Goal: Task Accomplishment & Management: Manage account settings

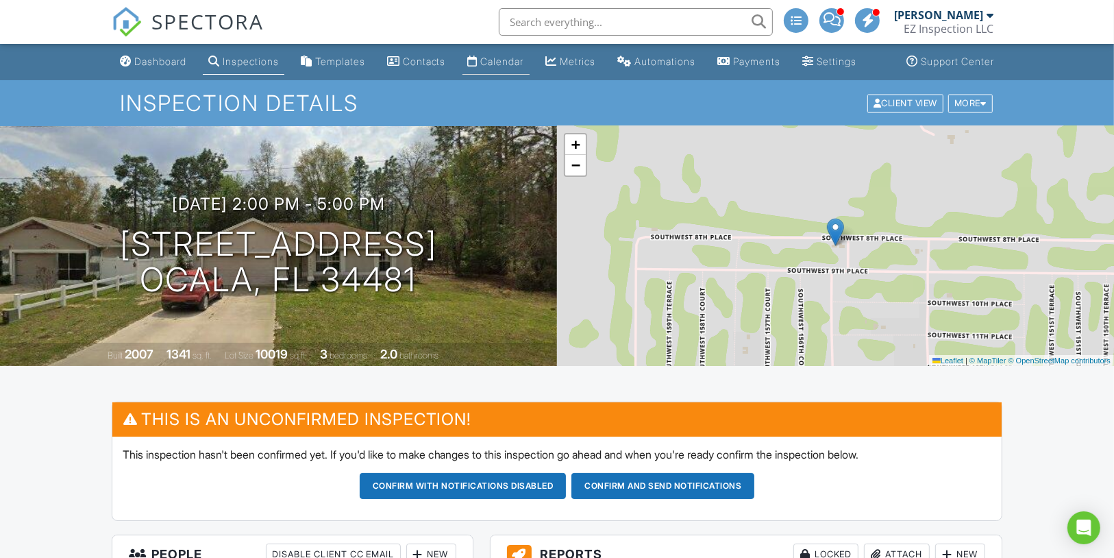
click at [513, 67] on div "Calendar" at bounding box center [502, 62] width 43 height 12
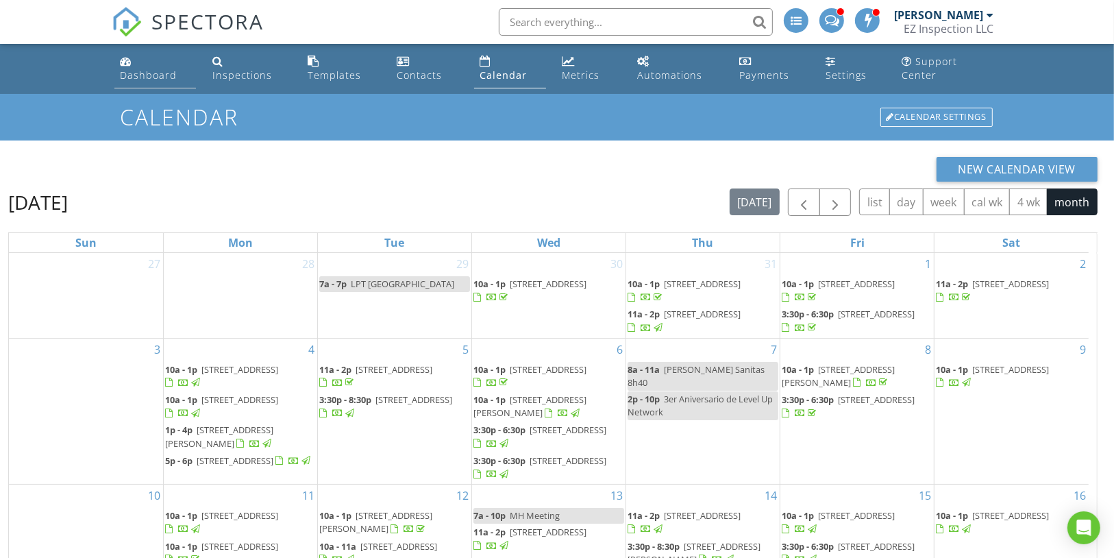
click at [177, 69] on div "Dashboard" at bounding box center [148, 75] width 57 height 13
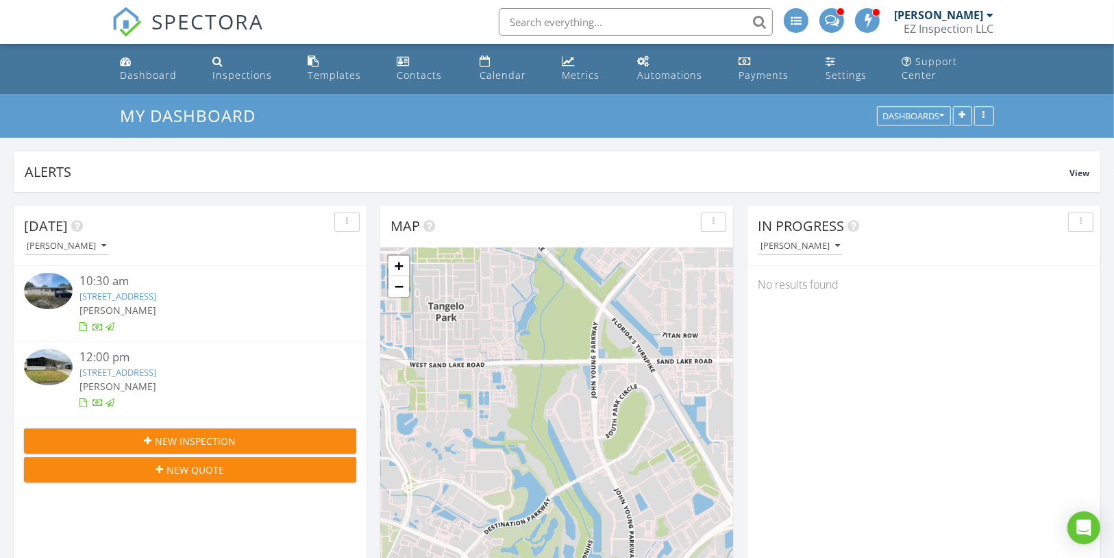
scroll to position [295, 352]
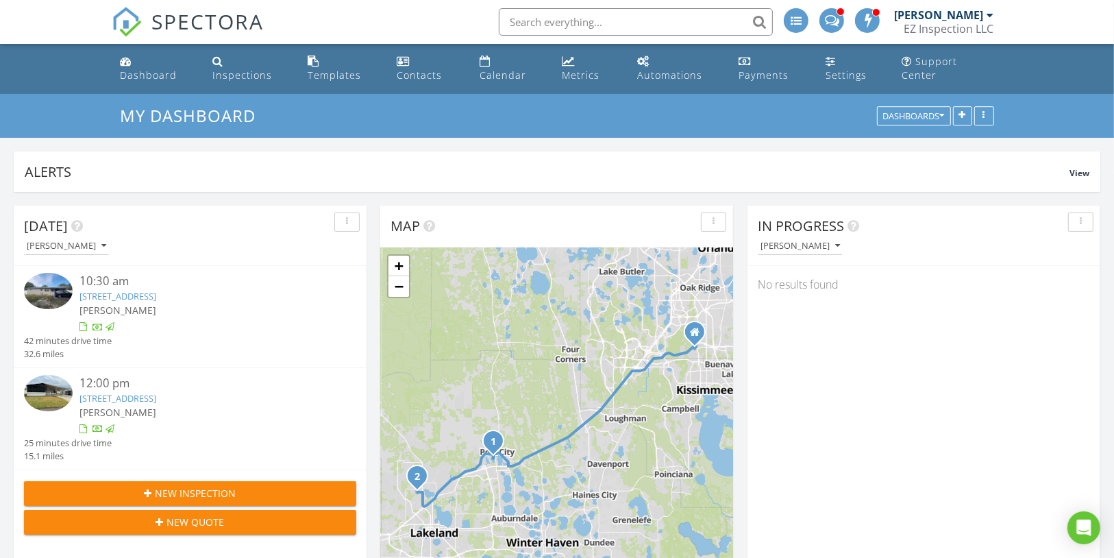
click at [218, 486] on span "New Inspection" at bounding box center [196, 493] width 81 height 14
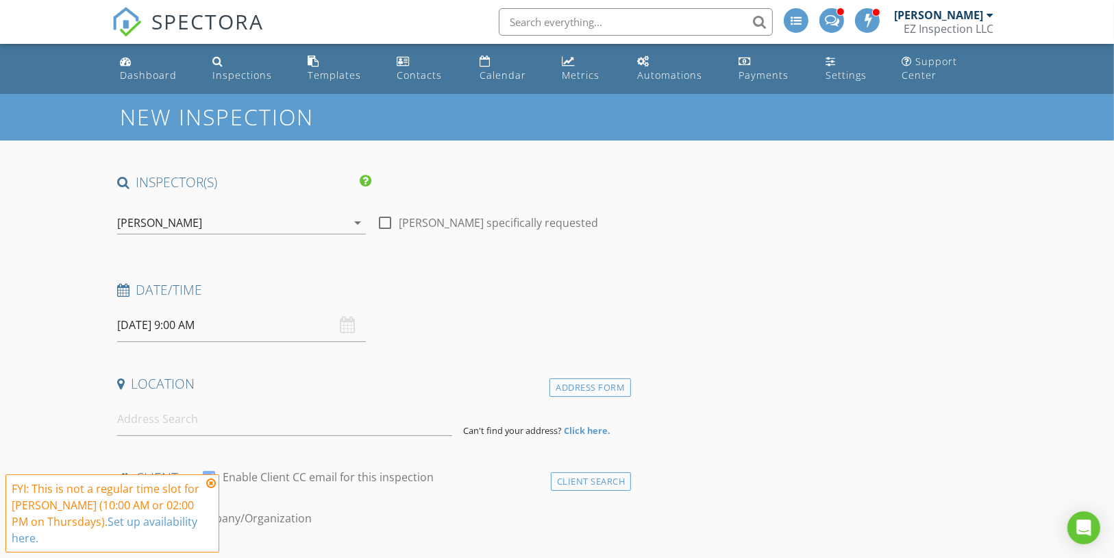
click at [241, 308] on input "08/28/2025 9:00 AM" at bounding box center [241, 325] width 249 height 34
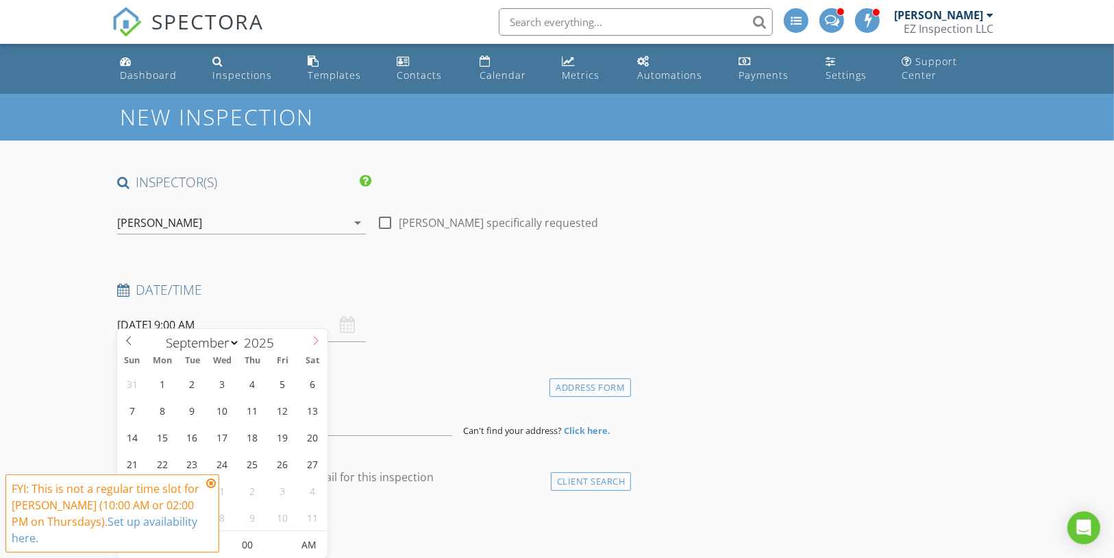
click at [318, 341] on icon at bounding box center [316, 341] width 10 height 10
click at [210, 478] on icon at bounding box center [211, 483] width 10 height 11
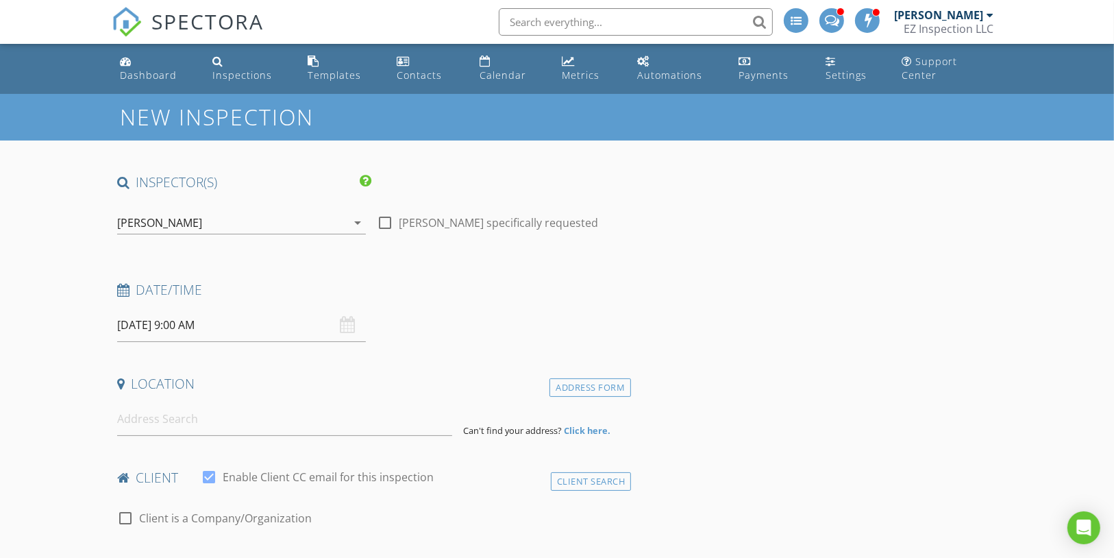
click at [248, 318] on input "08/28/2025 9:00 AM" at bounding box center [241, 325] width 249 height 34
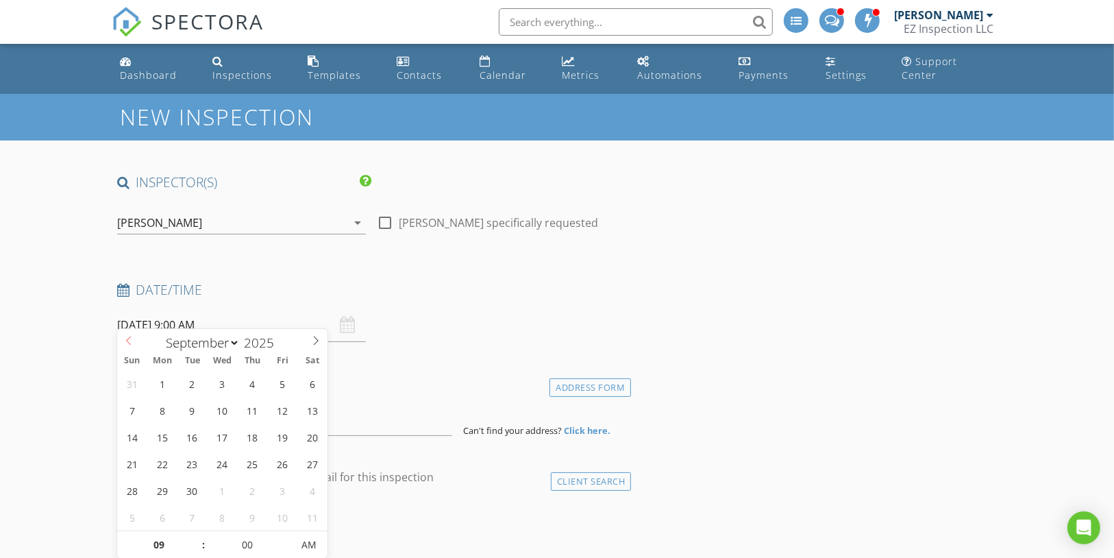
select select "7"
click at [129, 340] on icon at bounding box center [129, 341] width 10 height 10
type input "08/29/2025 9:00 AM"
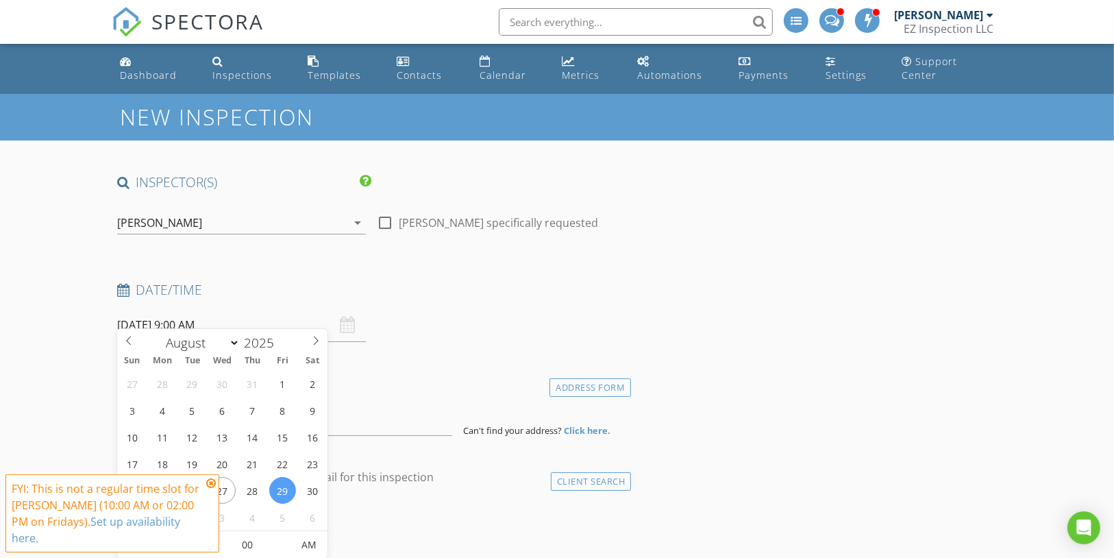
click at [210, 483] on icon at bounding box center [211, 483] width 10 height 11
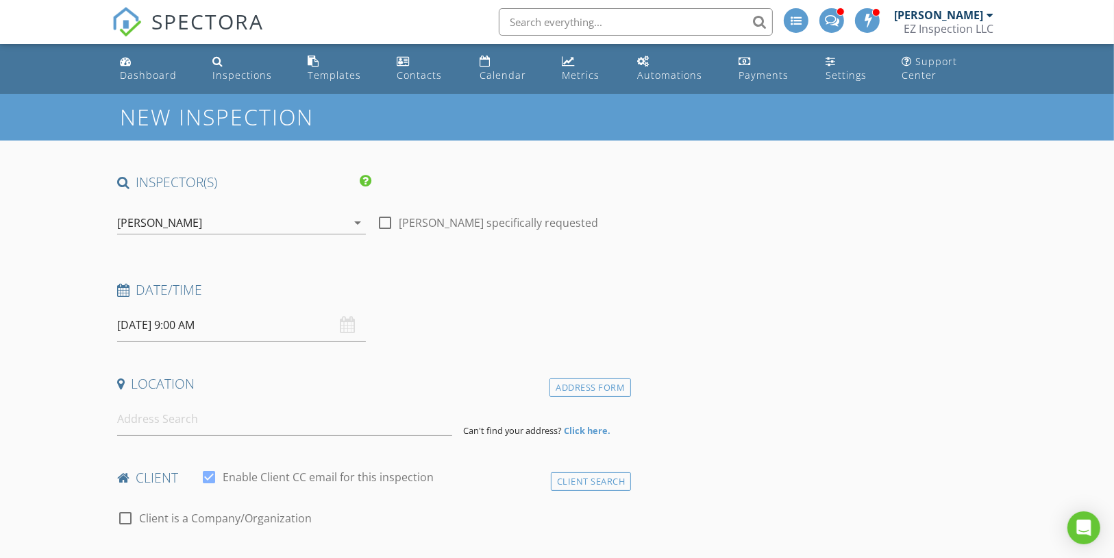
click at [204, 315] on input "08/29/2025 9:00 AM" at bounding box center [241, 325] width 249 height 34
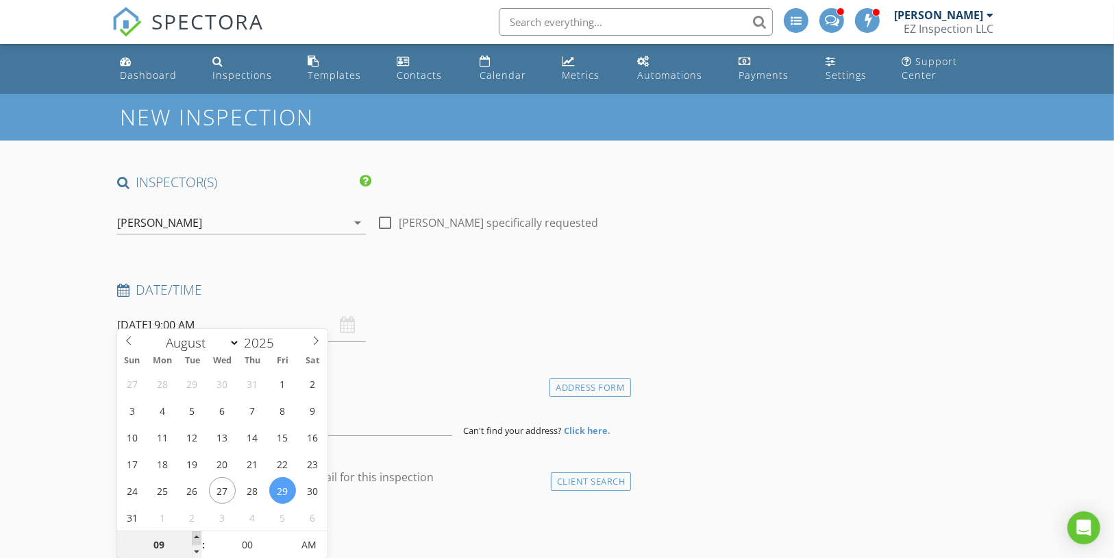
type input "10"
type input "08/29/2025 10:00 AM"
click at [193, 535] on span at bounding box center [197, 538] width 10 height 14
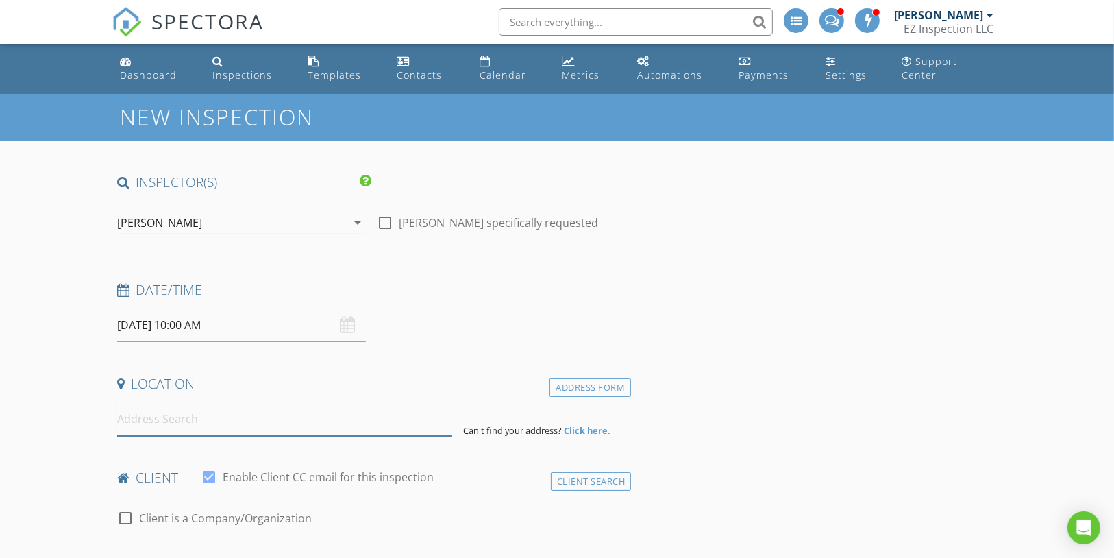
click at [395, 405] on input at bounding box center [285, 419] width 336 height 34
paste input "1929 Walnut Creeck kissimmee FL 34744"
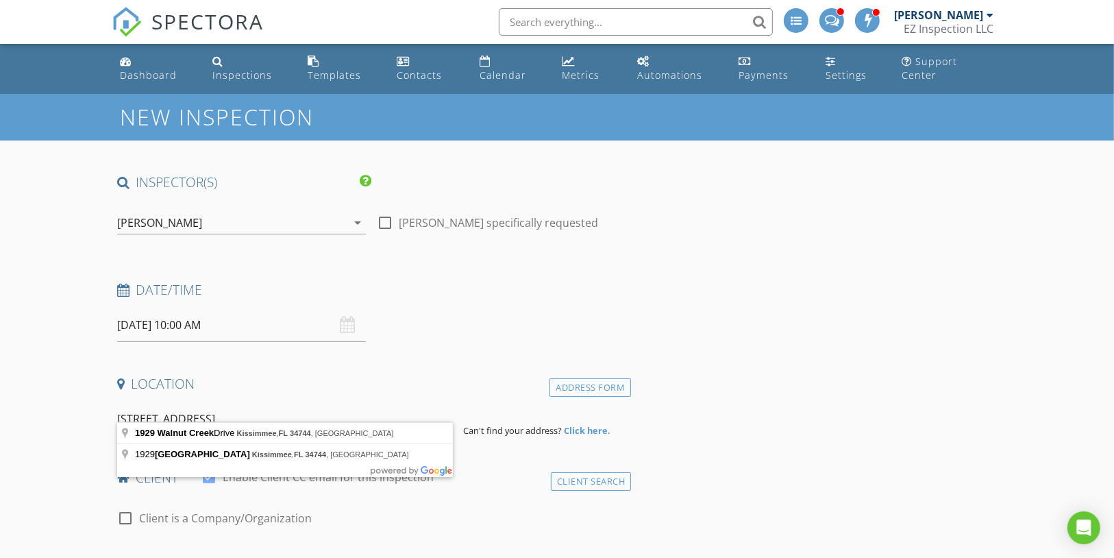
type input "1929 Walnut Creeck kissimmee FL 34744"
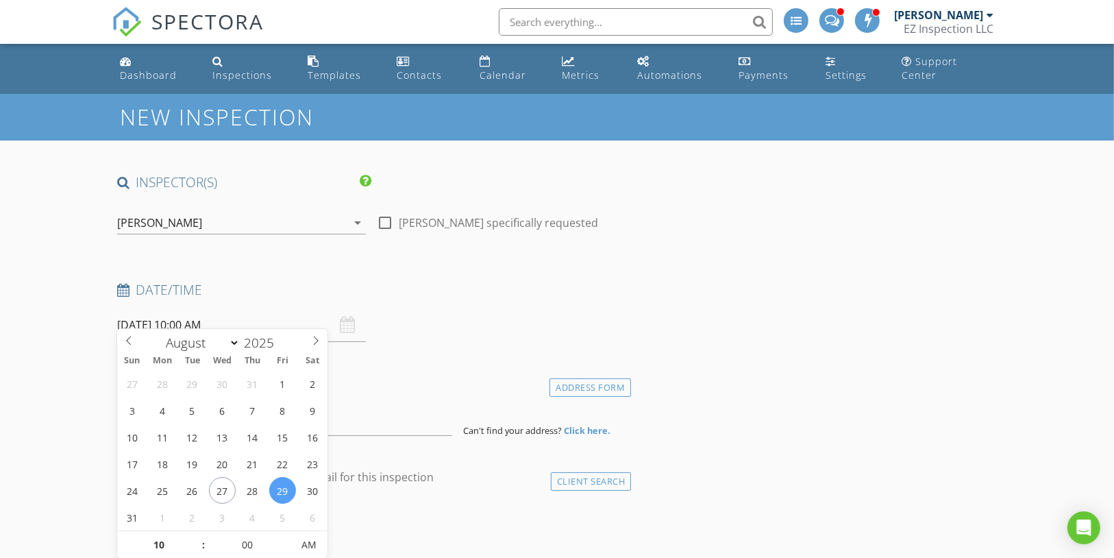
click at [196, 315] on input "08/29/2025 10:00 AM" at bounding box center [241, 325] width 249 height 34
type input "11"
type input "08/29/2025 11:00 AM"
click at [195, 535] on span at bounding box center [197, 538] width 10 height 14
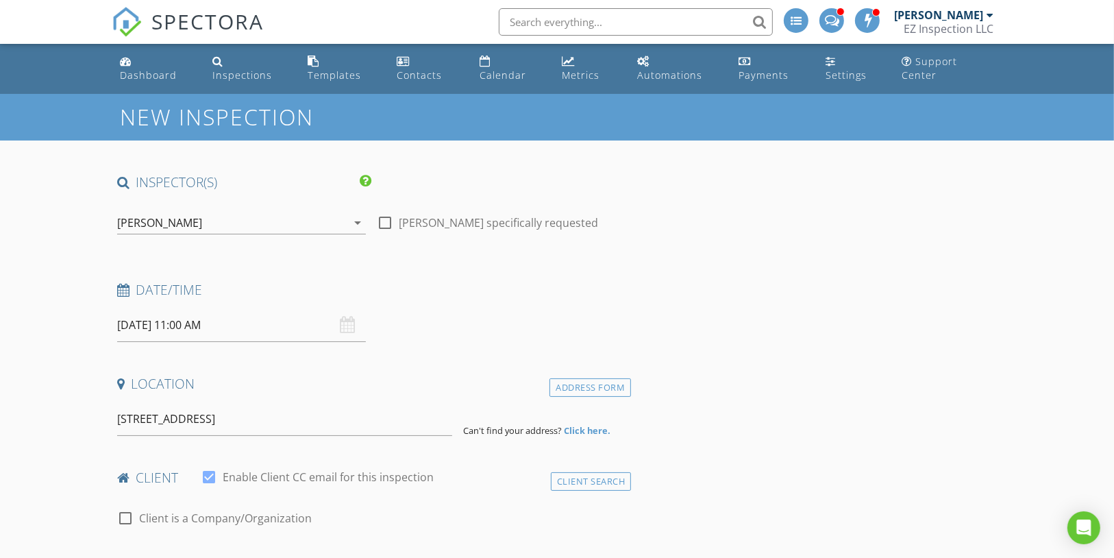
click at [452, 375] on h4 "Location" at bounding box center [371, 384] width 509 height 18
click at [245, 319] on input "08/29/2025 11:00 AM" at bounding box center [241, 325] width 249 height 34
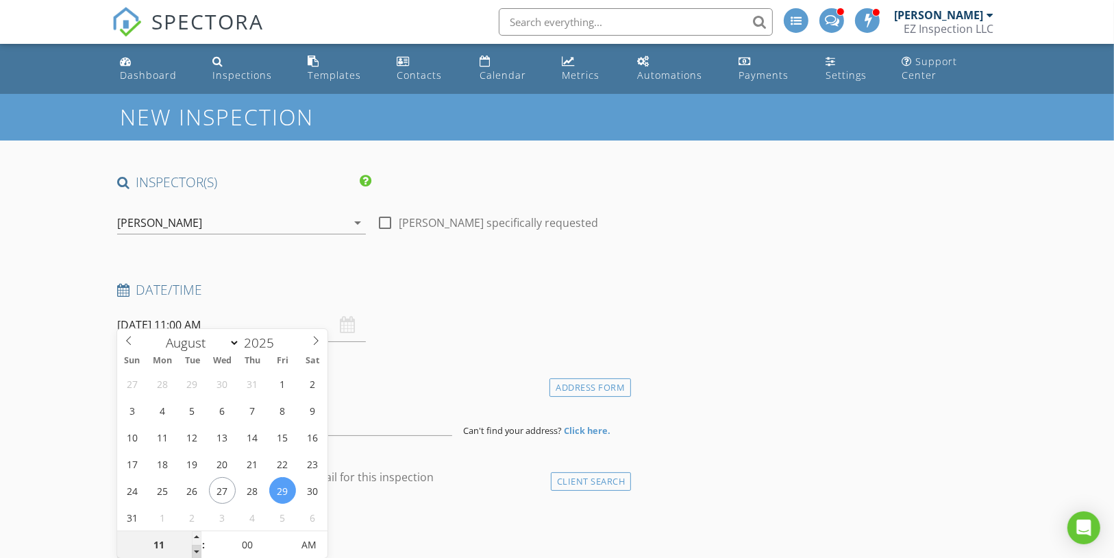
type input "10"
type input "08/29/2025 10:00 AM"
click at [192, 550] on span at bounding box center [197, 552] width 10 height 14
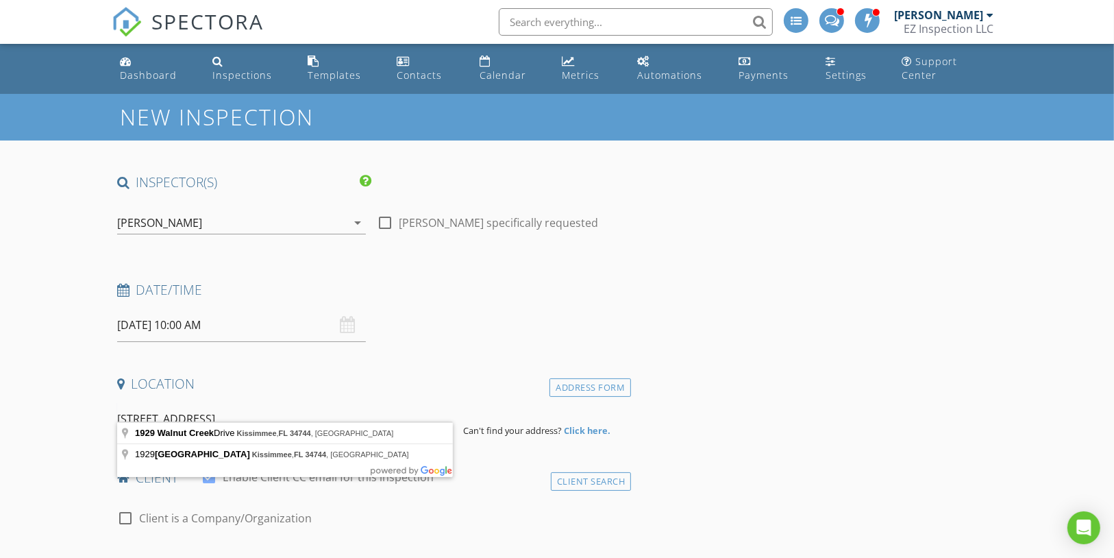
click at [391, 411] on input "1929 Walnut Creeck kissimmee FL 34744" at bounding box center [285, 419] width 336 height 34
type input "1929 Walnut Creek Drive, Kissimmee, FL 34744, USA"
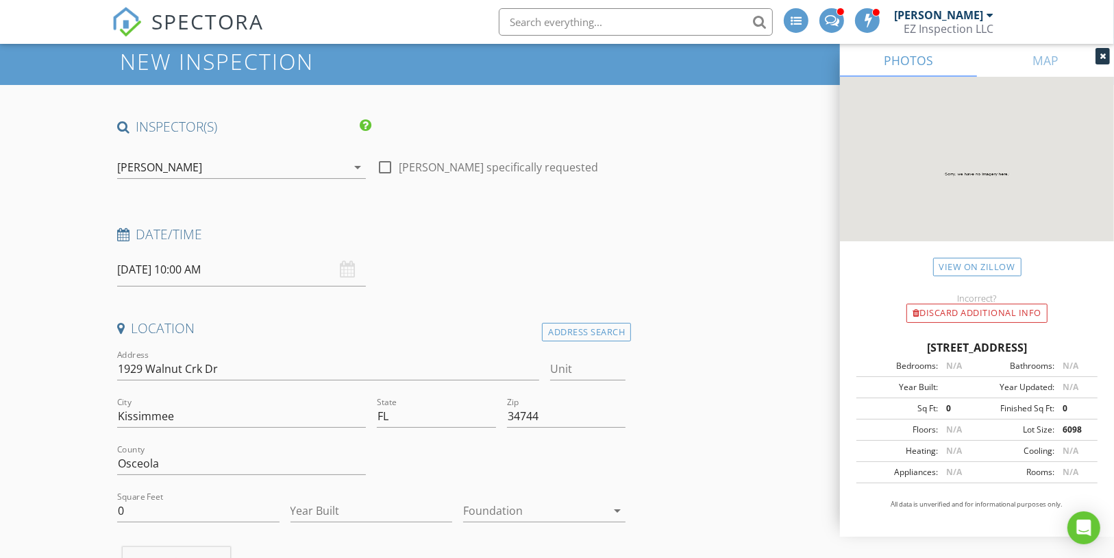
click at [252, 256] on input "08/29/2025 10:00 AM" at bounding box center [241, 270] width 249 height 34
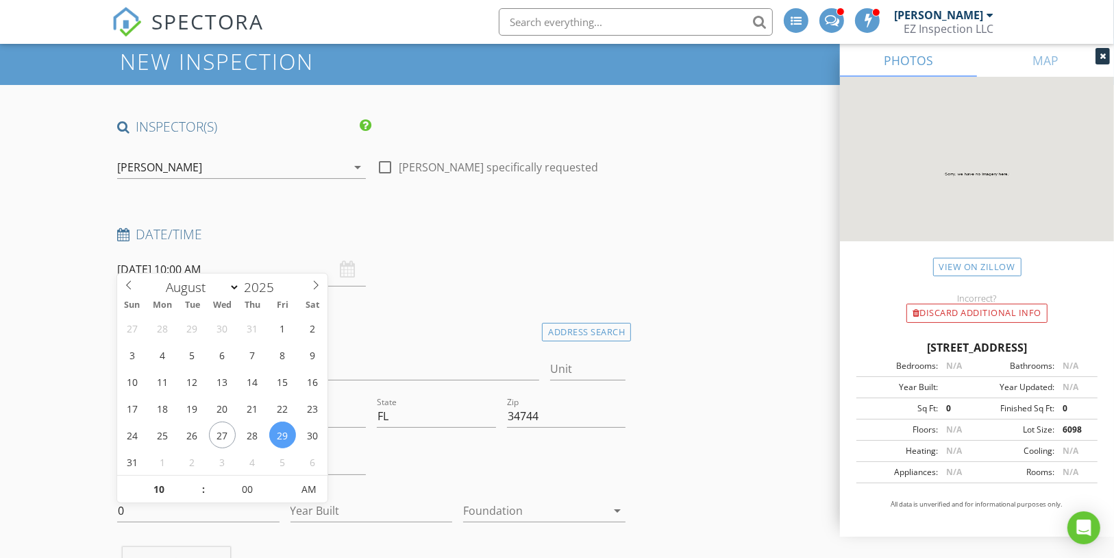
scroll to position [55, 0]
type input "09"
type input "08/29/2025 9:00 AM"
click at [196, 498] on span at bounding box center [197, 497] width 10 height 14
type input "10"
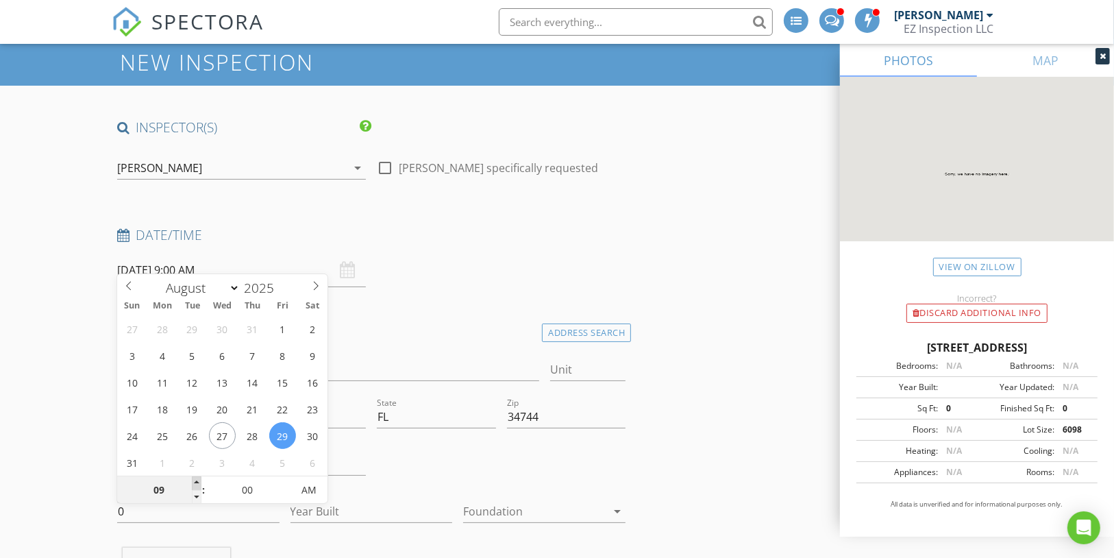
type input "08/29/2025 10:00 AM"
click at [193, 480] on span at bounding box center [197, 483] width 10 height 14
type input "11"
type input "08/29/2025 11:00 AM"
click at [193, 480] on span at bounding box center [197, 483] width 10 height 14
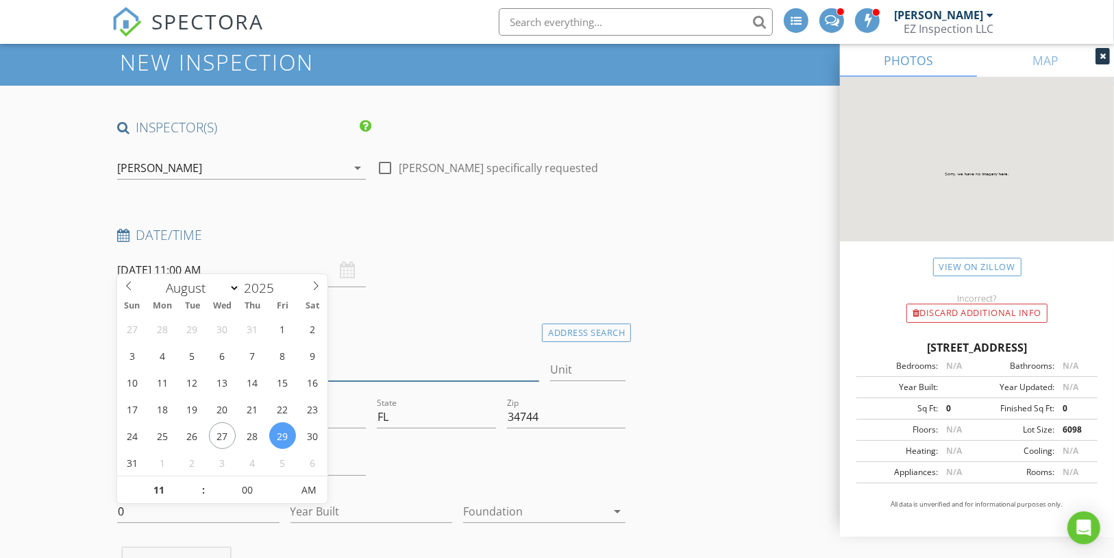
click at [381, 358] on input "1929 Walnut Crk Dr" at bounding box center [328, 369] width 422 height 23
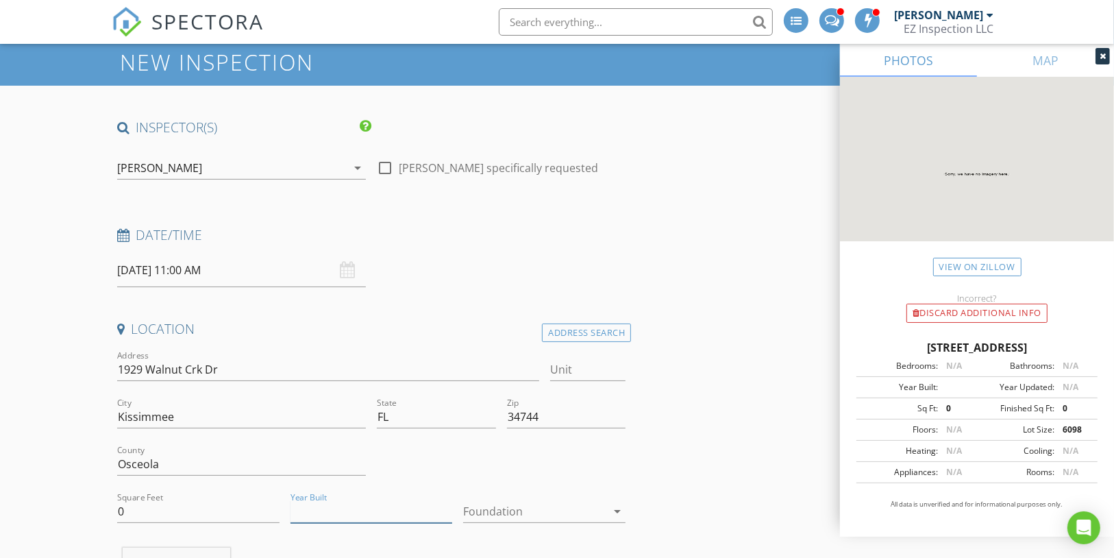
click at [356, 500] on input "Year Built" at bounding box center [372, 511] width 162 height 23
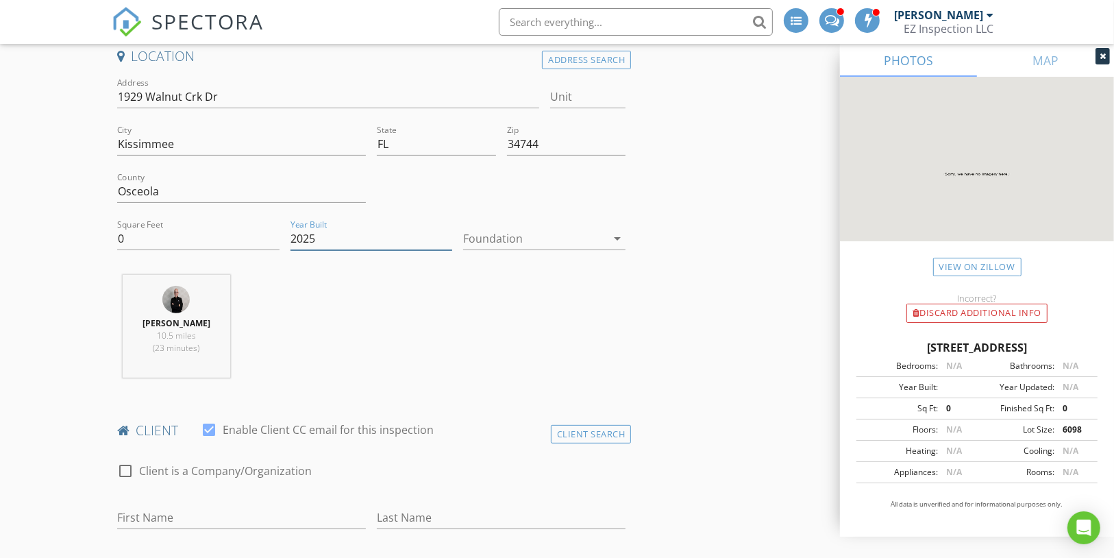
scroll to position [328, 0]
type input "2025"
click at [514, 227] on div at bounding box center [534, 238] width 143 height 22
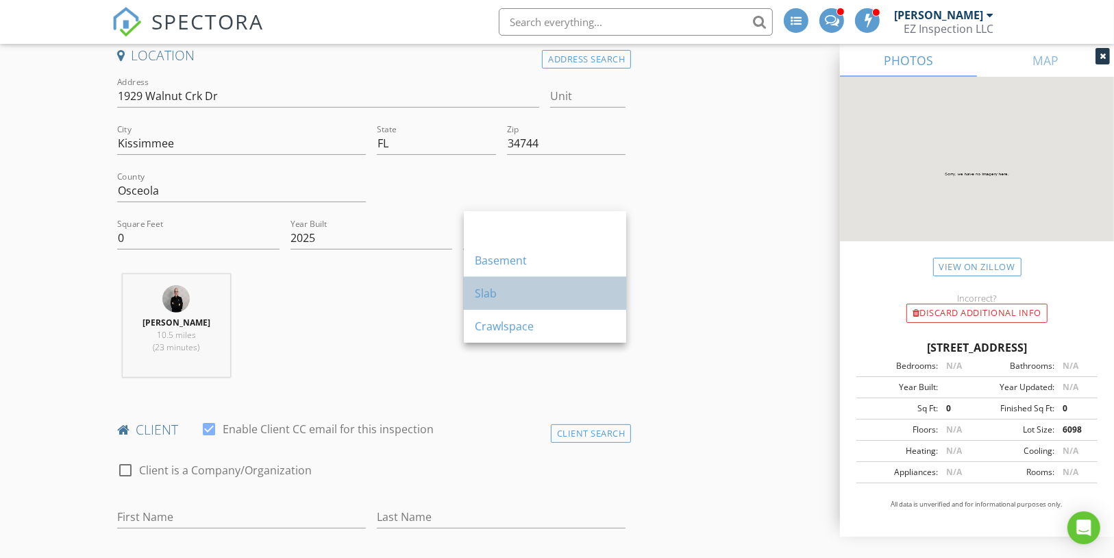
click at [504, 286] on div "Slab" at bounding box center [545, 293] width 140 height 16
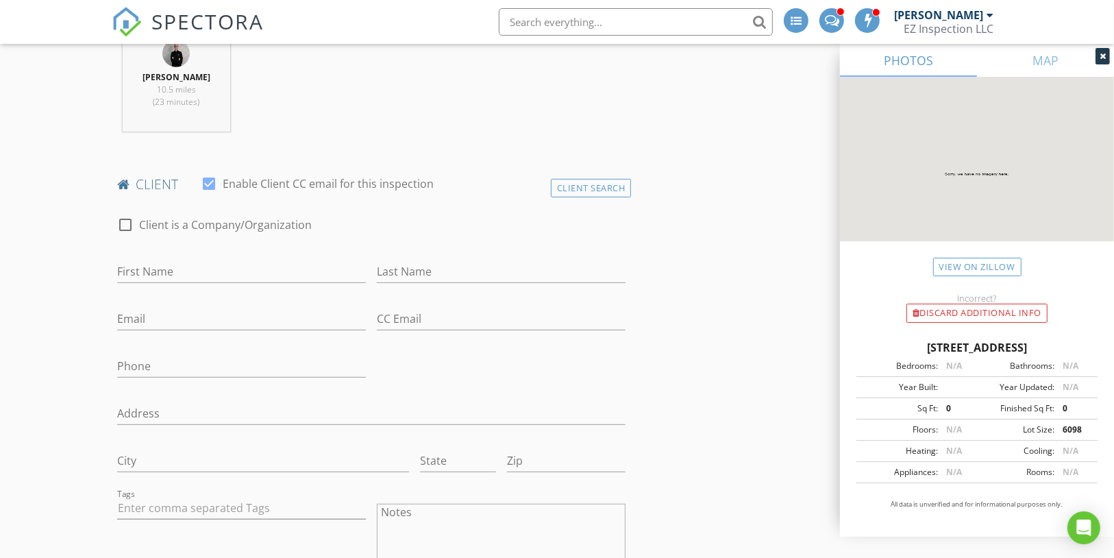
scroll to position [585, 0]
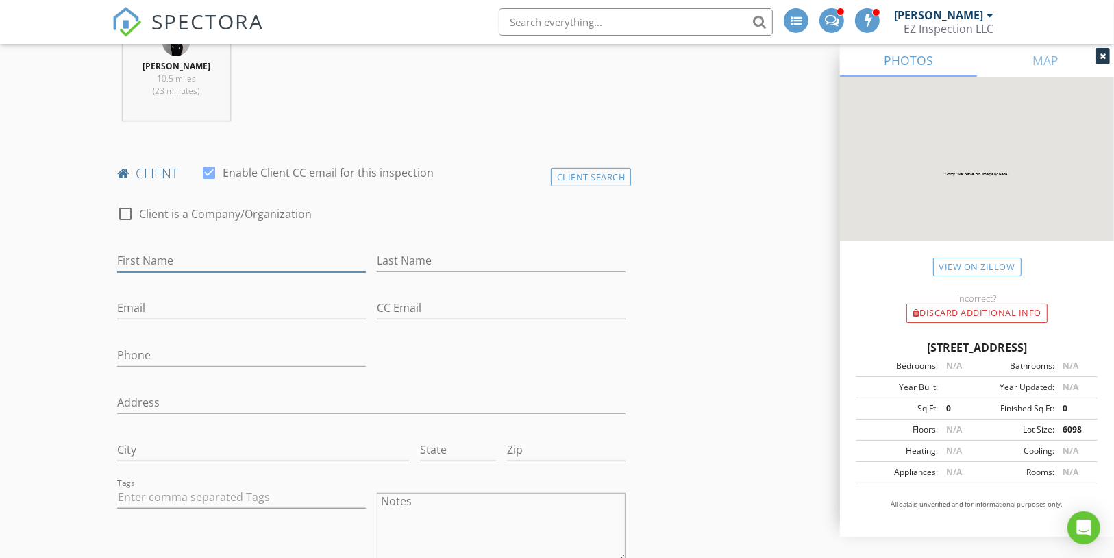
click at [191, 249] on input "First Name" at bounding box center [241, 260] width 249 height 23
paste input "Gadiel Miranda"
type input "Gadiel Miranda"
click at [458, 249] on input "Last Name" at bounding box center [501, 260] width 249 height 23
paste input "Gadiel Miranda"
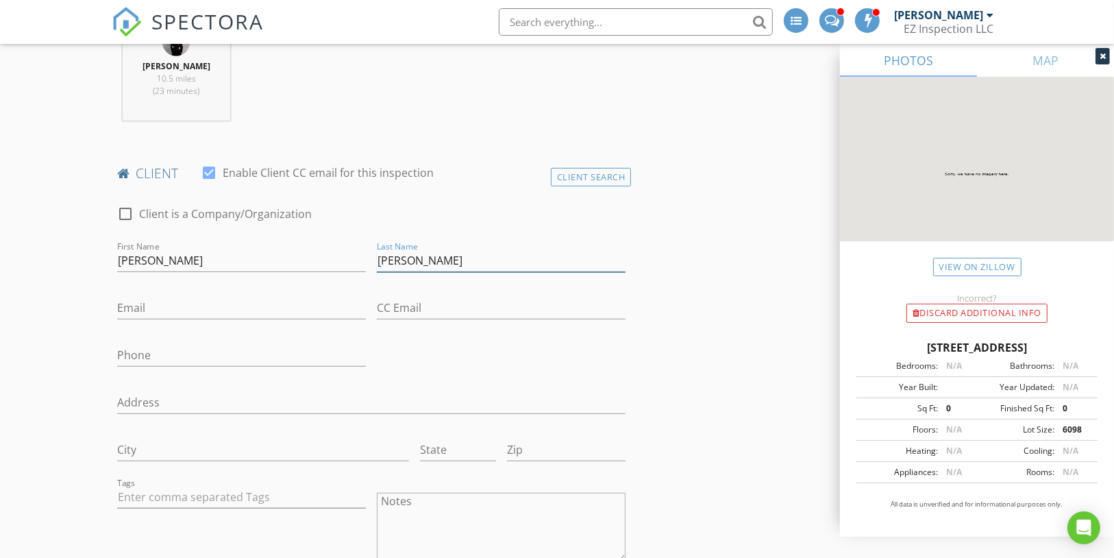
type input "Miranda"
drag, startPoint x: 150, startPoint y: 243, endPoint x: 267, endPoint y: 237, distance: 116.6
click at [267, 249] on input "Gadiel Miranda" at bounding box center [241, 260] width 249 height 23
type input "Gadiel"
click at [210, 297] on input "Email" at bounding box center [241, 308] width 249 height 23
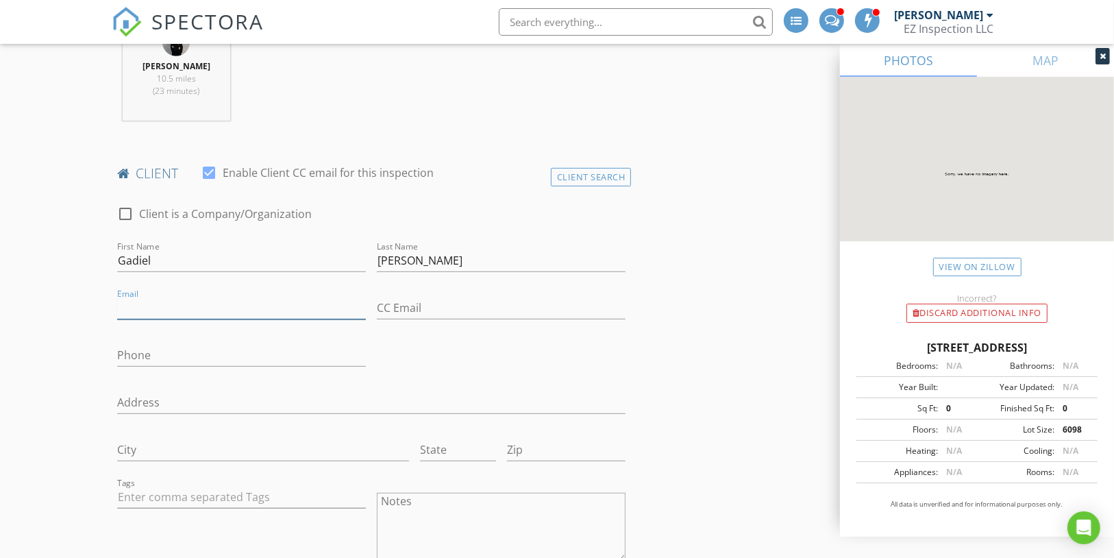
paste input "gadiel.miranda@icloud.com"
type input "gadiel.miranda@icloud.com"
click at [175, 344] on input "Phone" at bounding box center [241, 355] width 249 height 23
paste input "786-650-7137"
type input "786-650-7137"
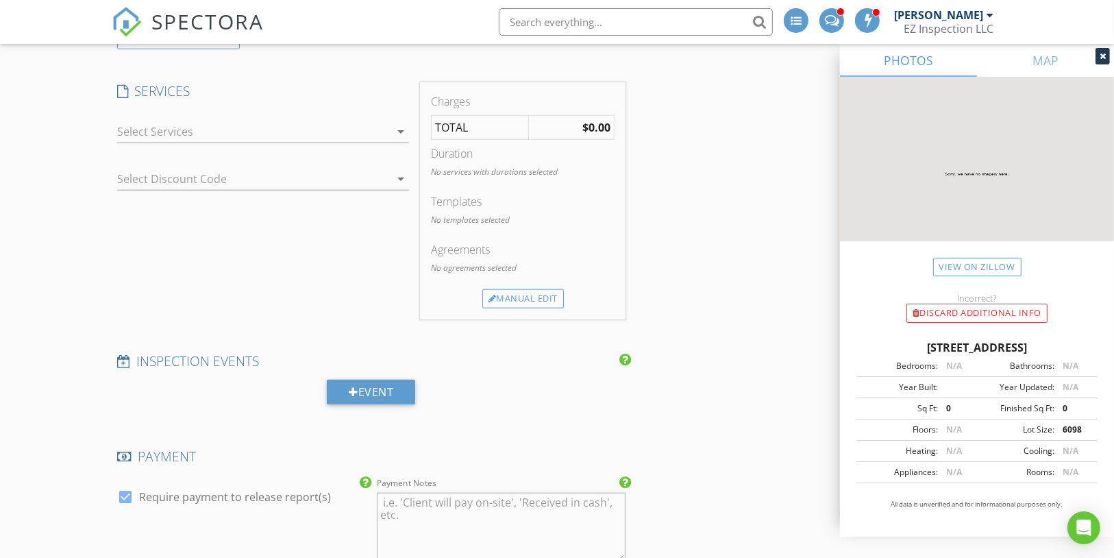
click at [322, 121] on div at bounding box center [253, 132] width 273 height 22
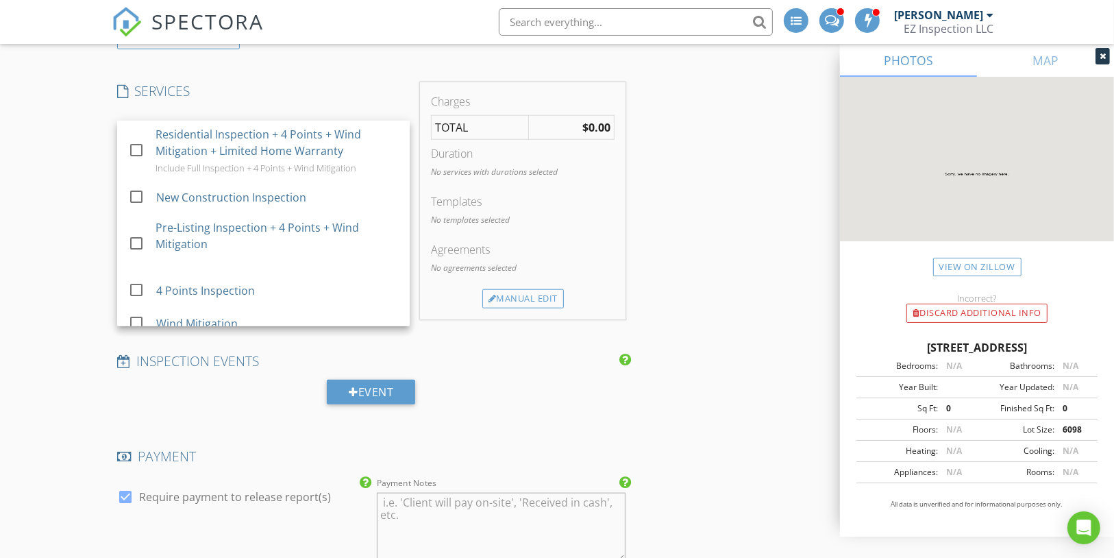
scroll to position [1243, 0]
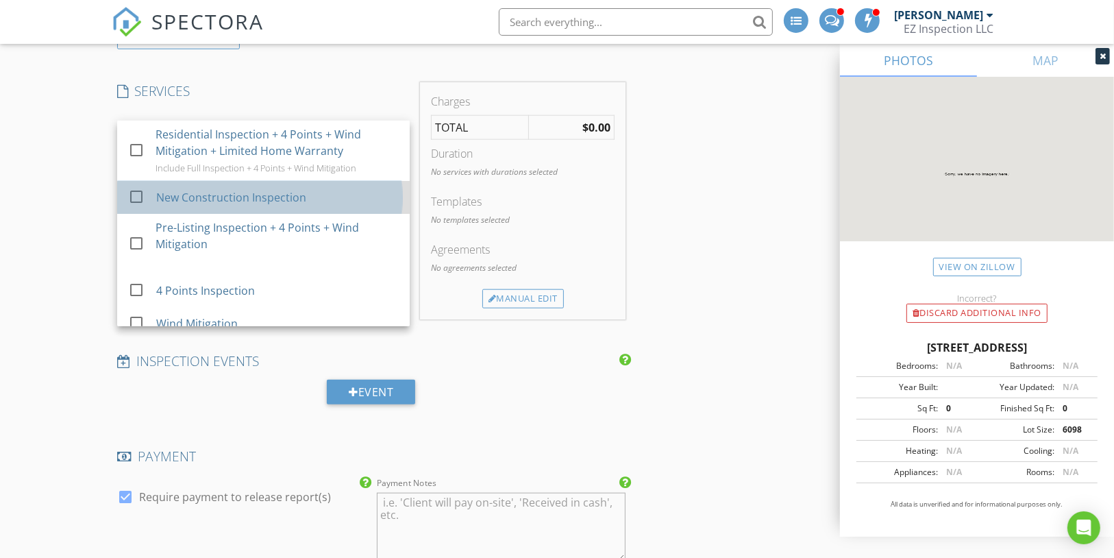
click at [287, 189] on div "New Construction Inspection" at bounding box center [231, 197] width 150 height 16
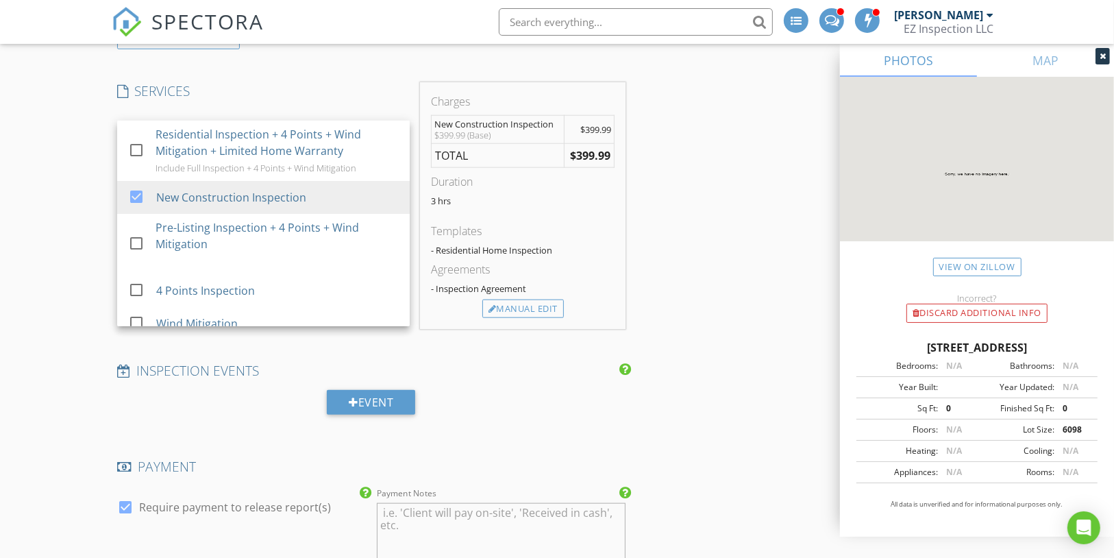
click at [701, 209] on div "INSPECTOR(S) check_box Mauricio Pineda PRIMARY Mauricio Pineda arrow_drop_down …" at bounding box center [558, 231] width 892 height 2600
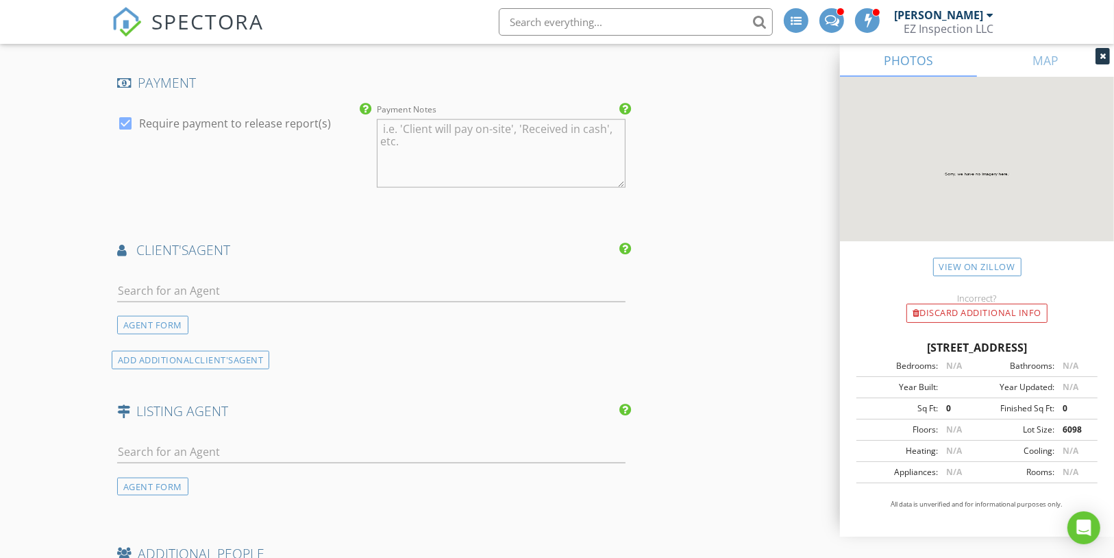
scroll to position [1626, 0]
click at [224, 280] on input "text" at bounding box center [371, 291] width 509 height 23
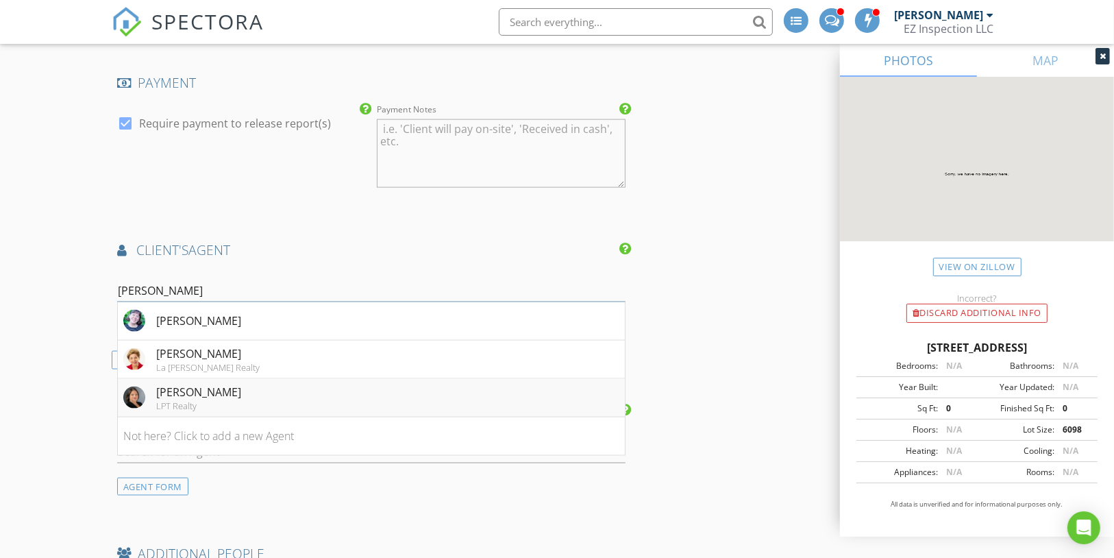
type input "yolanda"
click at [213, 384] on div "Yolanda Barco" at bounding box center [198, 392] width 85 height 16
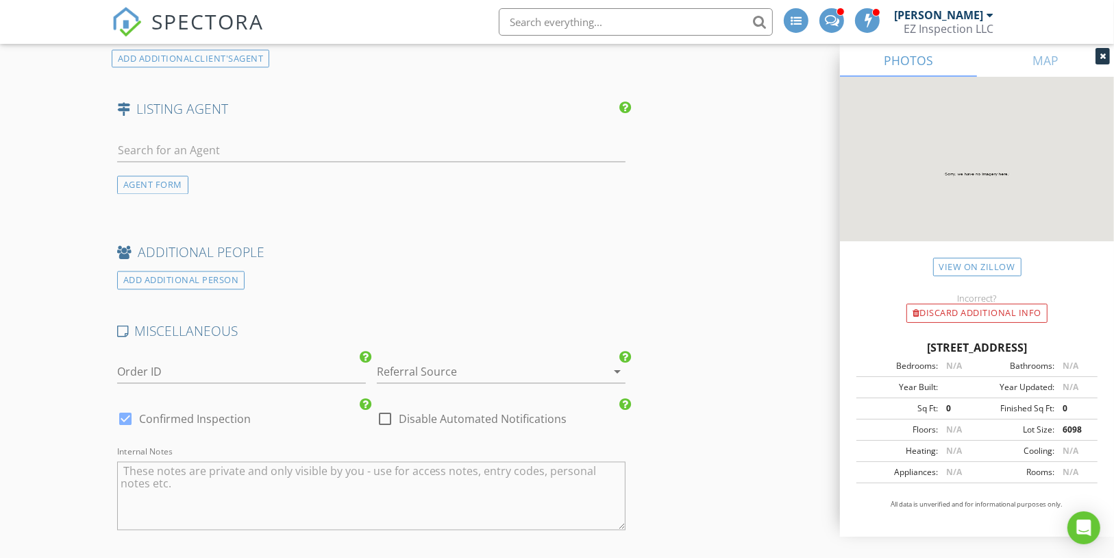
scroll to position [2284, 0]
click at [123, 407] on div at bounding box center [125, 418] width 23 height 23
checkbox input "false"
checkbox input "true"
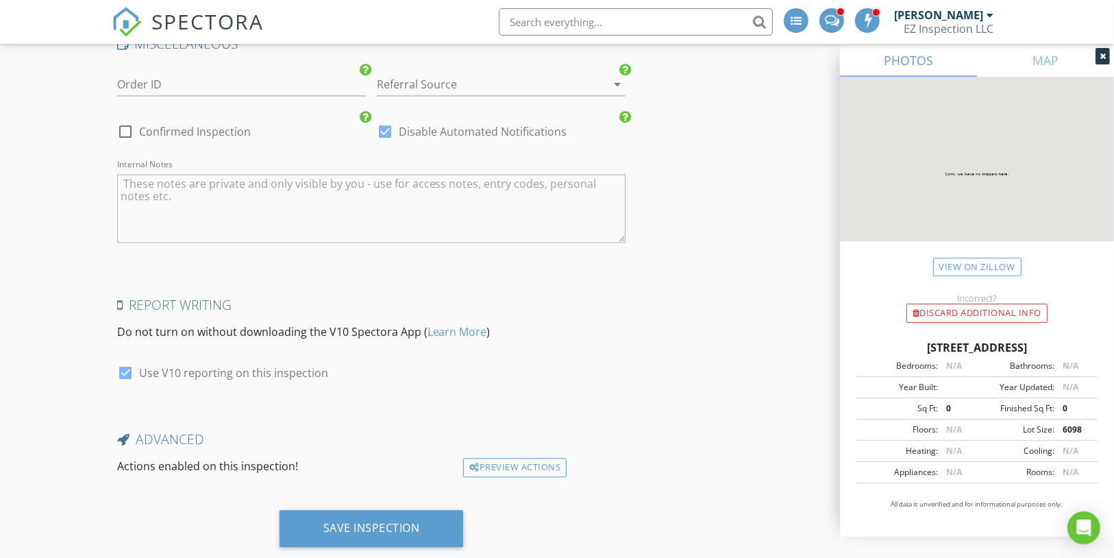
scroll to position [2580, 0]
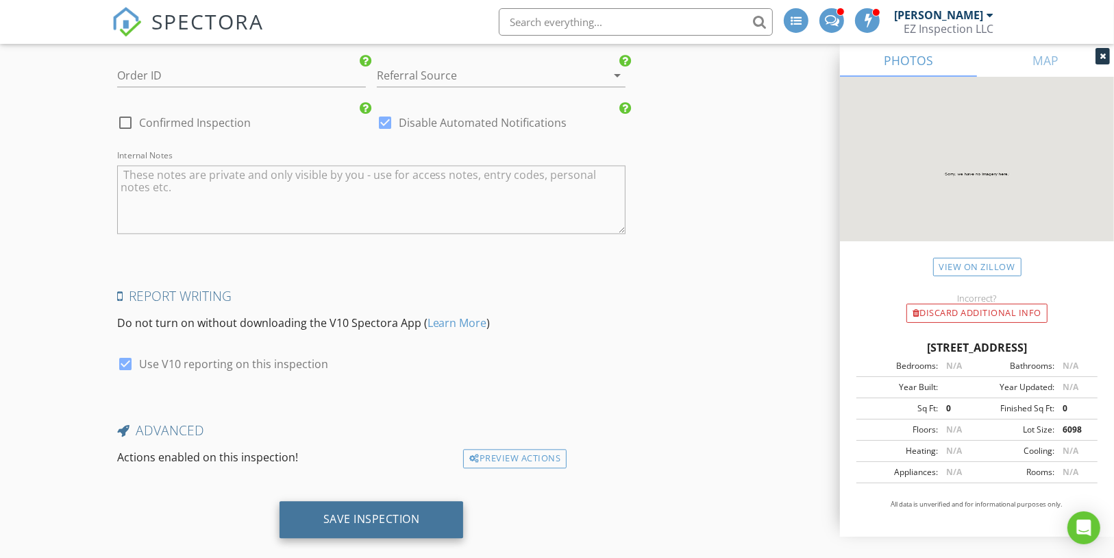
click at [352, 512] on div "Save Inspection" at bounding box center [371, 519] width 97 height 14
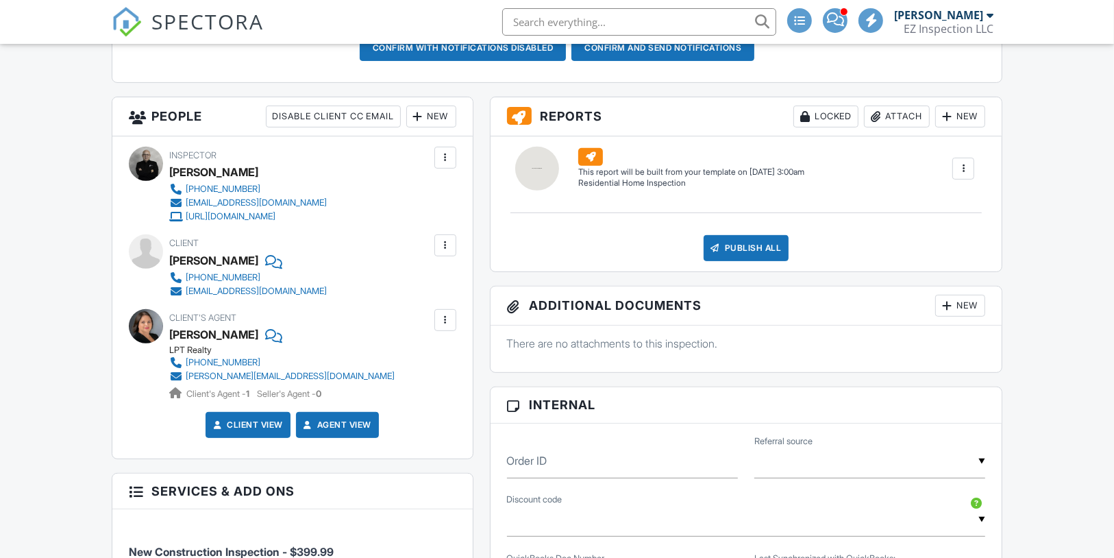
scroll to position [452, 0]
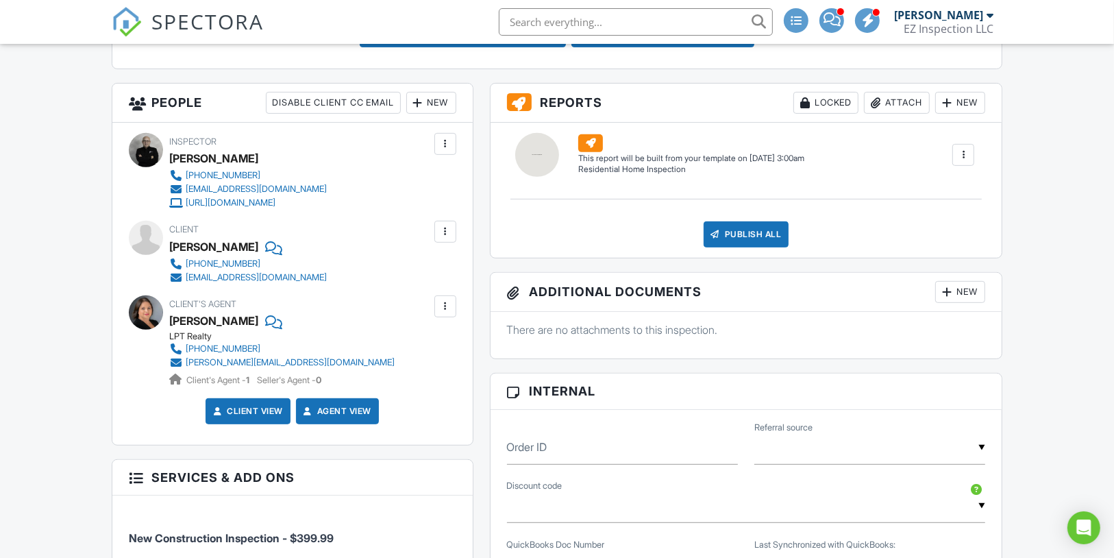
click at [963, 162] on div at bounding box center [964, 155] width 14 height 14
click at [946, 202] on div "Build Now" at bounding box center [936, 194] width 66 height 16
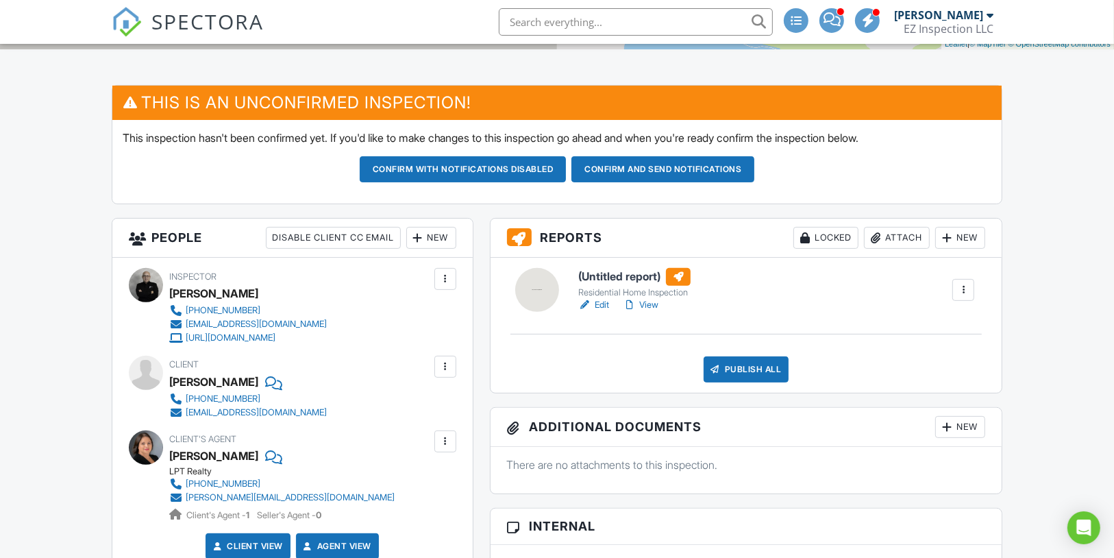
scroll to position [318, 0]
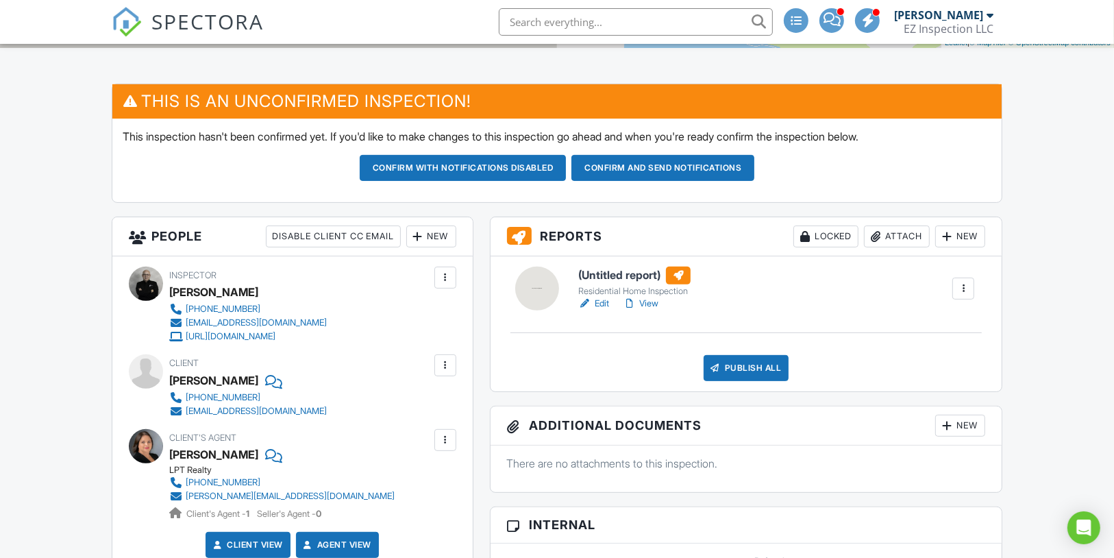
click at [597, 310] on link "Edit" at bounding box center [593, 304] width 31 height 14
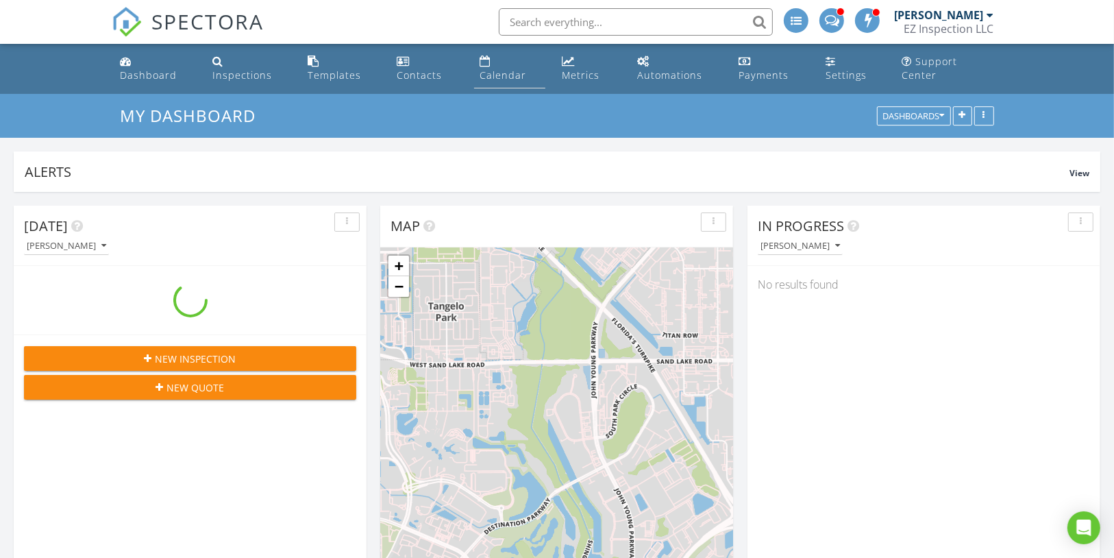
scroll to position [295, 352]
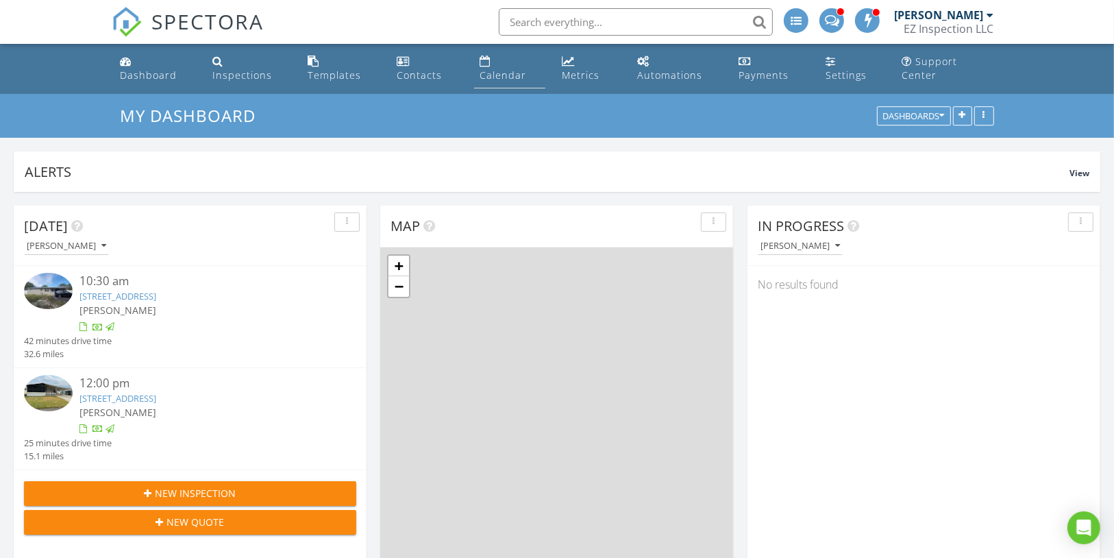
click at [508, 69] on div "Calendar" at bounding box center [503, 75] width 47 height 13
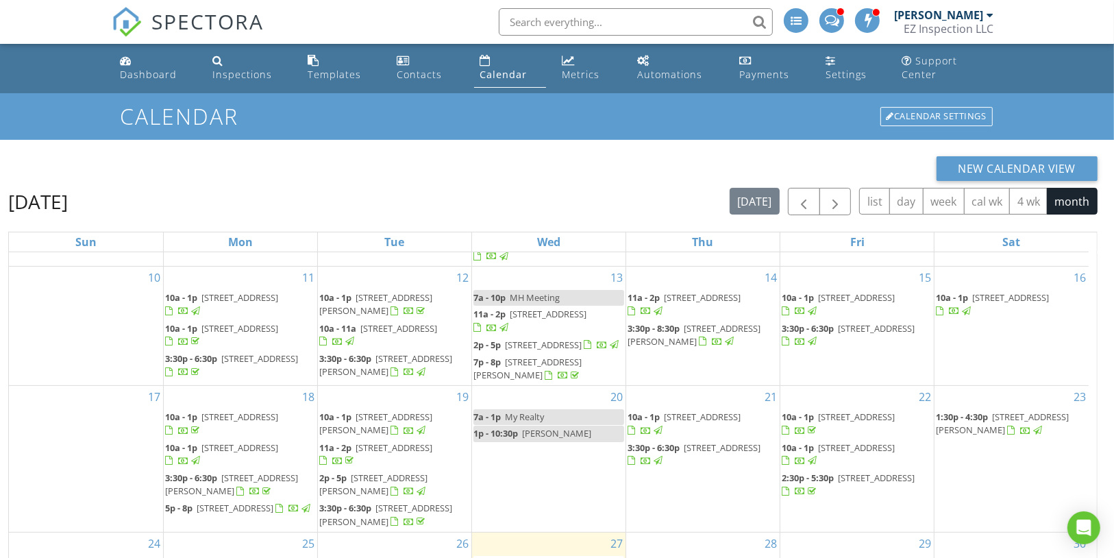
scroll to position [182, 0]
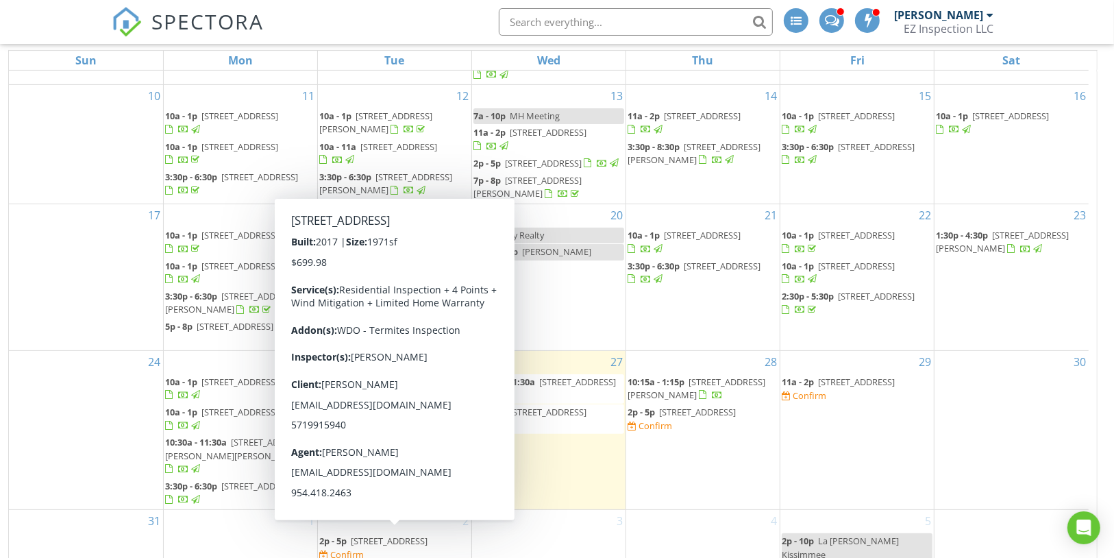
click at [415, 535] on span "4547 Antietam Creek Trail, Leesburg 34748" at bounding box center [389, 541] width 77 height 12
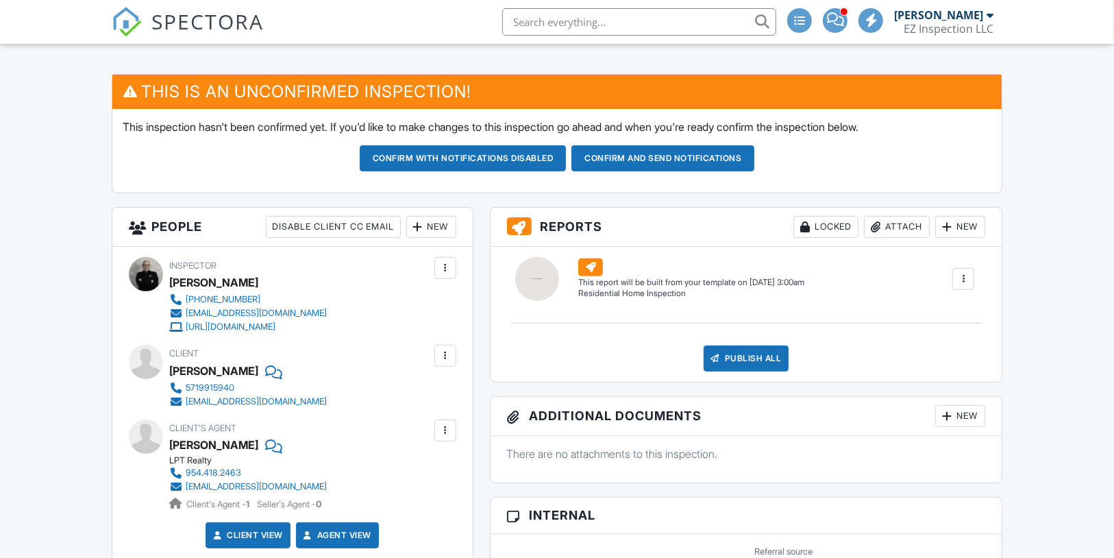
scroll to position [329, 0]
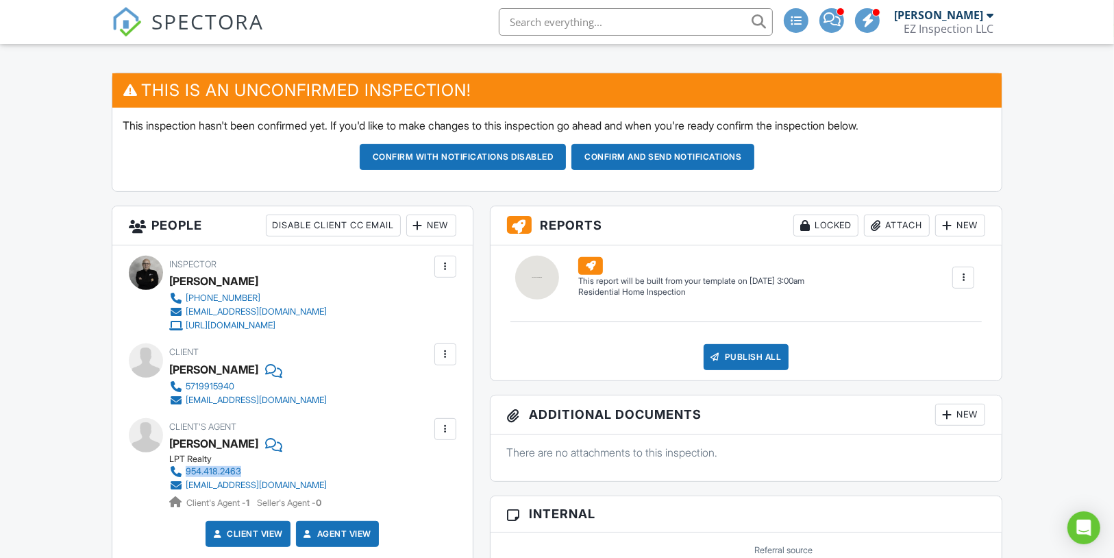
drag, startPoint x: 389, startPoint y: 473, endPoint x: 242, endPoint y: 478, distance: 147.4
click at [242, 478] on div "Client's Agent Nelson Perez LPT Realty 954.418.2463 ndperez729@gmail.com Client…" at bounding box center [280, 464] width 223 height 92
copy div "954.418.2463"
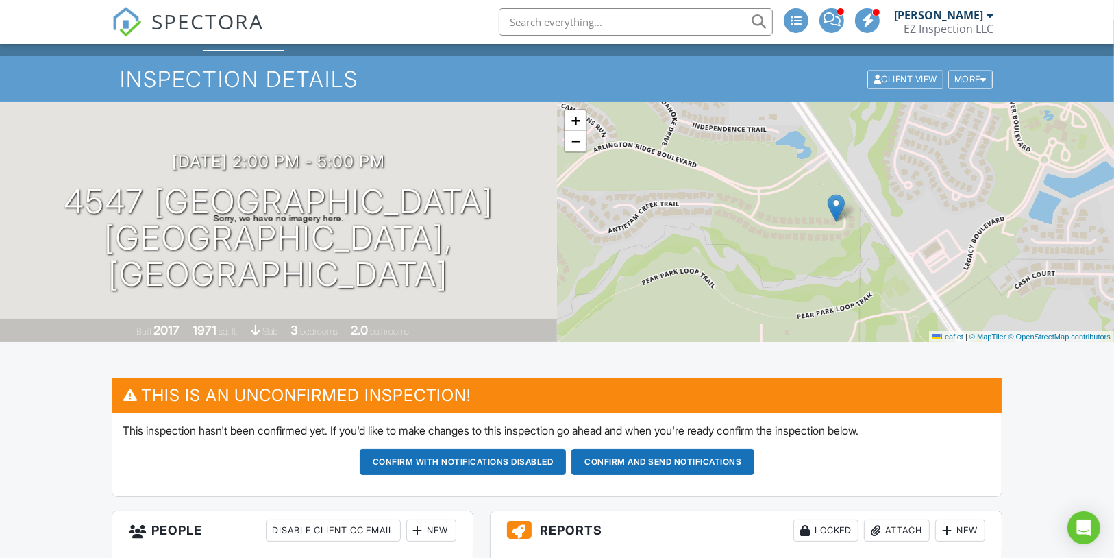
scroll to position [0, 0]
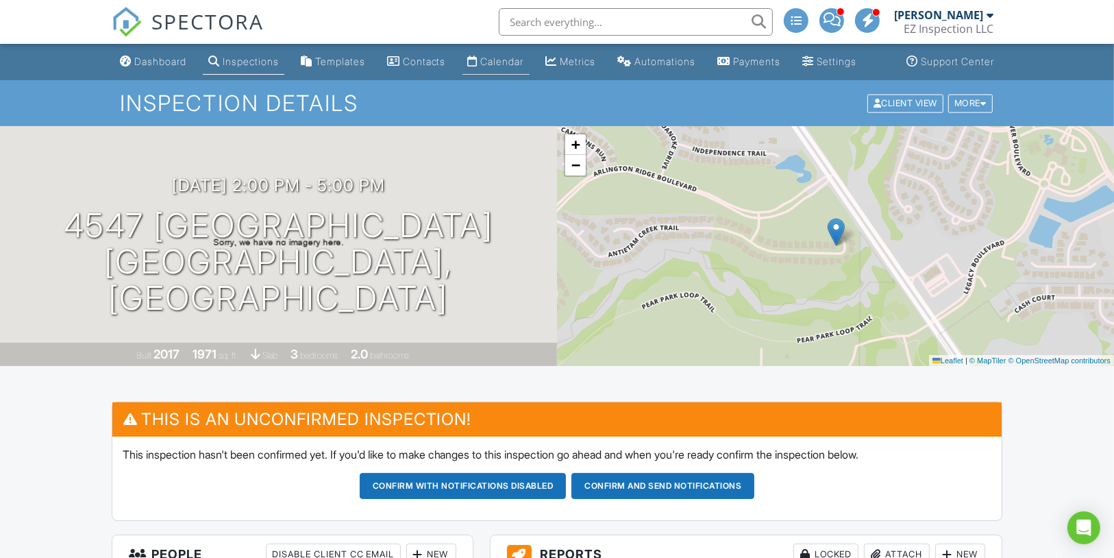
click at [509, 67] on div "Calendar" at bounding box center [502, 62] width 43 height 12
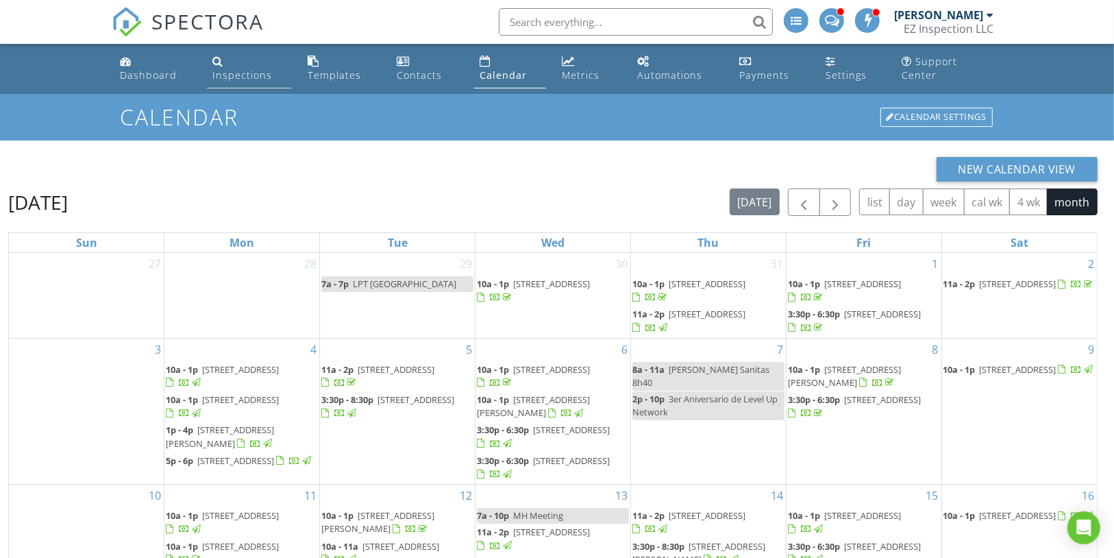
click at [274, 69] on link "Inspections" at bounding box center [249, 68] width 84 height 39
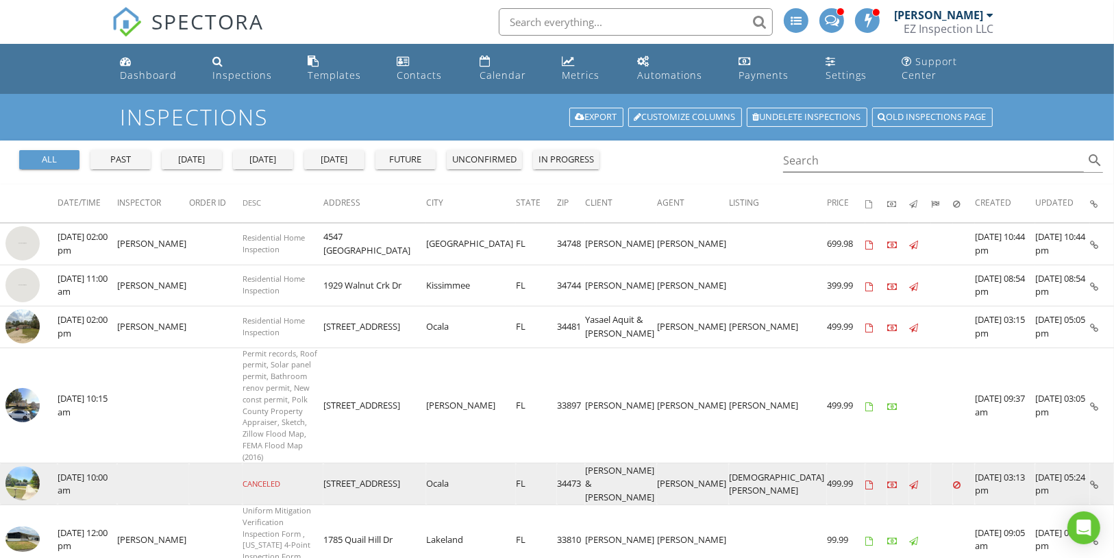
click at [25, 466] on img at bounding box center [22, 483] width 34 height 34
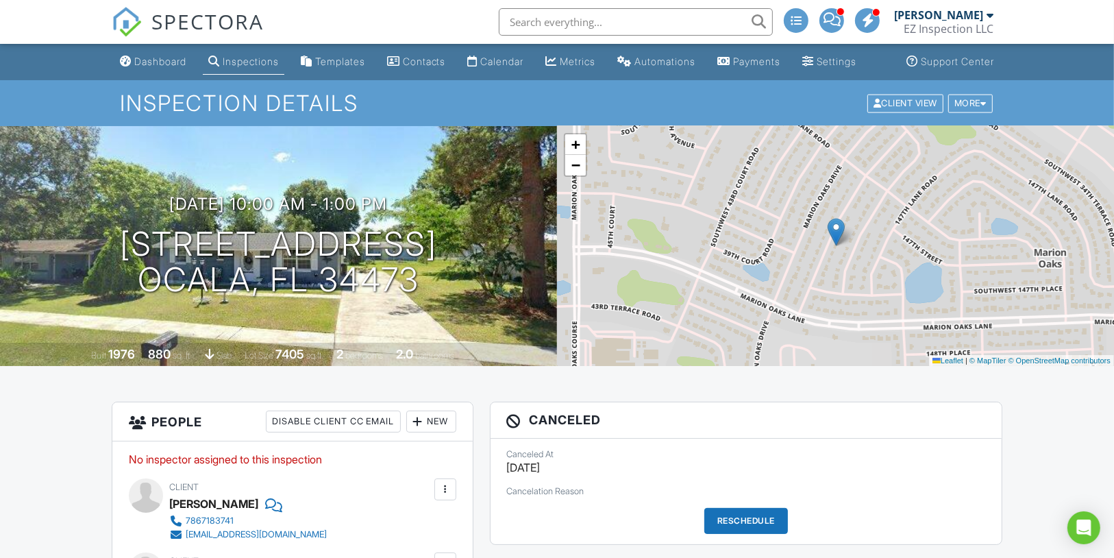
click at [731, 534] on div "Reschedule" at bounding box center [747, 521] width 84 height 26
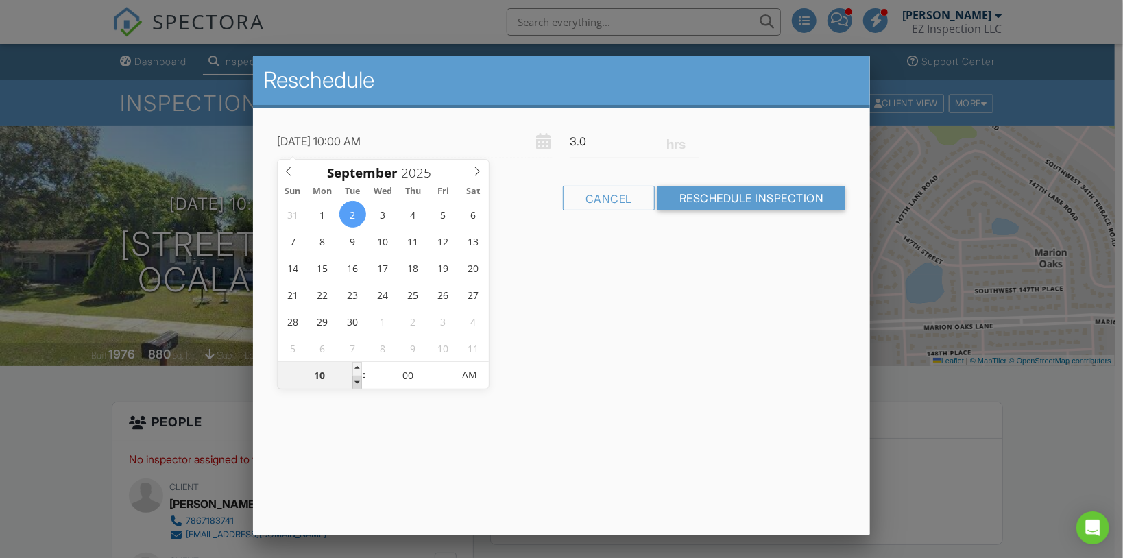
type input "[DATE] 9:00 AM"
type input "09"
click at [358, 379] on span at bounding box center [357, 383] width 10 height 14
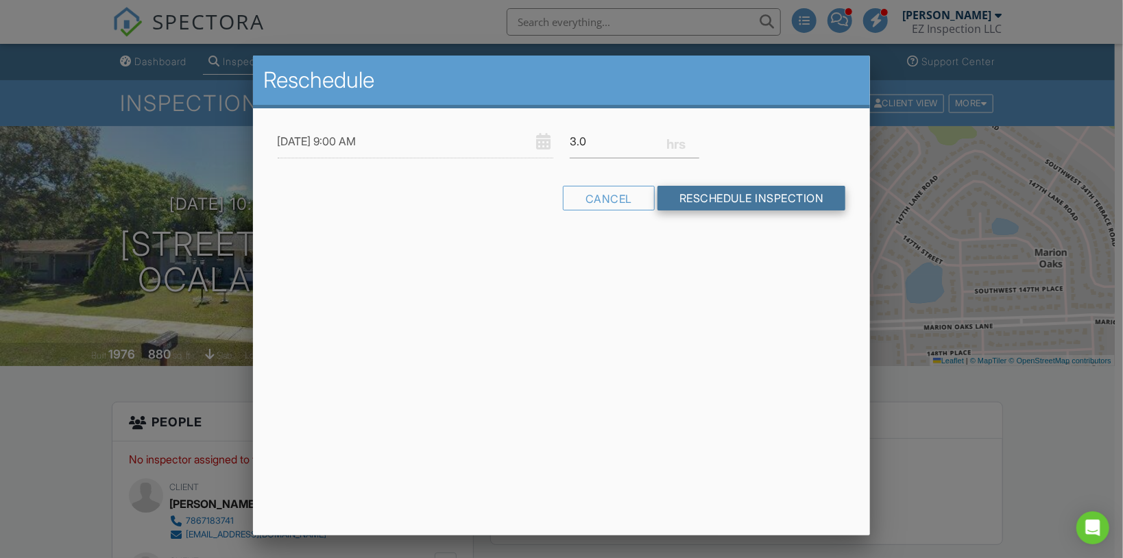
click at [671, 206] on input "Reschedule Inspection" at bounding box center [751, 198] width 188 height 25
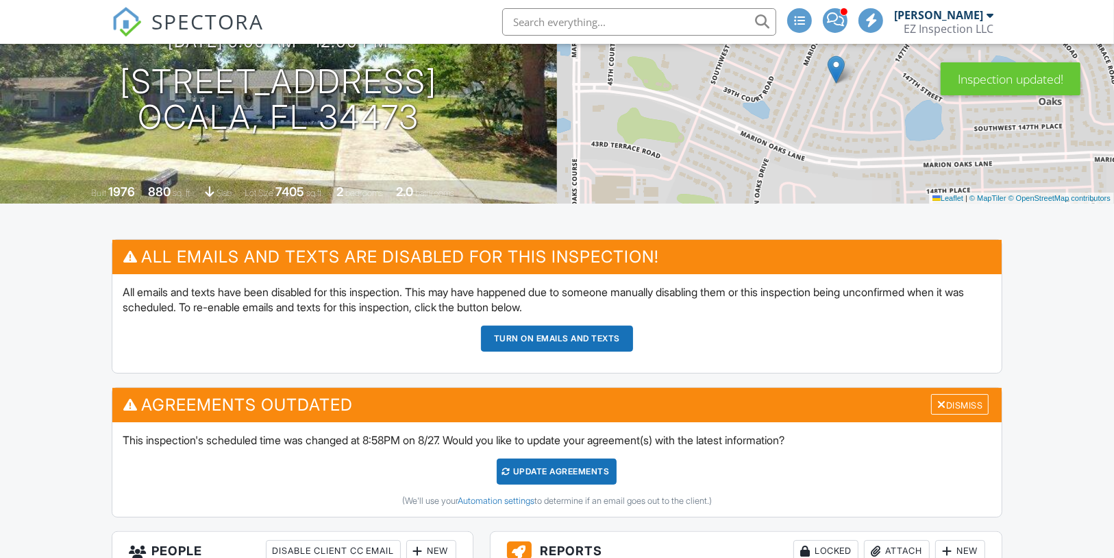
scroll to position [164, 0]
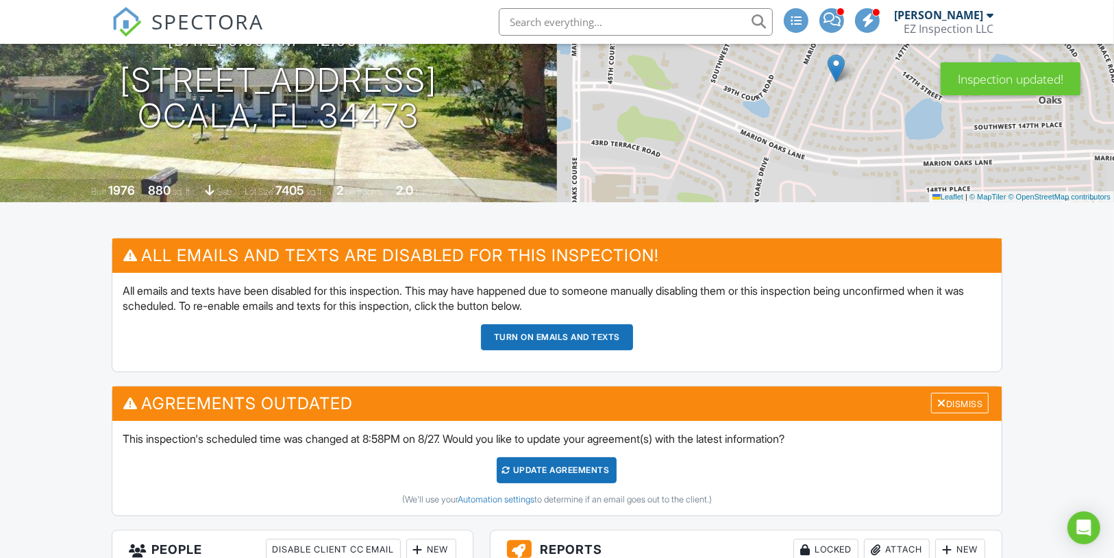
click at [549, 479] on div "Update Agreements" at bounding box center [557, 470] width 120 height 26
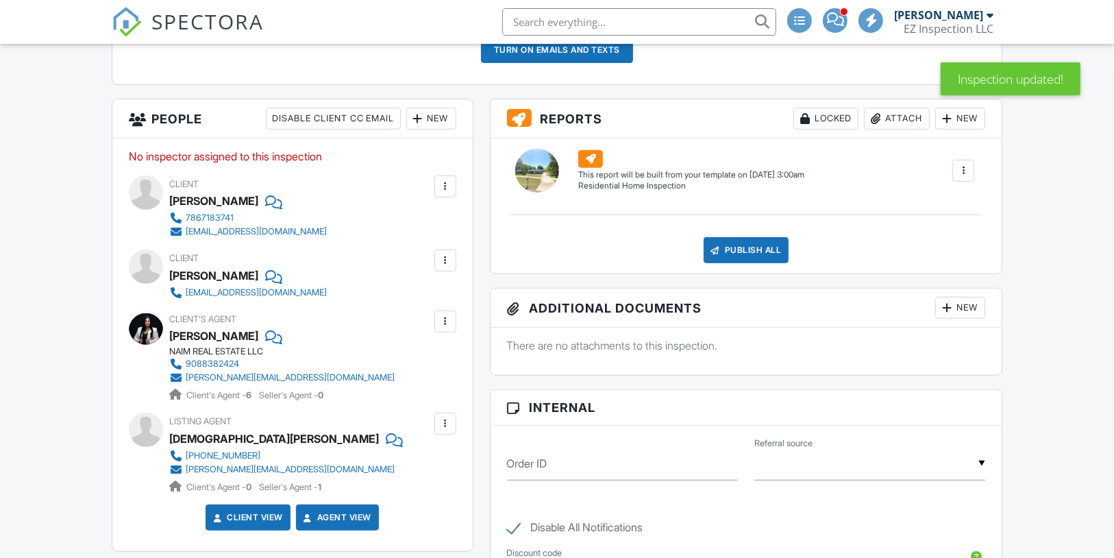
click at [427, 130] on div "New" at bounding box center [431, 119] width 50 height 22
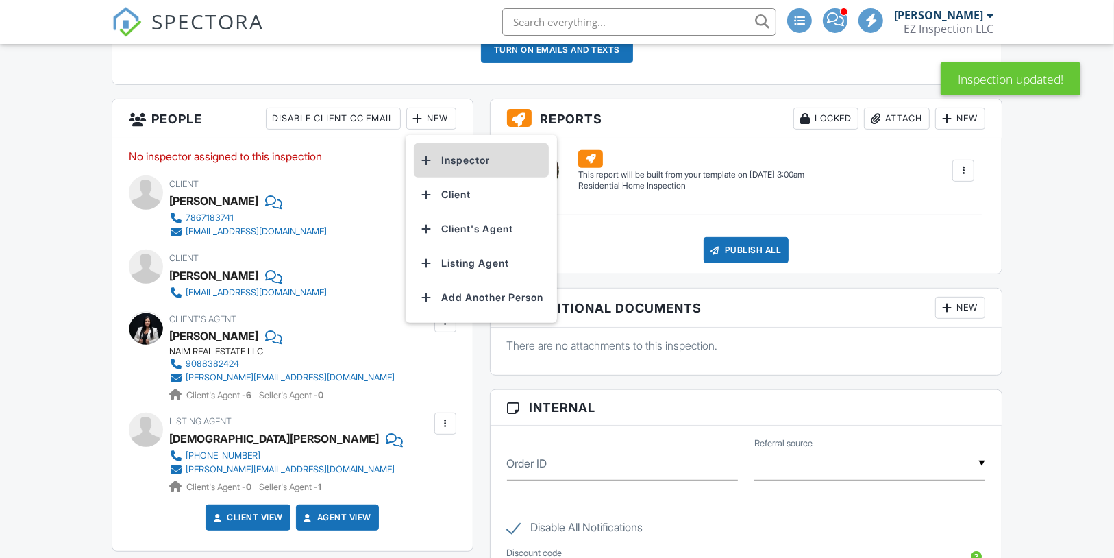
click at [445, 173] on li "Inspector" at bounding box center [481, 160] width 135 height 34
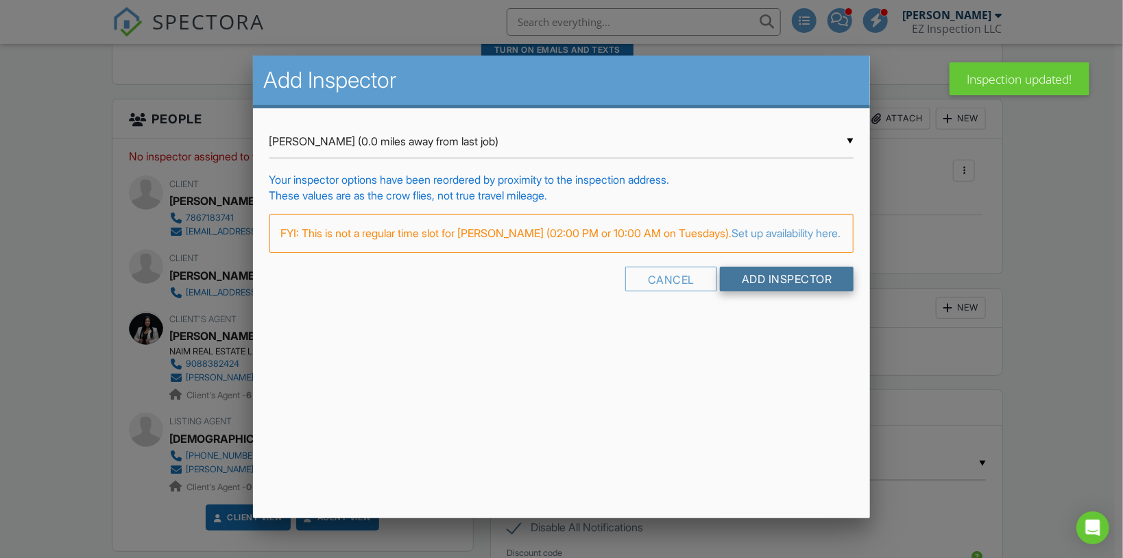
click at [751, 291] on input "Add Inspector" at bounding box center [787, 279] width 134 height 25
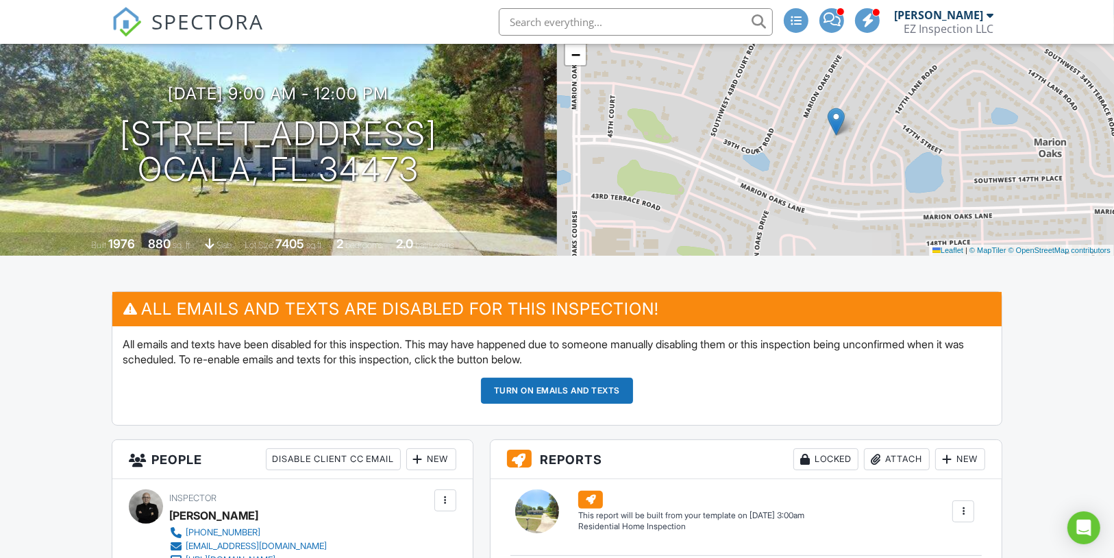
scroll to position [110, 0]
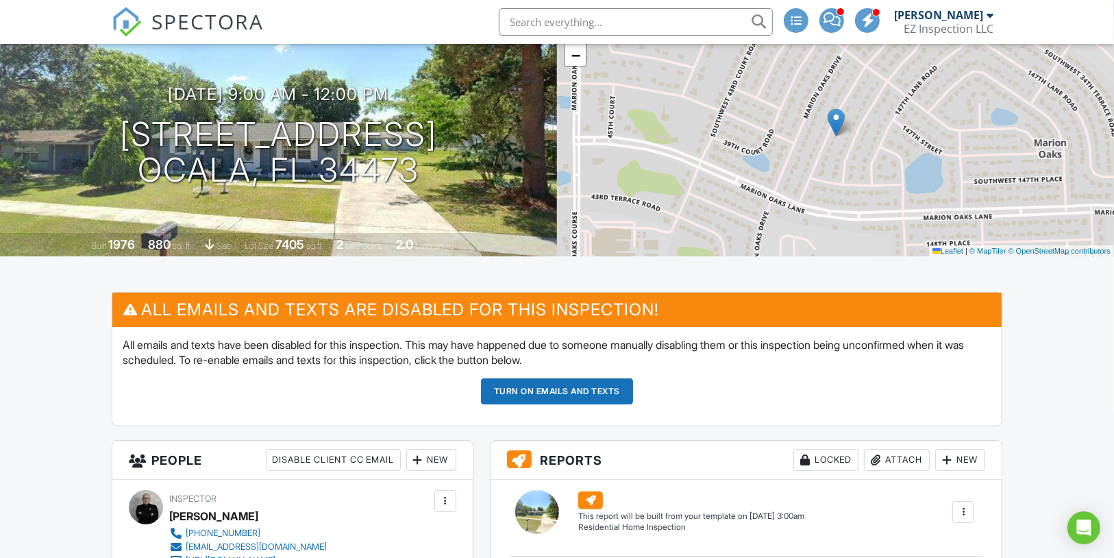
click at [556, 400] on button "Turn on emails and texts" at bounding box center [557, 391] width 152 height 26
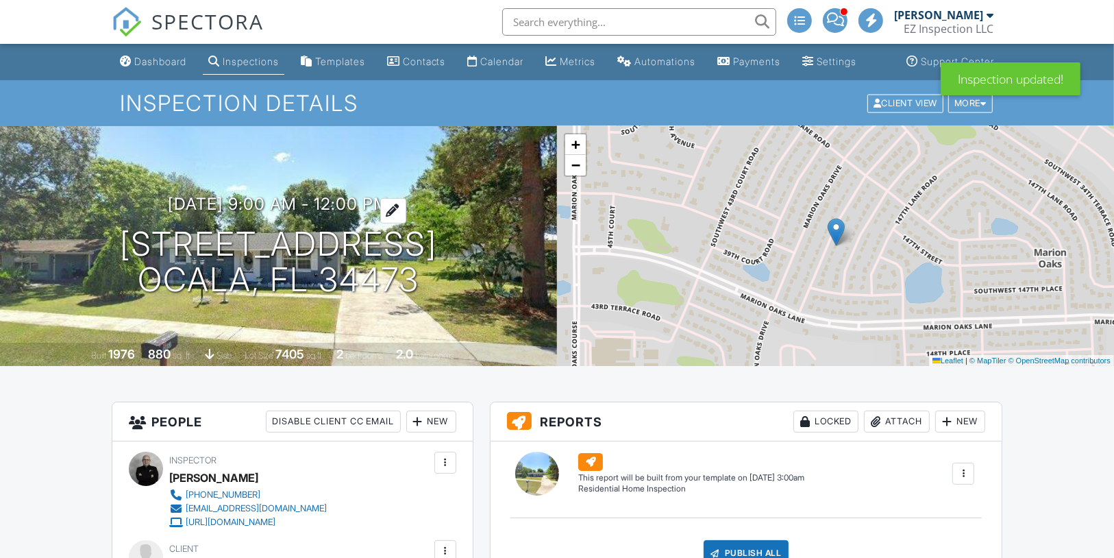
click at [223, 211] on h3 "09/02/2025 9:00 am - 12:00 pm" at bounding box center [279, 204] width 221 height 19
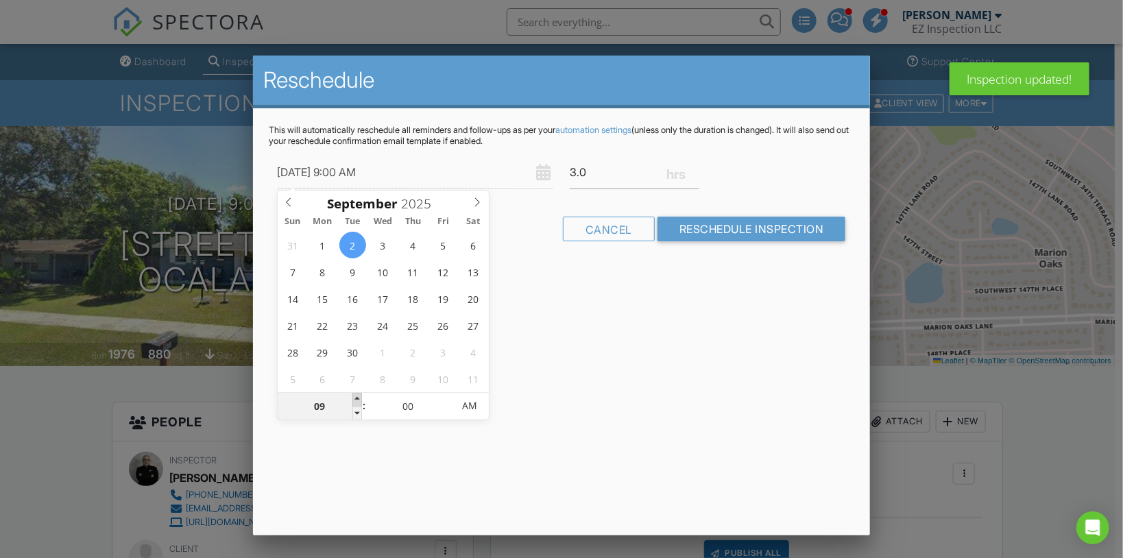
type input "10"
type input "09/02/2025 10:00 AM"
click at [356, 396] on span at bounding box center [357, 400] width 10 height 14
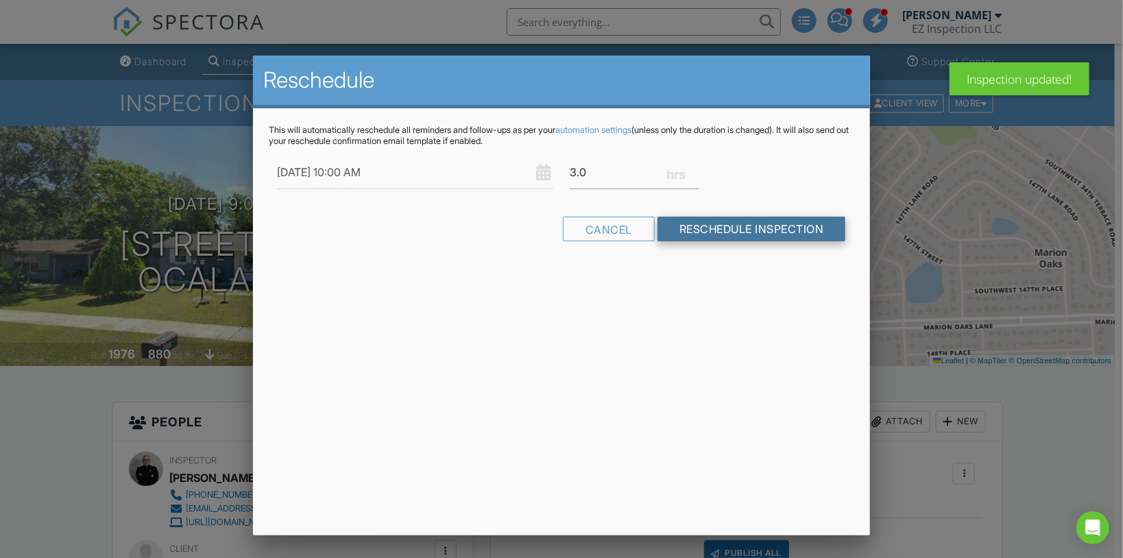
click at [693, 235] on input "Reschedule Inspection" at bounding box center [751, 229] width 188 height 25
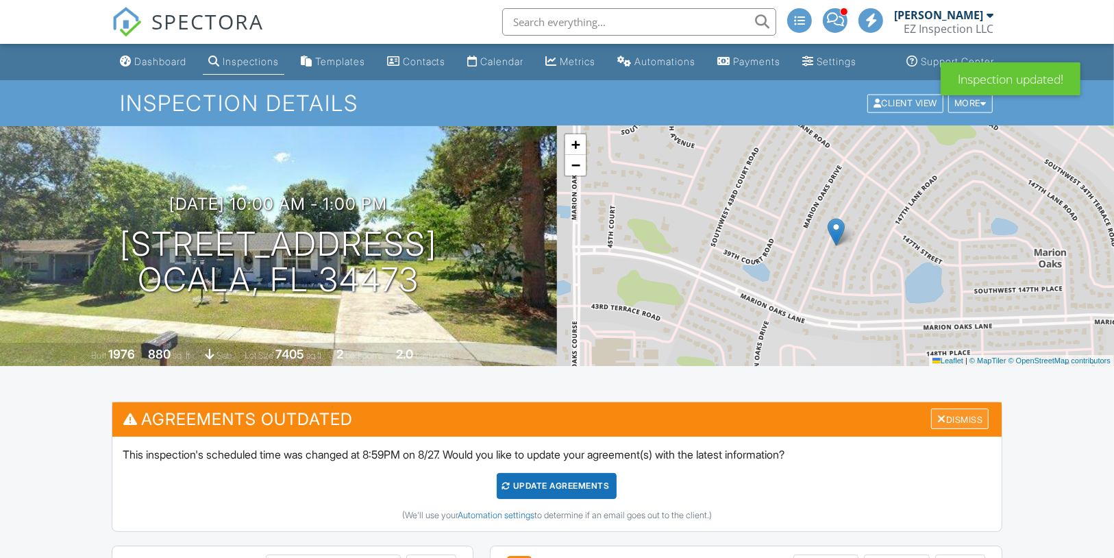
click at [968, 430] on div "Dismiss" at bounding box center [960, 418] width 58 height 21
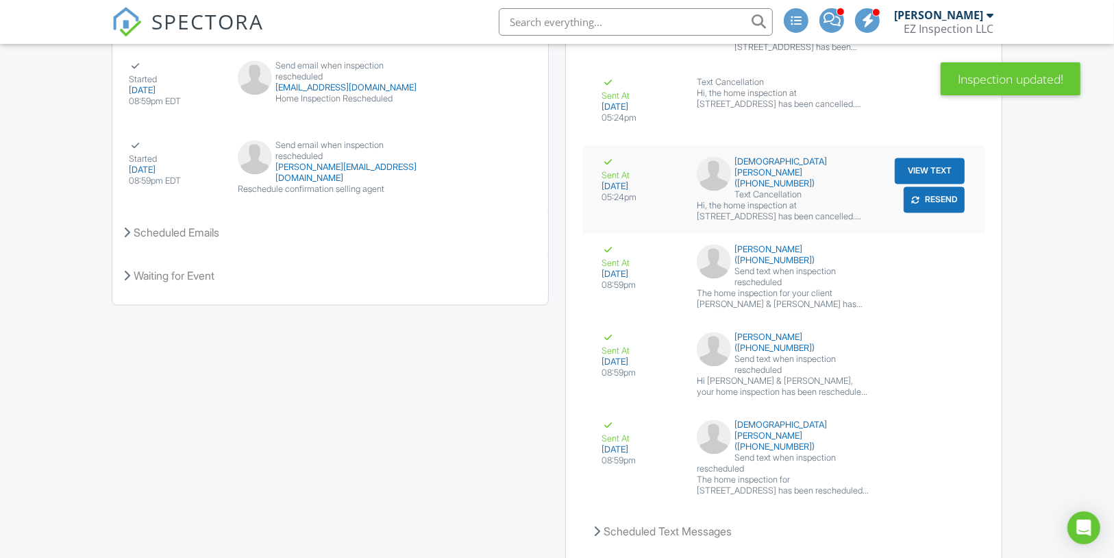
scroll to position [2275, 0]
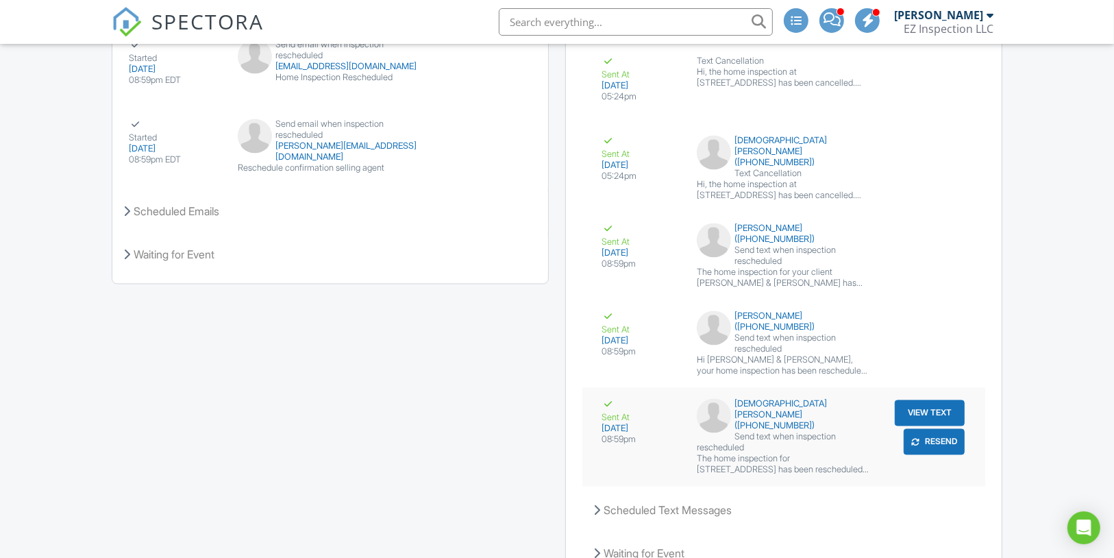
click at [938, 400] on button "View Text" at bounding box center [930, 413] width 70 height 26
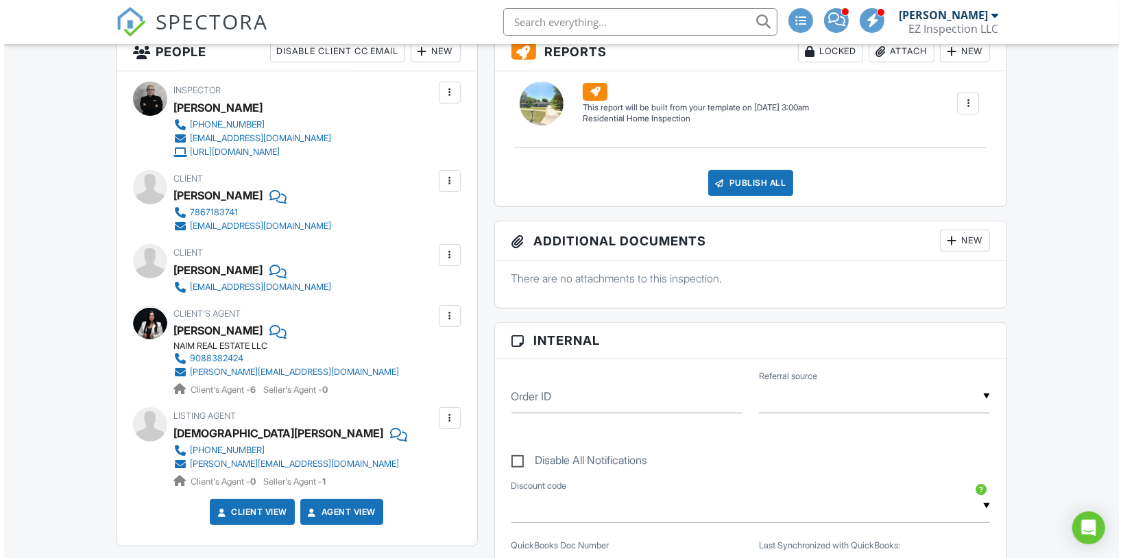
scroll to position [371, 0]
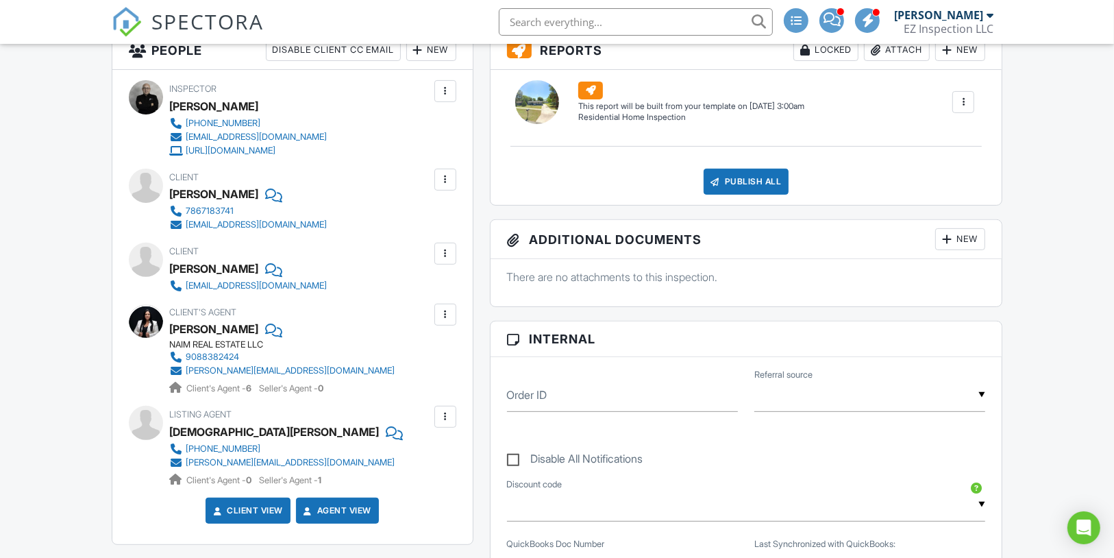
click at [958, 61] on div "New" at bounding box center [961, 50] width 50 height 22
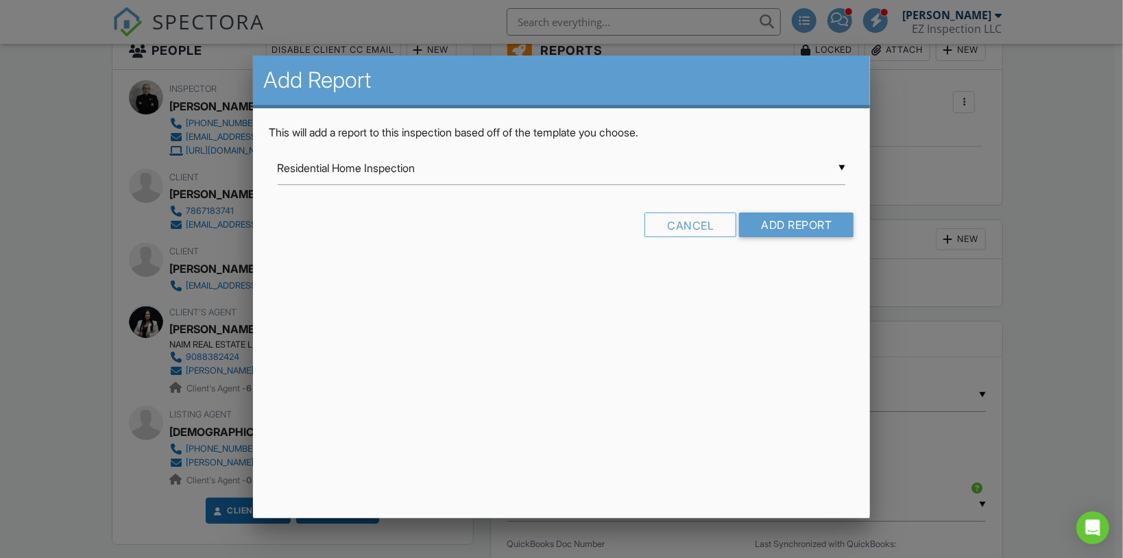
click at [353, 177] on div "▼ Residential Home Inspection Residential Home Inspection Swimming Pool and Spa…" at bounding box center [562, 168] width 568 height 34
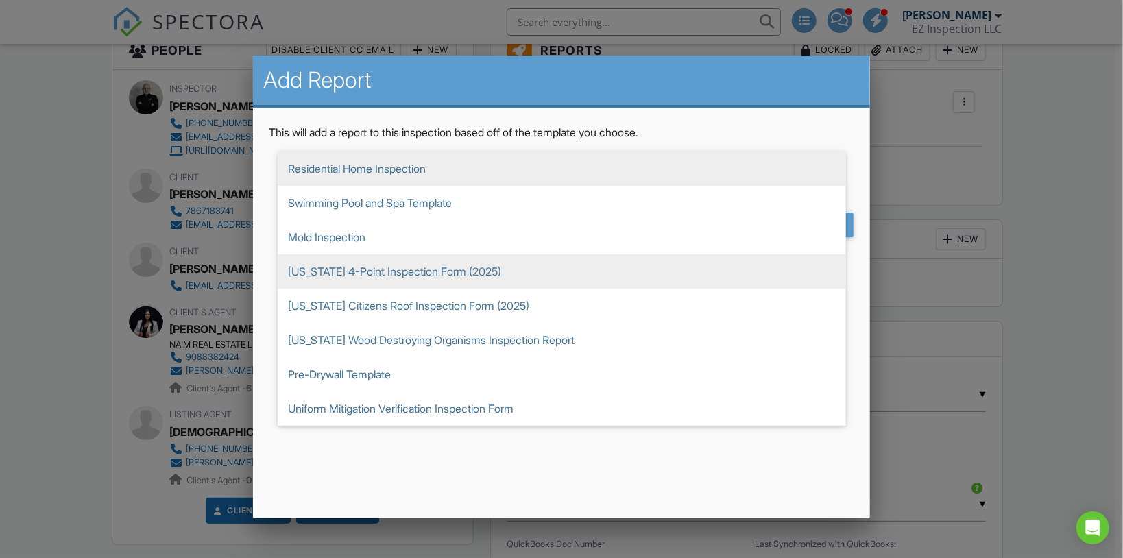
click at [382, 271] on span "Florida 4-Point Inspection Form (2025)" at bounding box center [562, 271] width 568 height 34
type input "Florida 4-Point Inspection Form (2025)"
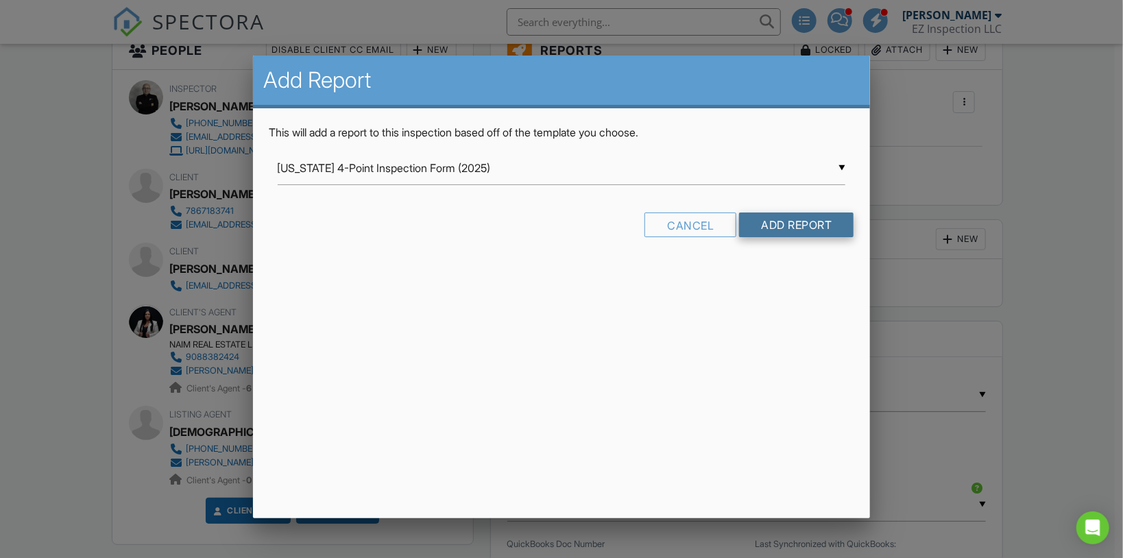
click at [793, 225] on input "Add Report" at bounding box center [796, 224] width 114 height 25
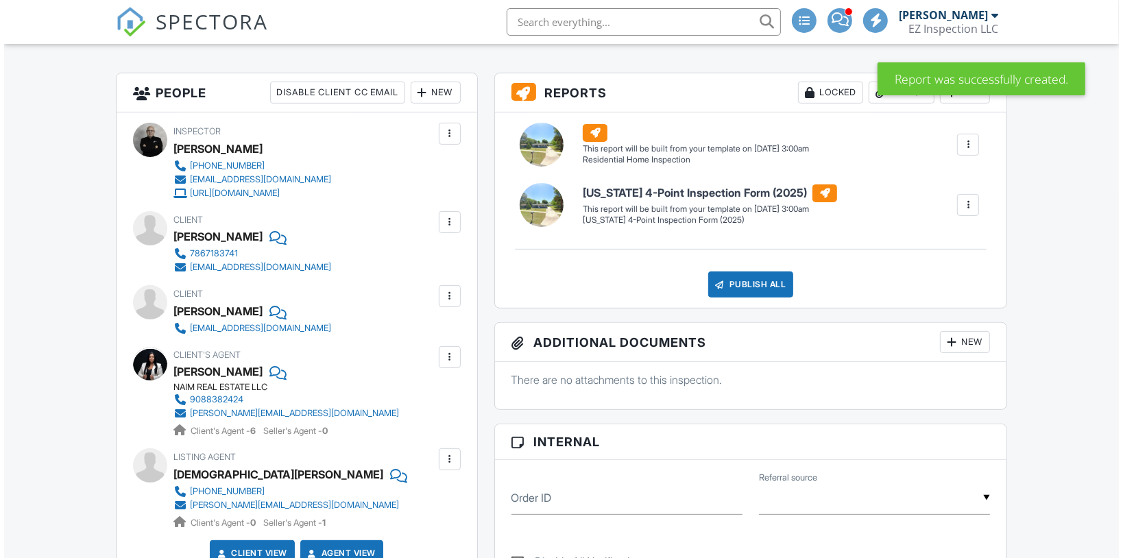
scroll to position [329, 0]
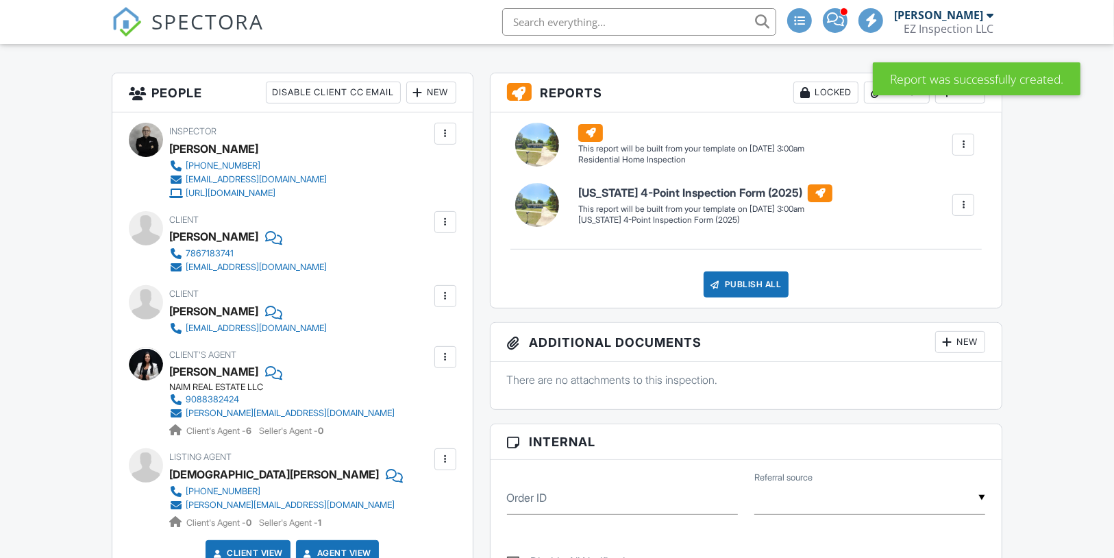
click at [969, 103] on div "New" at bounding box center [961, 93] width 50 height 22
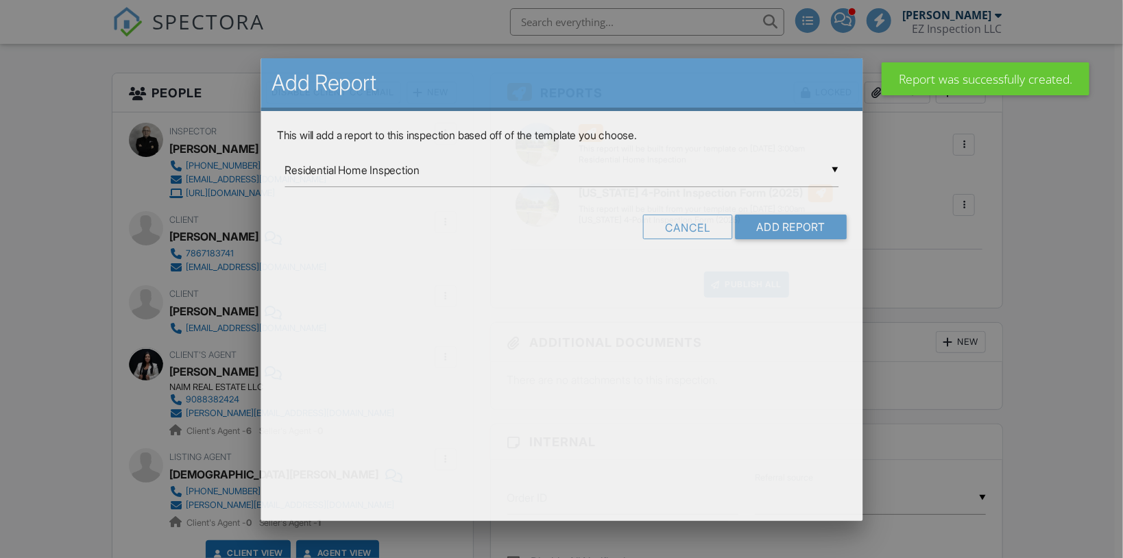
scroll to position [0, 0]
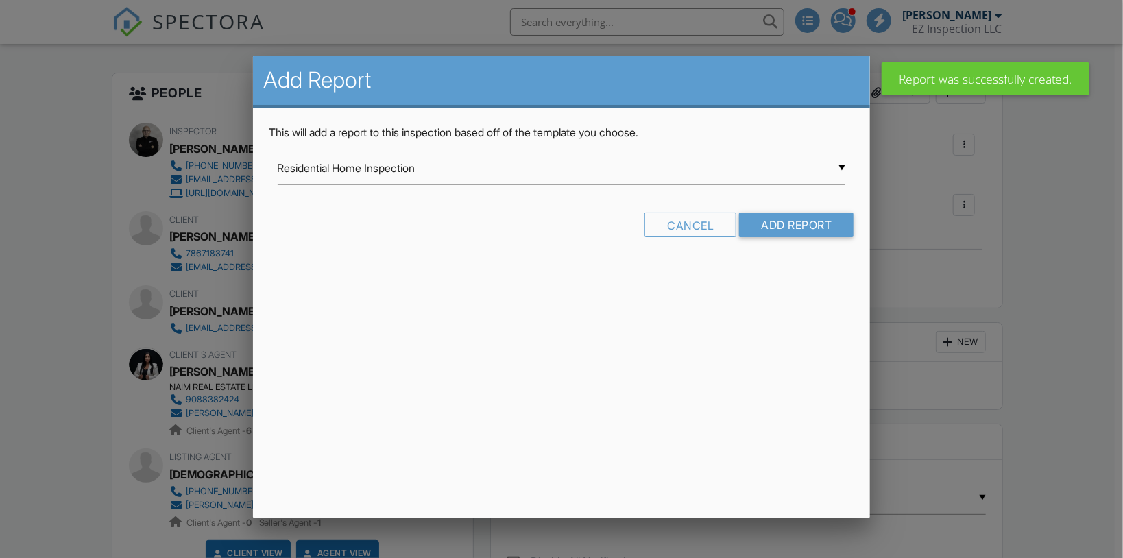
click at [455, 171] on input "Residential Home Inspection" at bounding box center [562, 168] width 568 height 34
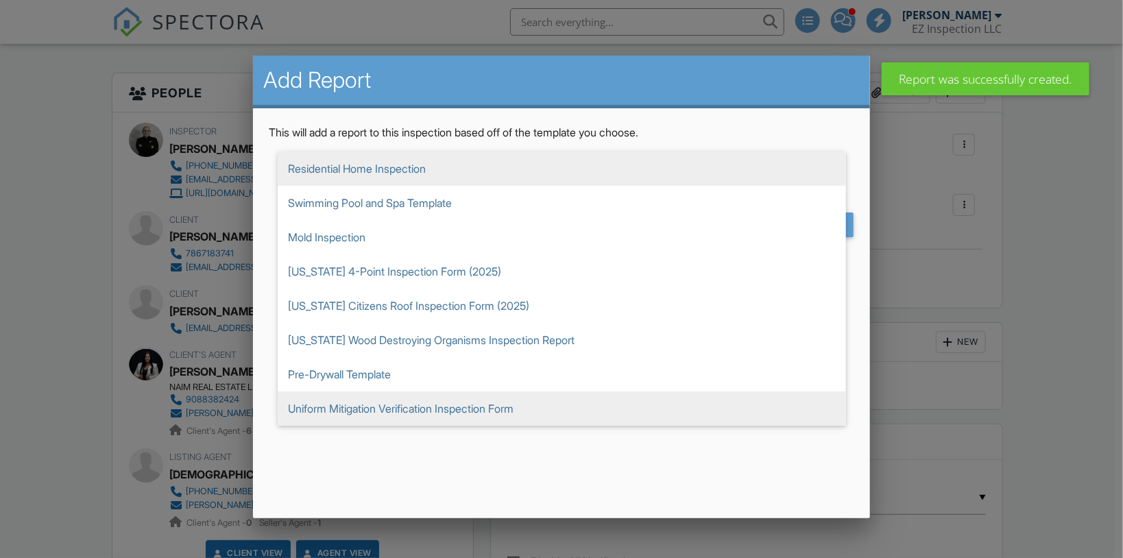
click at [417, 412] on span "Uniform Mitigation Verification Inspection Form" at bounding box center [562, 408] width 568 height 34
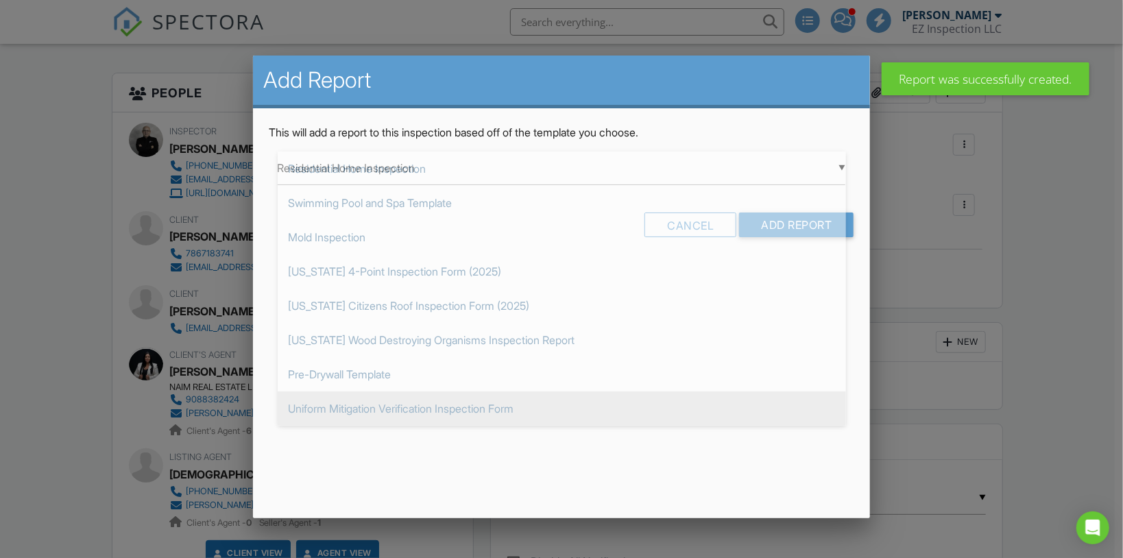
type input "Uniform Mitigation Verification Inspection Form"
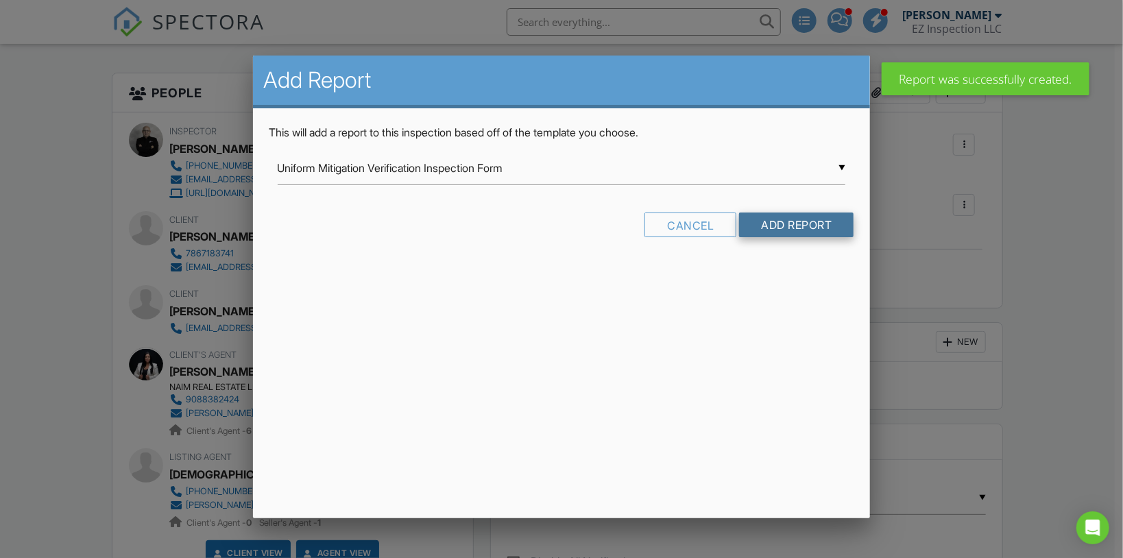
click at [799, 229] on input "Add Report" at bounding box center [796, 224] width 114 height 25
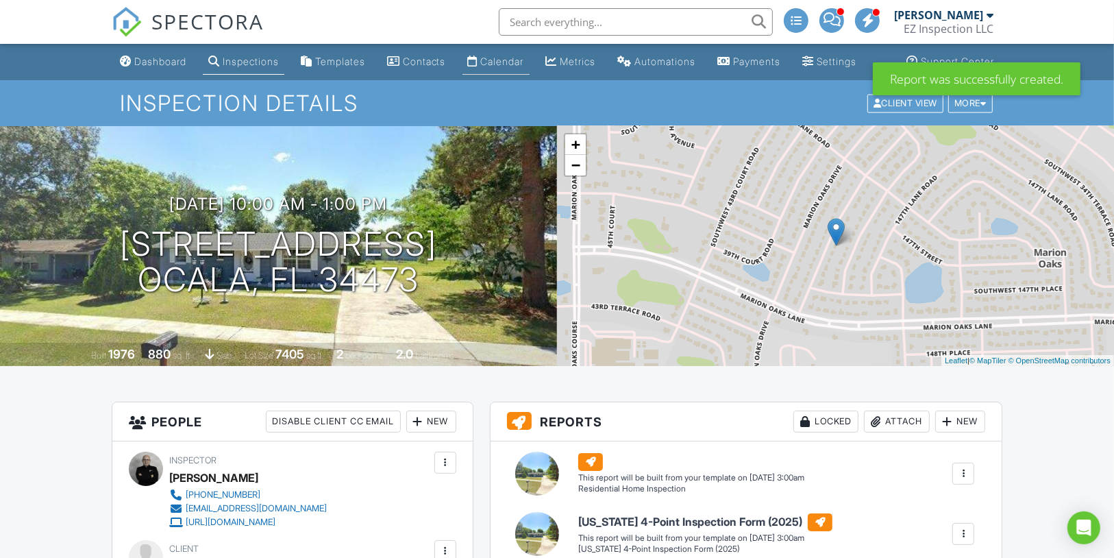
click at [506, 67] on div "Calendar" at bounding box center [502, 62] width 43 height 12
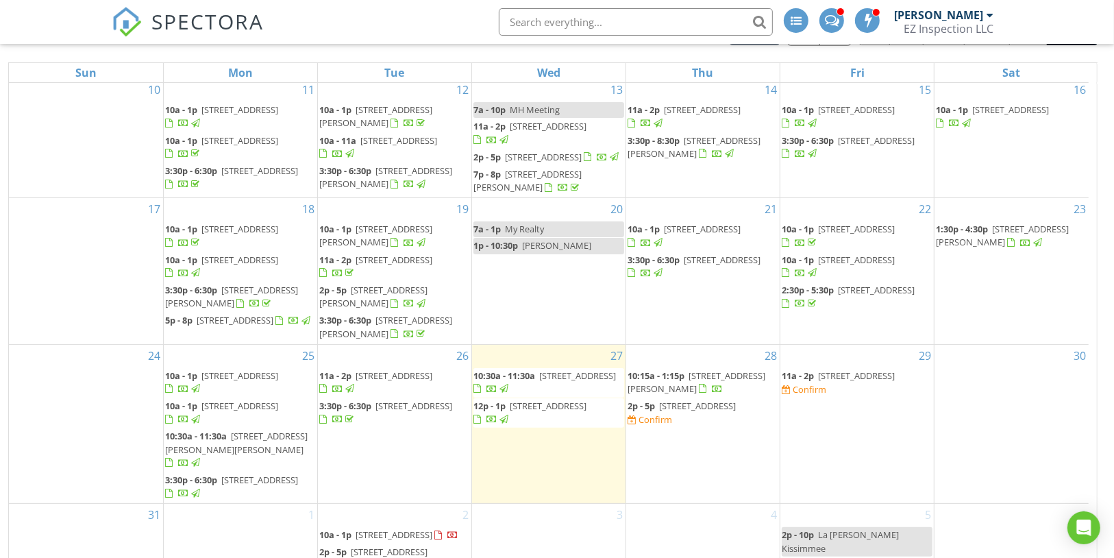
scroll to position [170, 0]
click at [722, 400] on span "[STREET_ADDRESS]" at bounding box center [697, 406] width 77 height 12
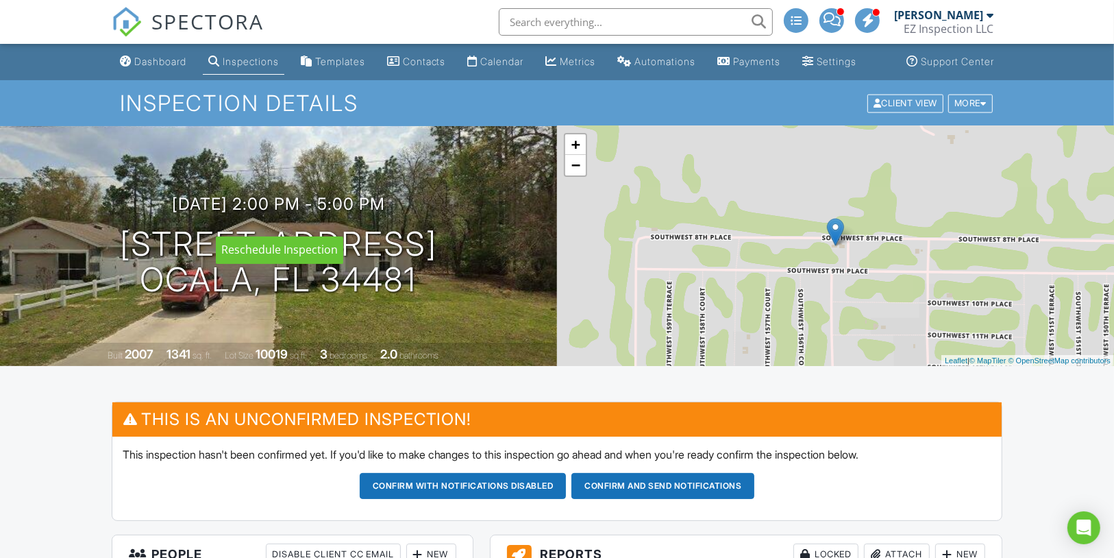
click at [317, 213] on h3 "[DATE] 2:00 pm - 5:00 pm" at bounding box center [278, 204] width 213 height 19
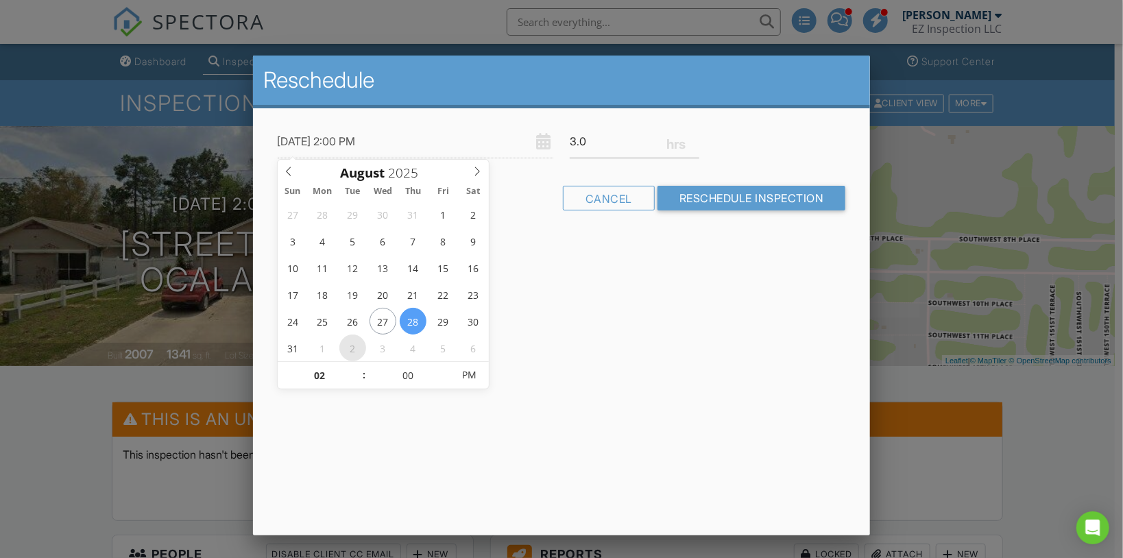
type input "[DATE] 2:00 PM"
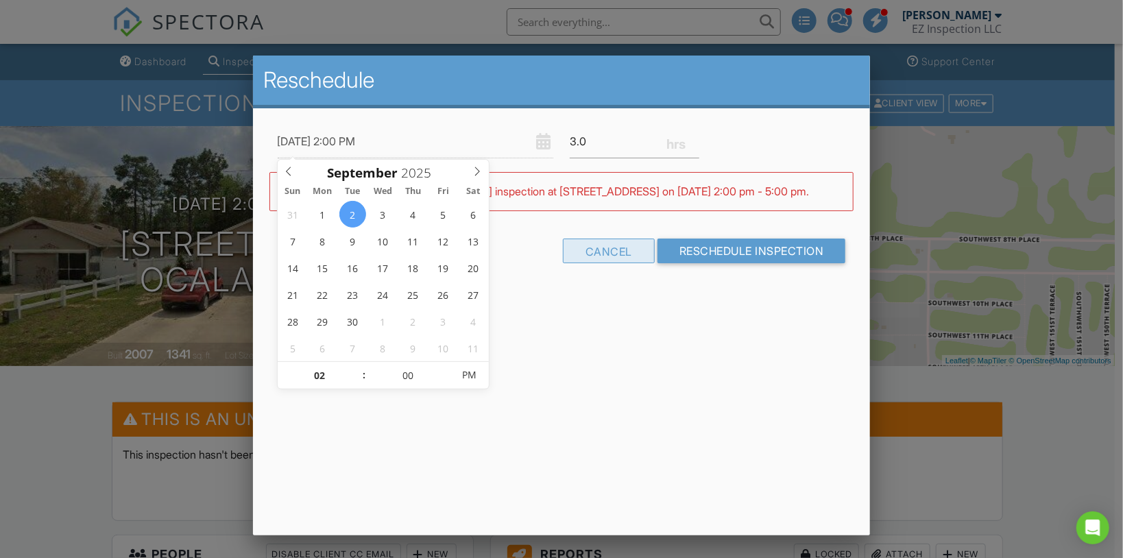
click at [614, 263] on div "Cancel" at bounding box center [609, 251] width 92 height 25
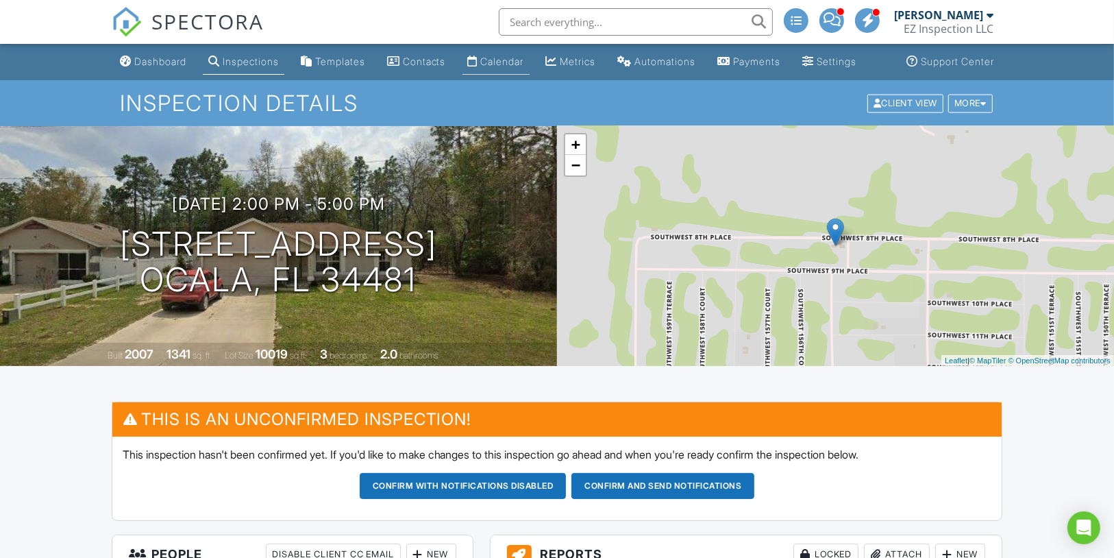
click at [511, 67] on div "Calendar" at bounding box center [502, 62] width 43 height 12
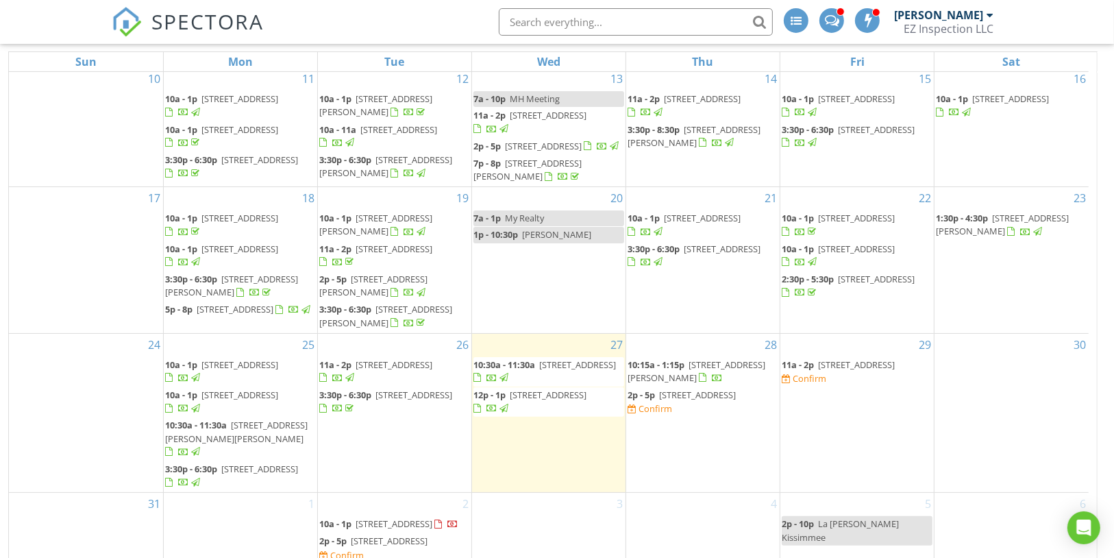
scroll to position [182, 0]
click at [683, 387] on span "15592 SW 8th Pl, Ocala 34481" at bounding box center [697, 393] width 77 height 12
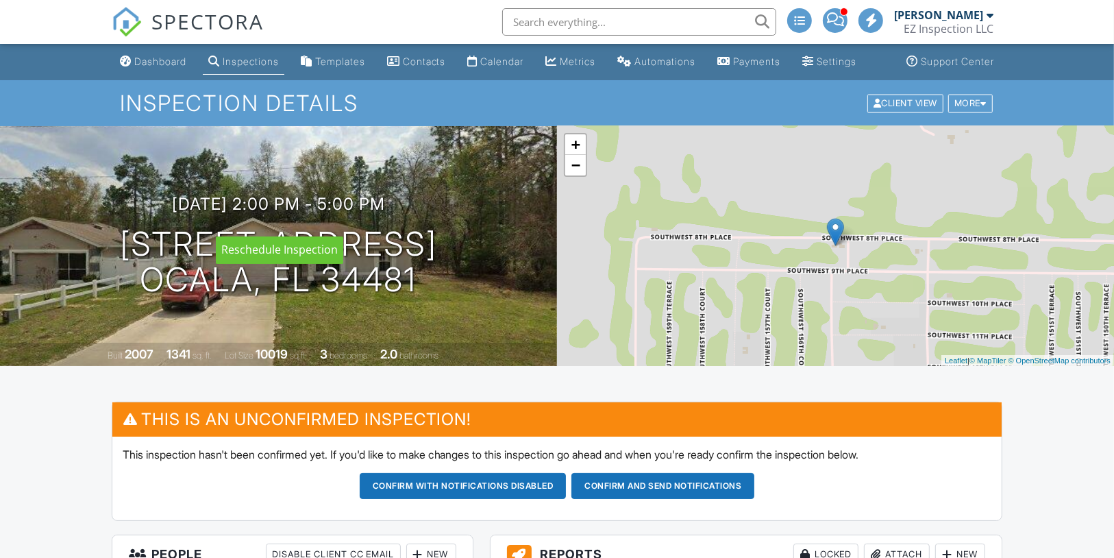
click at [369, 213] on h3 "08/28/2025 2:00 pm - 5:00 pm" at bounding box center [278, 204] width 213 height 19
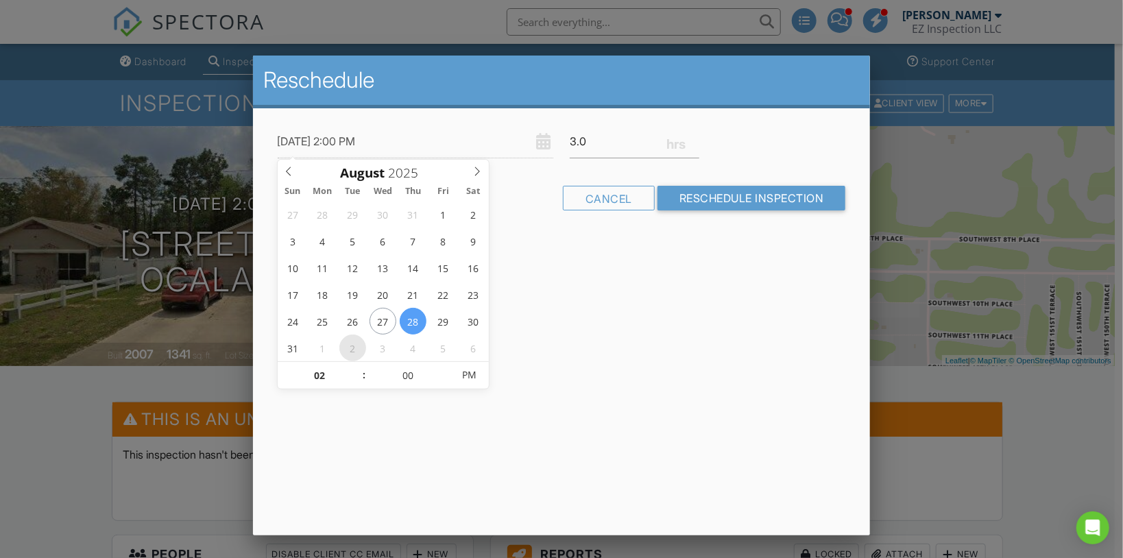
type input "[DATE] 2:00 PM"
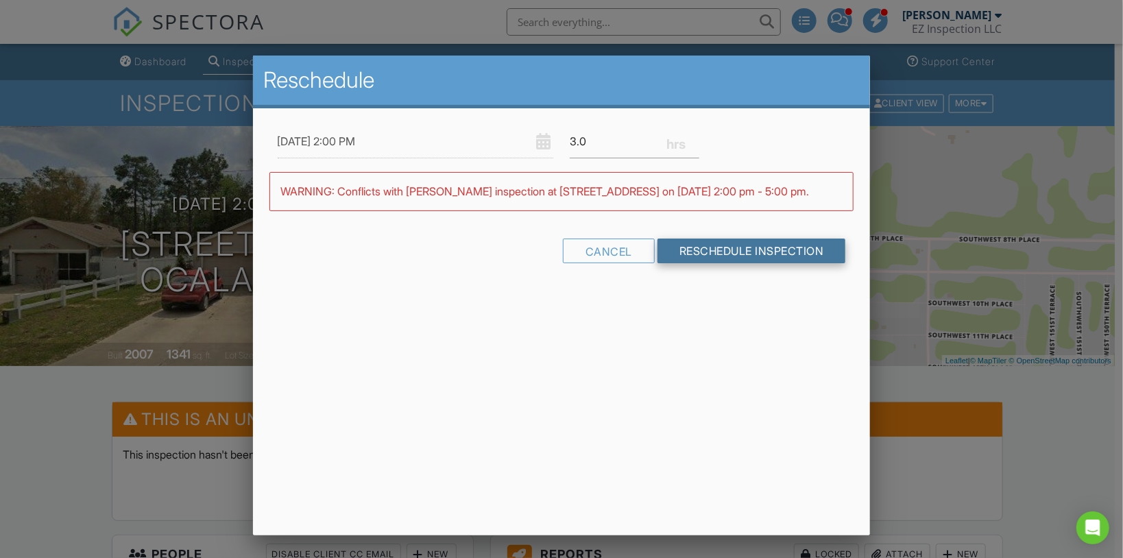
click at [725, 262] on input "Reschedule Inspection" at bounding box center [751, 251] width 188 height 25
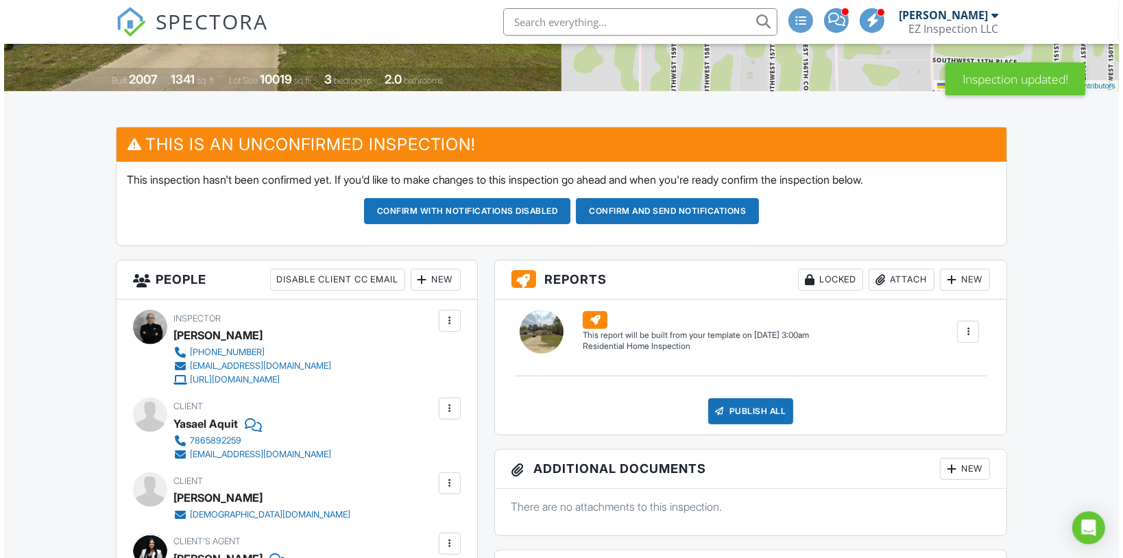
scroll to position [274, 0]
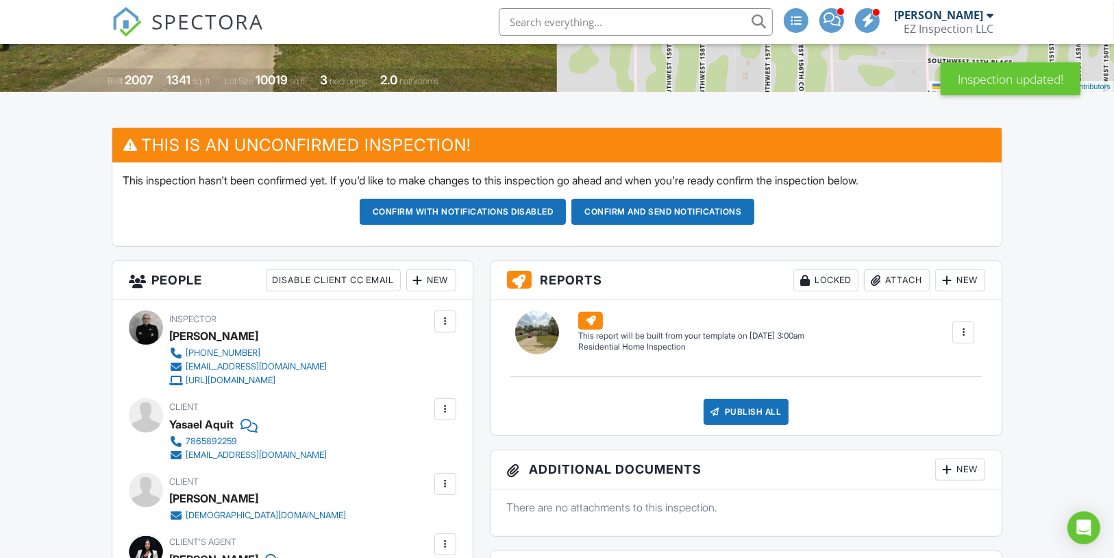
click at [953, 287] on div at bounding box center [947, 280] width 14 height 14
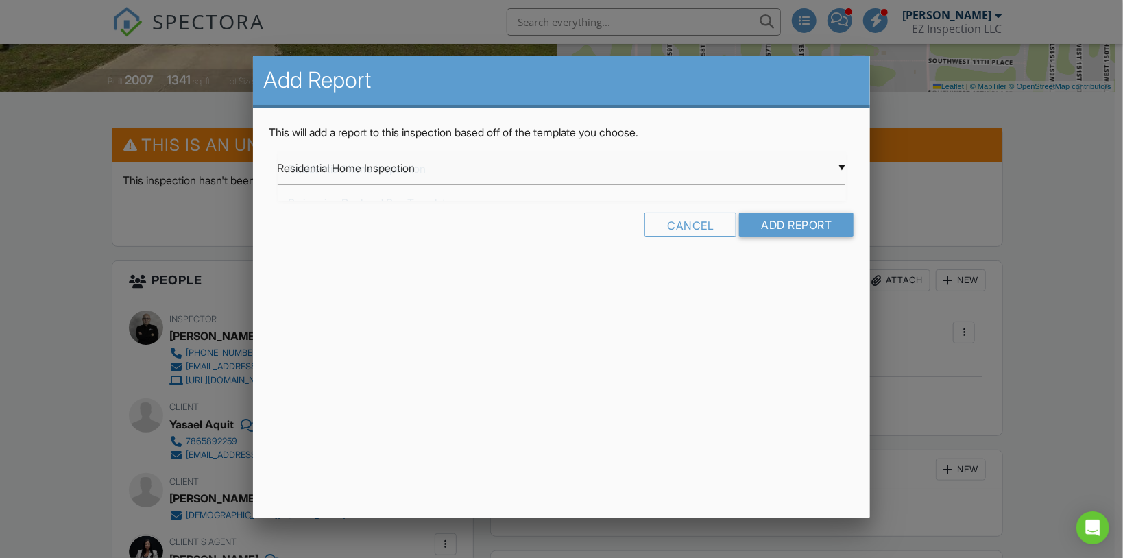
click at [496, 171] on div "▼ Residential Home Inspection Residential Home Inspection Swimming Pool and Spa…" at bounding box center [562, 168] width 568 height 34
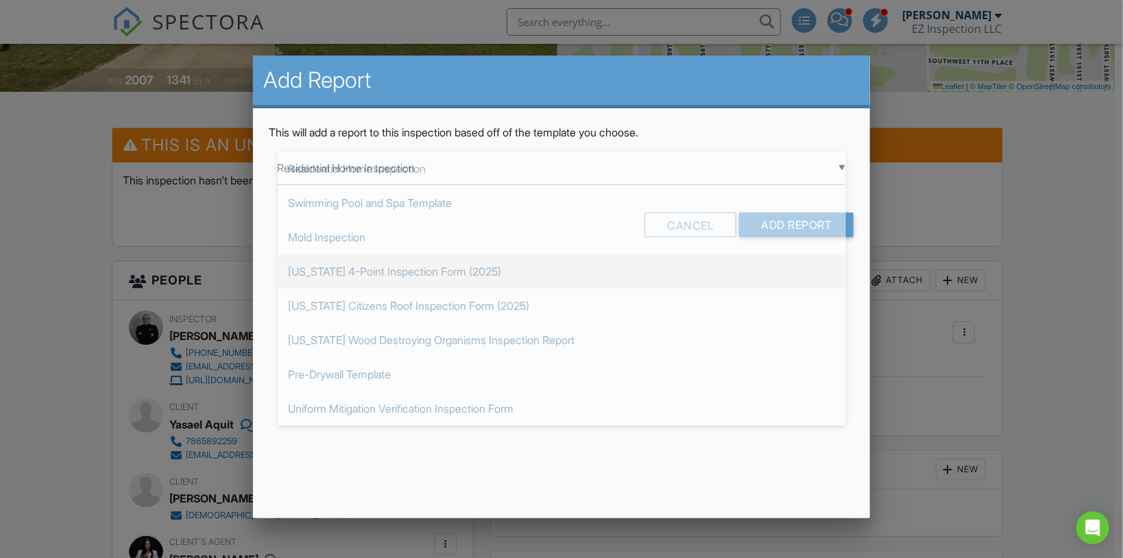
click at [496, 265] on span "[US_STATE] 4-Point Inspection Form (2025)" at bounding box center [562, 271] width 568 height 34
type input "[US_STATE] 4-Point Inspection Form (2025)"
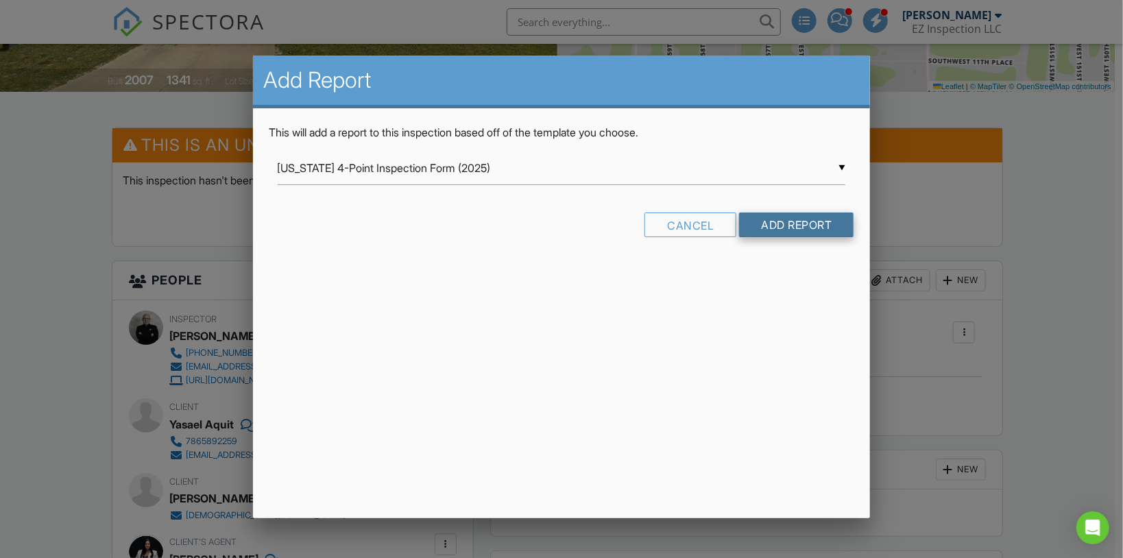
click at [759, 225] on input "Add Report" at bounding box center [796, 224] width 114 height 25
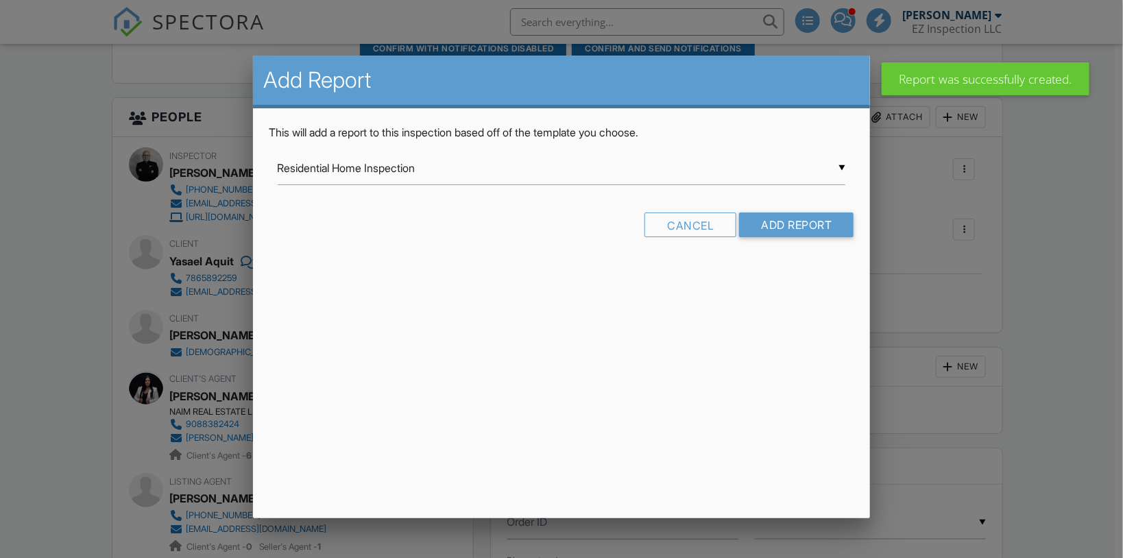
click at [474, 166] on input "Residential Home Inspection" at bounding box center [562, 168] width 568 height 34
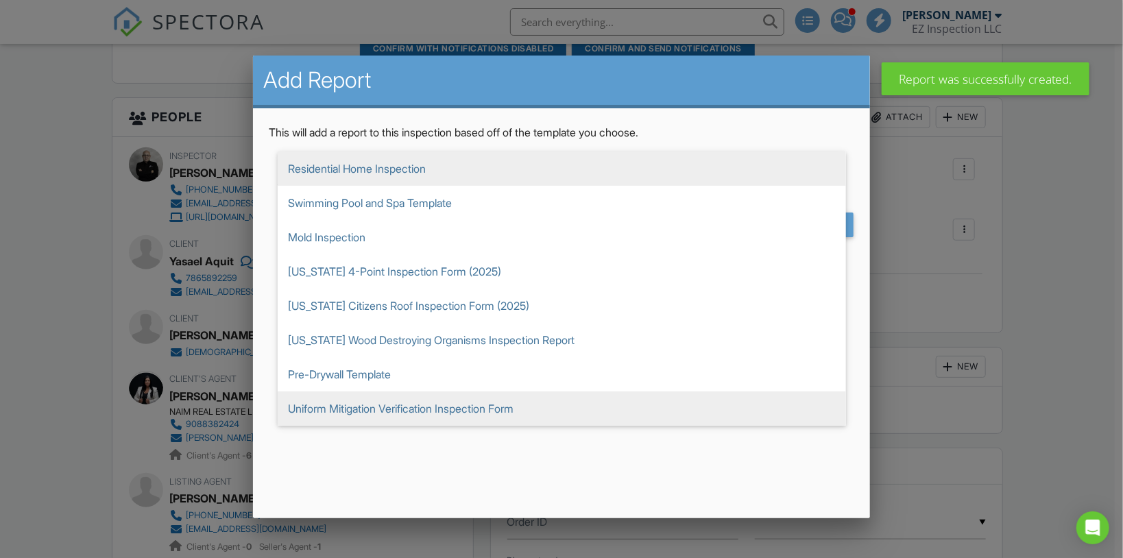
click at [457, 410] on span "Uniform Mitigation Verification Inspection Form" at bounding box center [562, 408] width 568 height 34
type input "Uniform Mitigation Verification Inspection Form"
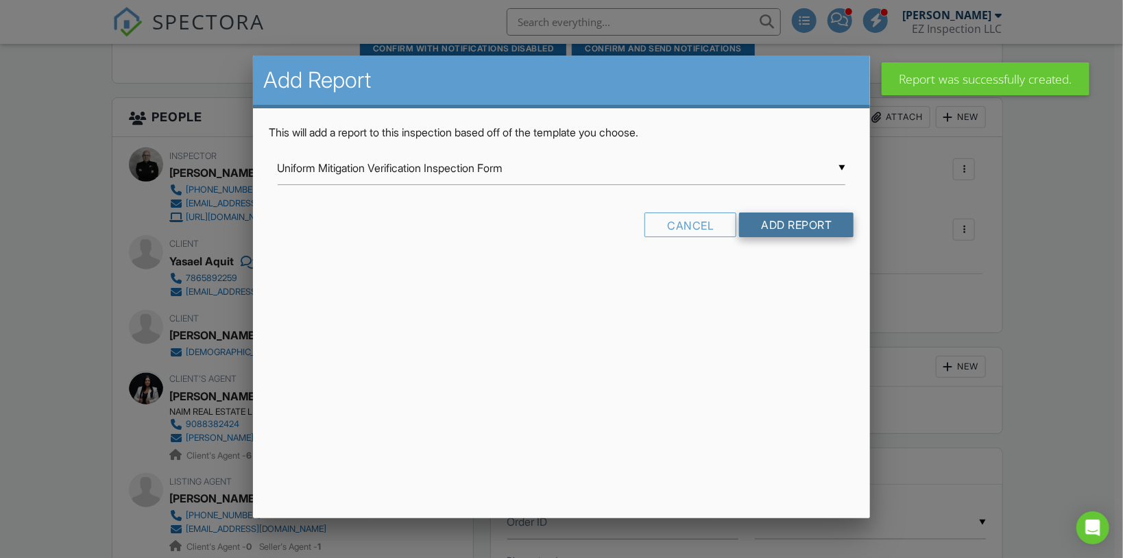
click at [808, 218] on input "Add Report" at bounding box center [796, 224] width 114 height 25
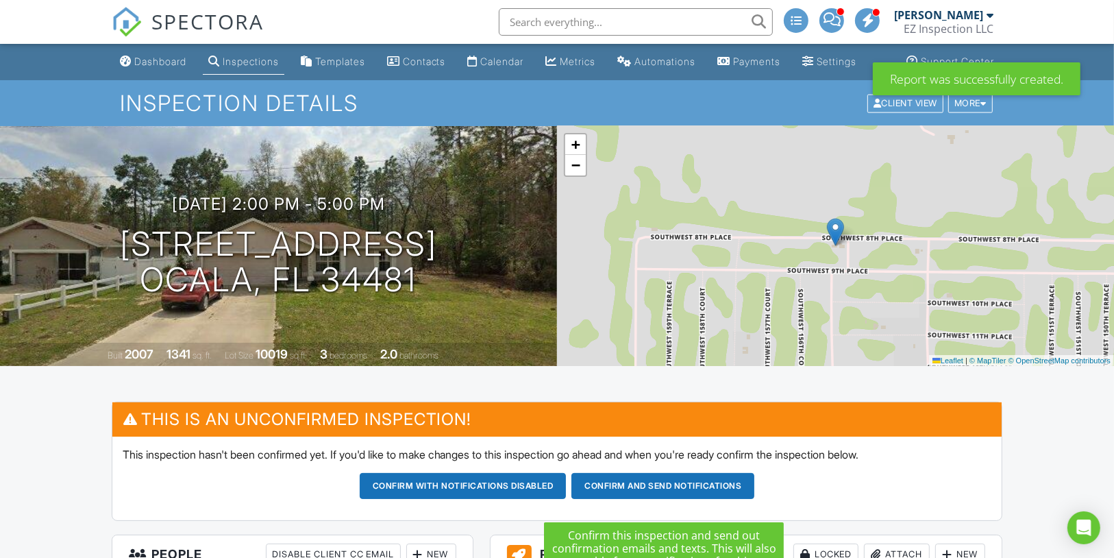
click at [567, 498] on button "Confirm and send notifications" at bounding box center [463, 486] width 207 height 26
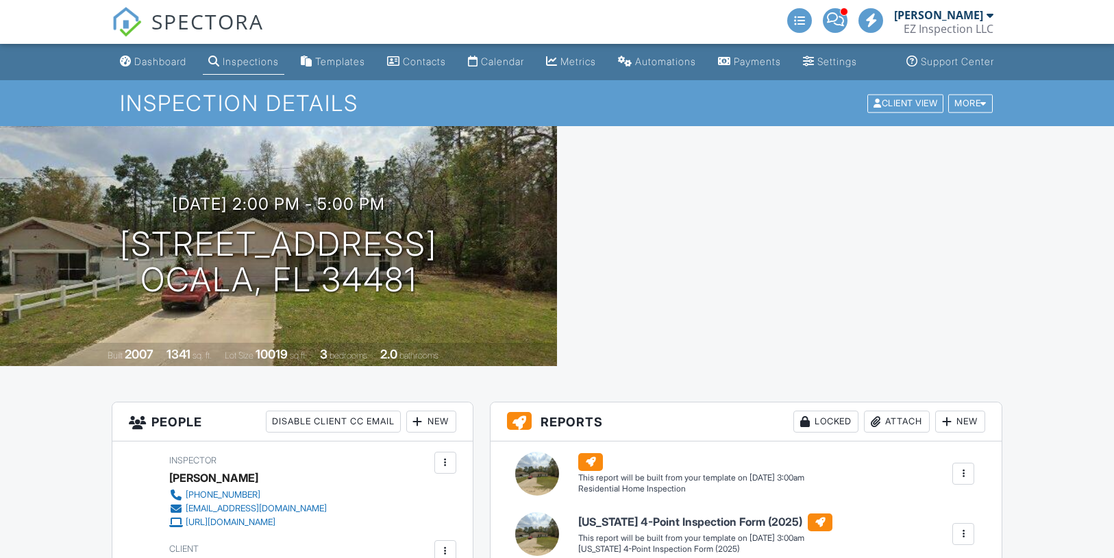
click at [837, 20] on span at bounding box center [835, 19] width 17 height 1
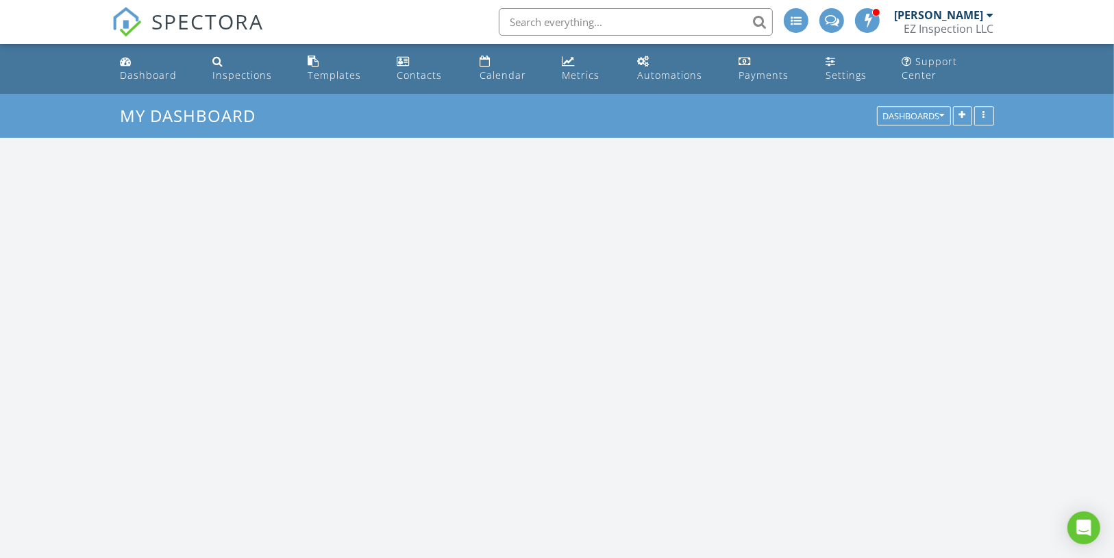
scroll to position [295, 352]
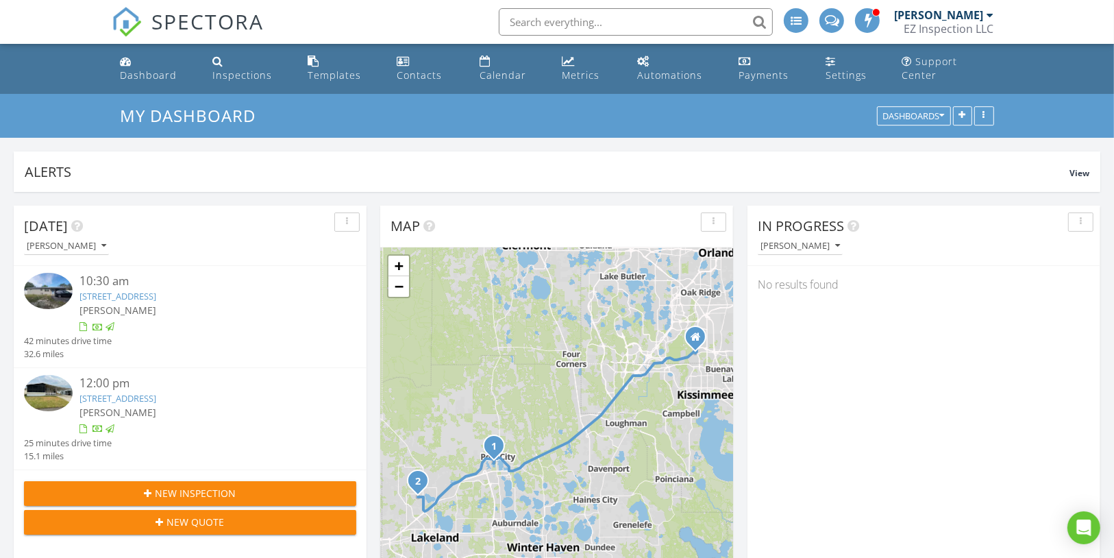
click at [213, 486] on span "New Inspection" at bounding box center [196, 493] width 81 height 14
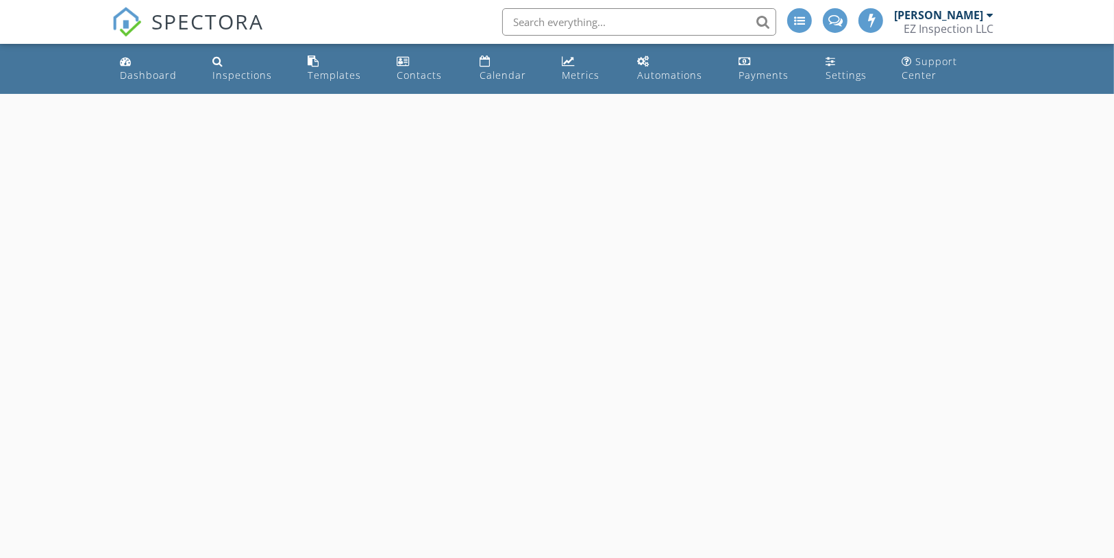
select select "7"
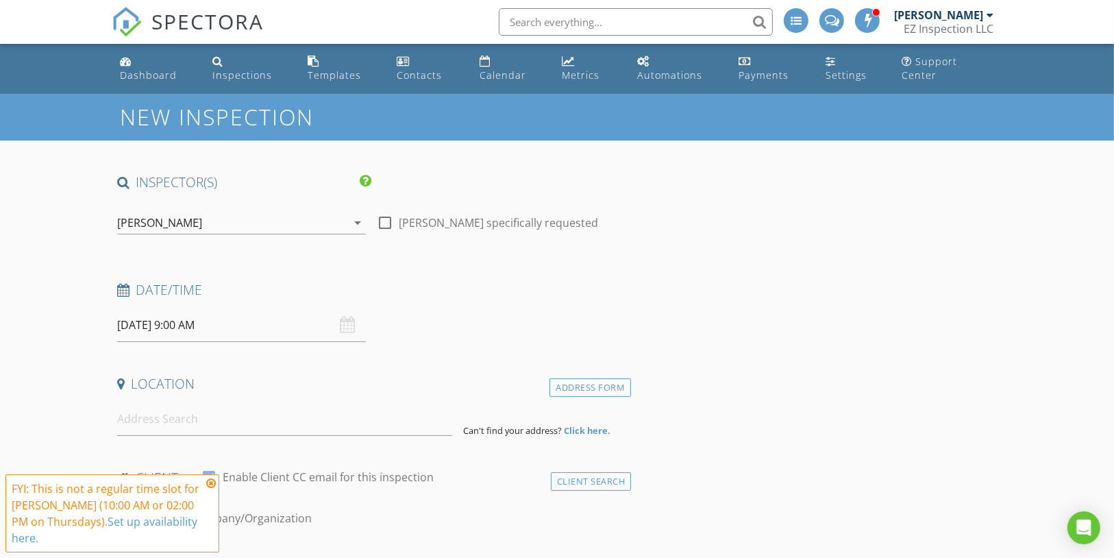
click at [226, 319] on input "08/28/2025 9:00 AM" at bounding box center [241, 325] width 249 height 34
click at [209, 482] on icon at bounding box center [211, 483] width 10 height 11
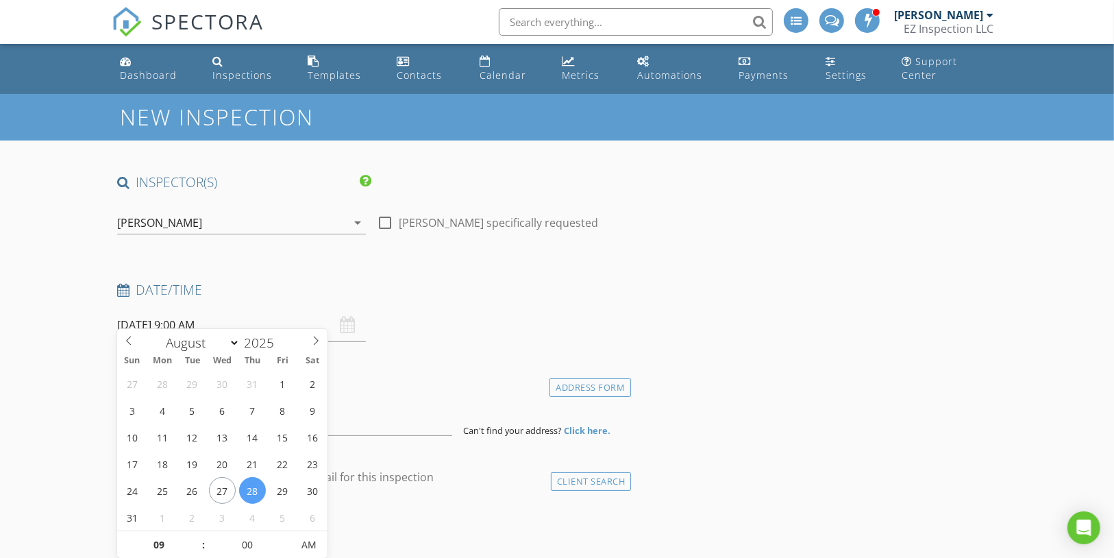
click at [201, 316] on input "08/28/2025 9:00 AM" at bounding box center [241, 325] width 249 height 34
type input "10"
type input "08/28/2025 10:00 AM"
click at [199, 535] on span at bounding box center [197, 538] width 10 height 14
type input "11"
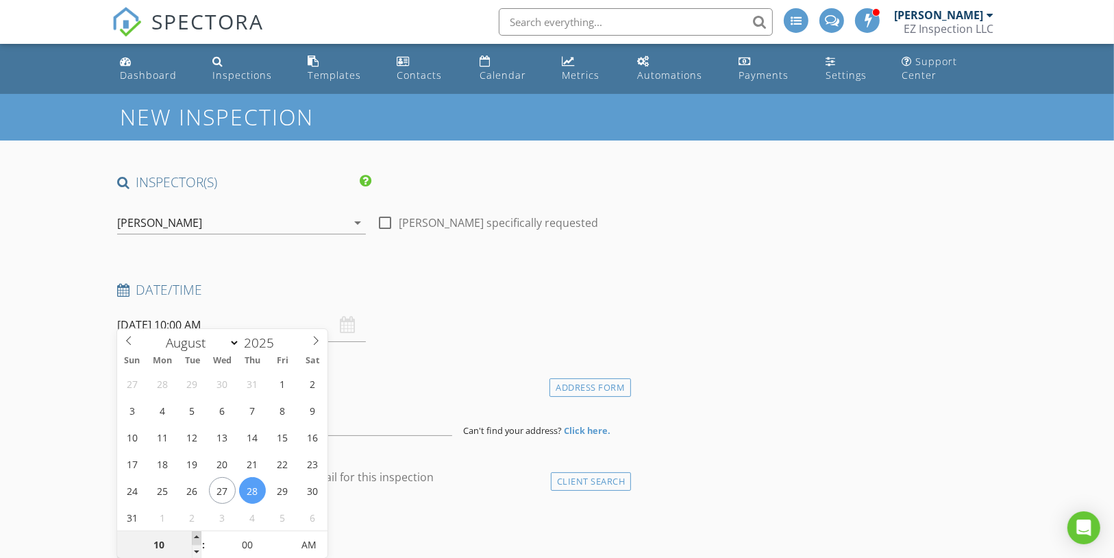
type input "08/28/2025 11:00 AM"
click at [198, 535] on span at bounding box center [197, 538] width 10 height 14
type input "12"
type input "08/28/2025 12:00 PM"
click at [198, 535] on span at bounding box center [197, 538] width 10 height 14
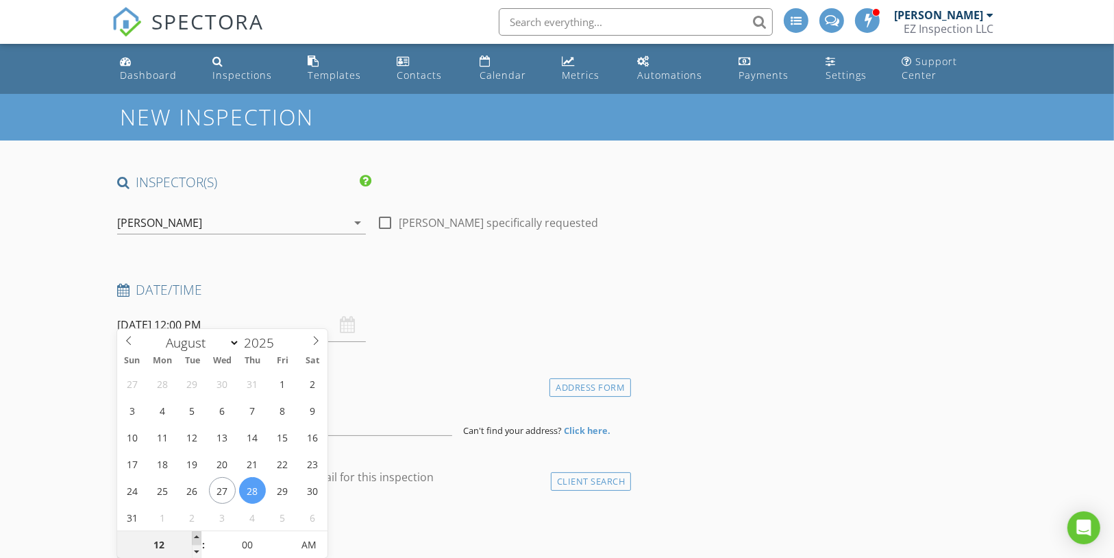
type input "01"
type input "08/28/2025 1:00 PM"
click at [198, 535] on span at bounding box center [197, 538] width 10 height 14
type input "02"
type input "08/28/2025 2:00 PM"
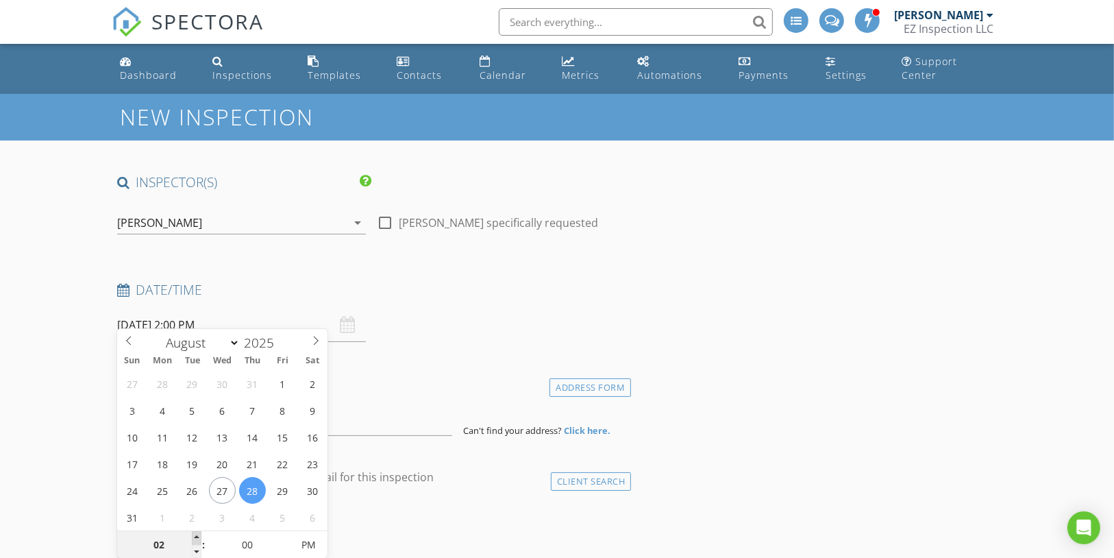
click at [197, 535] on span at bounding box center [197, 538] width 10 height 14
type input "03"
type input "08/28/2025 3:00 PM"
click at [197, 535] on span at bounding box center [197, 538] width 10 height 14
type input "05"
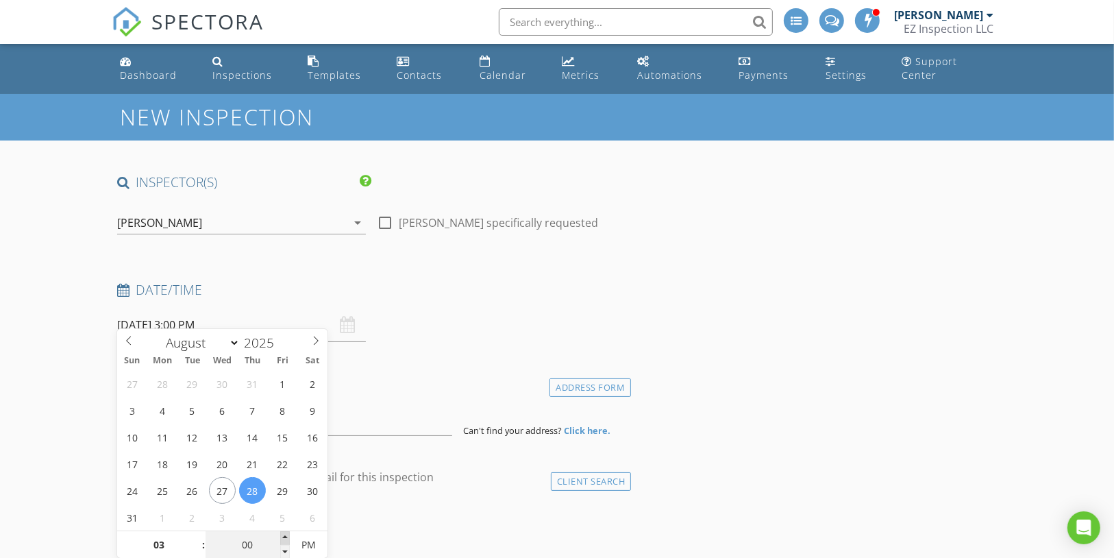
type input "08/28/2025 3:05 PM"
click at [282, 535] on span at bounding box center [285, 538] width 10 height 14
type input "10"
type input "08/28/2025 3:10 PM"
click at [282, 535] on span at bounding box center [285, 538] width 10 height 14
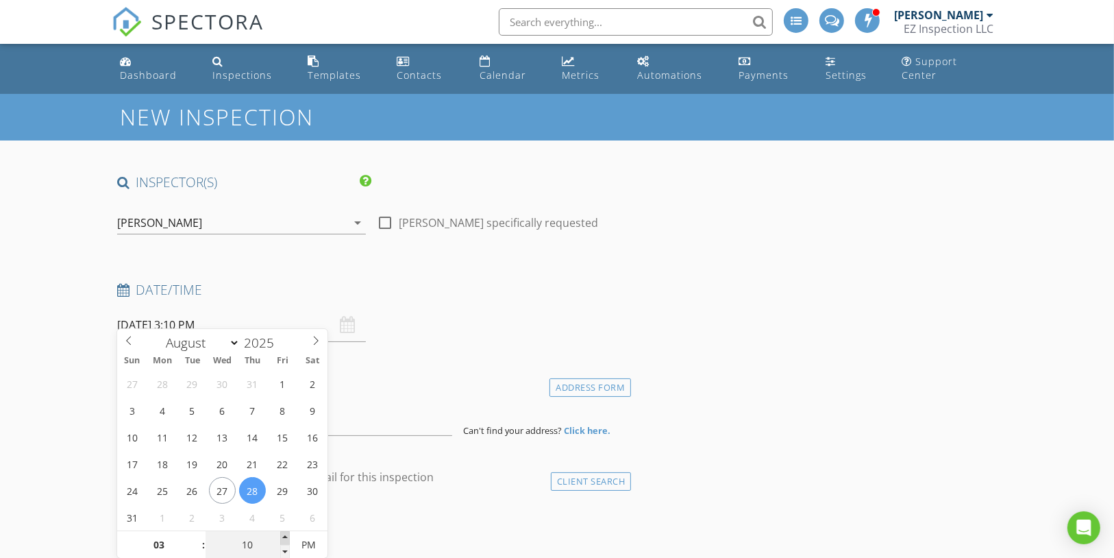
type input "15"
type input "08/28/2025 3:15 PM"
click at [282, 535] on span at bounding box center [285, 538] width 10 height 14
type input "20"
type input "08/28/2025 3:20 PM"
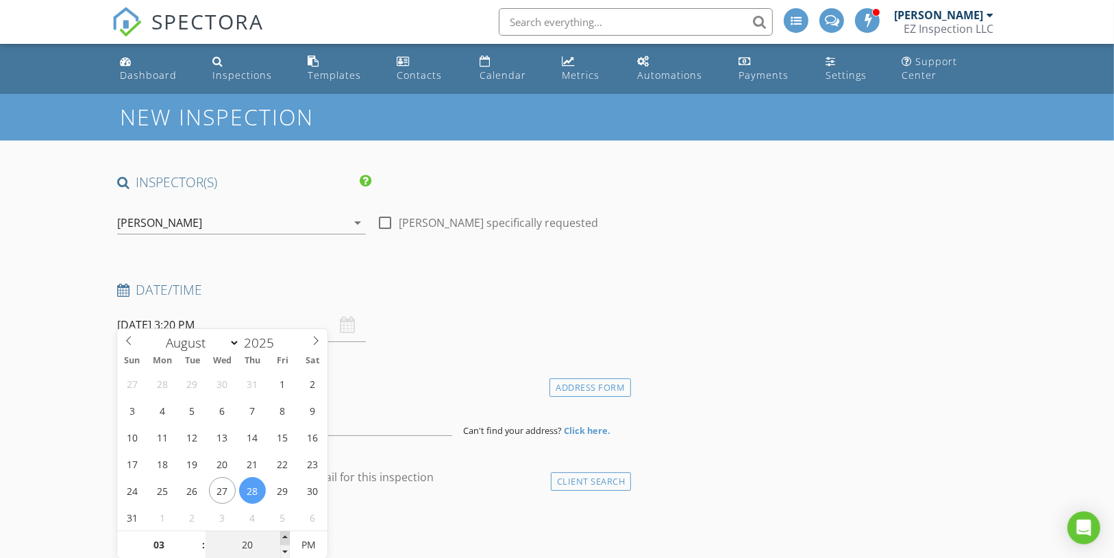
click at [282, 535] on span at bounding box center [285, 538] width 10 height 14
type input "25"
type input "08/28/2025 3:25 PM"
click at [282, 535] on span at bounding box center [285, 538] width 10 height 14
type input "30"
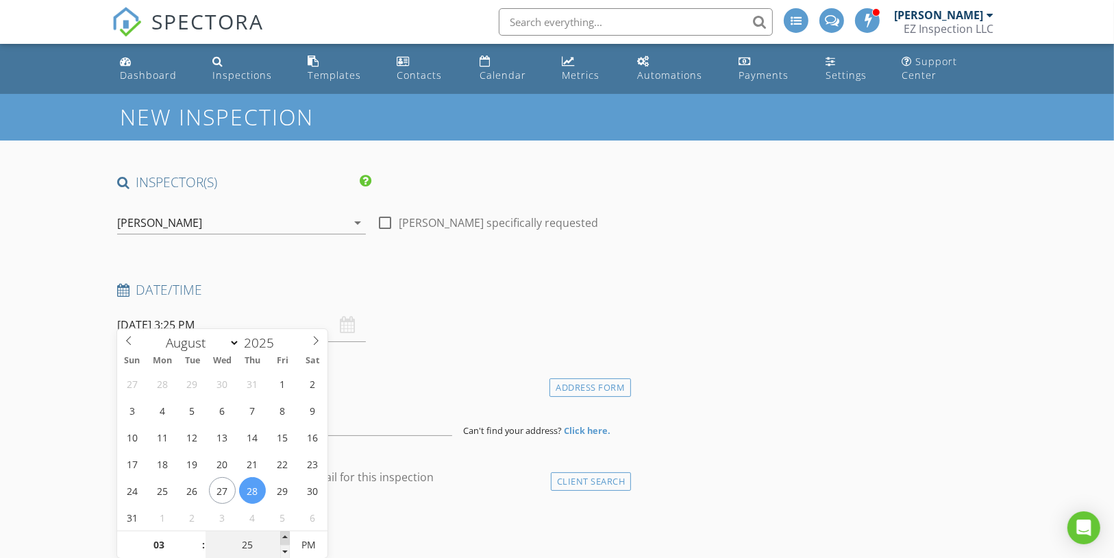
type input "[DATE] 3:30 PM"
click at [282, 537] on span at bounding box center [285, 538] width 10 height 14
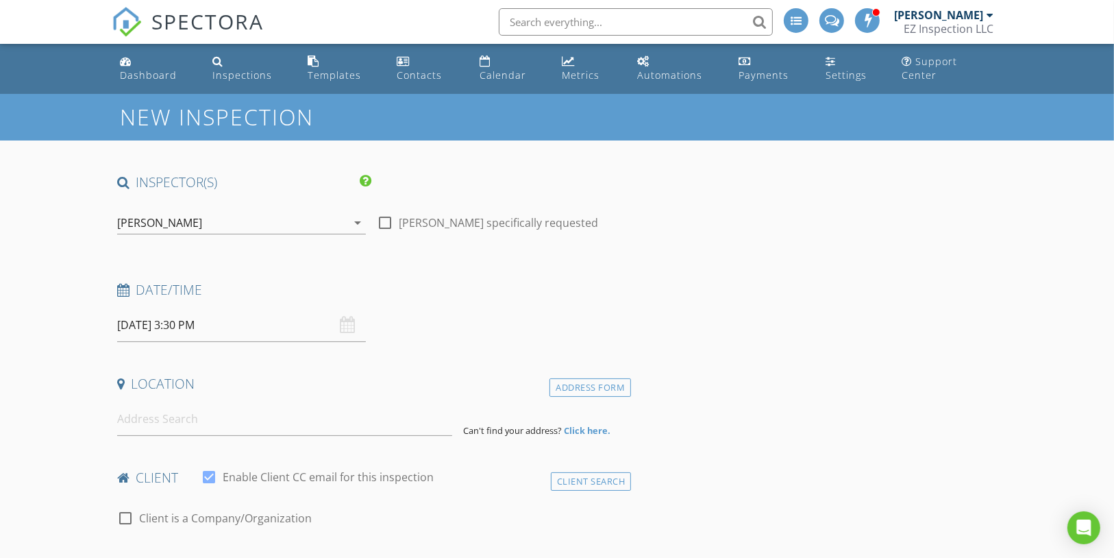
click at [367, 413] on input at bounding box center [285, 419] width 336 height 34
paste input "8039 83rd St N, Seminole, FL 33777"
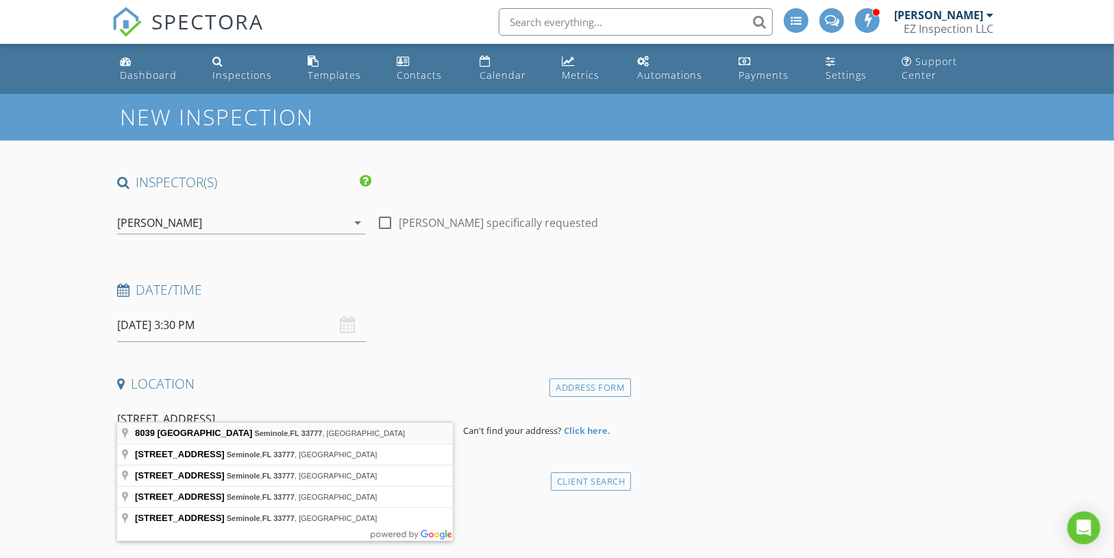
type input "8039 83rd St N, Seminole, FL 33777, USA"
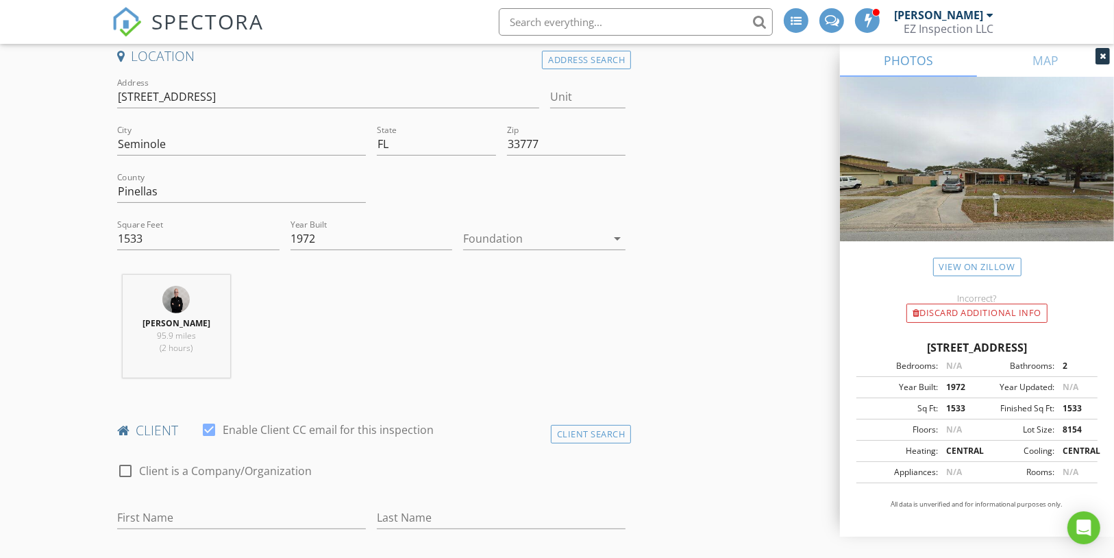
scroll to position [328, 0]
click at [473, 227] on div at bounding box center [534, 238] width 143 height 22
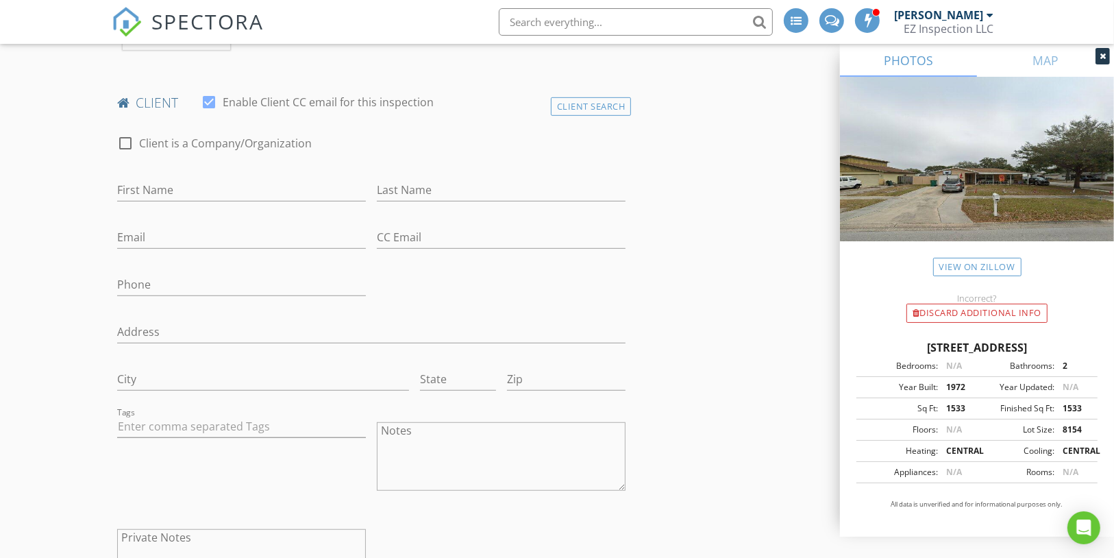
scroll to position [657, 0]
click at [169, 178] on input "First Name" at bounding box center [241, 189] width 249 height 23
paste input "[PERSON_NAME] [PERSON_NAME] [PERSON_NAME]"
type input "[PERSON_NAME] [PERSON_NAME] [PERSON_NAME]"
click at [391, 178] on input "Last Name" at bounding box center [501, 189] width 249 height 23
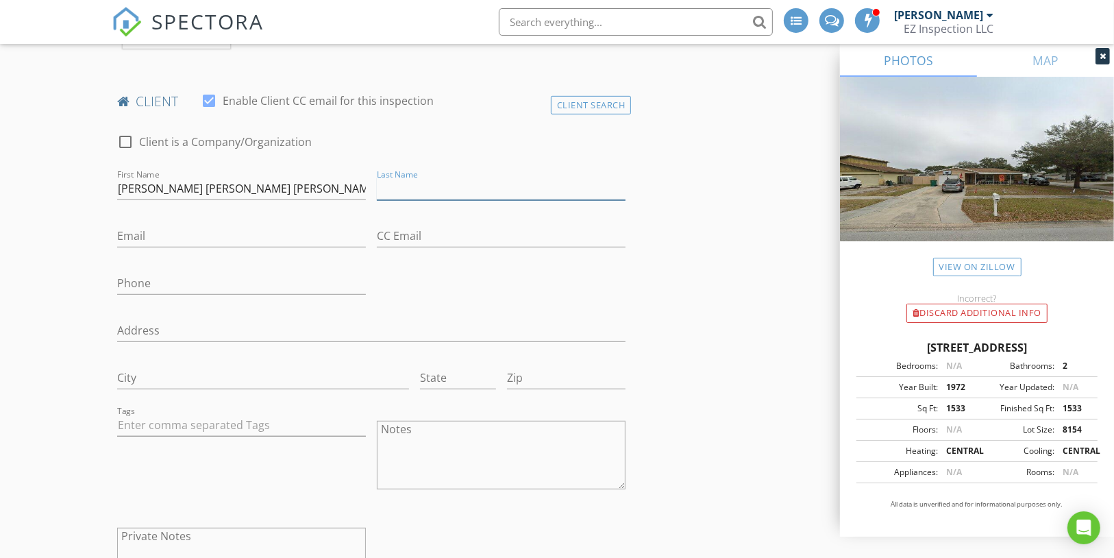
paste input "[PERSON_NAME] [PERSON_NAME] [PERSON_NAME]"
type input "[PERSON_NAME]"
drag, startPoint x: 187, startPoint y: 175, endPoint x: 270, endPoint y: 169, distance: 83.2
click at [270, 178] on input "[PERSON_NAME] [PERSON_NAME] [PERSON_NAME]" at bounding box center [241, 189] width 249 height 23
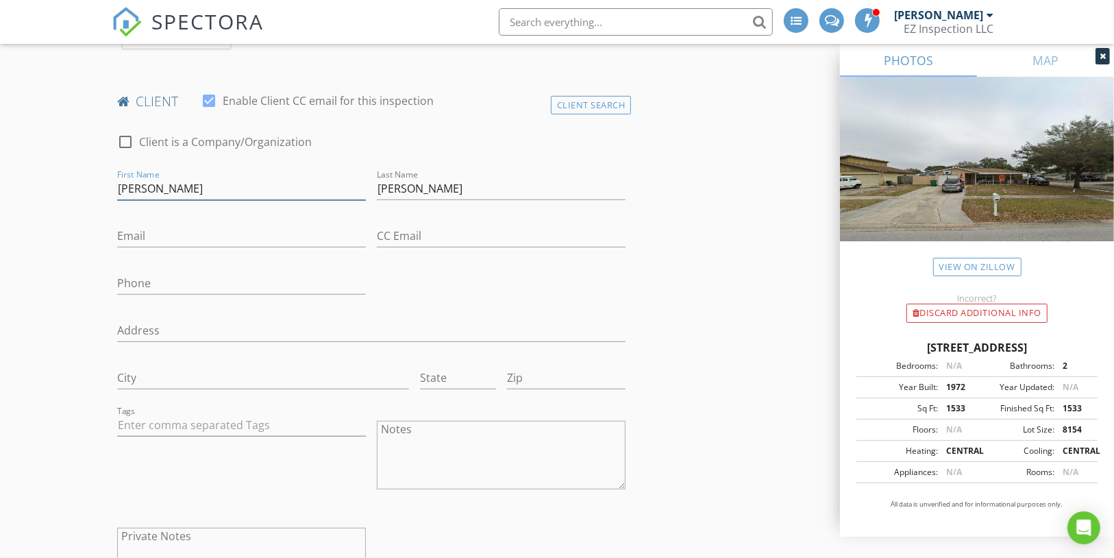
type input "[PERSON_NAME]"
click at [179, 225] on input "Email" at bounding box center [241, 236] width 249 height 23
paste input "[EMAIL_ADDRESS][DOMAIN_NAME]"
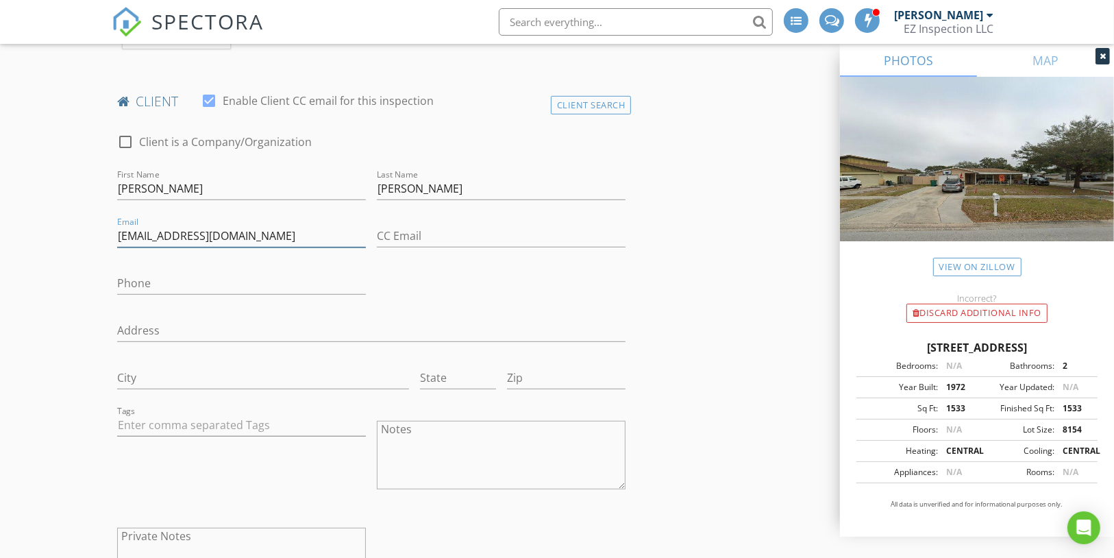
type input "[EMAIL_ADDRESS][DOMAIN_NAME]"
click at [170, 272] on input "Phone" at bounding box center [241, 283] width 249 height 23
paste input "[PHONE_NUMBER]"
type input "[PHONE_NUMBER]"
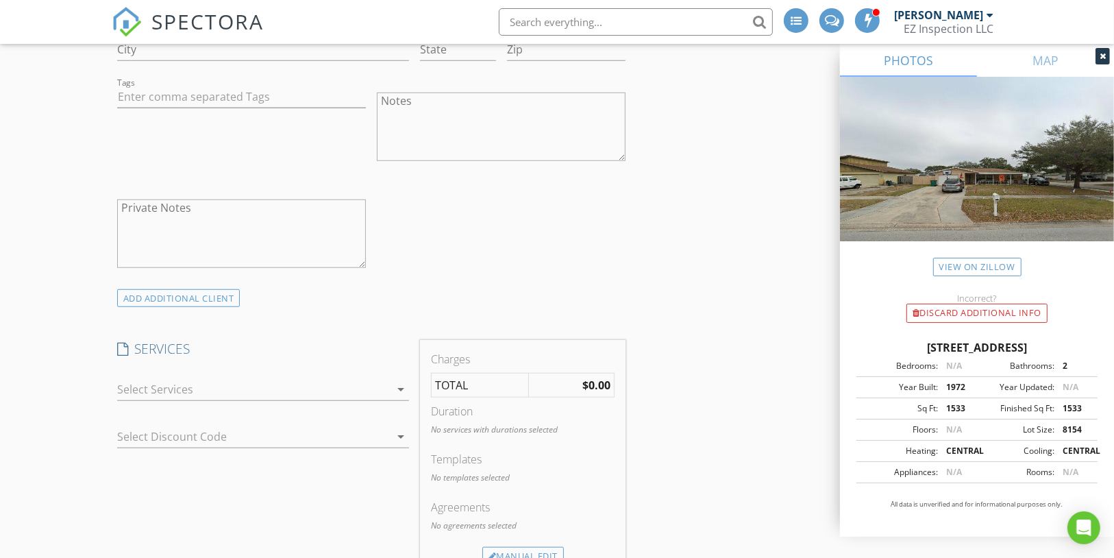
scroll to position [986, 0]
click at [312, 378] on div at bounding box center [253, 389] width 273 height 22
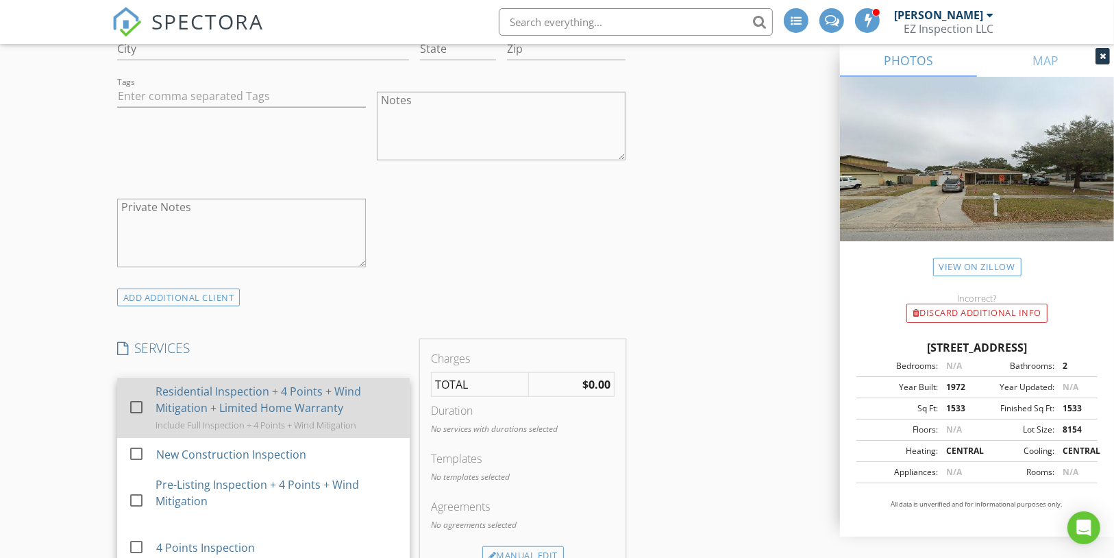
click at [296, 387] on div "Residential Inspection + 4 Points + Wind Mitigation + Limited Home Warranty" at bounding box center [277, 399] width 243 height 33
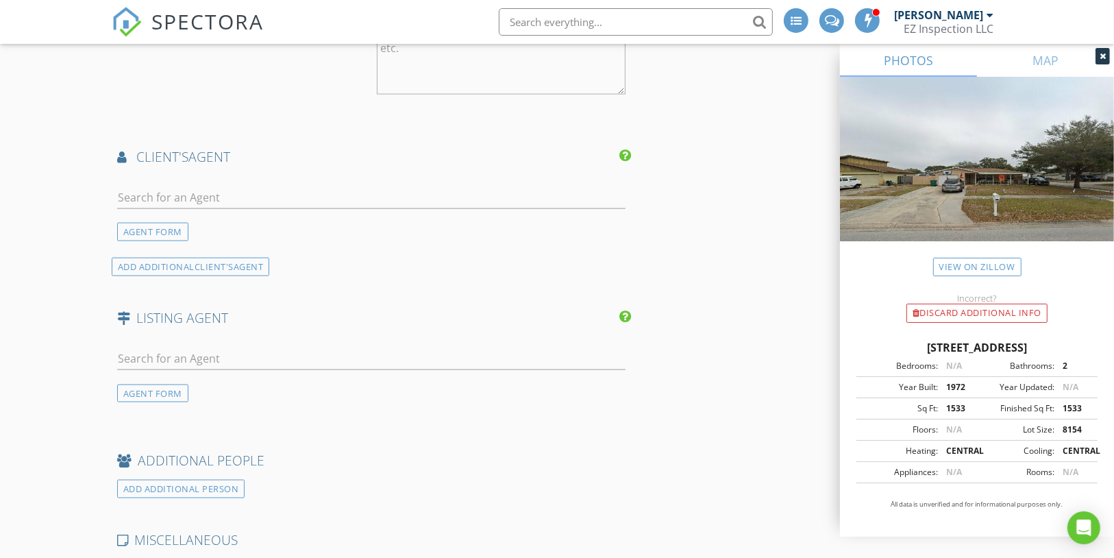
scroll to position [1753, 0]
click at [177, 186] on input "text" at bounding box center [371, 197] width 509 height 23
click at [128, 222] on div "AGENT FORM" at bounding box center [152, 231] width 71 height 19
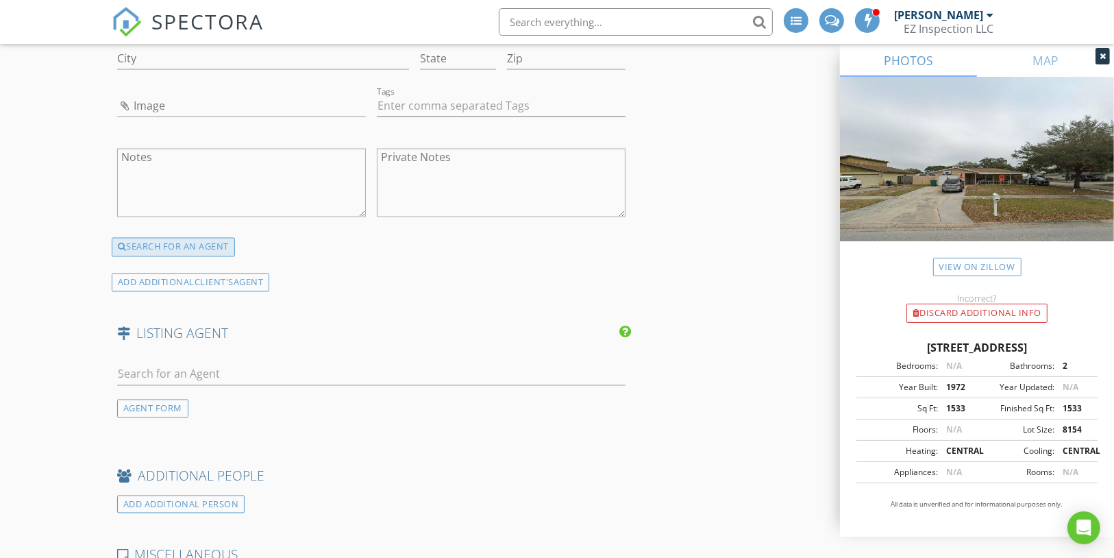
click at [173, 238] on div "SEARCH FOR AN AGENT" at bounding box center [173, 247] width 123 height 19
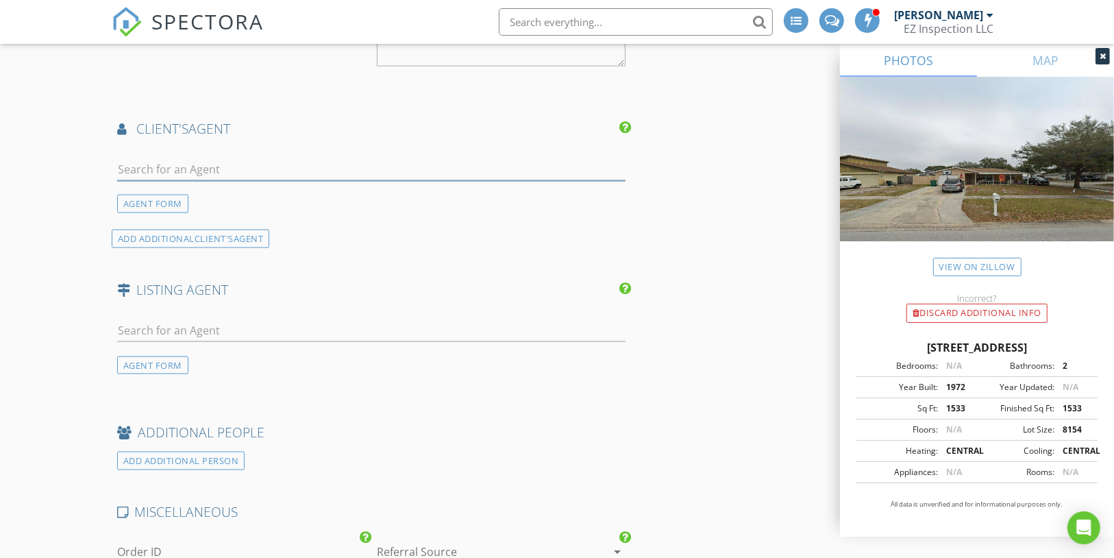
click at [184, 158] on input "text" at bounding box center [371, 169] width 509 height 23
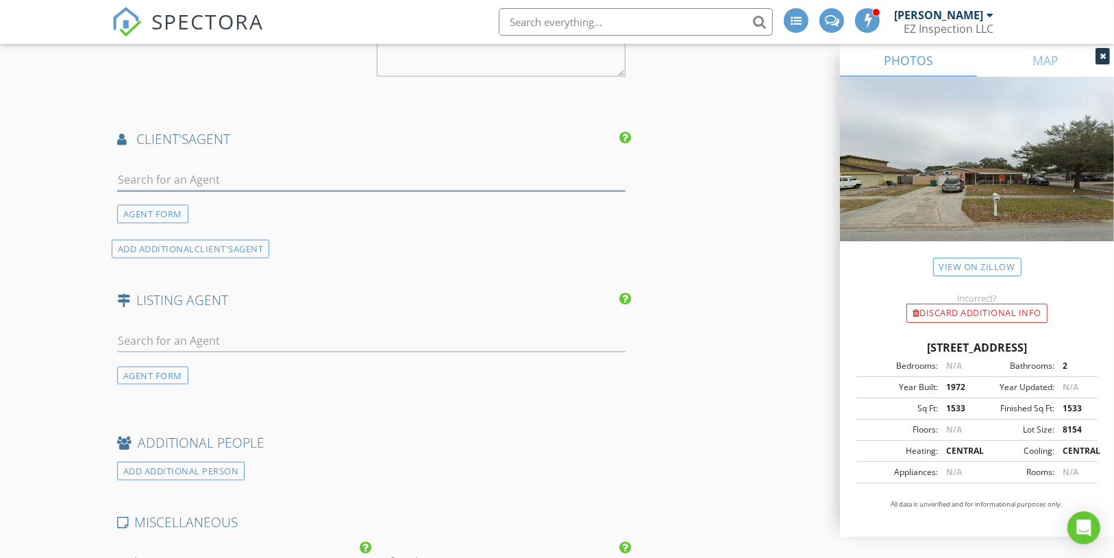
paste input "luanlozaoficial@gmail.com"
type input "luanlozaoficial@gmail.com"
click at [177, 203] on div "No results found. Click to add a new Agent" at bounding box center [226, 211] width 206 height 16
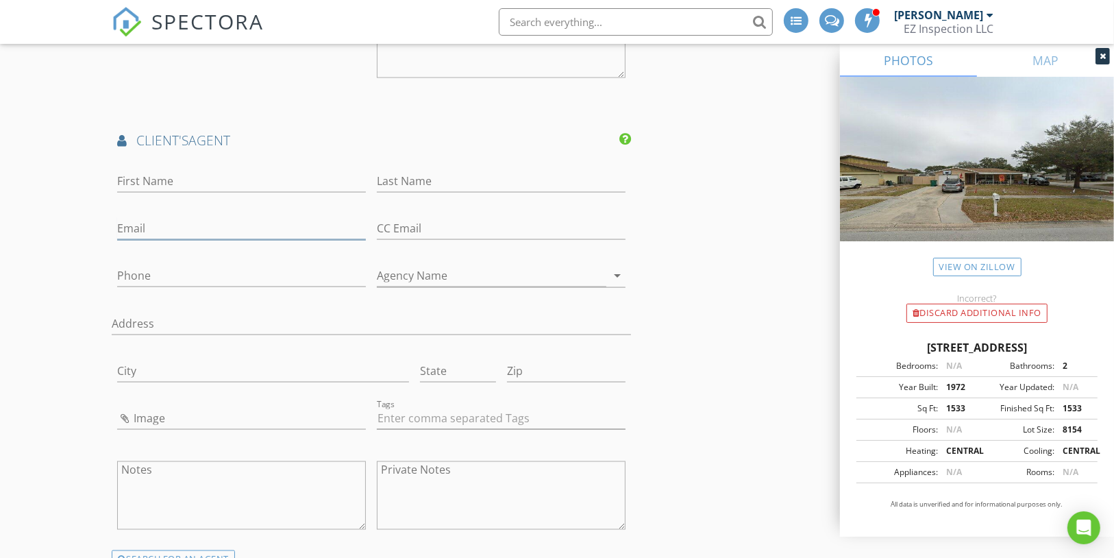
click at [175, 217] on input "Email" at bounding box center [241, 228] width 249 height 23
paste input "luanlozaoficial@gmail.com"
type input "luanlozaoficial@gmail.com"
click at [406, 265] on input "Agency Name" at bounding box center [492, 276] width 230 height 23
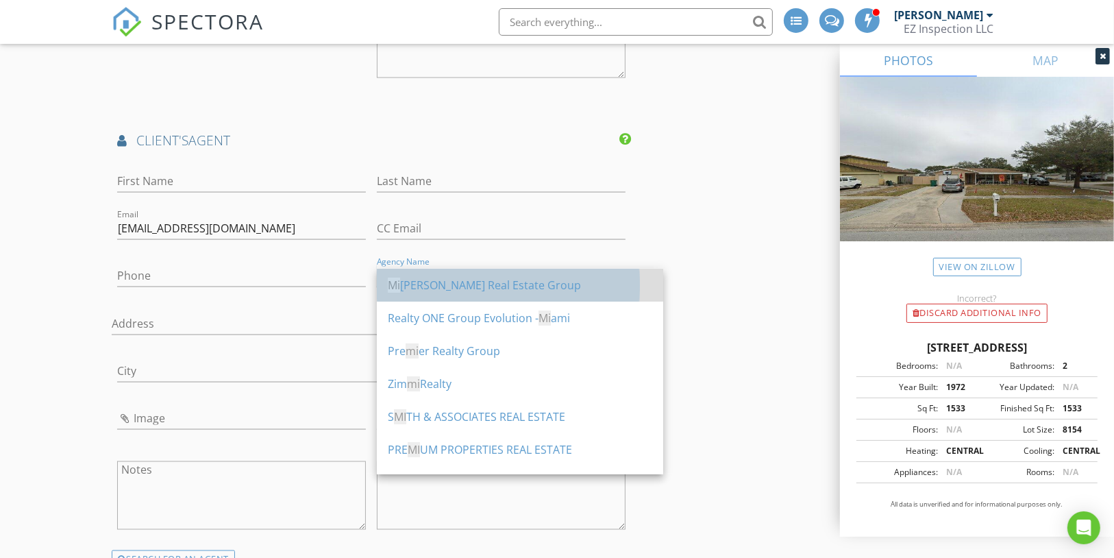
click at [462, 285] on div "Mi riam Hurtado Real Estate Group" at bounding box center [520, 285] width 265 height 16
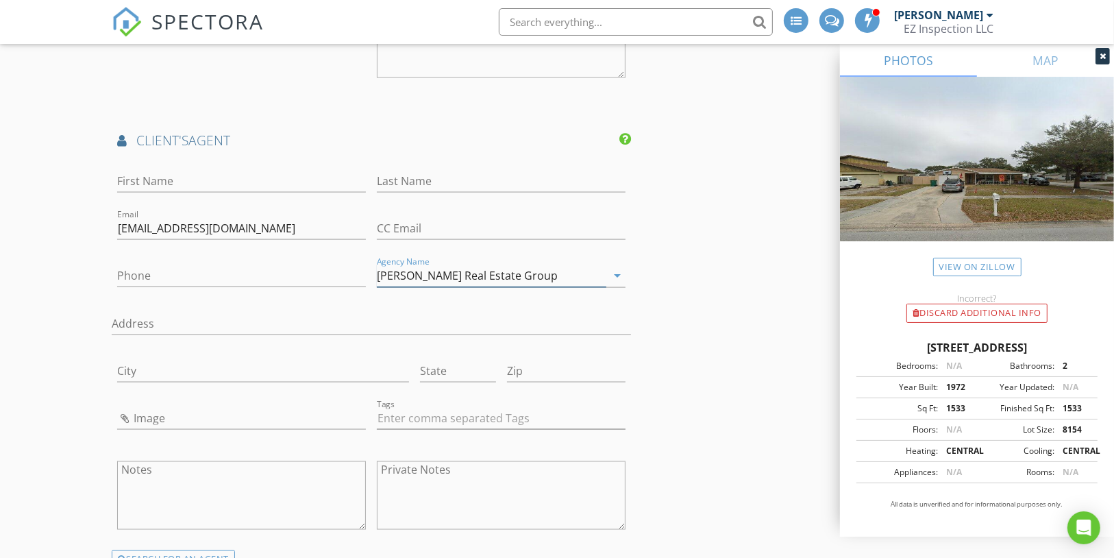
type input "Miriam Hurtado Real Estate Group"
click at [161, 170] on input "First Name" at bounding box center [241, 181] width 249 height 23
paste input "[PERSON_NAME] [PERSON_NAME]"
type input "[PERSON_NAME] [PERSON_NAME]"
click at [428, 170] on input "Last Name" at bounding box center [501, 181] width 249 height 23
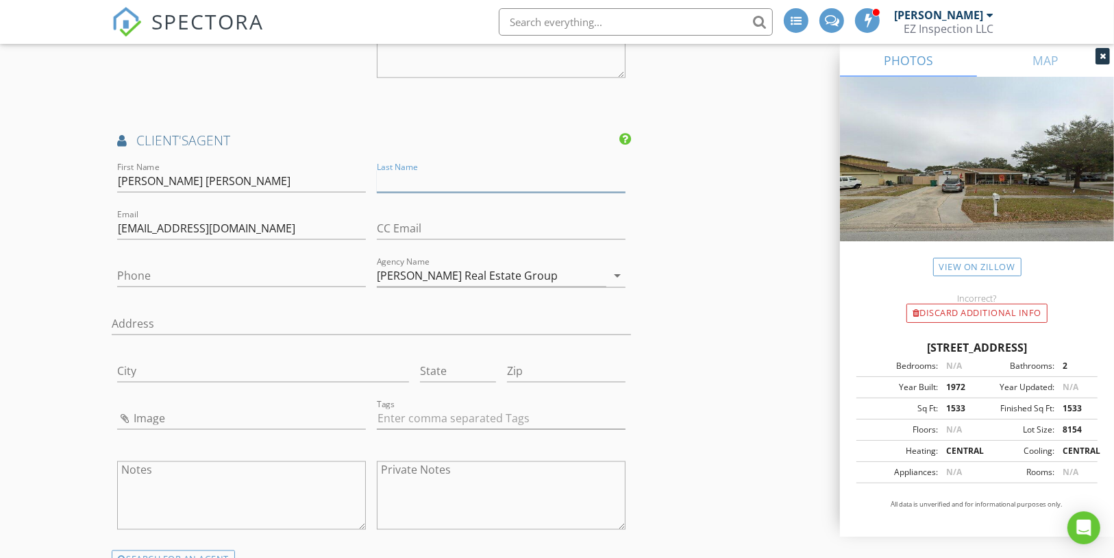
paste input "[PERSON_NAME] [PERSON_NAME]"
type input "Lopez"
drag, startPoint x: 173, startPoint y: 163, endPoint x: 291, endPoint y: 156, distance: 118.1
click at [291, 170] on input "Luz Angela Lopez" at bounding box center [241, 181] width 249 height 23
type input "Luz Angela"
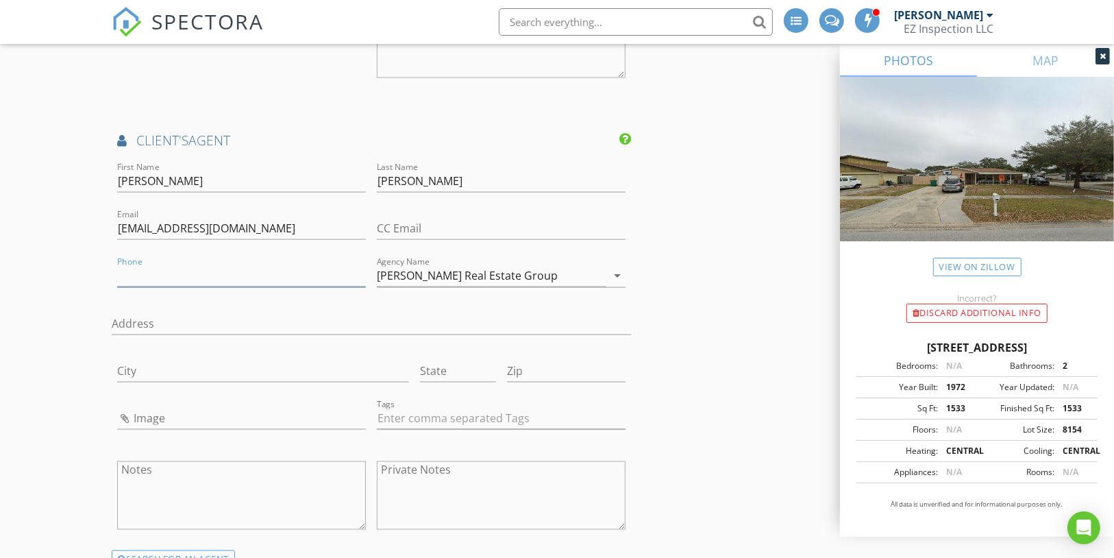
click at [197, 265] on input "Phone" at bounding box center [241, 276] width 249 height 23
paste input "813-670-4007"
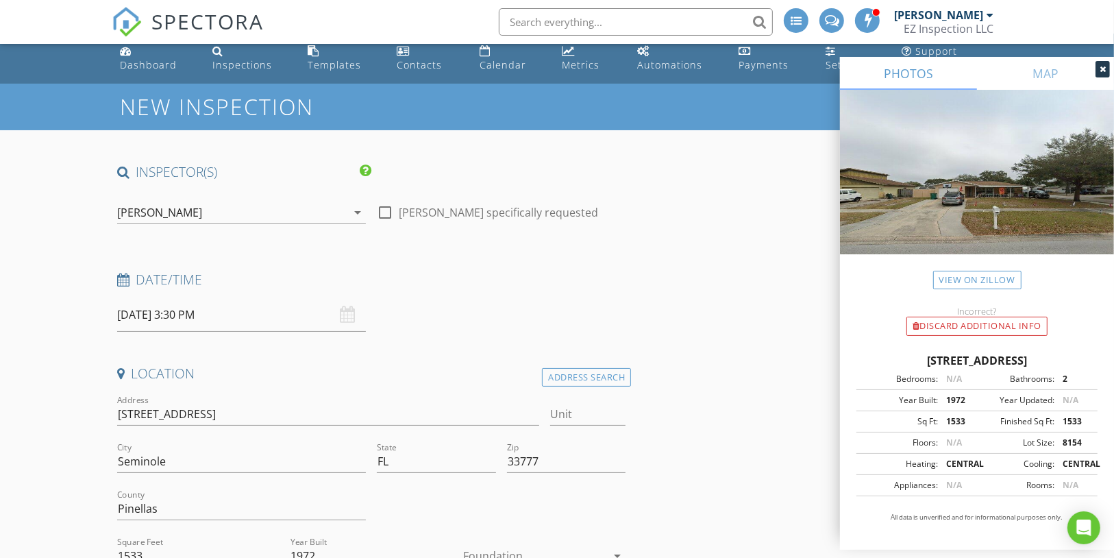
scroll to position [0, 0]
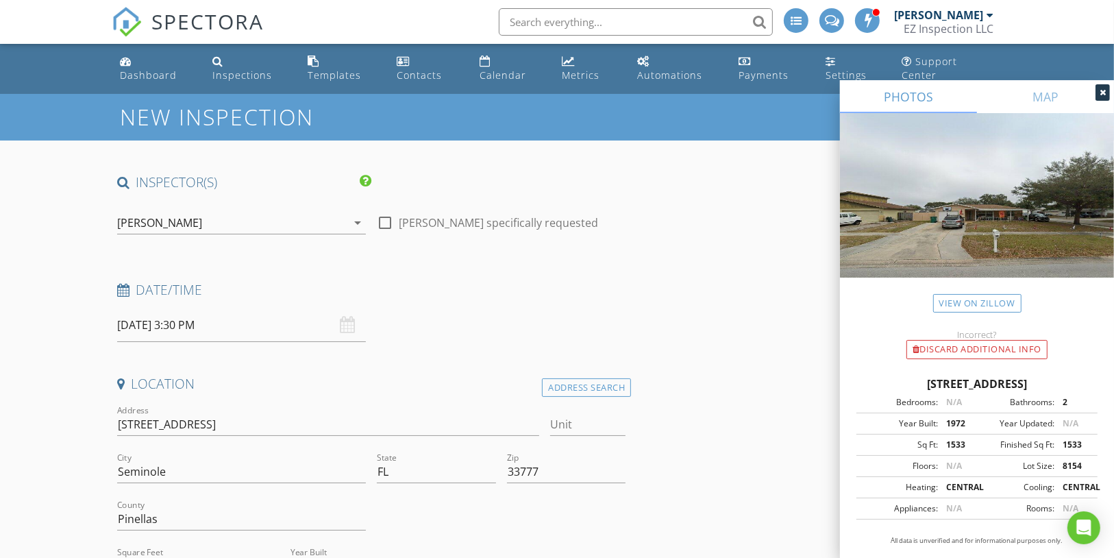
type input "813-670-4007"
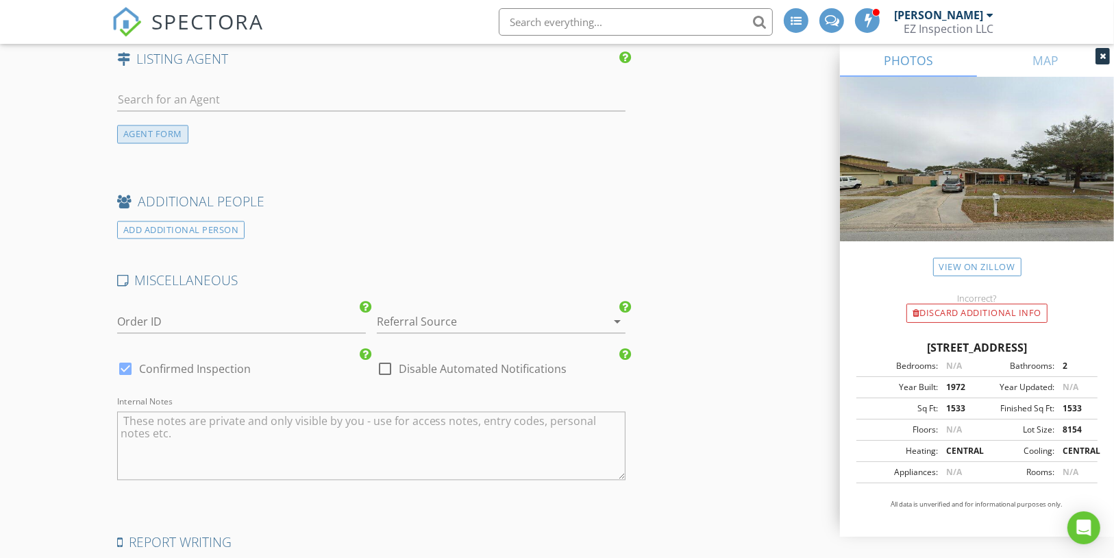
scroll to position [2356, 0]
click at [175, 125] on div "AGENT FORM" at bounding box center [152, 134] width 71 height 19
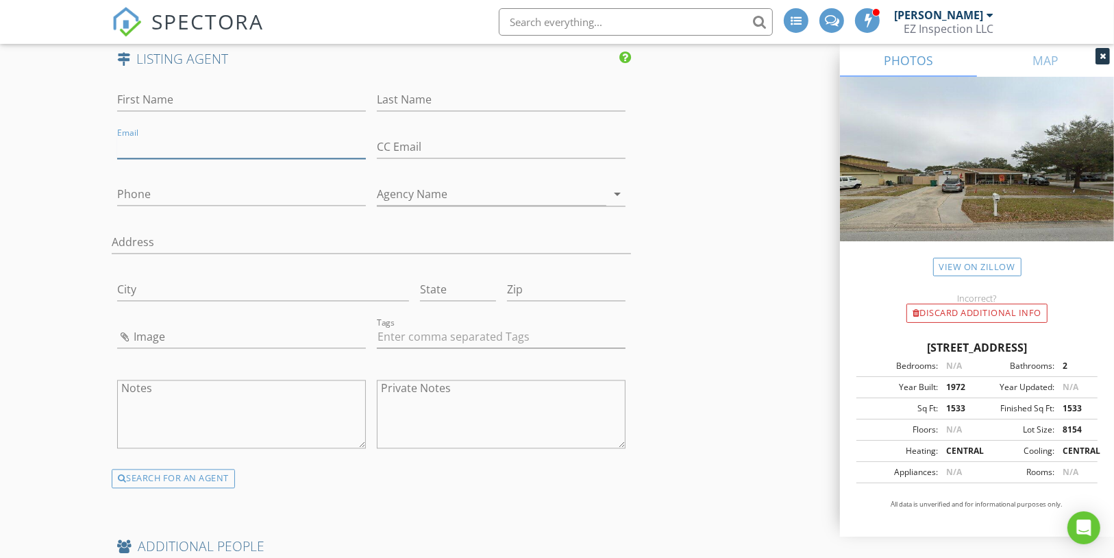
click at [174, 136] on input "Email" at bounding box center [241, 147] width 249 height 23
paste input "Meghancobelo@icloud.com"
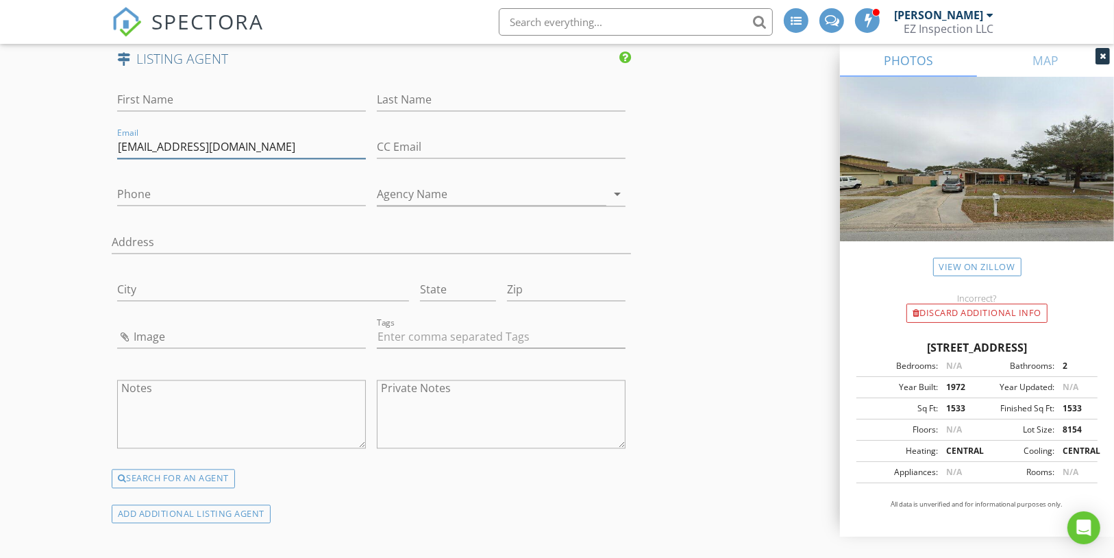
type input "Meghancobelo@icloud.com"
click at [184, 183] on input "Phone" at bounding box center [241, 194] width 249 height 23
paste input "813-530-4338"
type input "813-530-4338"
click at [185, 88] on input "First Name" at bounding box center [241, 99] width 249 height 23
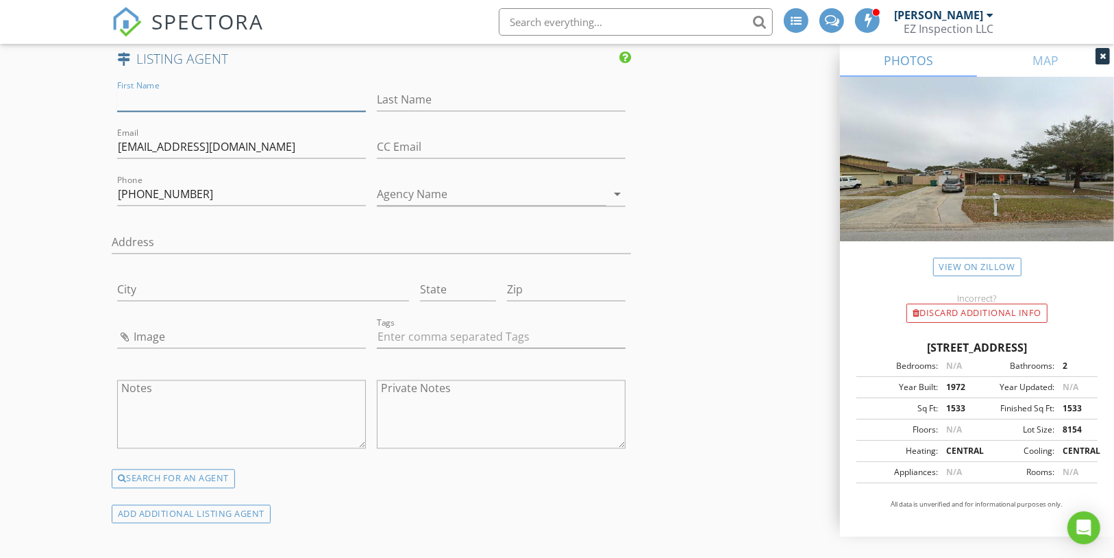
paste input "[PERSON_NAME]"
type input "[PERSON_NAME]"
paste input "[PERSON_NAME]"
type input "Weston"
drag, startPoint x: 163, startPoint y: 73, endPoint x: 303, endPoint y: 67, distance: 139.9
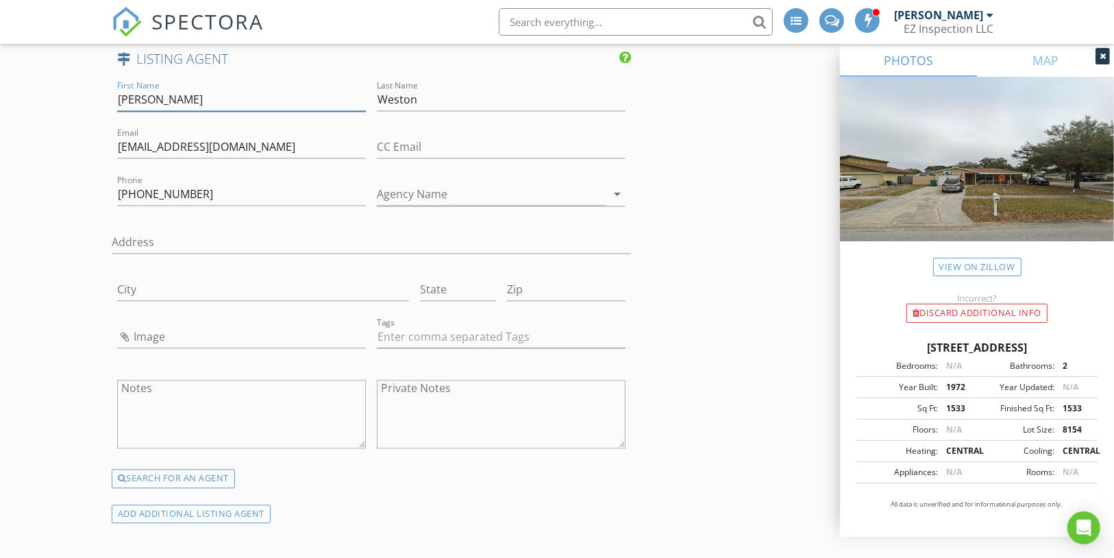
click at [303, 88] on input "[PERSON_NAME]" at bounding box center [241, 99] width 249 height 23
type input "Charlene"
click at [433, 183] on input "Agency Name" at bounding box center [492, 194] width 230 height 23
paste input "WESTON GROUP"
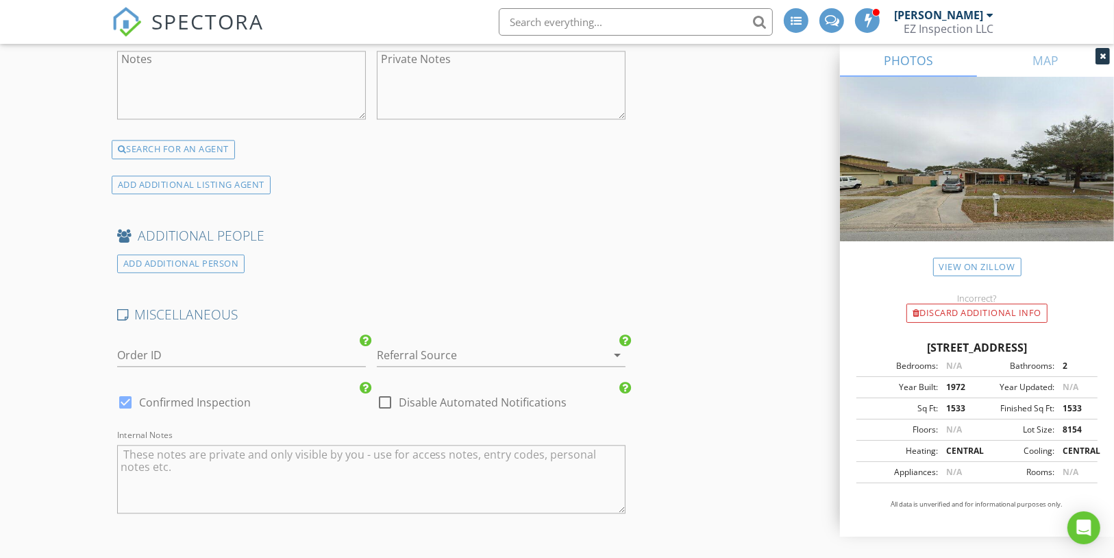
type input "WESTON GROUP"
click at [128, 391] on div at bounding box center [125, 402] width 23 height 23
checkbox input "false"
checkbox input "true"
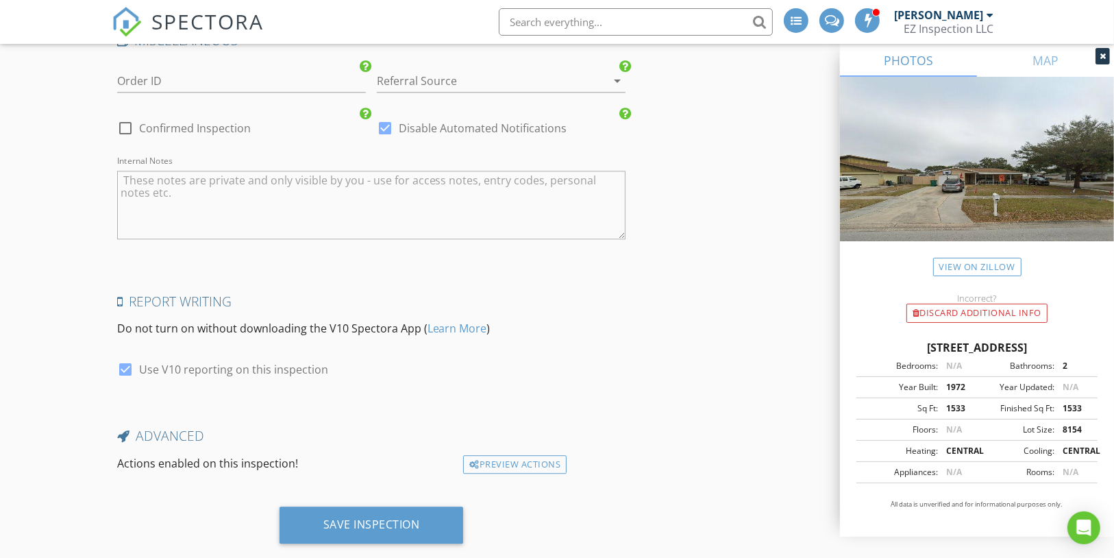
scroll to position [2963, 0]
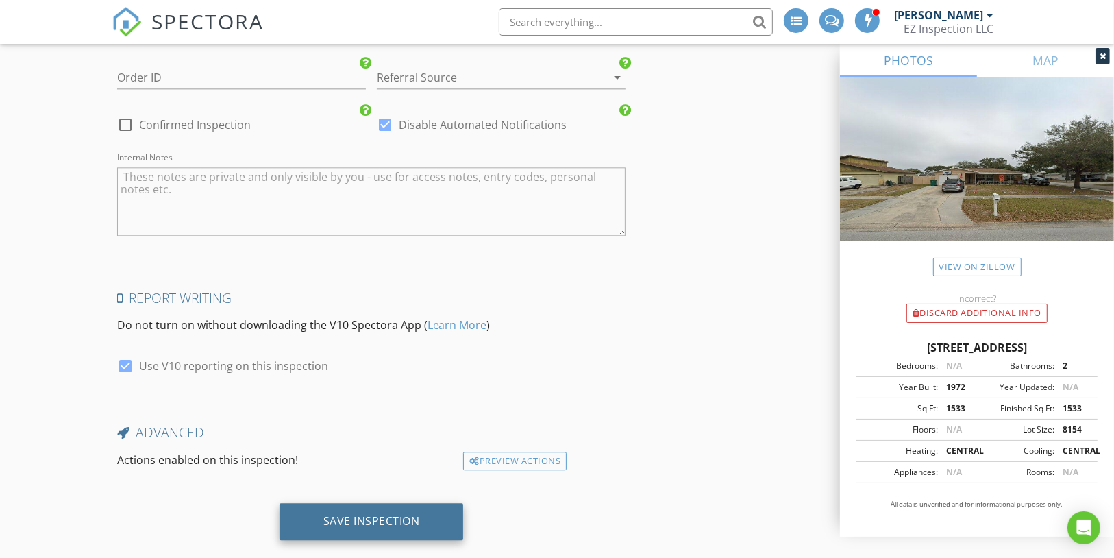
click at [350, 514] on div "Save Inspection" at bounding box center [371, 521] width 97 height 14
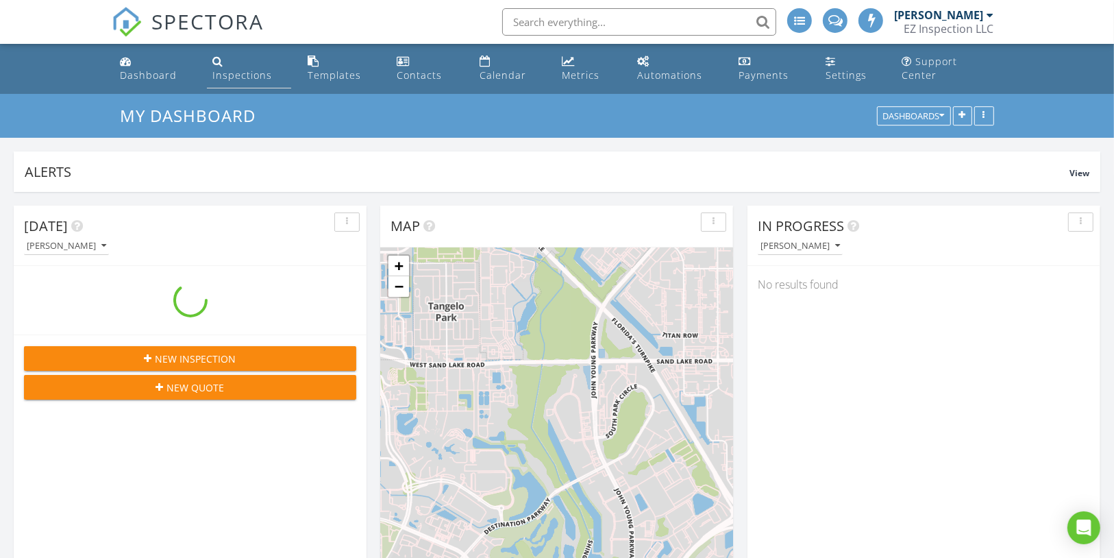
scroll to position [7, 6]
click at [250, 69] on div "Inspections" at bounding box center [242, 75] width 60 height 13
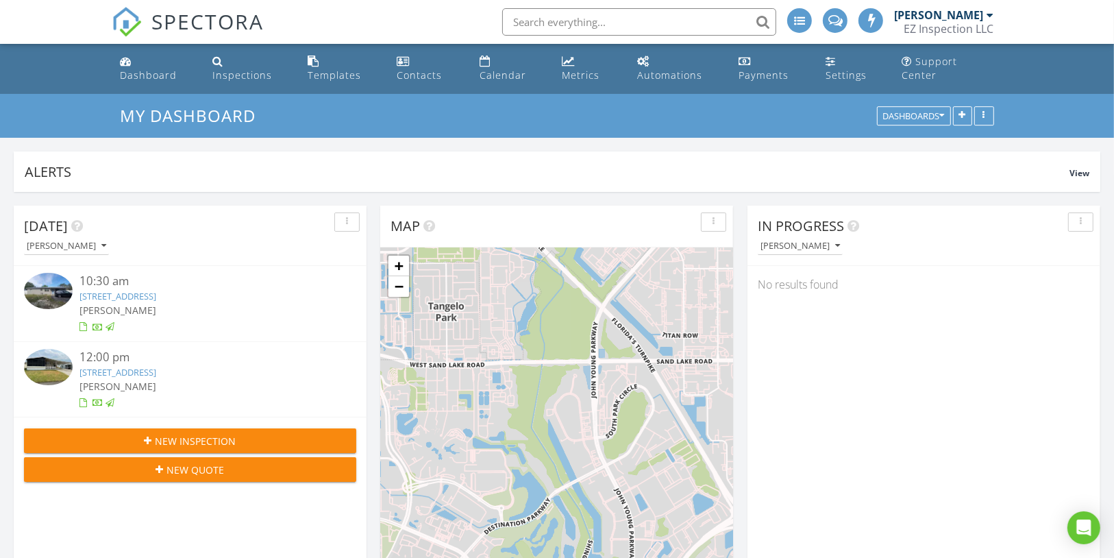
scroll to position [295, 352]
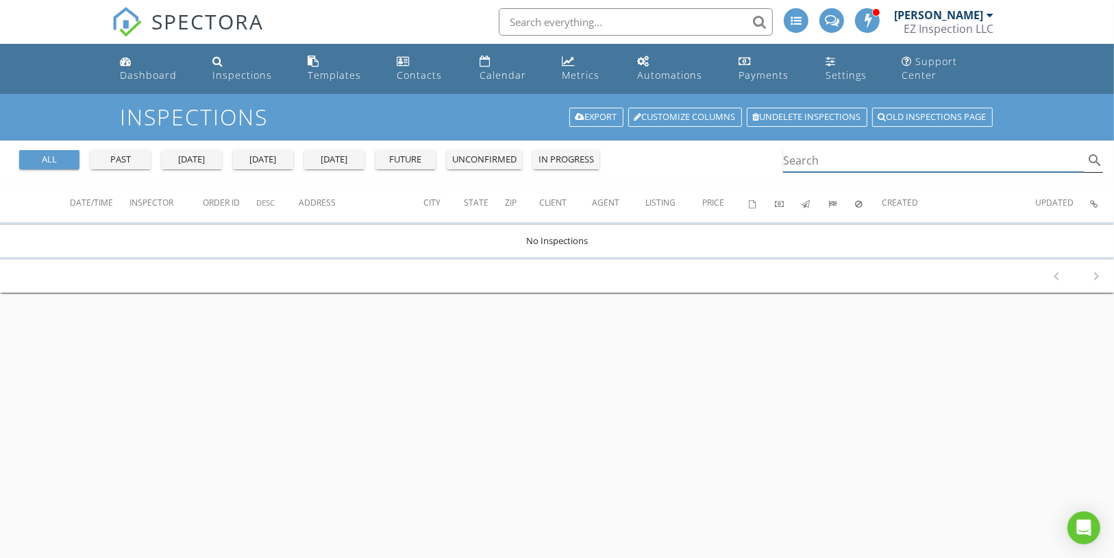
click at [798, 149] on input "Search" at bounding box center [933, 160] width 301 height 23
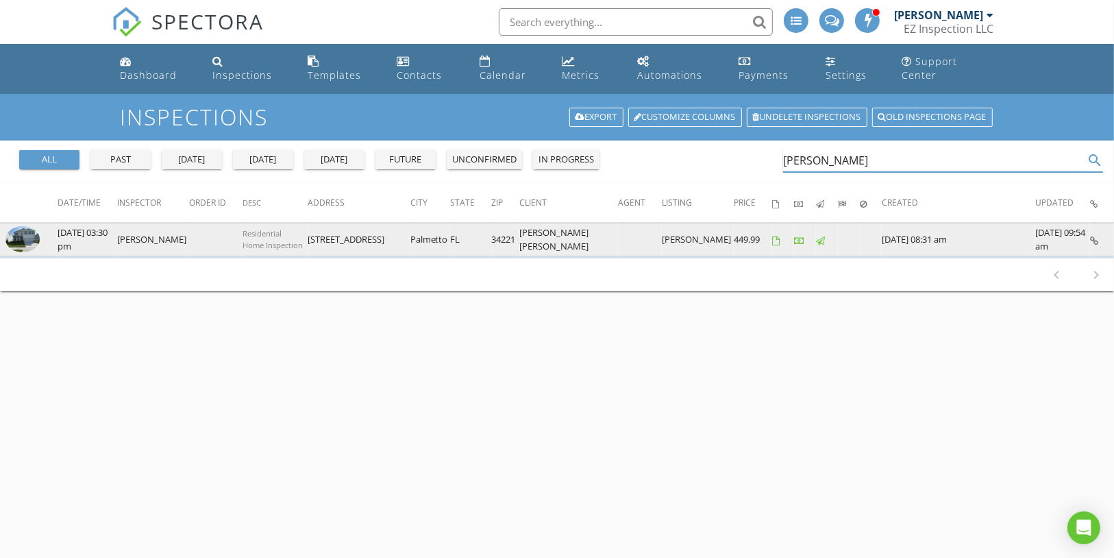
type input "[PERSON_NAME]"
click at [14, 233] on img at bounding box center [22, 239] width 34 height 26
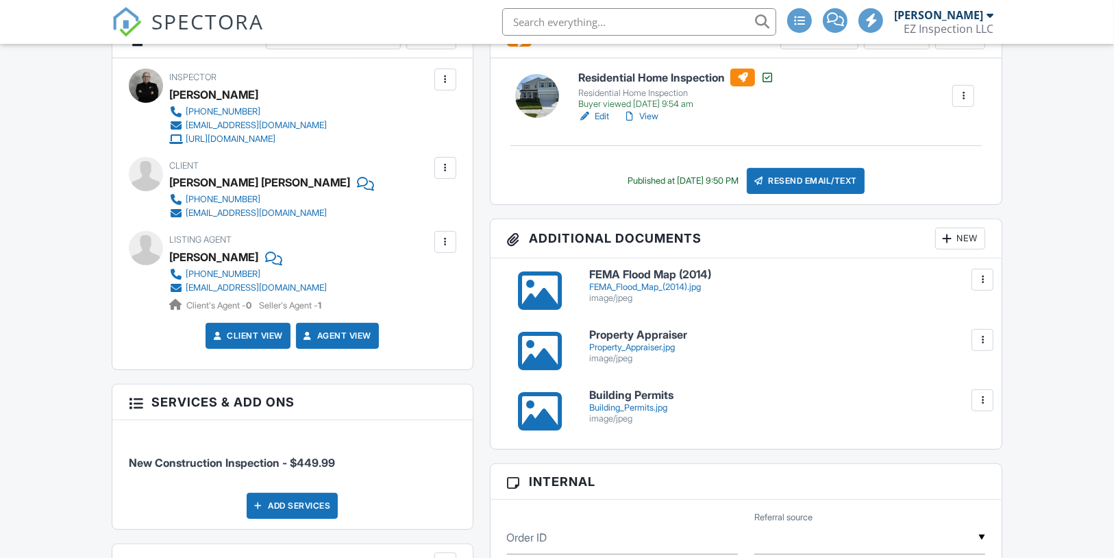
click at [188, 220] on div "Client [PERSON_NAME] [PERSON_NAME] [PHONE_NUMBER] [EMAIL_ADDRESS][DOMAIN_NAME]" at bounding box center [299, 188] width 260 height 63
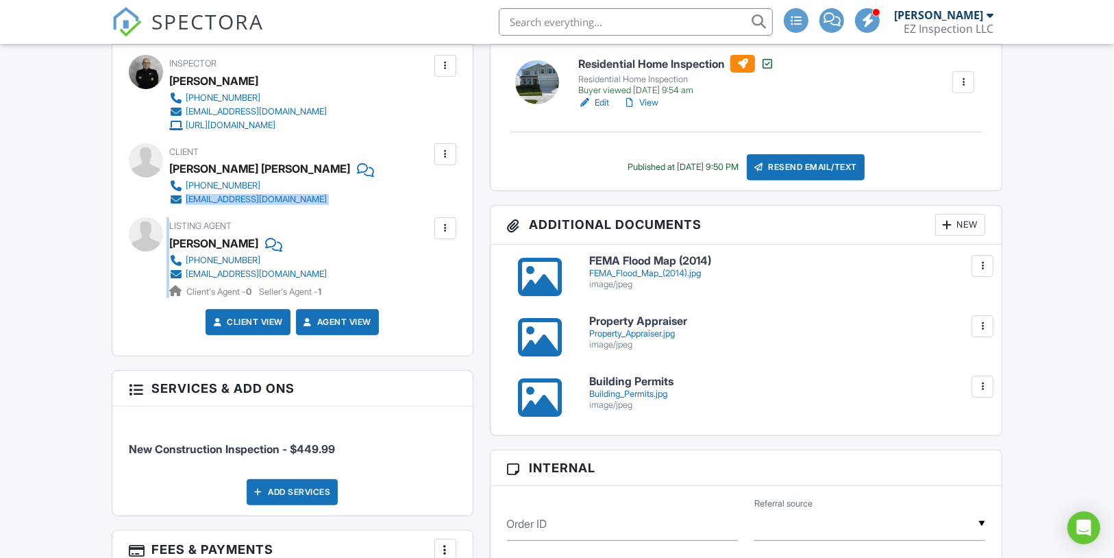
drag, startPoint x: 326, startPoint y: 224, endPoint x: 186, endPoint y: 210, distance: 141.2
click at [186, 206] on div "Client Luz Angela Lopez 813-670-4007 luanlozaoficial@gmail.com" at bounding box center [299, 174] width 260 height 63
click at [352, 193] on div "Client Luz Angela Lopez 813-670-4007 luanlozaoficial@gmail.com" at bounding box center [299, 174] width 260 height 63
drag, startPoint x: 317, startPoint y: 204, endPoint x: 297, endPoint y: 210, distance: 20.4
click at [297, 206] on div "Client Luz Angela Lopez 813-670-4007 luanlozaoficial@gmail.com" at bounding box center [299, 174] width 260 height 63
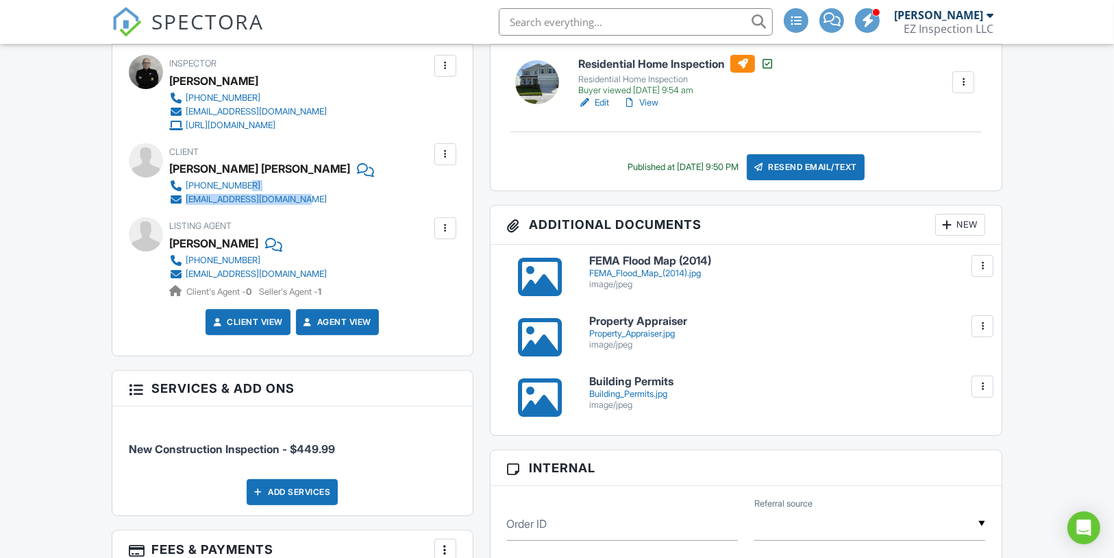
copy div "[EMAIL_ADDRESS][DOMAIN_NAME]"
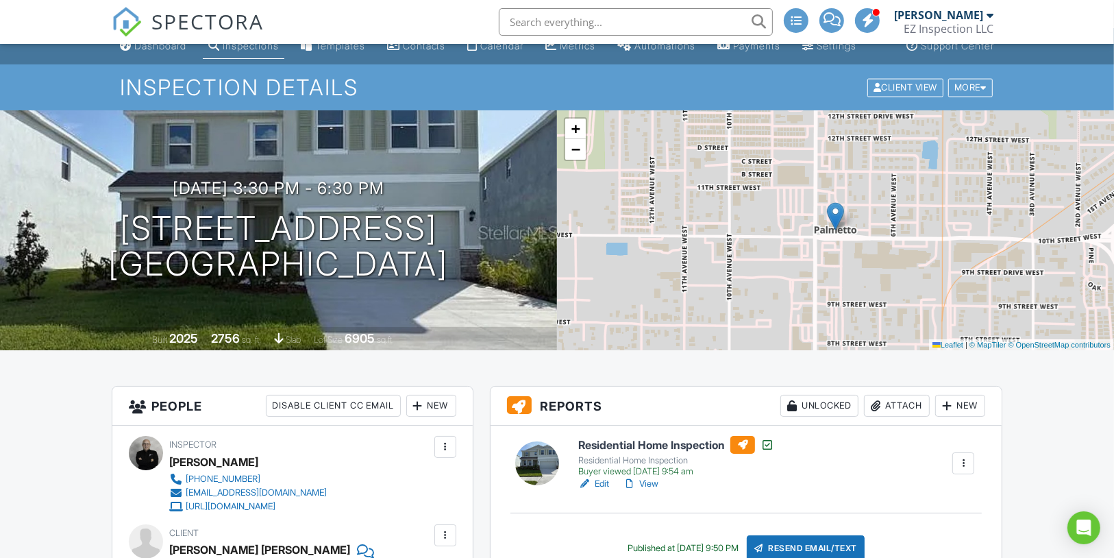
scroll to position [0, 0]
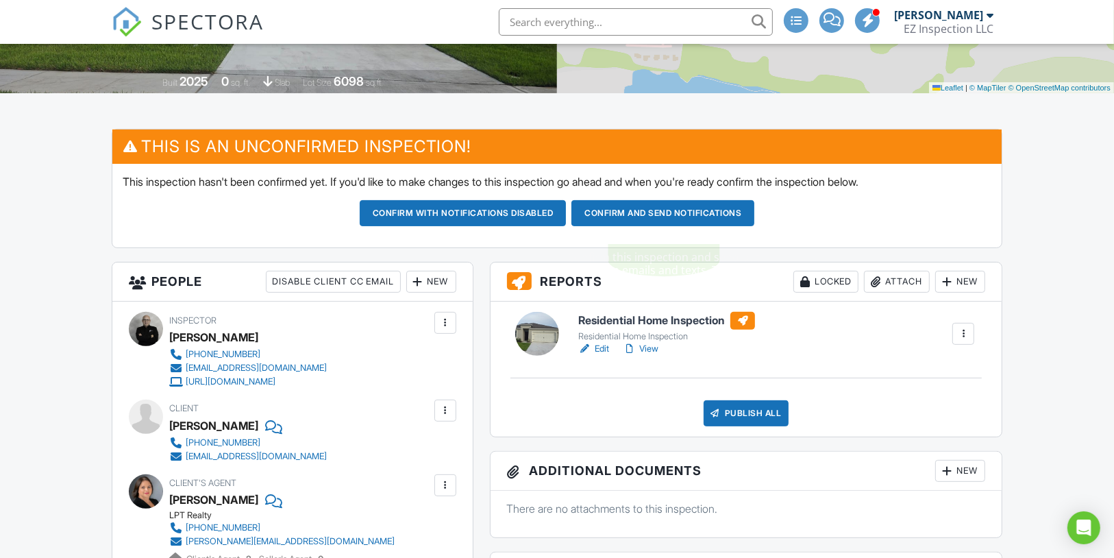
scroll to position [273, 0]
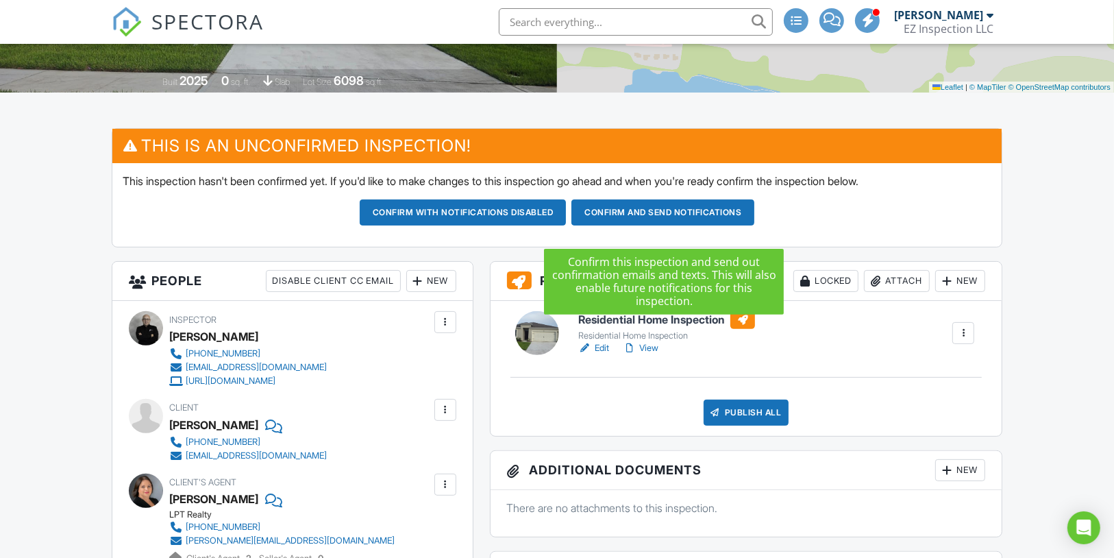
click at [567, 225] on button "Confirm and send notifications" at bounding box center [463, 212] width 207 height 26
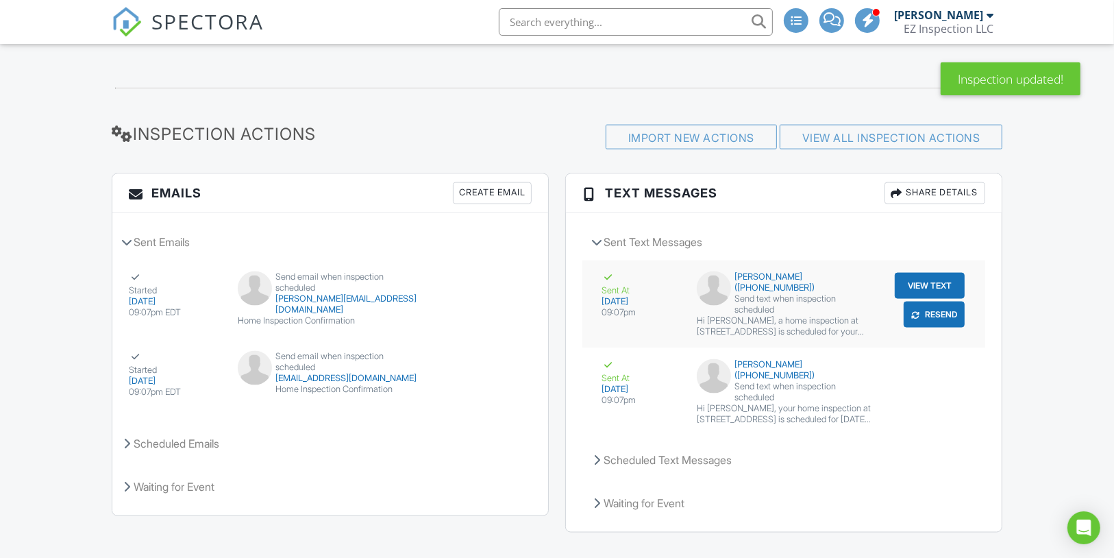
scroll to position [1639, 0]
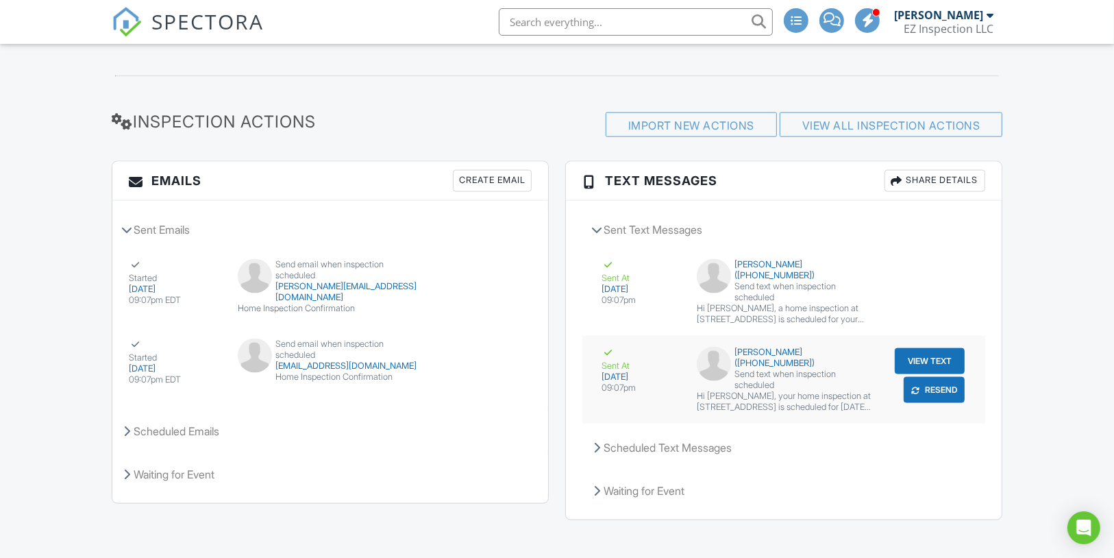
click at [920, 356] on button "View Text" at bounding box center [930, 361] width 70 height 26
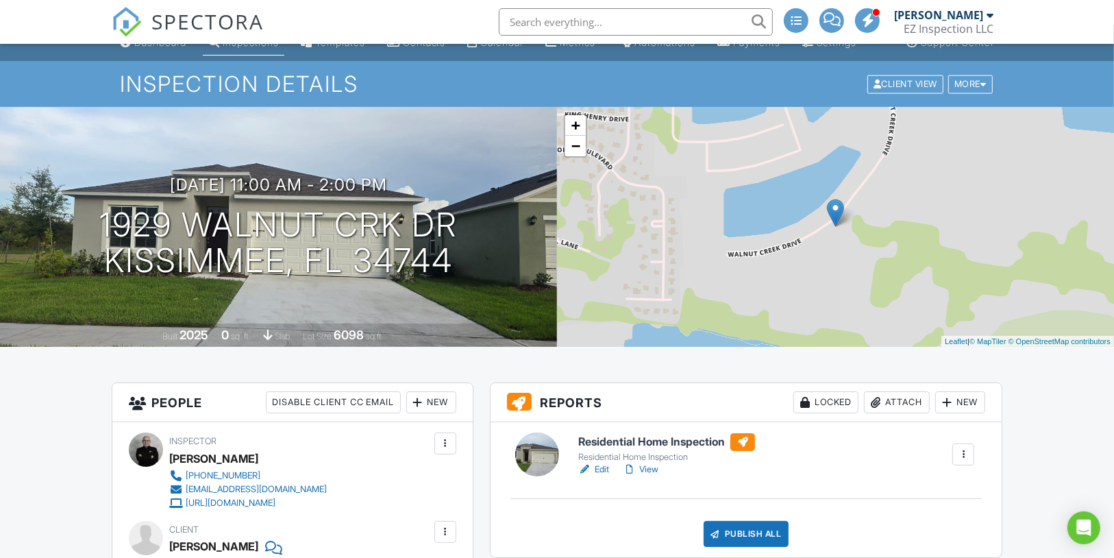
scroll to position [0, 0]
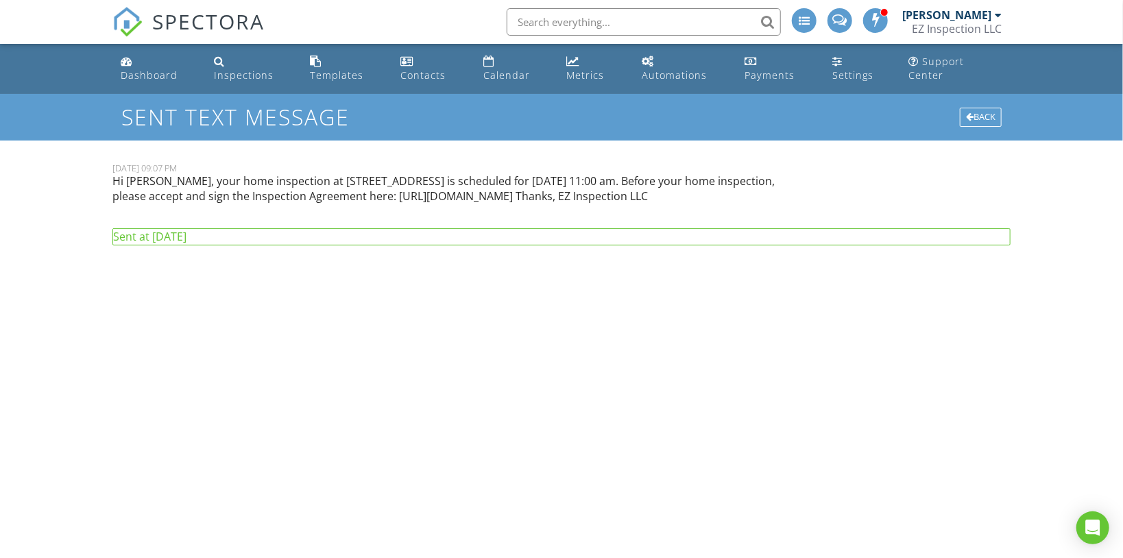
click at [345, 173] on p "Hi [PERSON_NAME], your home inspection at [STREET_ADDRESS] is scheduled for [DA…" at bounding box center [447, 188] width 670 height 31
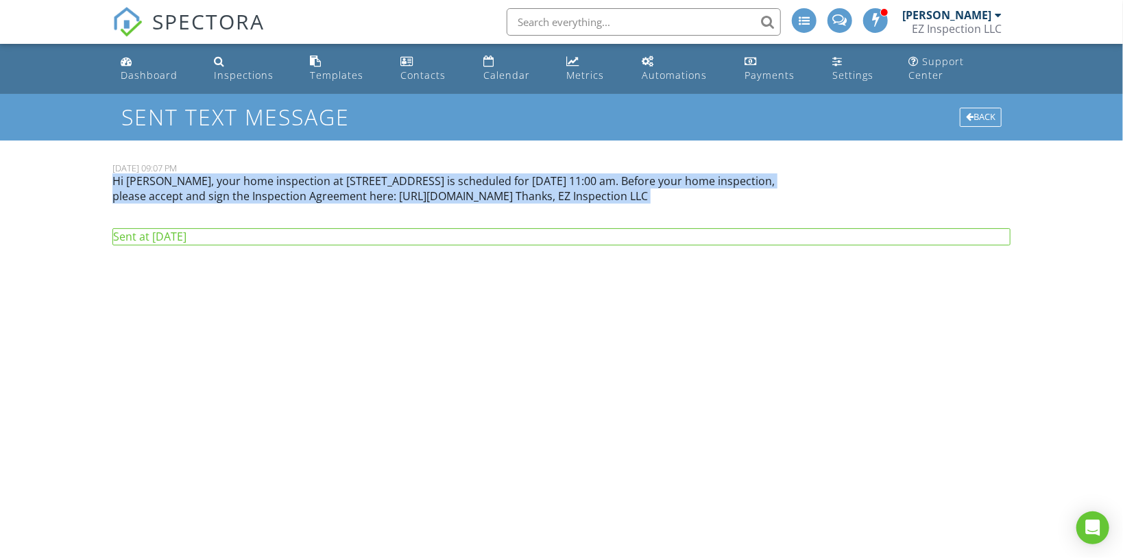
click at [345, 173] on p "Hi [PERSON_NAME], your home inspection at [STREET_ADDRESS] is scheduled for [DA…" at bounding box center [447, 188] width 670 height 31
copy div "Hi [PERSON_NAME], your home inspection at [STREET_ADDRESS] is scheduled for [DA…"
click at [373, 206] on div "Hi [PERSON_NAME], your home inspection at [STREET_ADDRESS] is scheduled for [DA…" at bounding box center [447, 194] width 686 height 42
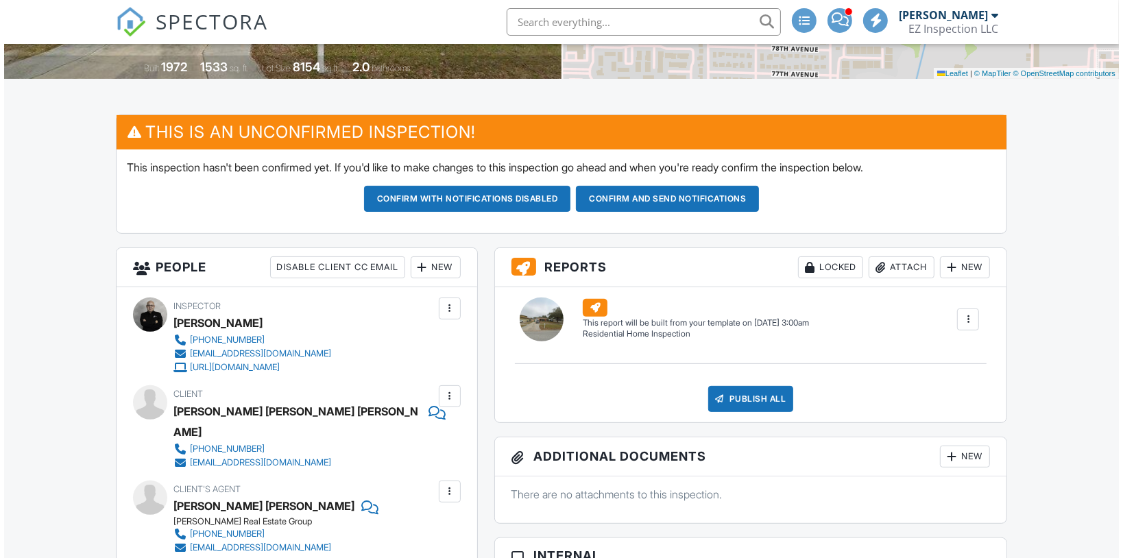
scroll to position [273, 0]
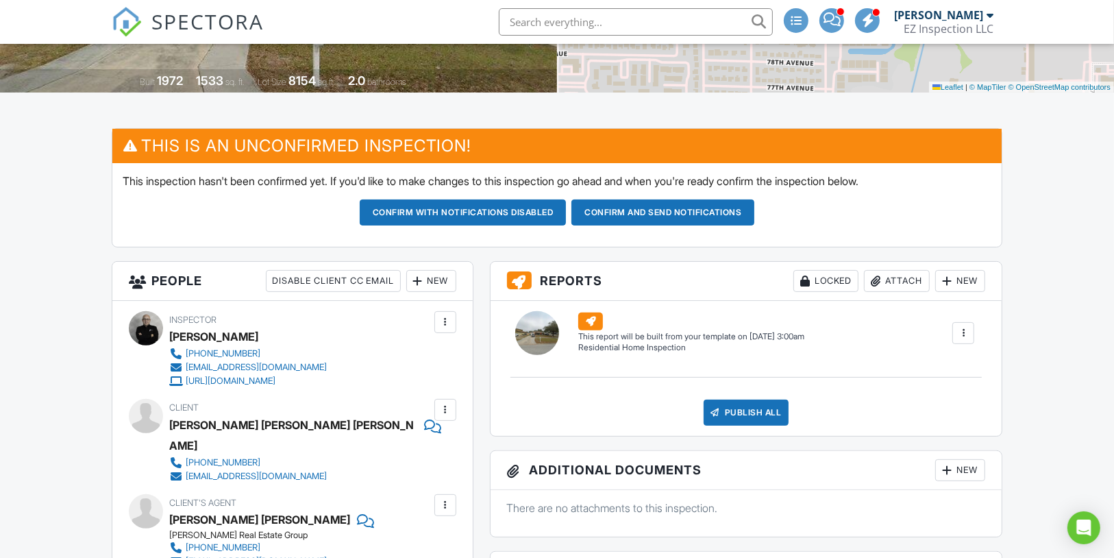
click at [948, 288] on div at bounding box center [947, 281] width 14 height 14
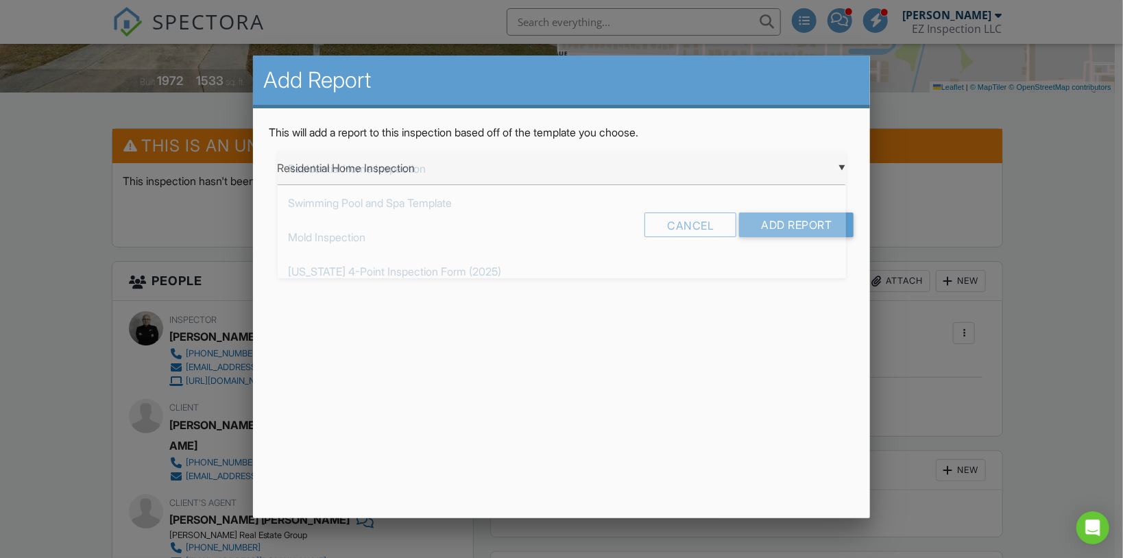
click at [541, 178] on div "▼ Residential Home Inspection Residential Home Inspection Swimming Pool and Spa…" at bounding box center [562, 168] width 568 height 34
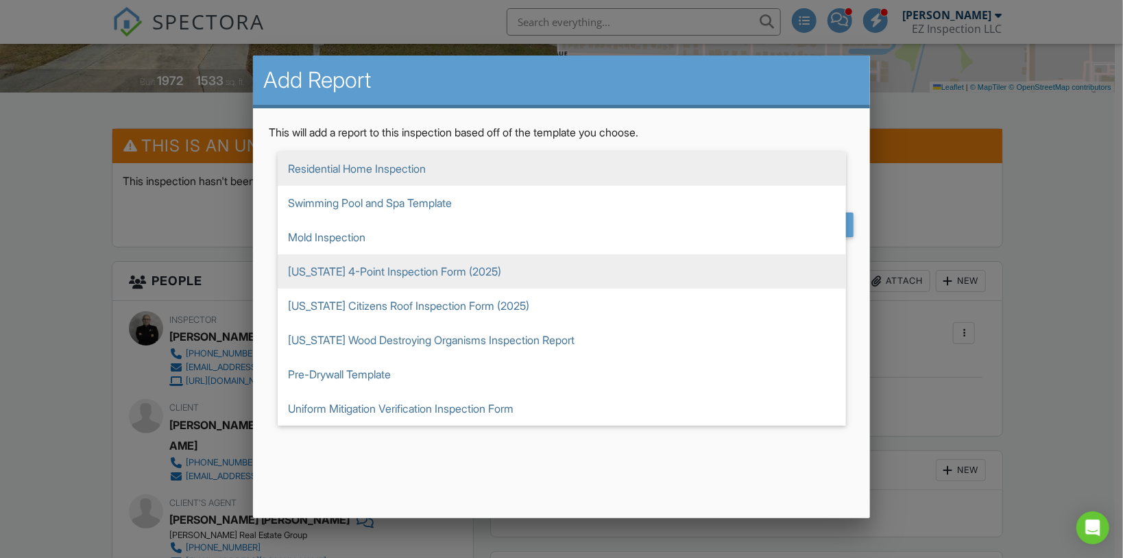
click at [520, 269] on span "[US_STATE] 4-Point Inspection Form (2025)" at bounding box center [562, 271] width 568 height 34
type input "[US_STATE] 4-Point Inspection Form (2025)"
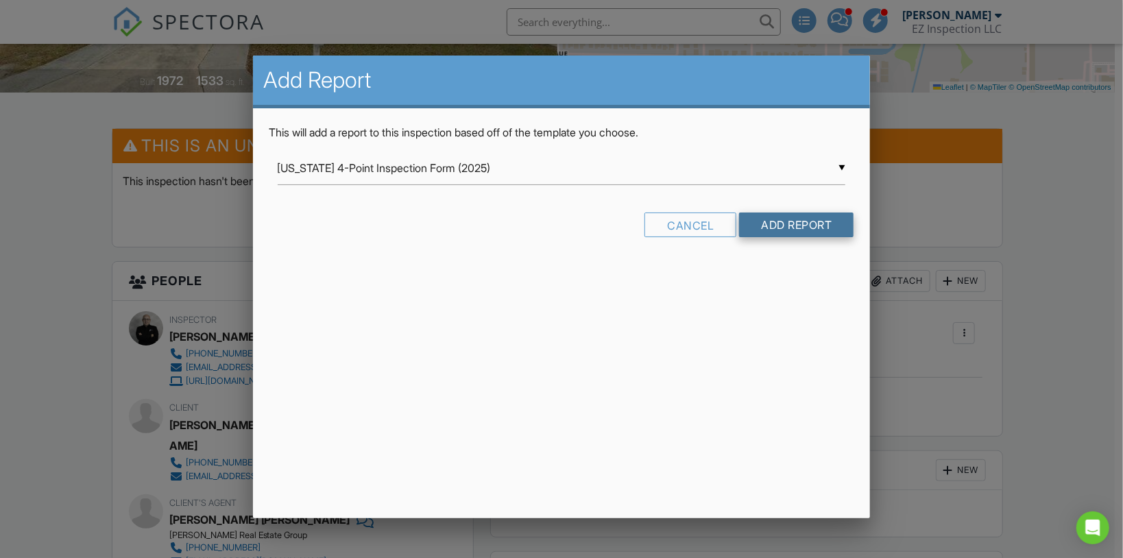
click at [776, 225] on input "Add Report" at bounding box center [796, 224] width 114 height 25
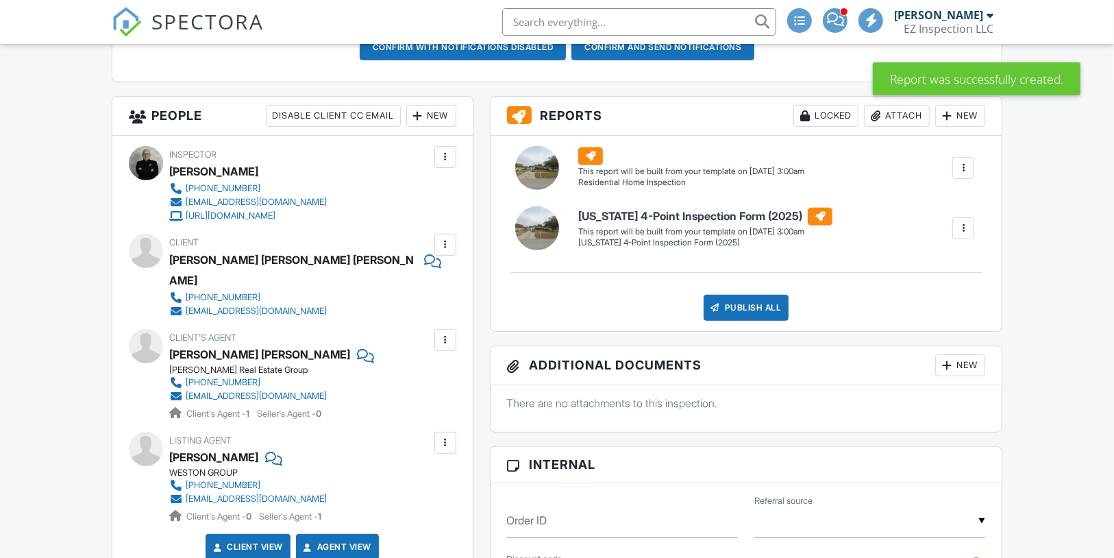
scroll to position [439, 0]
click at [955, 127] on div "New" at bounding box center [961, 116] width 50 height 22
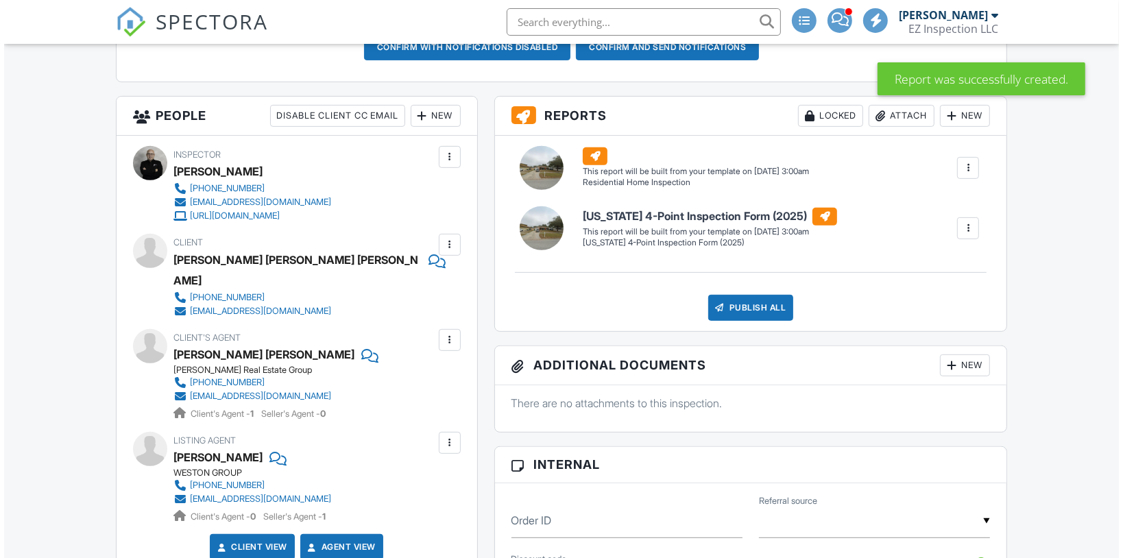
scroll to position [0, 0]
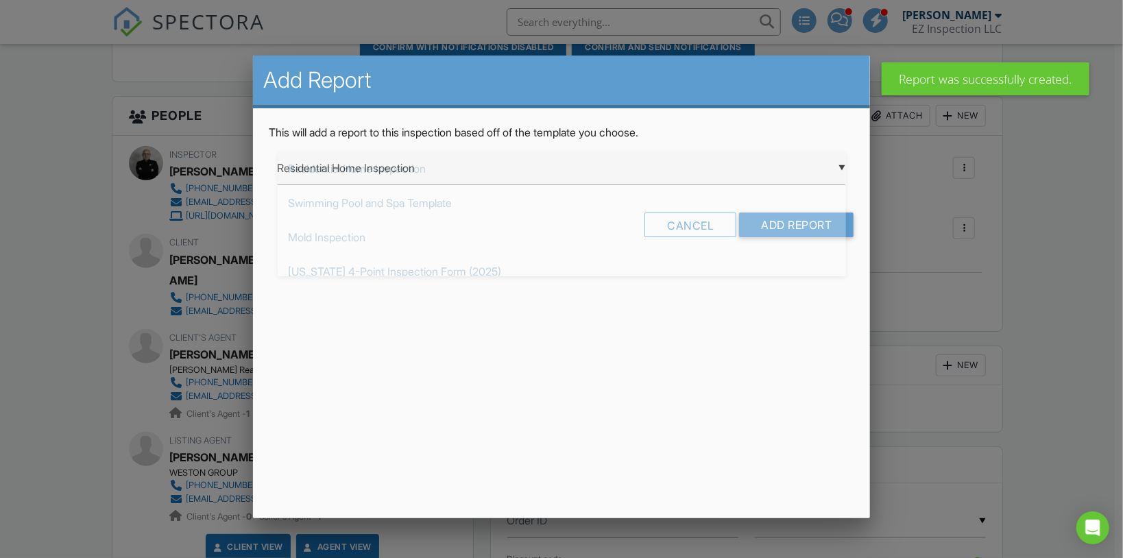
click at [462, 172] on div "▼ Residential Home Inspection Residential Home Inspection Swimming Pool and Spa…" at bounding box center [562, 168] width 568 height 34
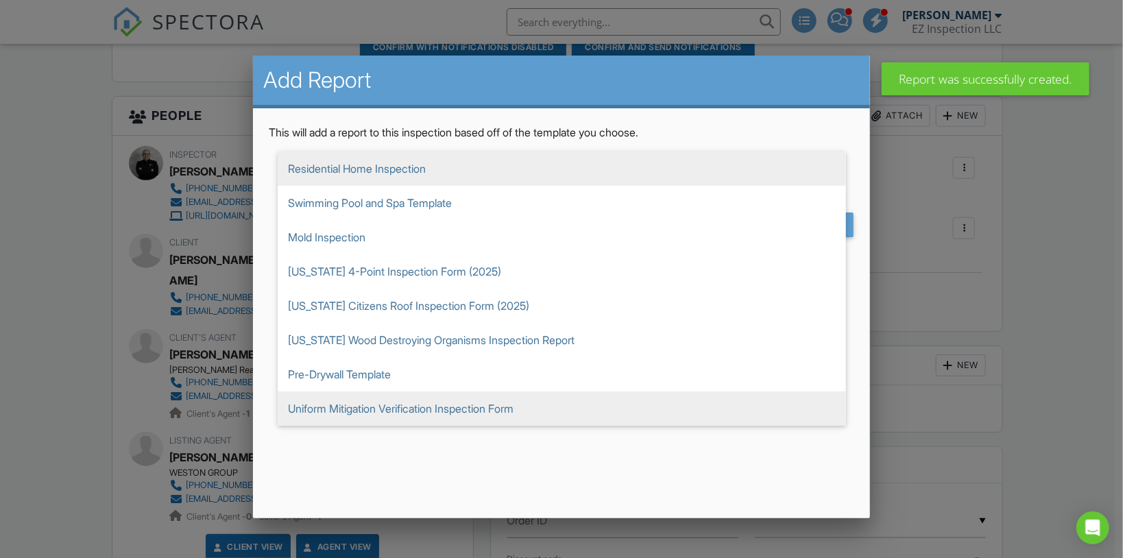
click at [446, 409] on span "Uniform Mitigation Verification Inspection Form" at bounding box center [562, 408] width 568 height 34
type input "Uniform Mitigation Verification Inspection Form"
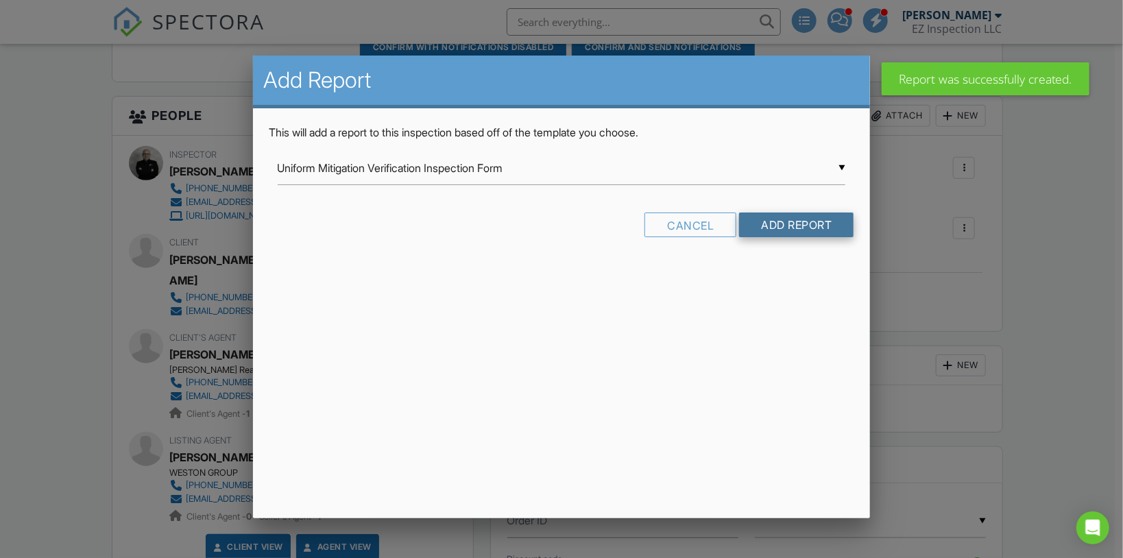
click at [791, 226] on input "Add Report" at bounding box center [796, 224] width 114 height 25
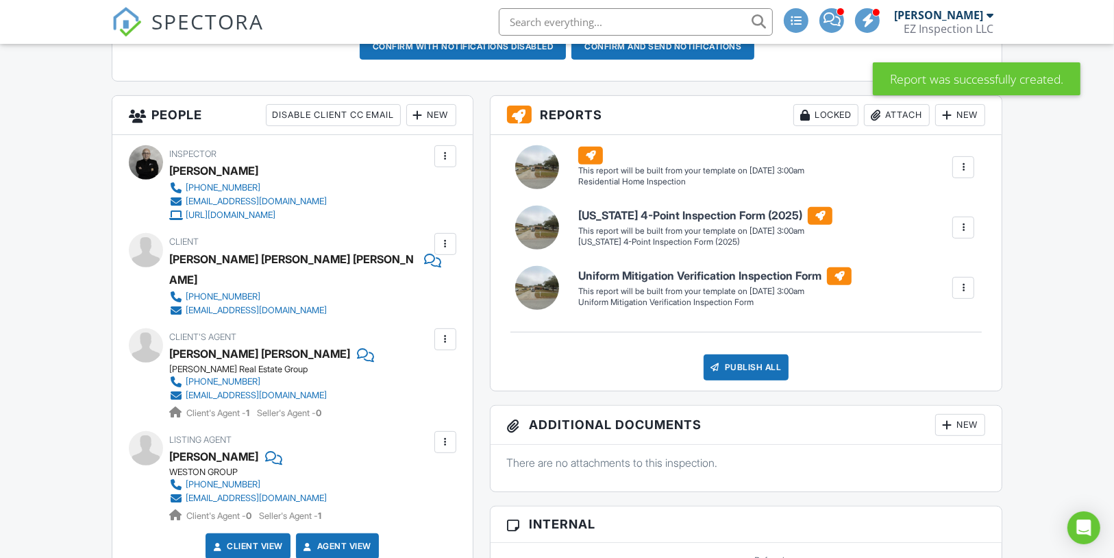
scroll to position [439, 0]
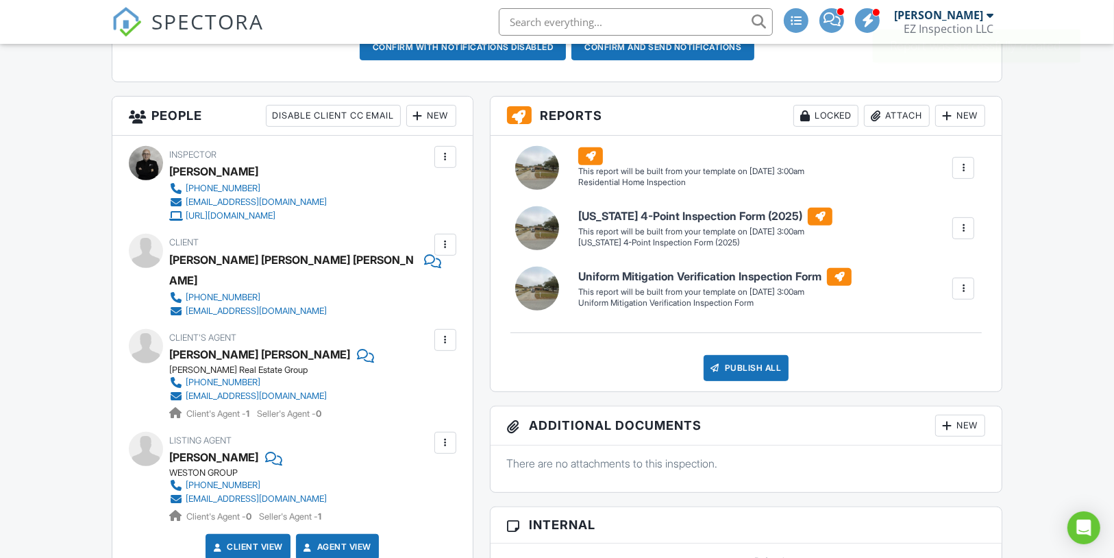
click at [262, 540] on link "Client View" at bounding box center [246, 547] width 73 height 14
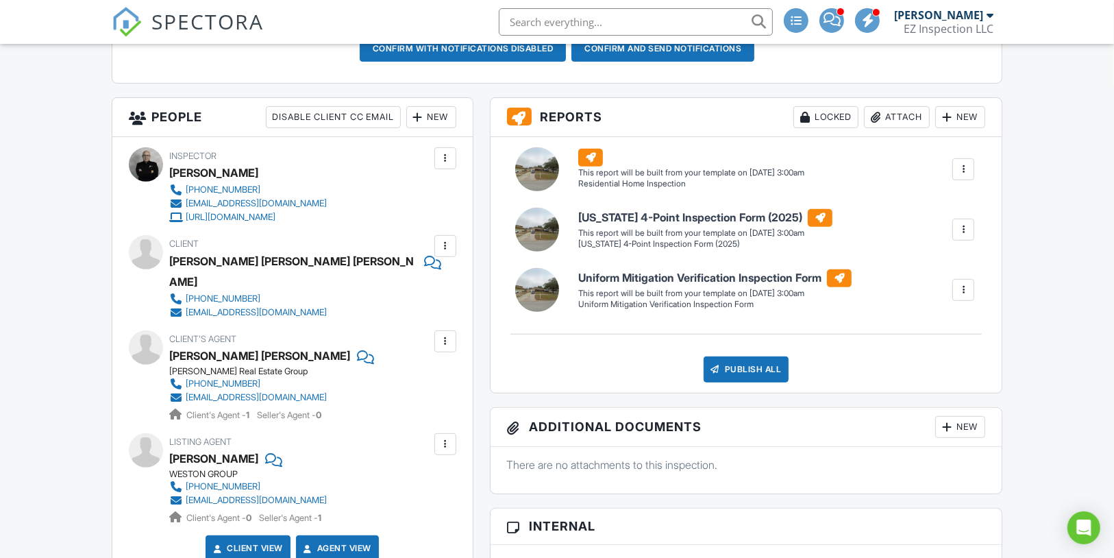
scroll to position [438, 0]
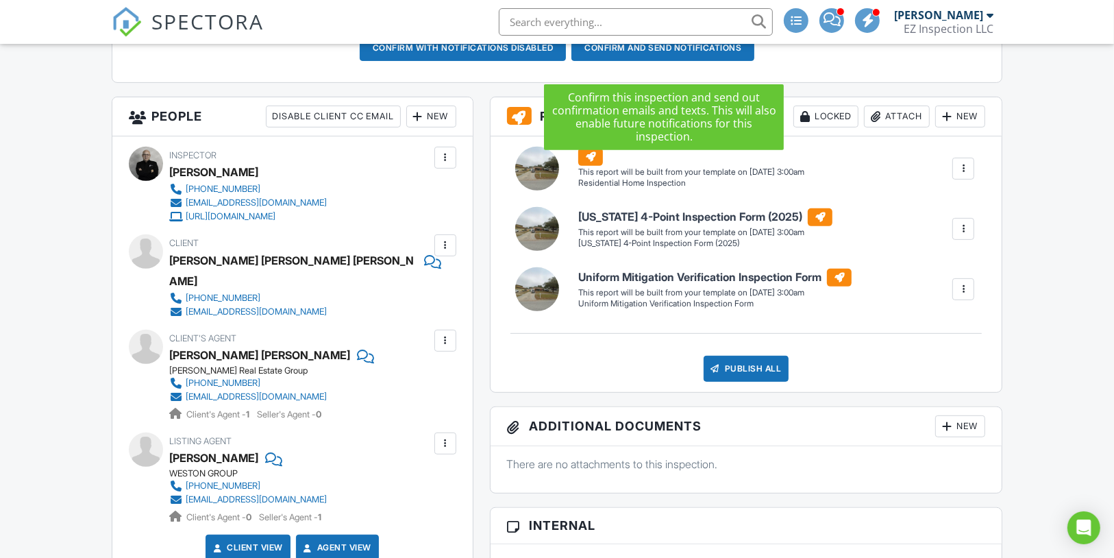
click at [567, 59] on button "Confirm and send notifications" at bounding box center [463, 48] width 207 height 26
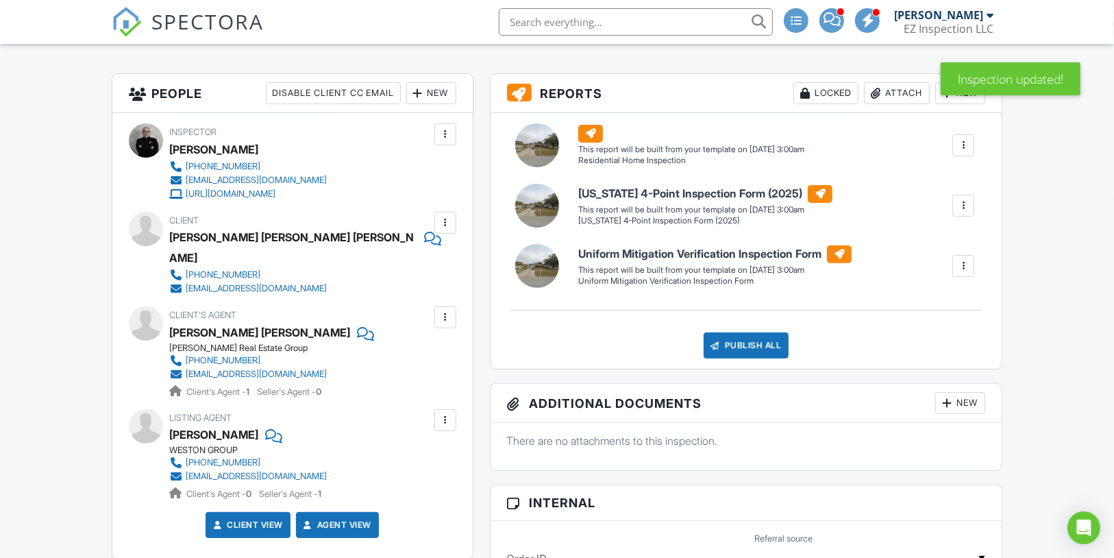
scroll to position [329, 0]
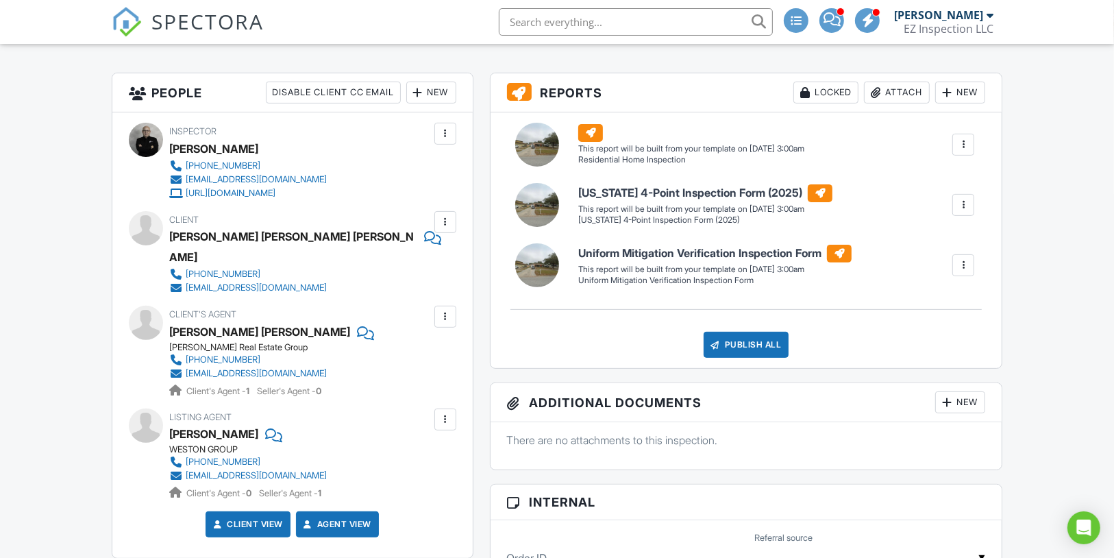
click at [833, 20] on span at bounding box center [832, 19] width 17 height 1
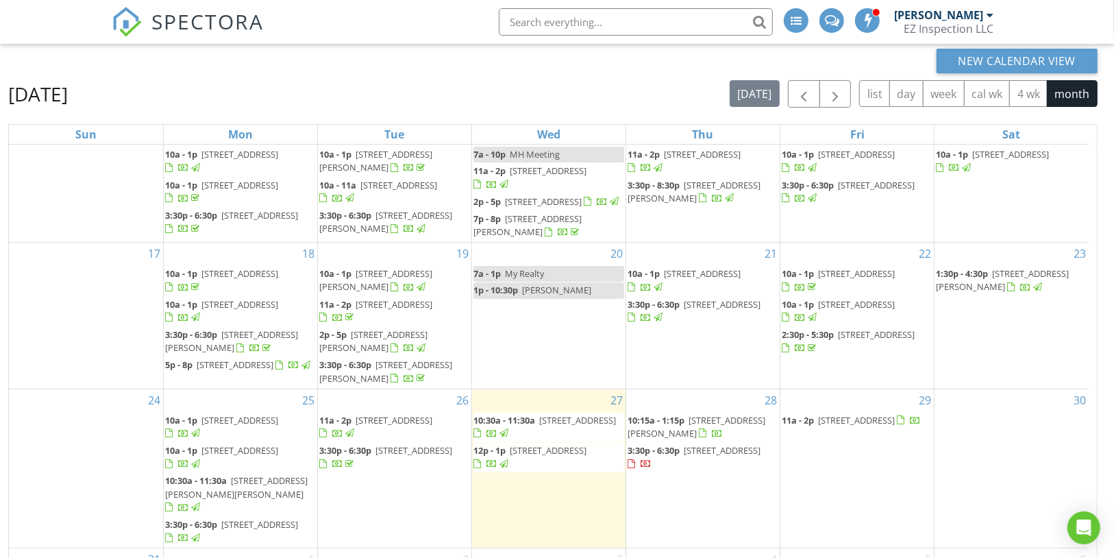
scroll to position [182, 0]
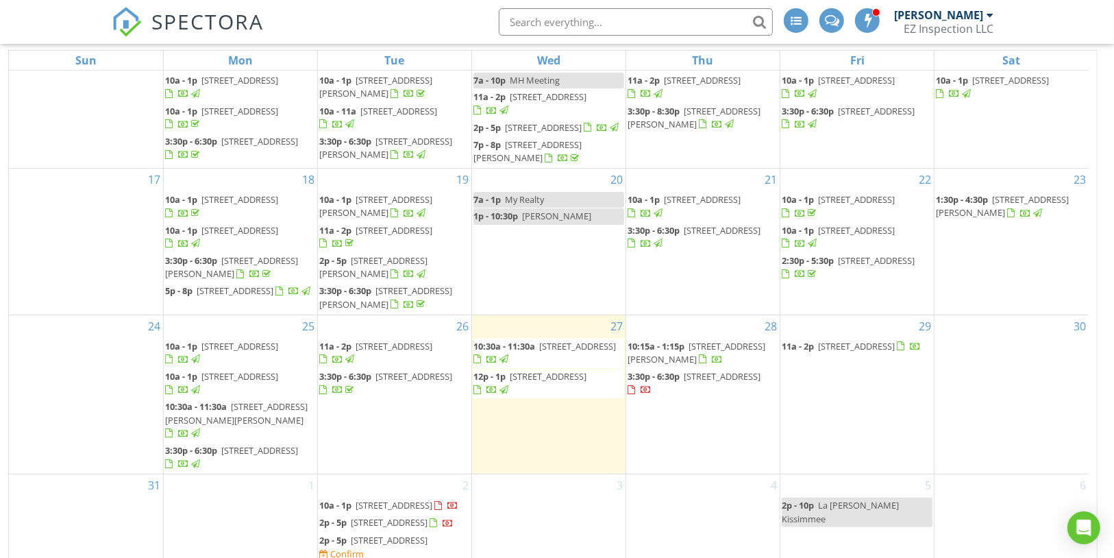
click at [415, 516] on span "[STREET_ADDRESS]" at bounding box center [389, 522] width 77 height 12
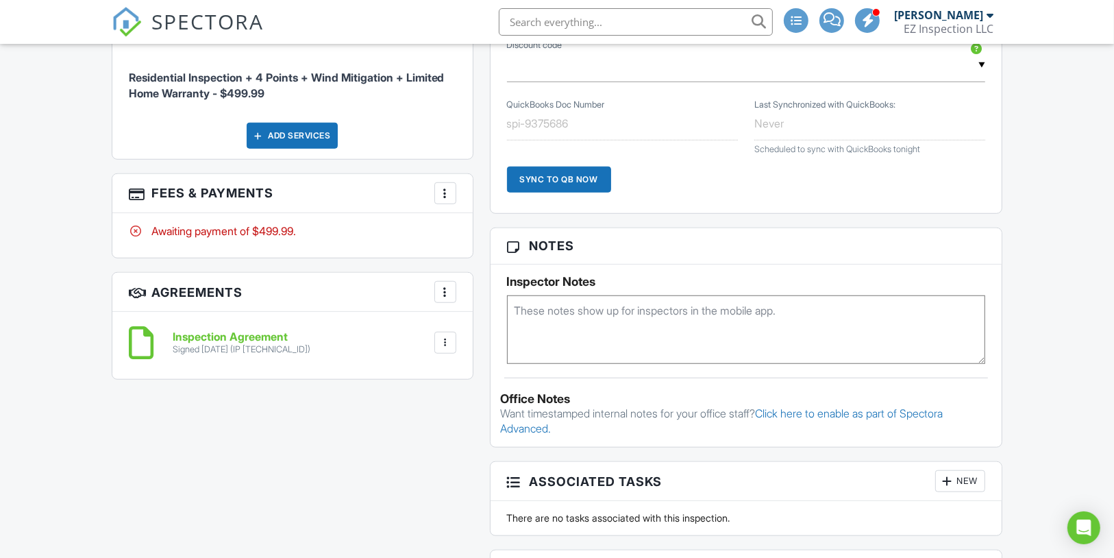
scroll to position [932, 0]
click at [572, 326] on textarea at bounding box center [746, 329] width 479 height 69
paste textarea "Coded lock box 1010"
type textarea "Coded lock box 1010"
click at [1049, 276] on div "Dashboard Inspections Templates Contacts Calendar Metrics Automations Payments …" at bounding box center [557, 294] width 1114 height 2364
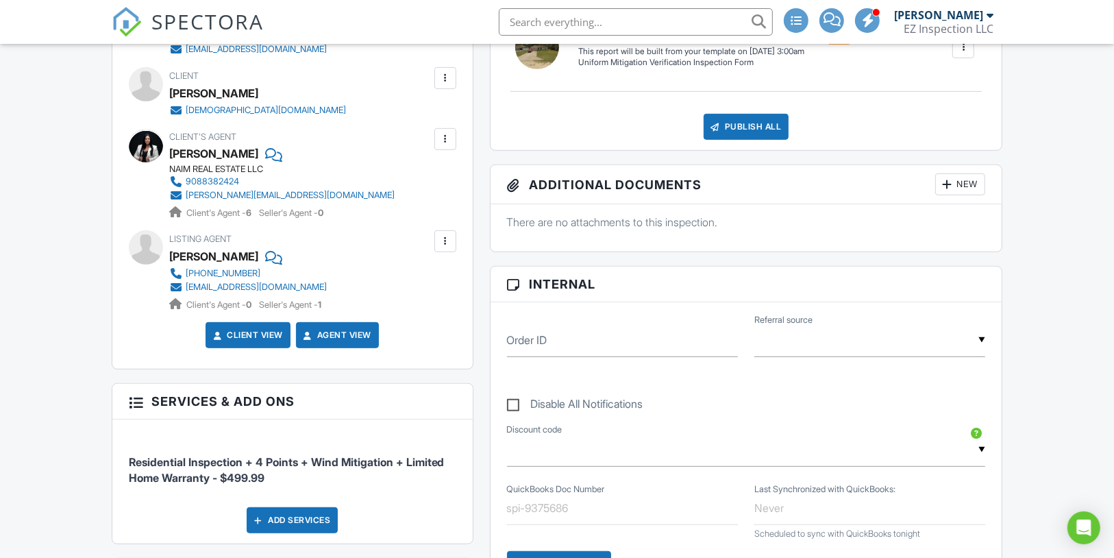
scroll to position [548, 0]
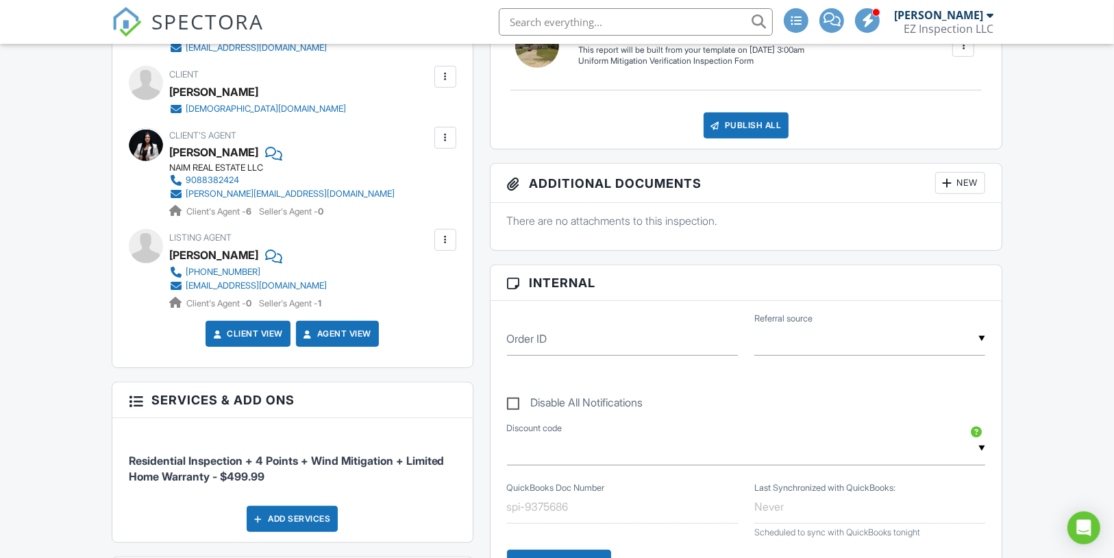
click at [268, 265] on div at bounding box center [272, 255] width 14 height 21
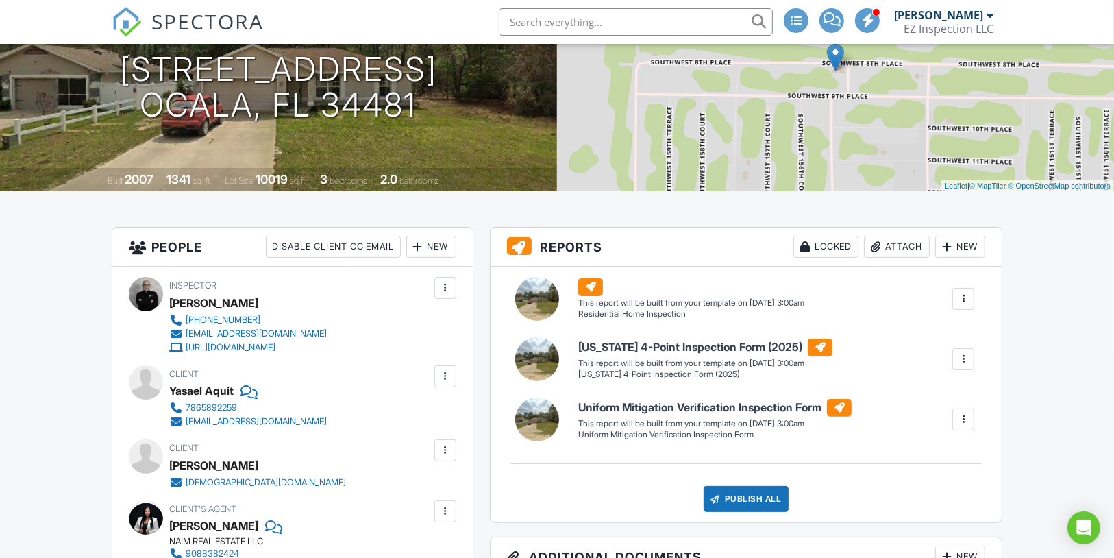
scroll to position [0, 0]
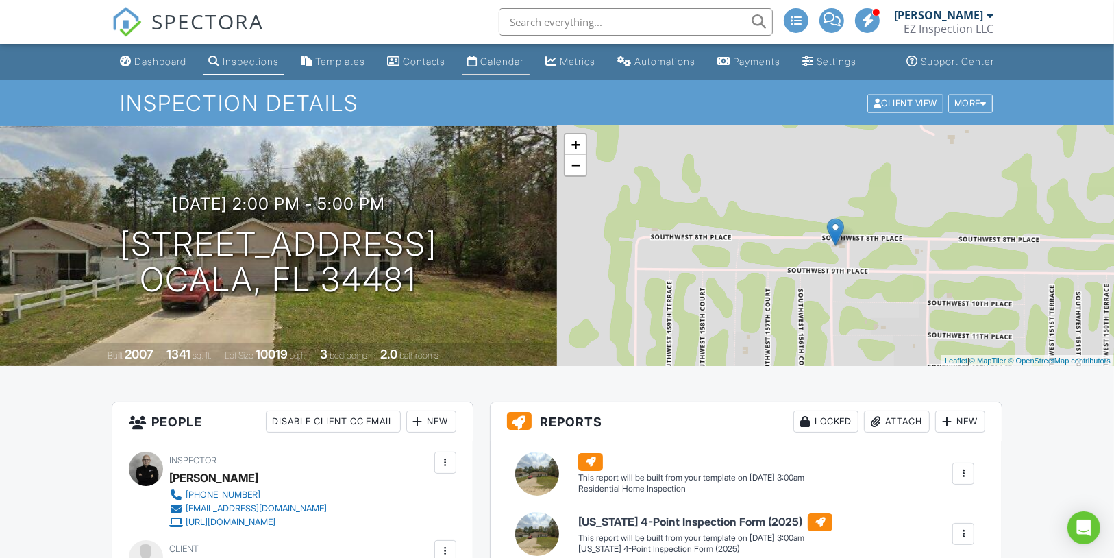
click at [500, 67] on div "Calendar" at bounding box center [502, 62] width 43 height 12
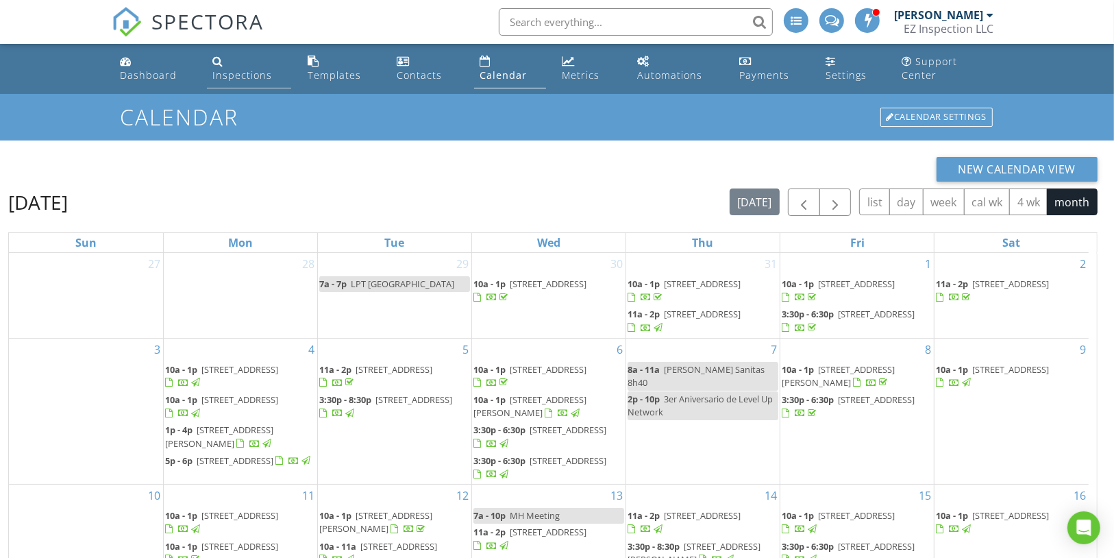
click at [229, 71] on link "Inspections" at bounding box center [249, 68] width 84 height 39
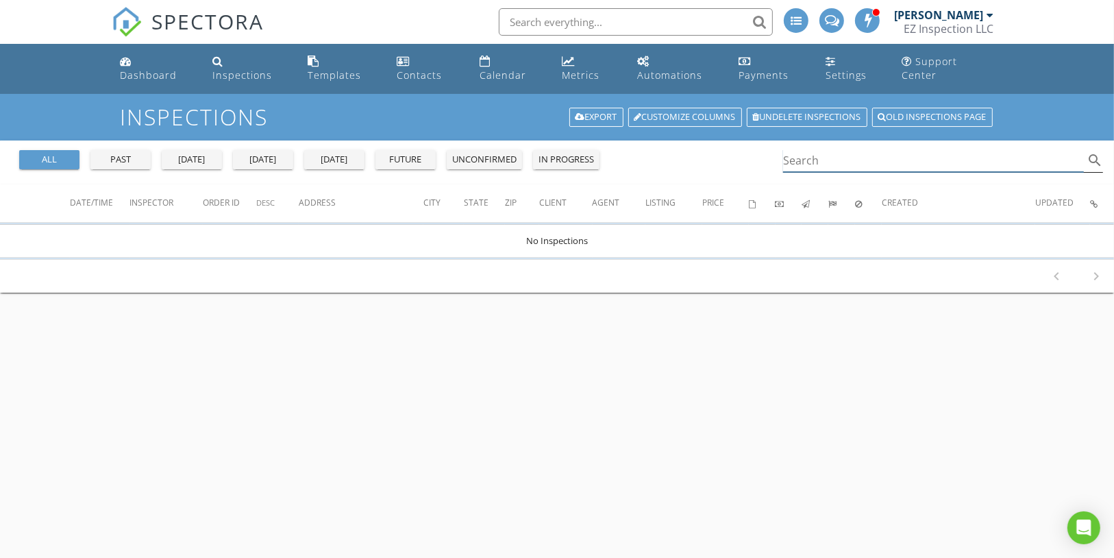
click at [806, 150] on input "Search" at bounding box center [933, 160] width 301 height 23
paste input "[PHONE_NUMBER]"
type input "[PHONE_NUMBER]"
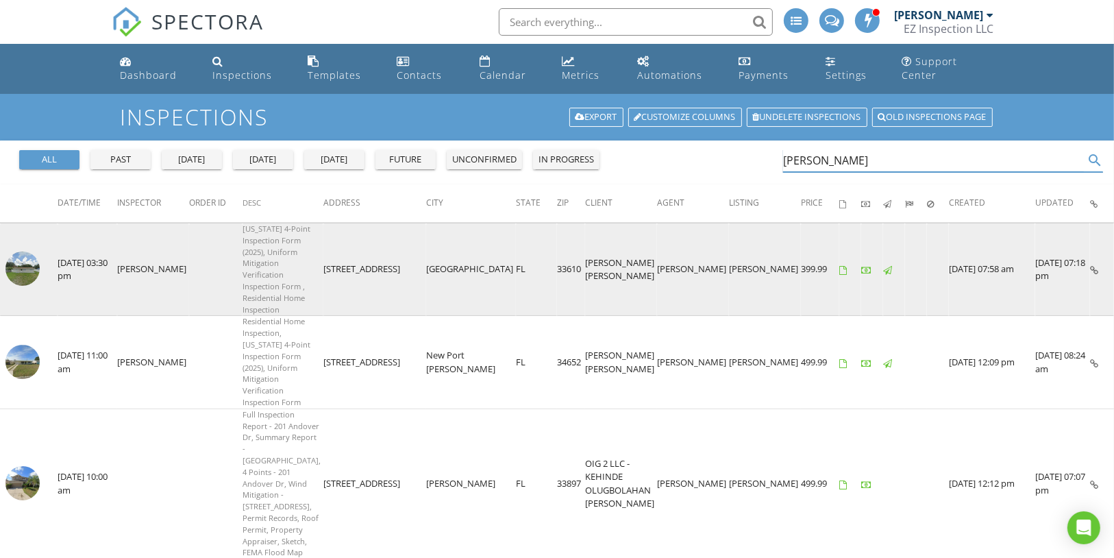
type input "[PERSON_NAME]"
click at [19, 252] on img at bounding box center [22, 269] width 34 height 34
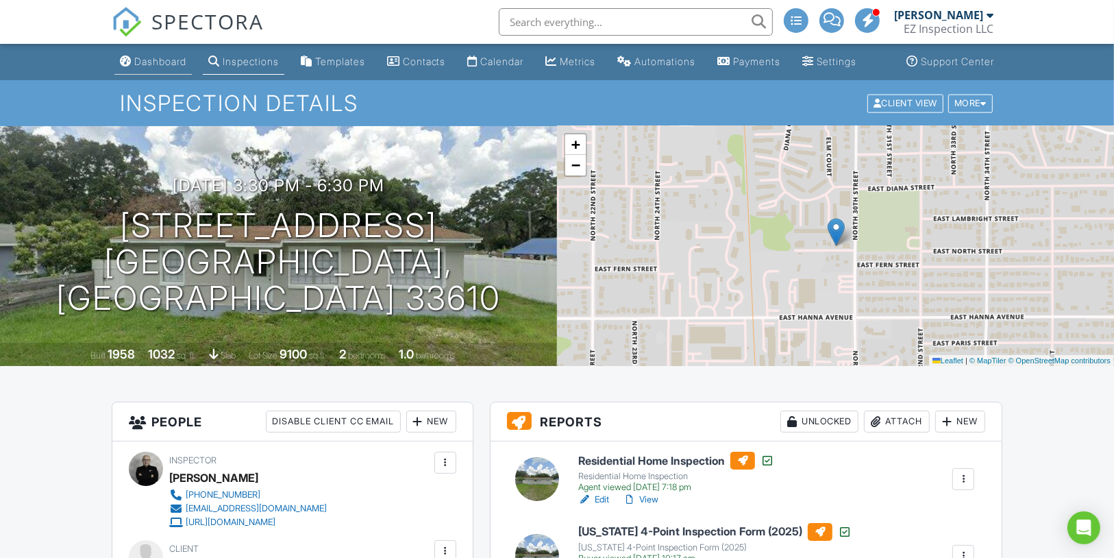
click at [145, 67] on div "Dashboard" at bounding box center [160, 62] width 52 height 12
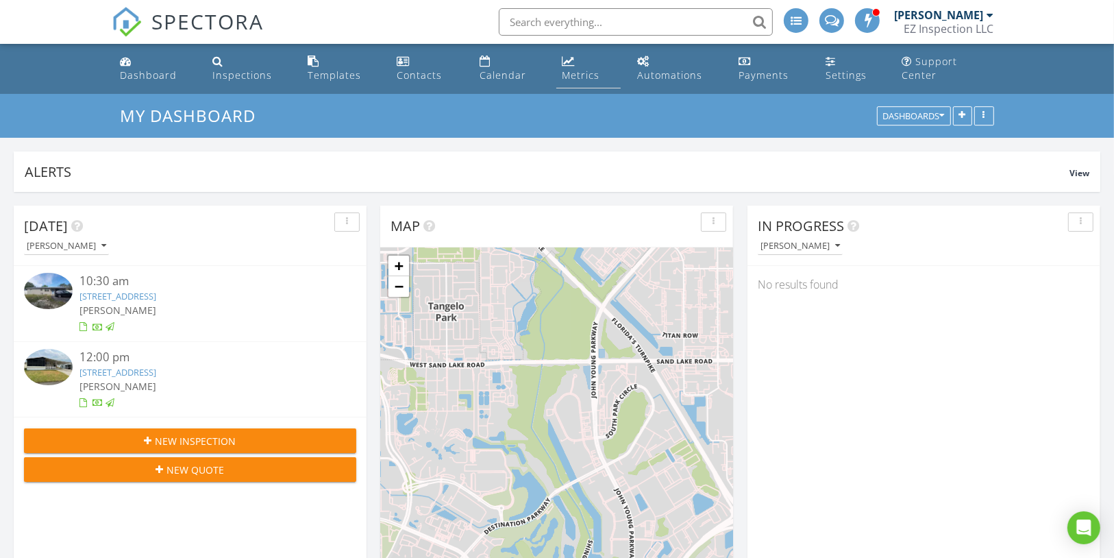
scroll to position [295, 352]
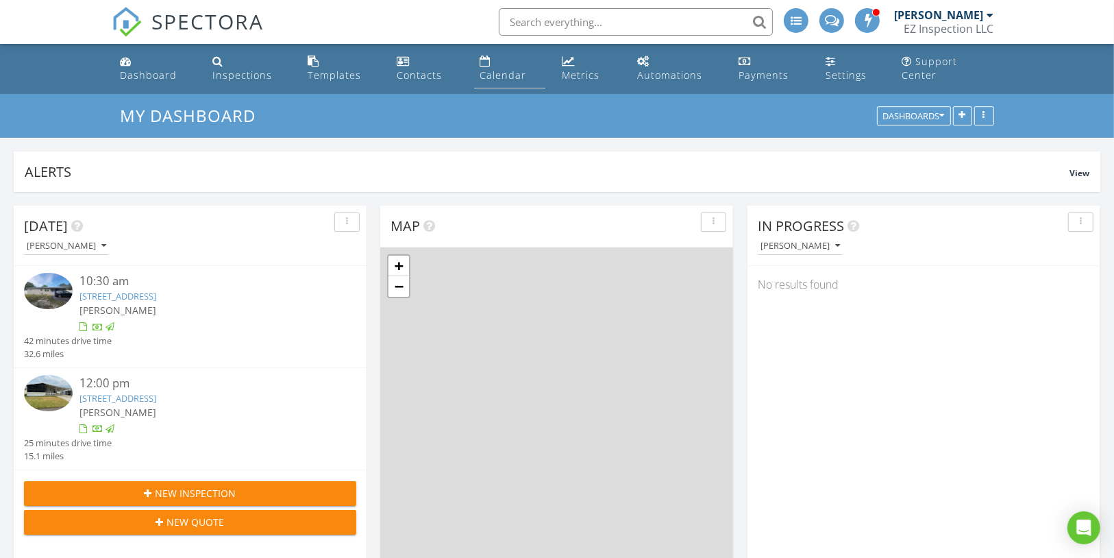
click at [512, 69] on div "Calendar" at bounding box center [503, 75] width 47 height 13
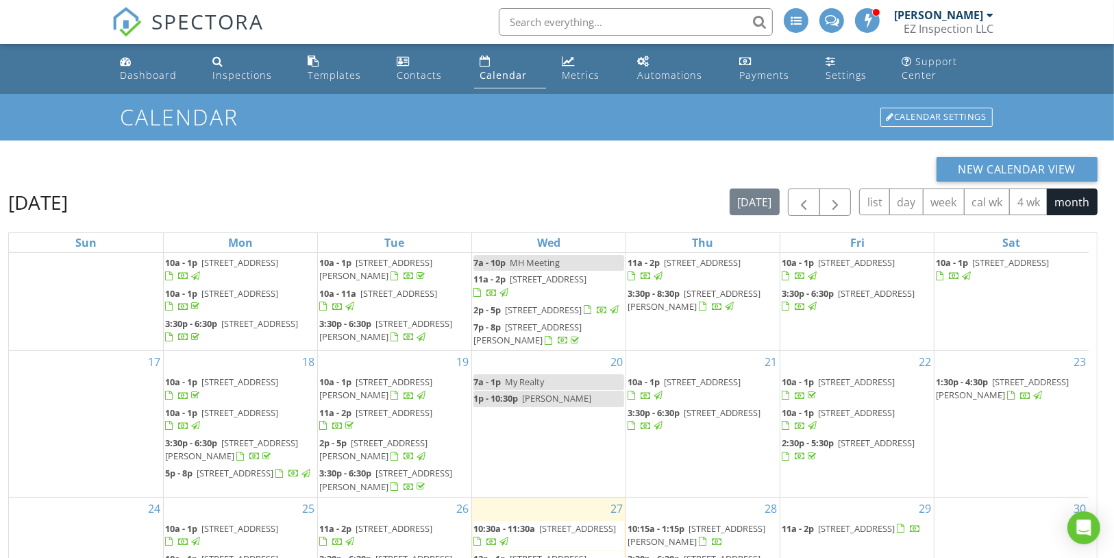
scroll to position [182, 0]
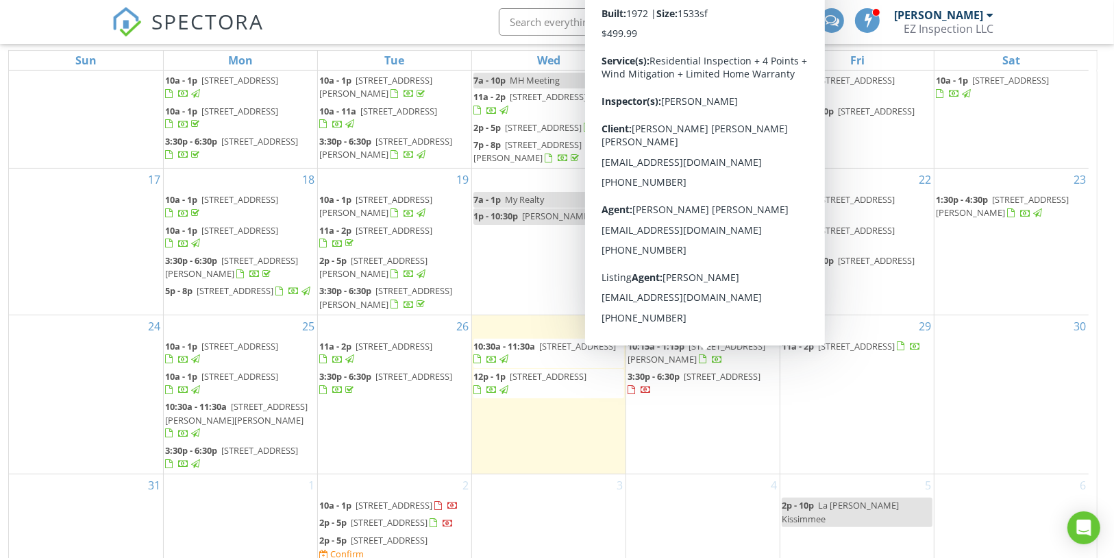
click at [727, 370] on span "8039 83rd St N, Seminole 33777" at bounding box center [722, 376] width 77 height 12
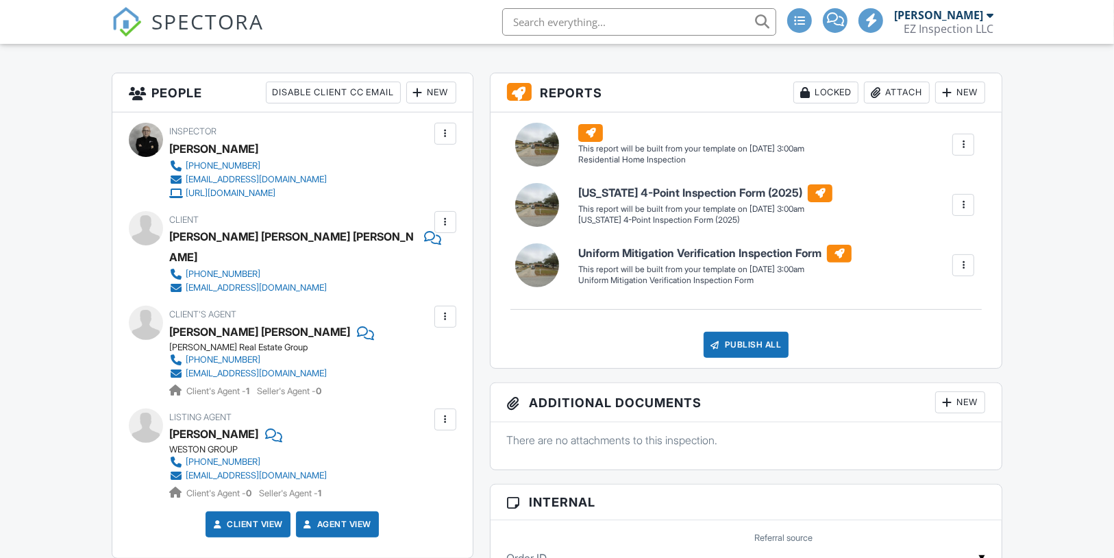
scroll to position [343, 0]
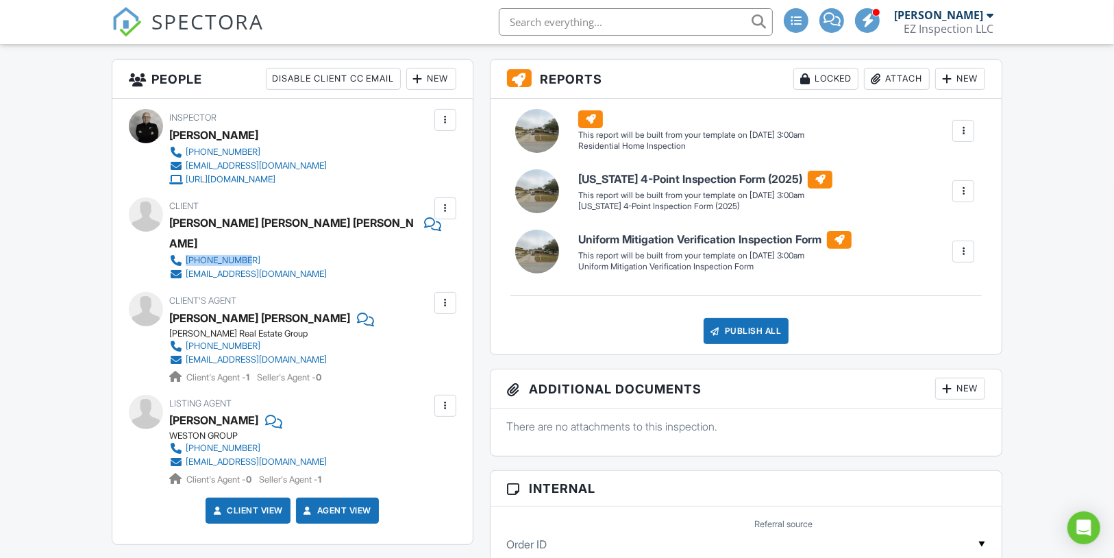
drag, startPoint x: 374, startPoint y: 265, endPoint x: 186, endPoint y: 249, distance: 187.8
click at [186, 249] on div "Client Carlos Alberto Rivera Ortiz 727-403-5941 carivera17@gmail.com" at bounding box center [333, 239] width 328 height 84
copy div "727-403-5941"
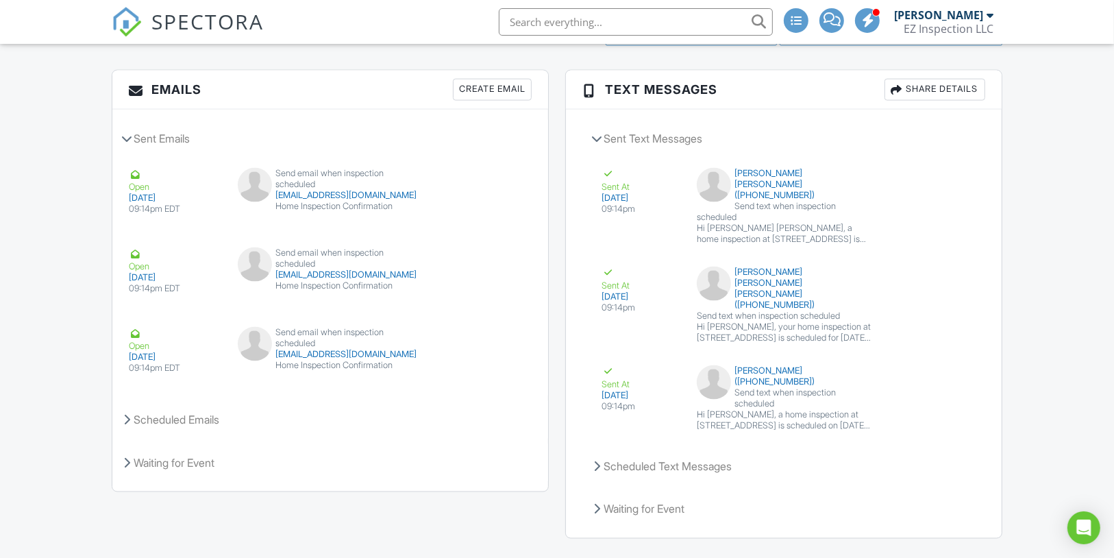
scroll to position [1863, 0]
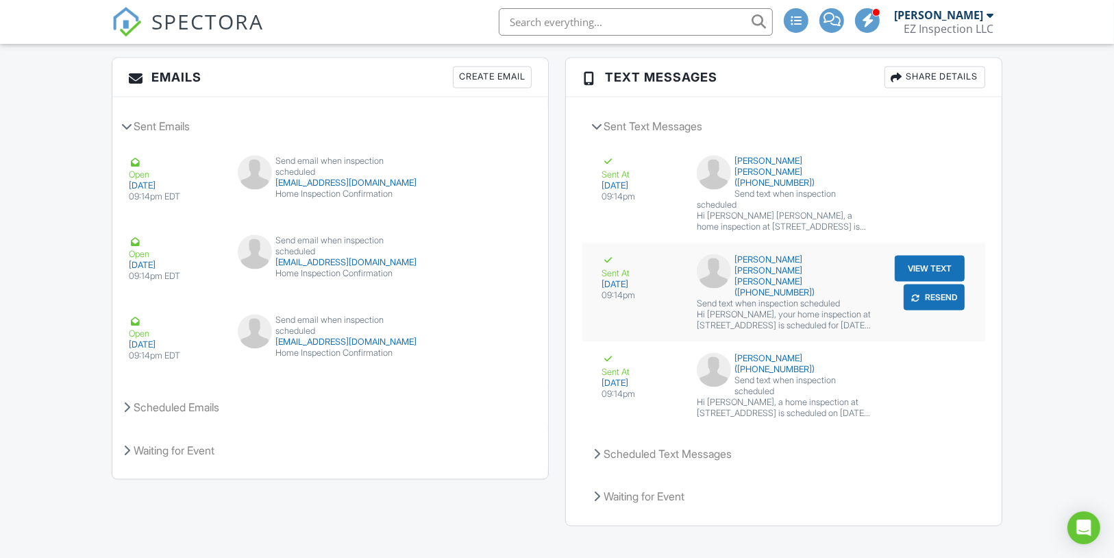
click at [931, 262] on button "View Text" at bounding box center [930, 269] width 70 height 26
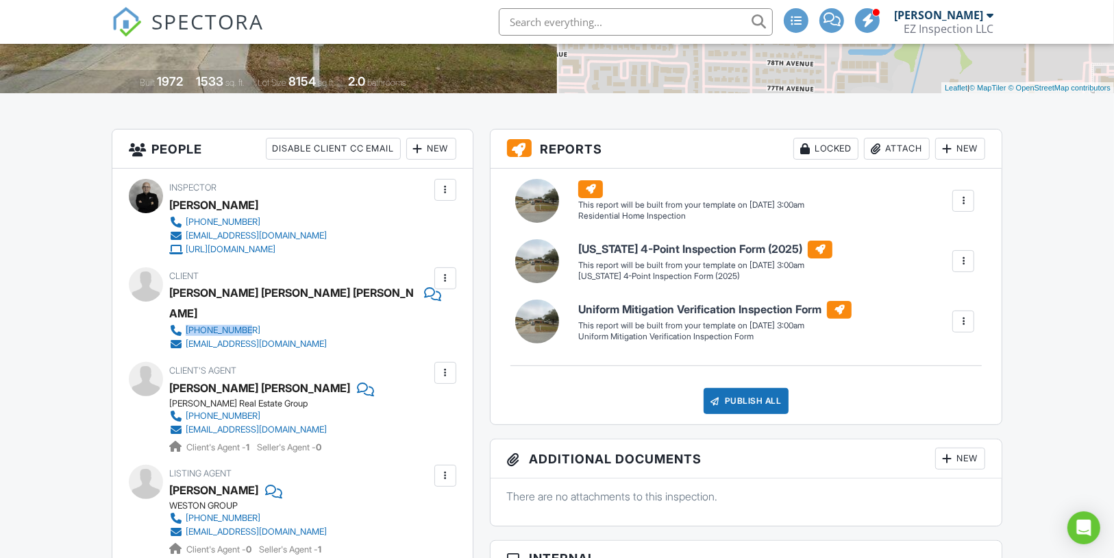
scroll to position [273, 0]
click at [421, 364] on div "Client's Agent Luz Angela Lopez Miriam Hurtado Real Estate Group 813-670-4007 l…" at bounding box center [293, 407] width 328 height 92
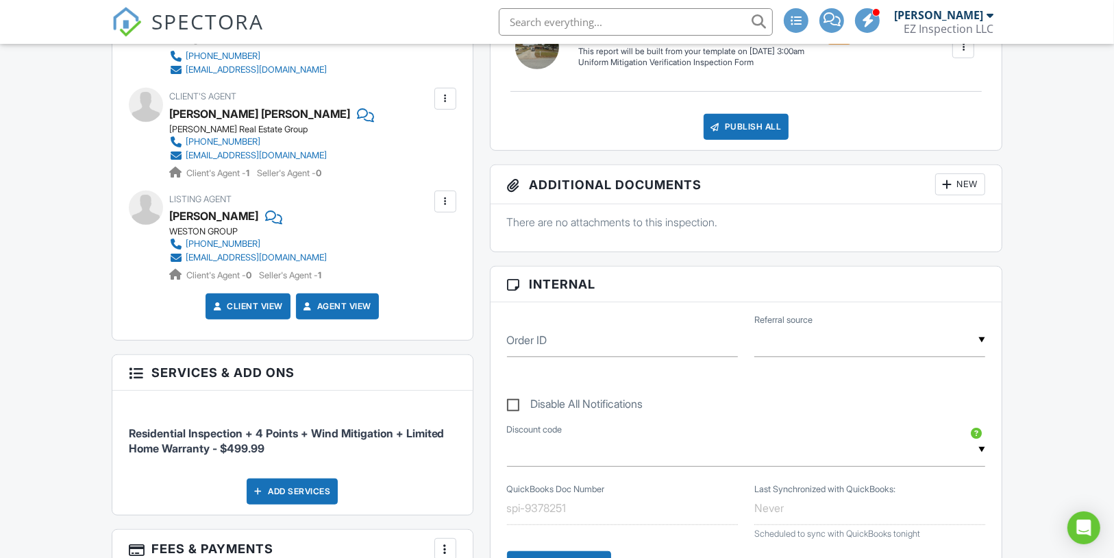
scroll to position [548, 0]
drag, startPoint x: 371, startPoint y: 233, endPoint x: 186, endPoint y: 234, distance: 185.7
click at [186, 234] on div "Listing Agent Charlene Weston WESTON GROUP 813-530-4338 meghancobelo@icloud.com…" at bounding box center [280, 236] width 223 height 92
copy div "[PHONE_NUMBER]"
click at [443, 197] on div at bounding box center [446, 201] width 14 height 14
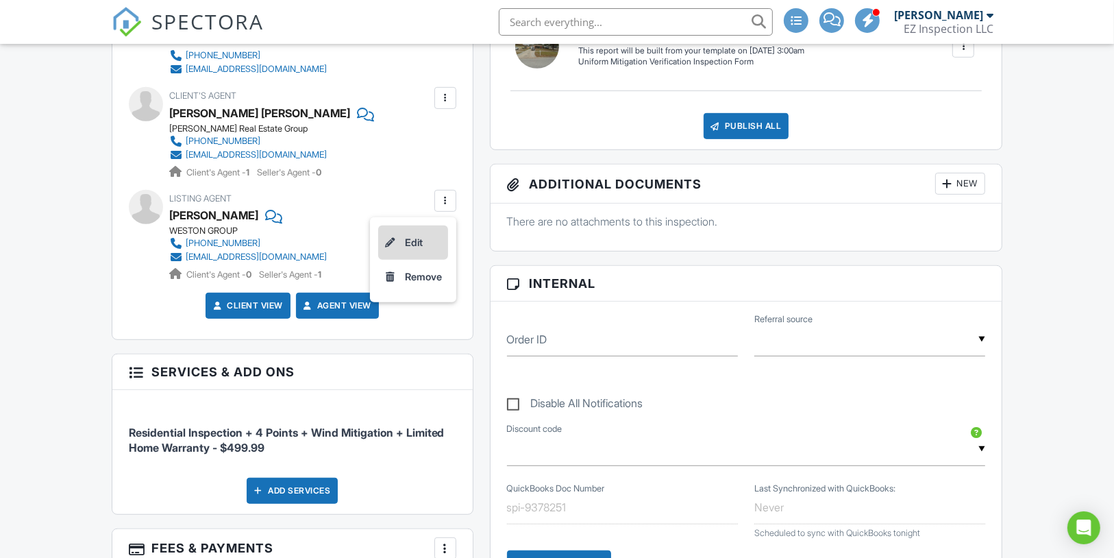
click at [426, 232] on li "Edit" at bounding box center [413, 242] width 70 height 34
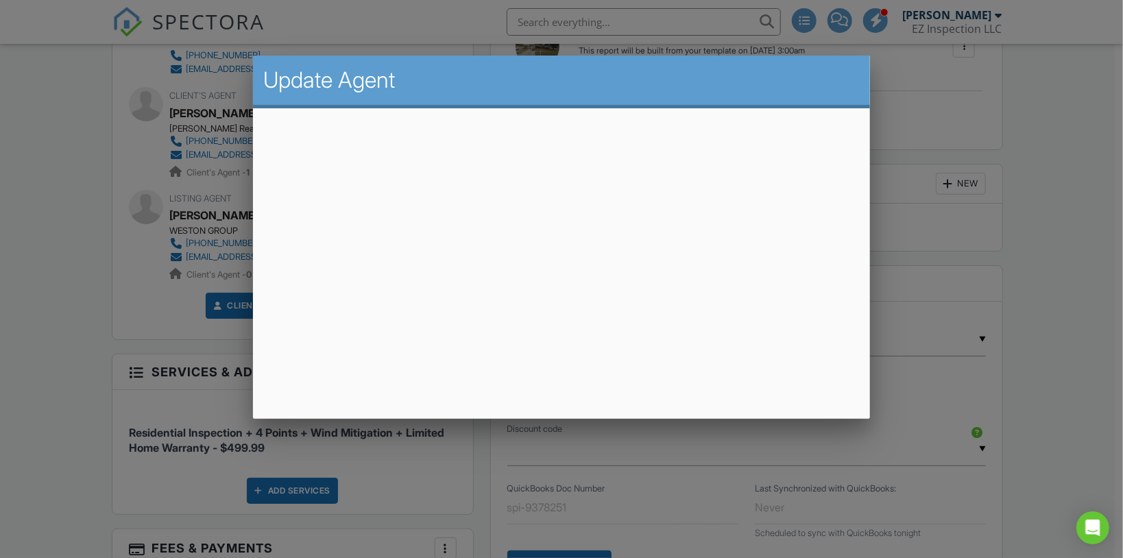
click at [1016, 208] on div at bounding box center [561, 280] width 1123 height 698
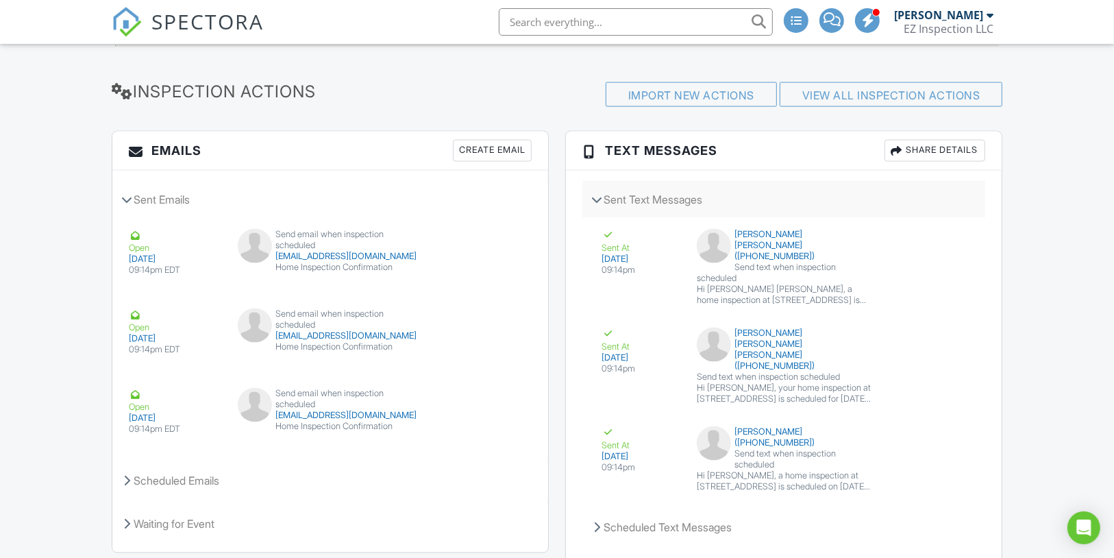
scroll to position [1863, 0]
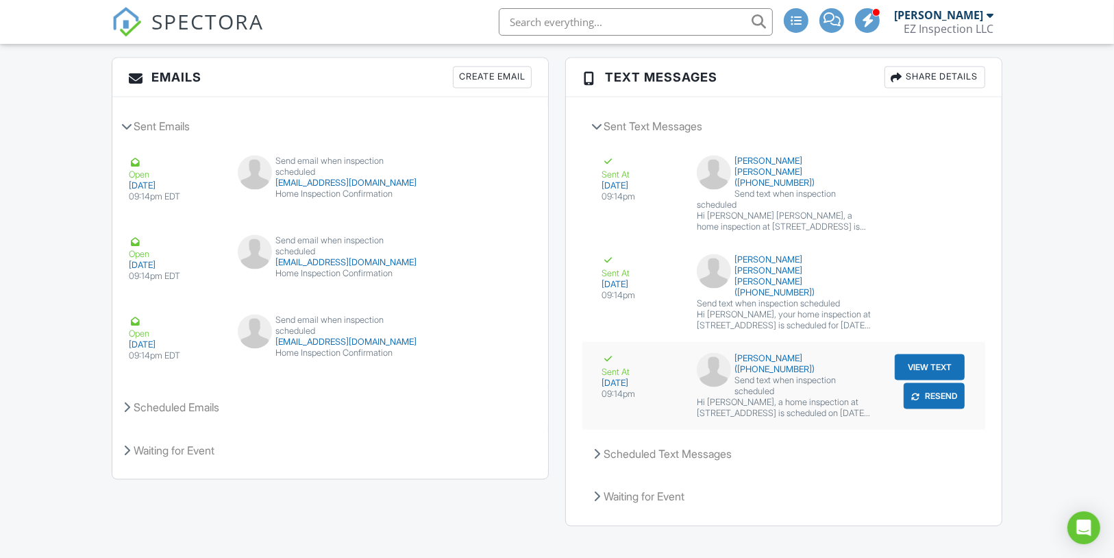
click at [924, 354] on button "View Text" at bounding box center [930, 367] width 70 height 26
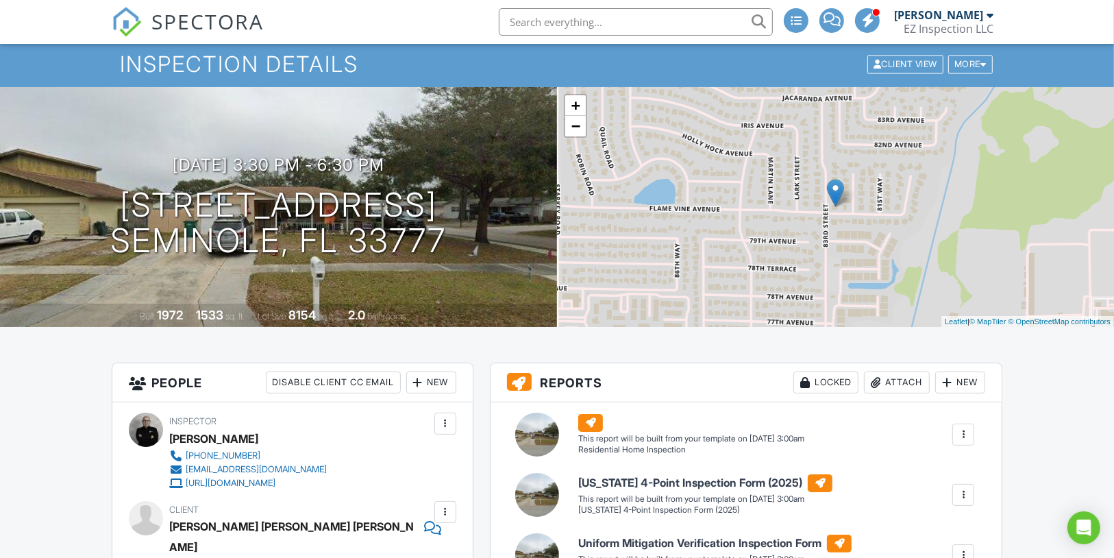
scroll to position [0, 0]
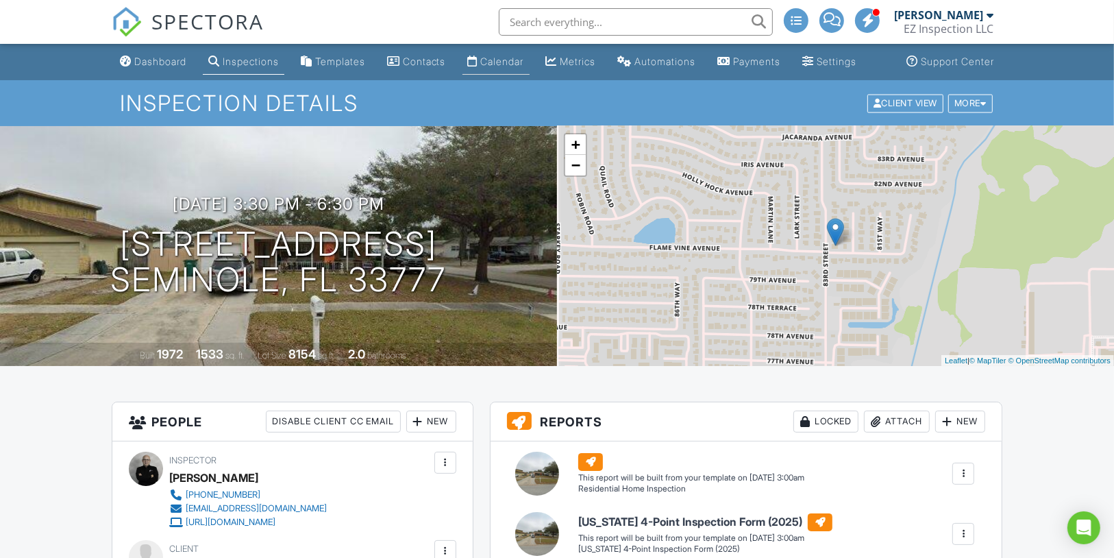
click at [496, 67] on div "Calendar" at bounding box center [502, 62] width 43 height 12
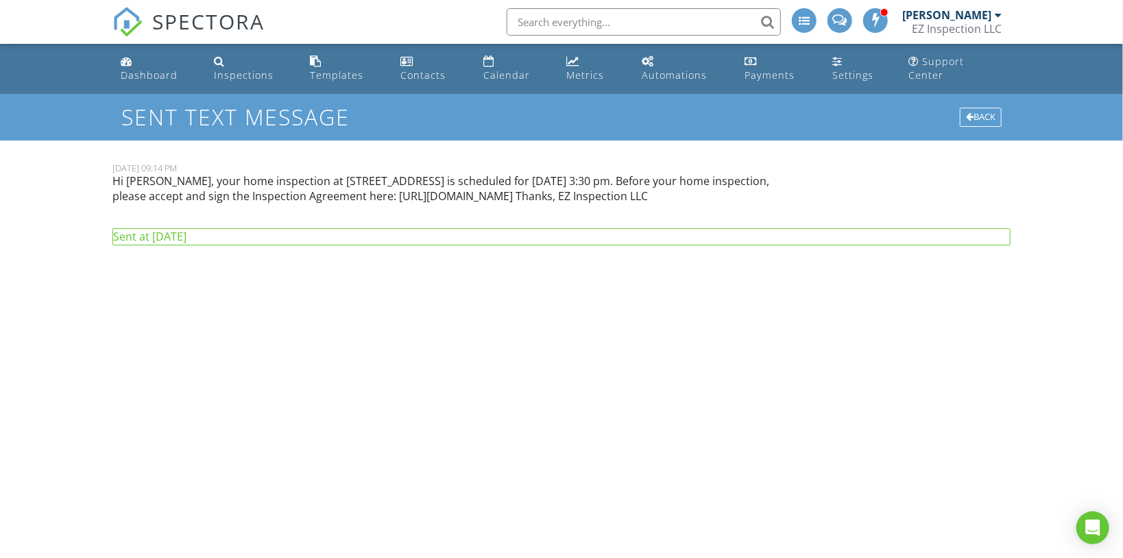
click at [393, 173] on p "Hi [PERSON_NAME], your home inspection at [STREET_ADDRESS] is scheduled for [DA…" at bounding box center [447, 188] width 670 height 31
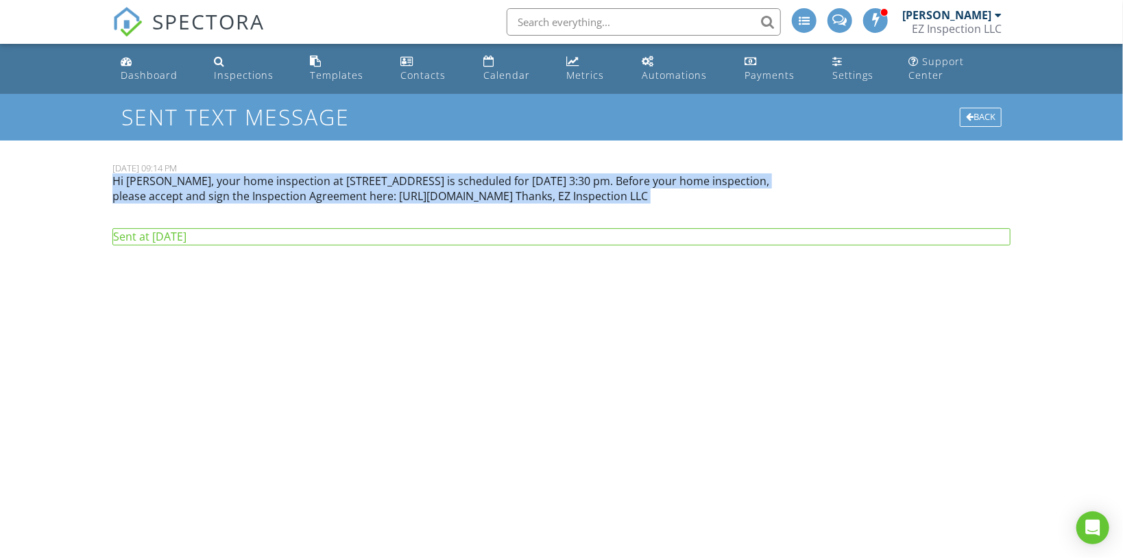
click at [393, 173] on p "Hi [PERSON_NAME], your home inspection at [STREET_ADDRESS] is scheduled for [DA…" at bounding box center [447, 188] width 670 height 31
copy div "Hi [PERSON_NAME], your home inspection at [STREET_ADDRESS] is scheduled for [DA…"
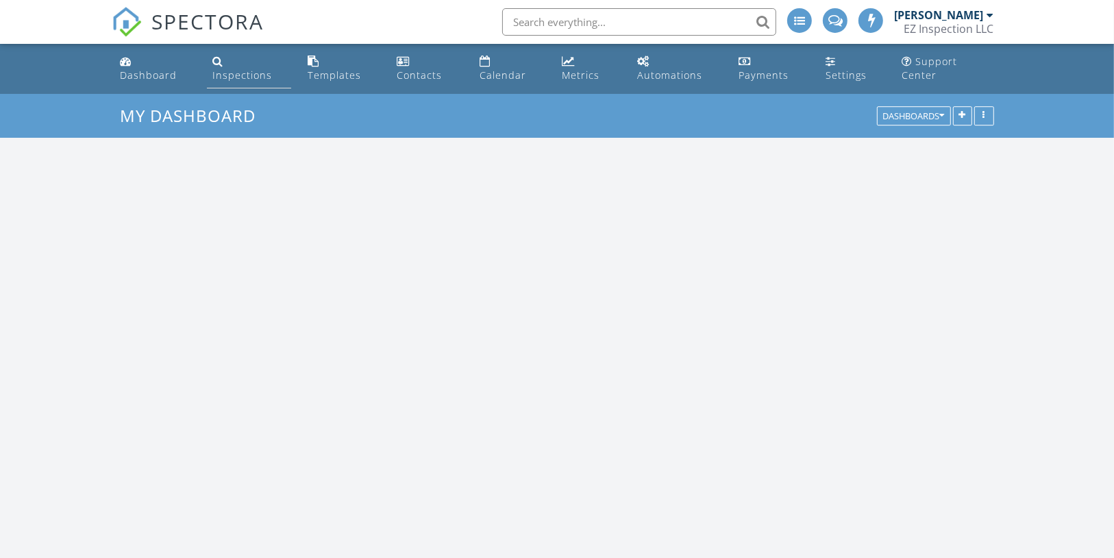
scroll to position [1881, 1132]
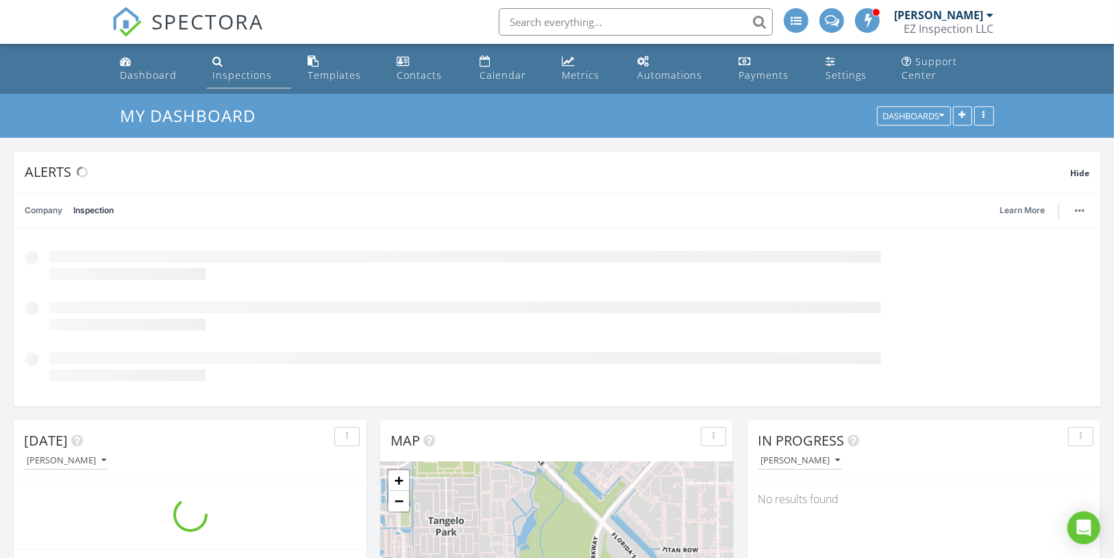
click at [270, 69] on div "Inspections" at bounding box center [242, 75] width 60 height 13
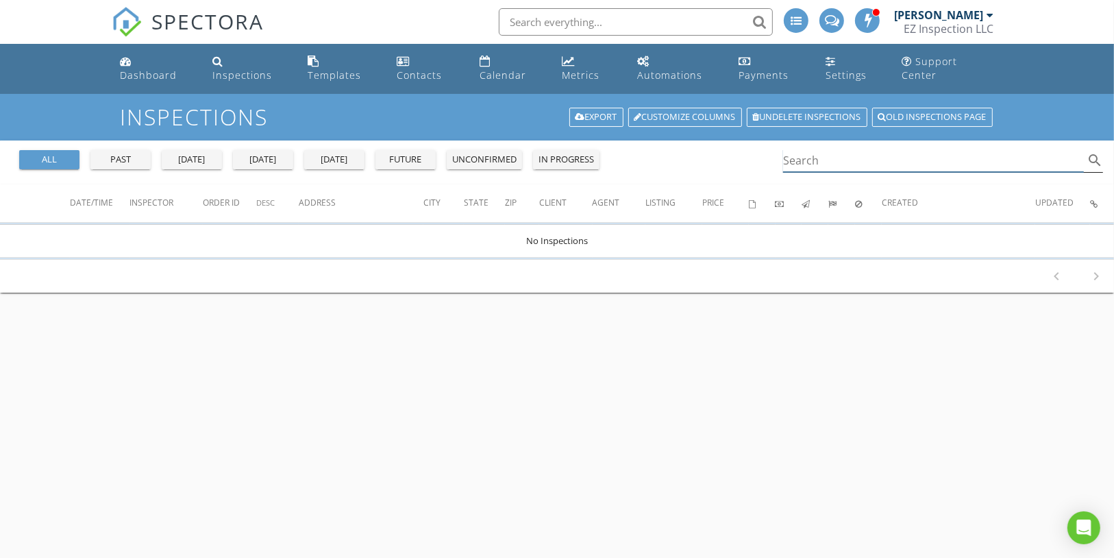
click at [847, 149] on input "Search" at bounding box center [933, 160] width 301 height 23
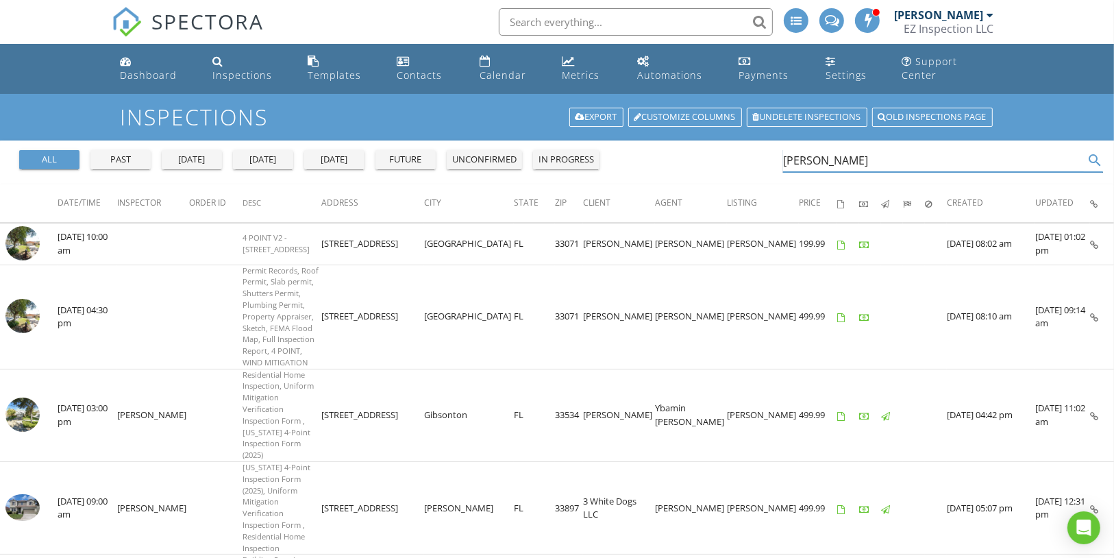
type input "[PERSON_NAME]"
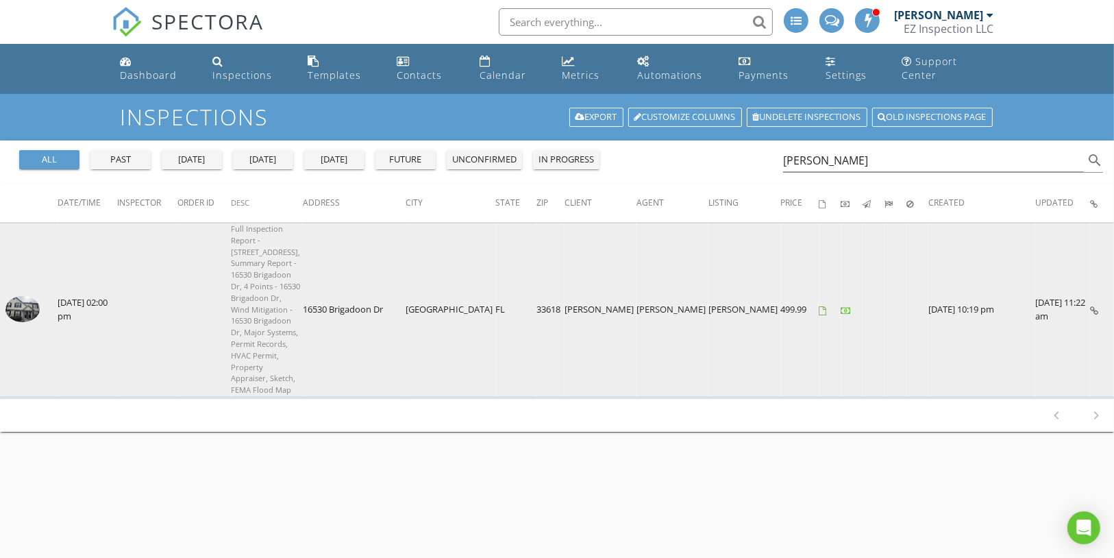
click at [13, 296] on img at bounding box center [22, 309] width 34 height 26
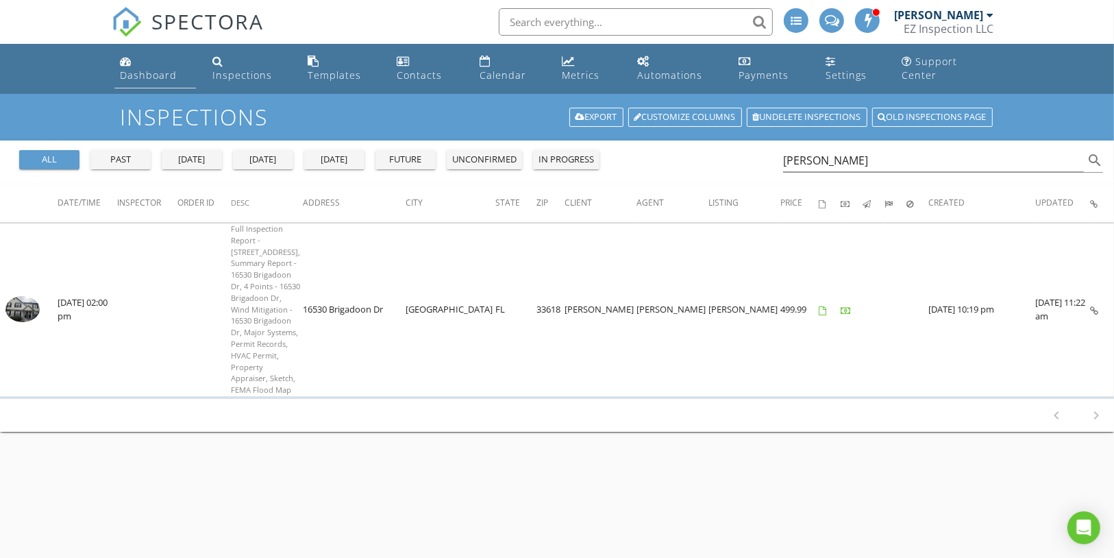
click at [177, 69] on div "Dashboard" at bounding box center [148, 75] width 57 height 13
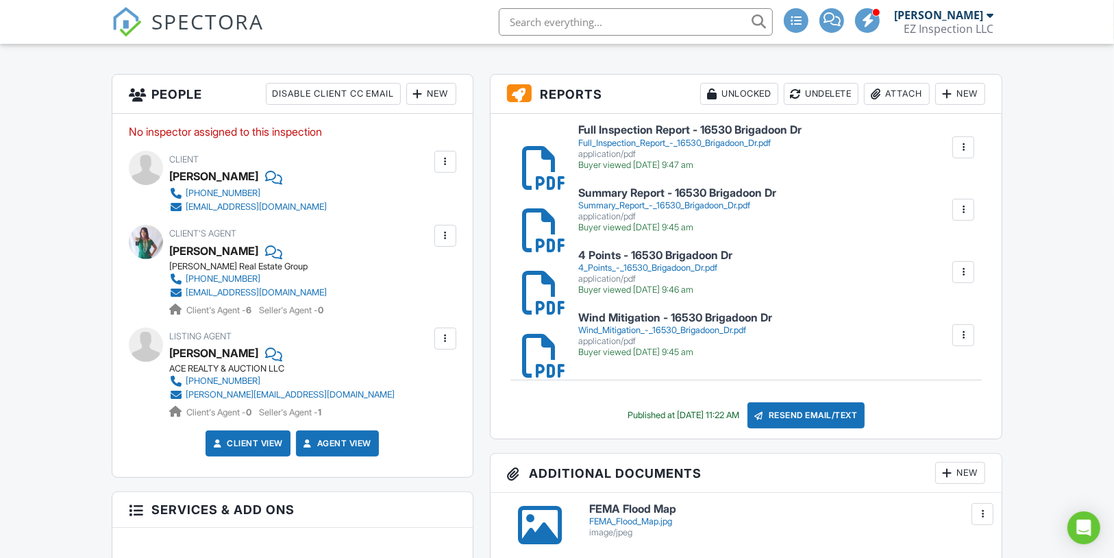
scroll to position [328, 0]
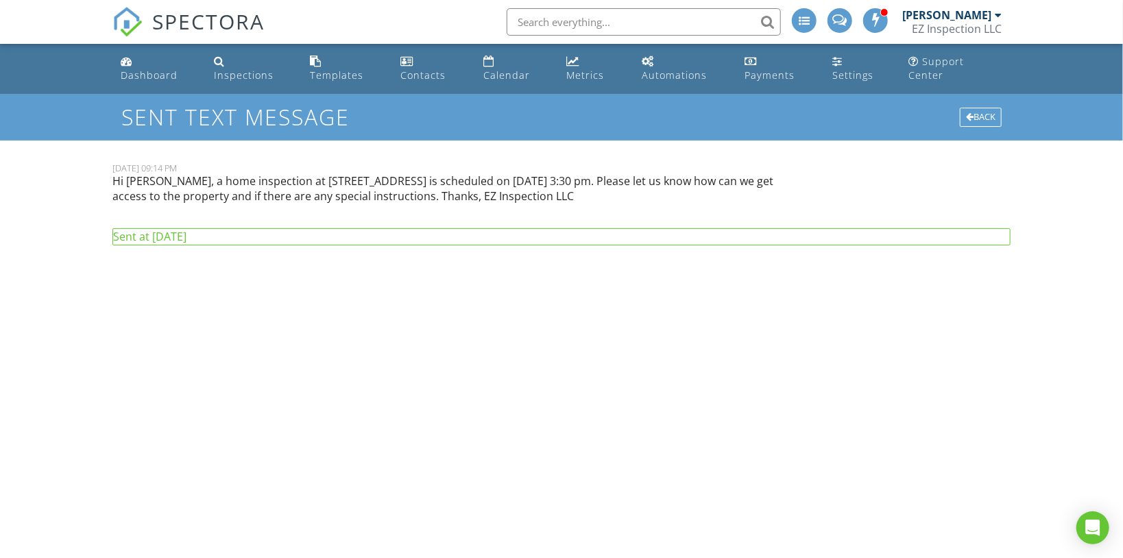
click at [332, 173] on p "Hi [PERSON_NAME], a home inspection at [STREET_ADDRESS] is scheduled on [DATE] …" at bounding box center [447, 188] width 670 height 31
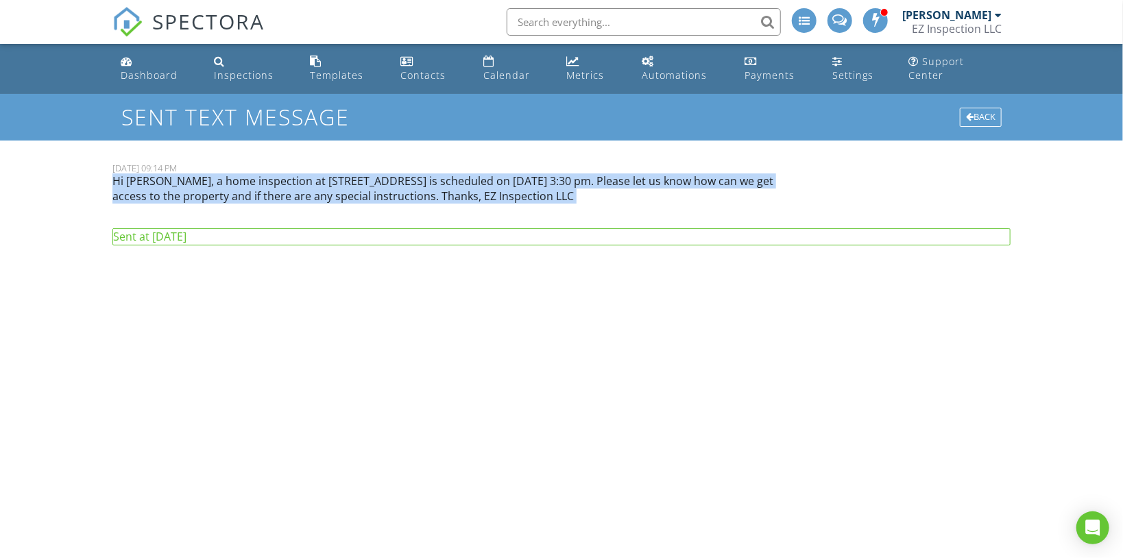
click at [332, 173] on p "Hi Charlene Weston, a home inspection at 8039 83rd St N, Seminole, FL 33777 is …" at bounding box center [447, 188] width 670 height 31
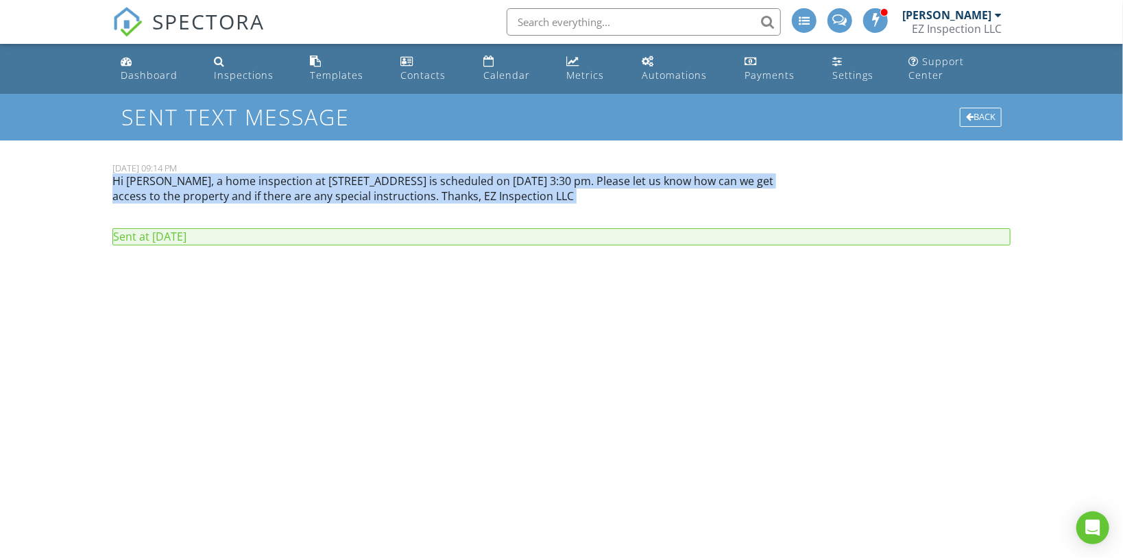
copy div "Hi Charlene Weston, a home inspection at 8039 83rd St N, Seminole, FL 33777 is …"
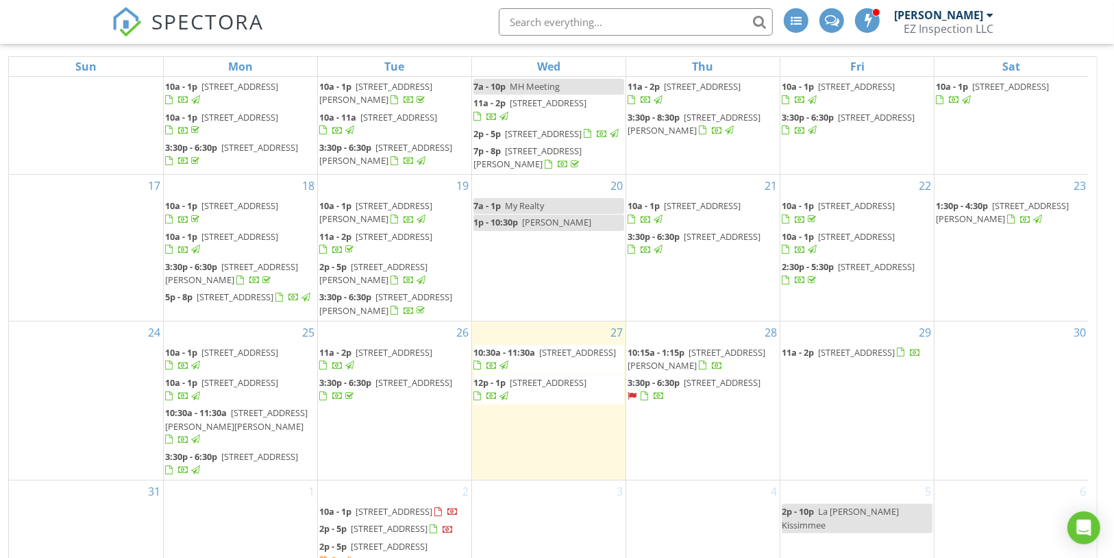
scroll to position [182, 0]
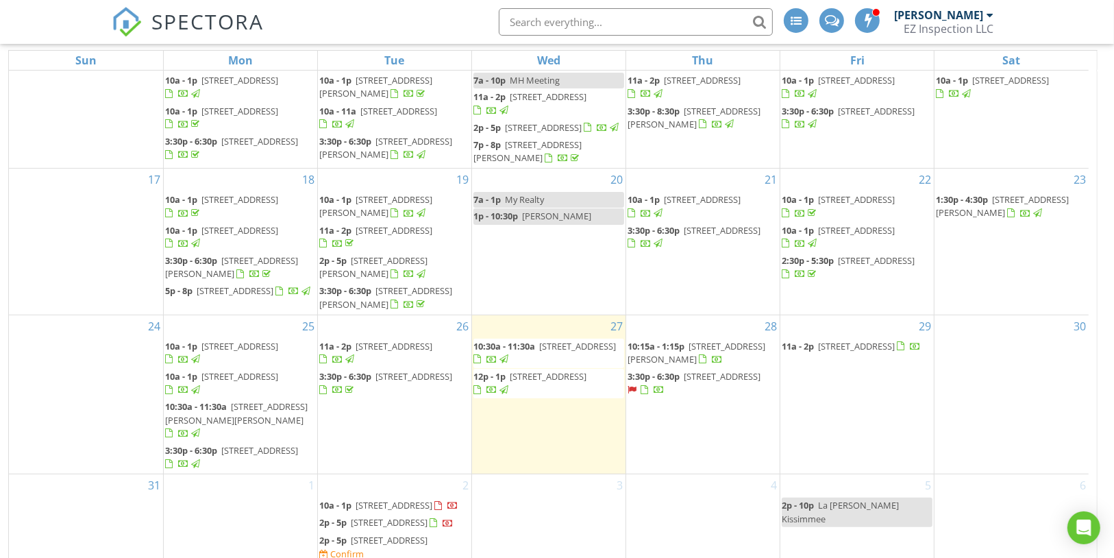
click at [733, 370] on span "8039 83rd St N, Seminole 33777" at bounding box center [722, 376] width 77 height 12
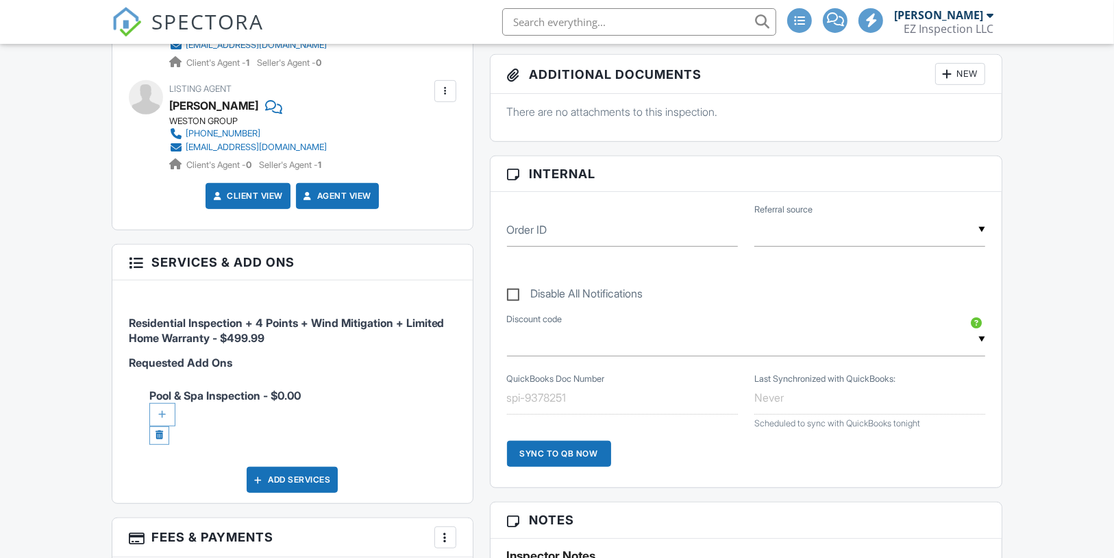
scroll to position [658, 0]
click at [158, 407] on div at bounding box center [162, 413] width 26 height 23
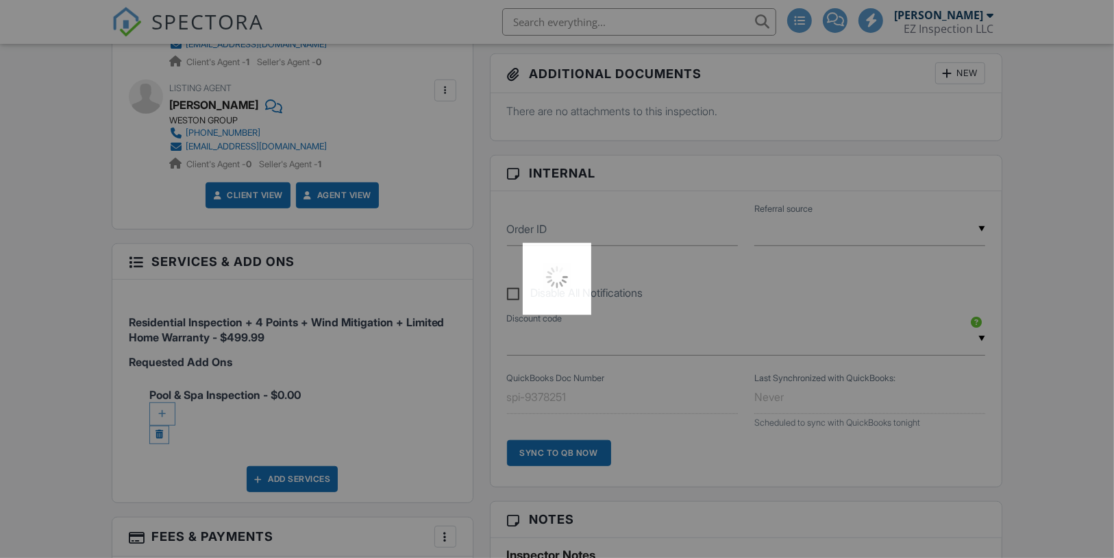
scroll to position [672, 0]
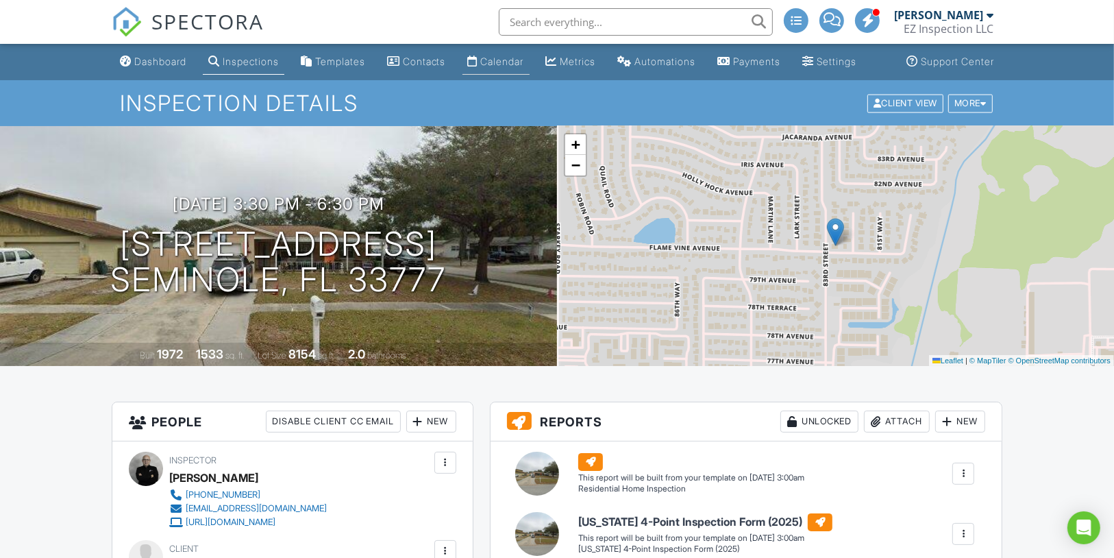
click at [506, 67] on div "Calendar" at bounding box center [502, 62] width 43 height 12
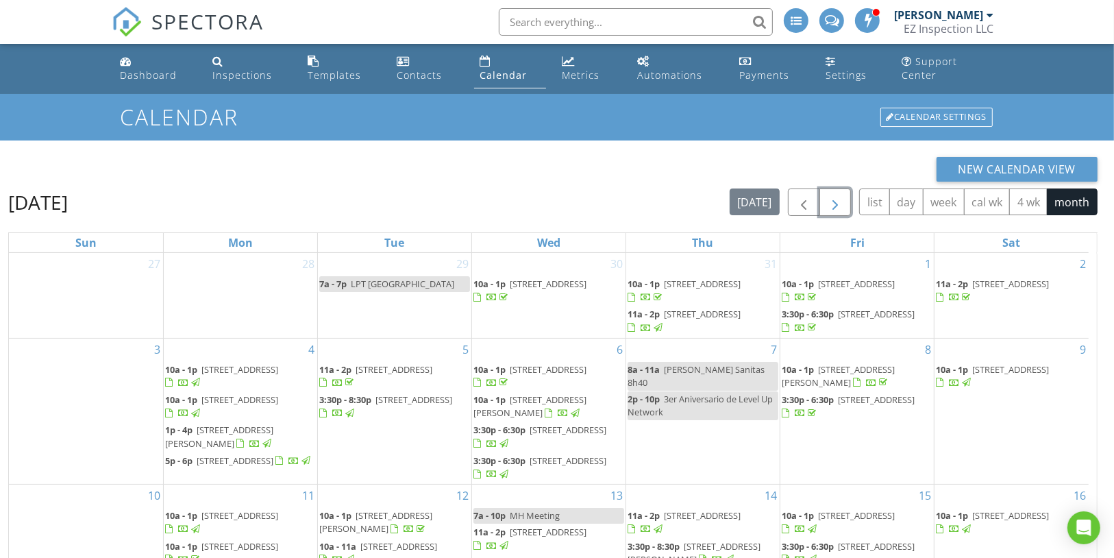
click at [840, 195] on span "button" at bounding box center [835, 203] width 16 height 16
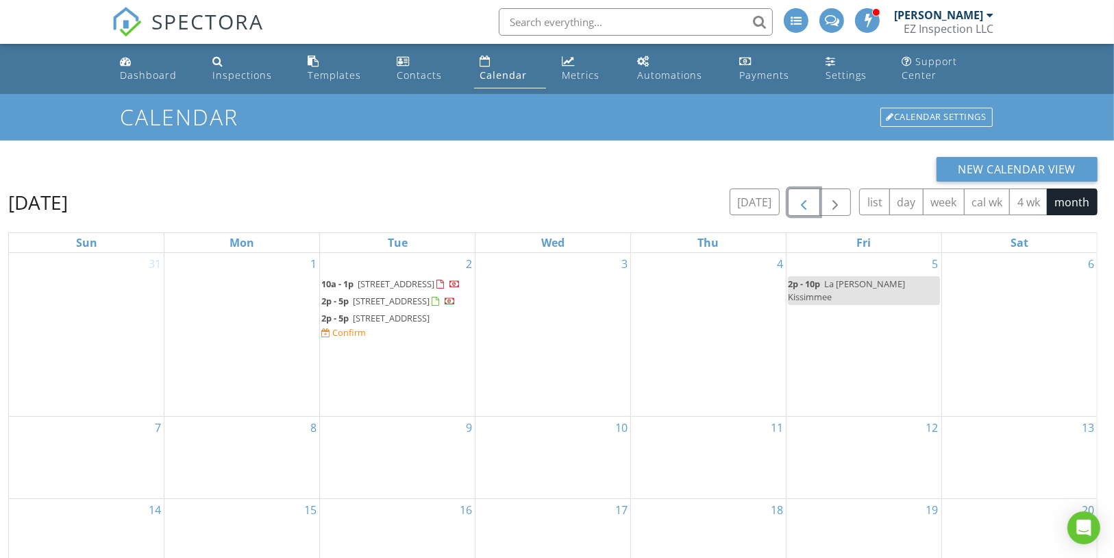
click at [807, 195] on span "button" at bounding box center [804, 203] width 16 height 16
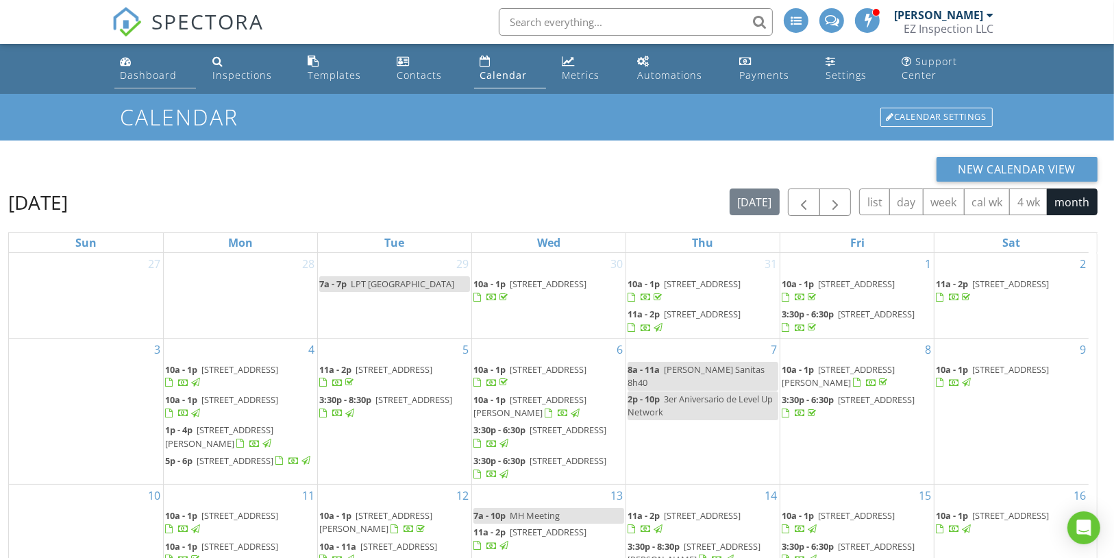
click at [167, 69] on div "Dashboard" at bounding box center [148, 75] width 57 height 13
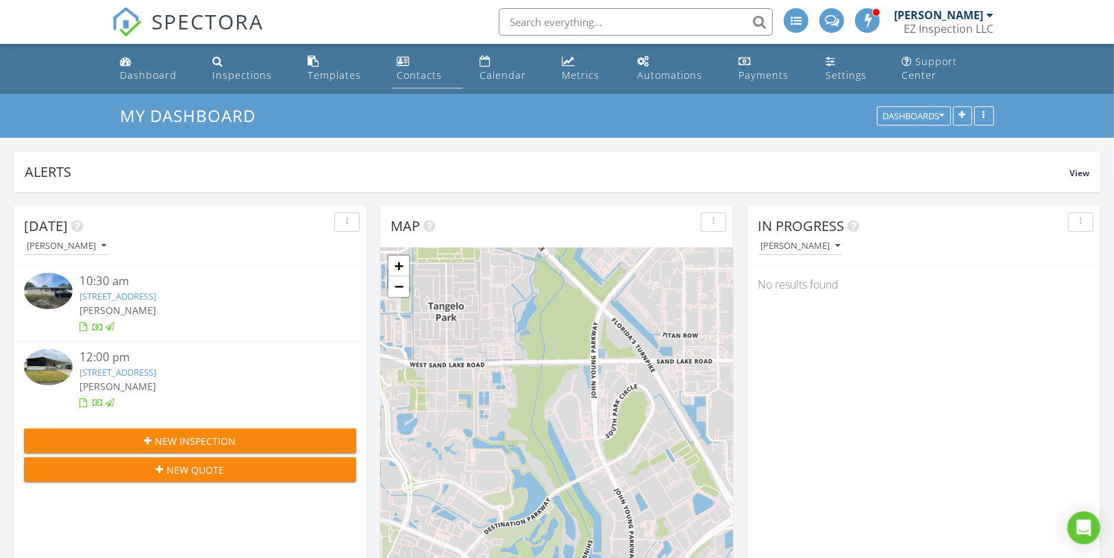
scroll to position [295, 352]
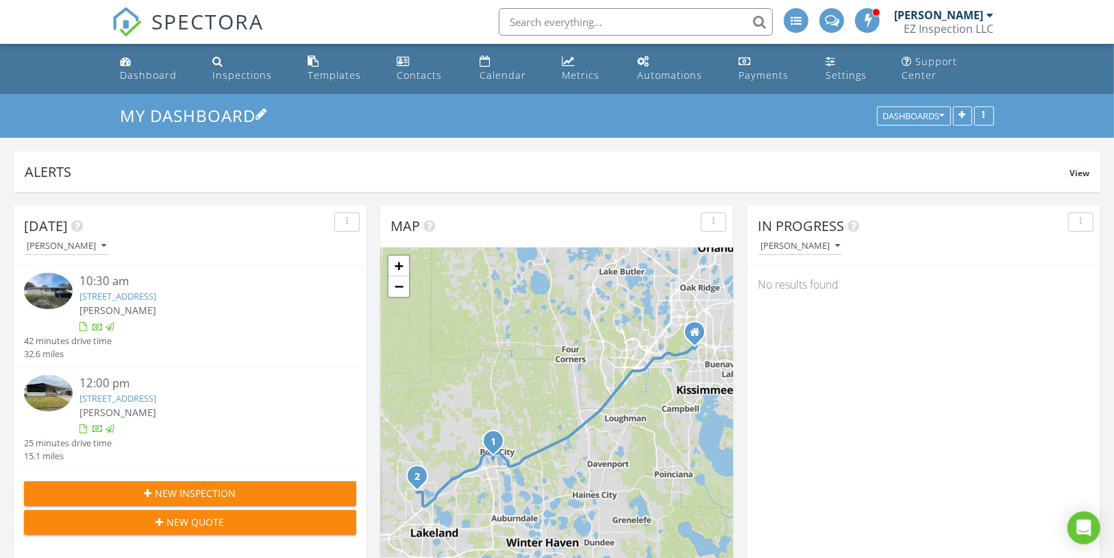
drag, startPoint x: 255, startPoint y: 60, endPoint x: 630, endPoint y: 108, distance: 378.0
click at [255, 69] on div "Inspections" at bounding box center [242, 75] width 60 height 13
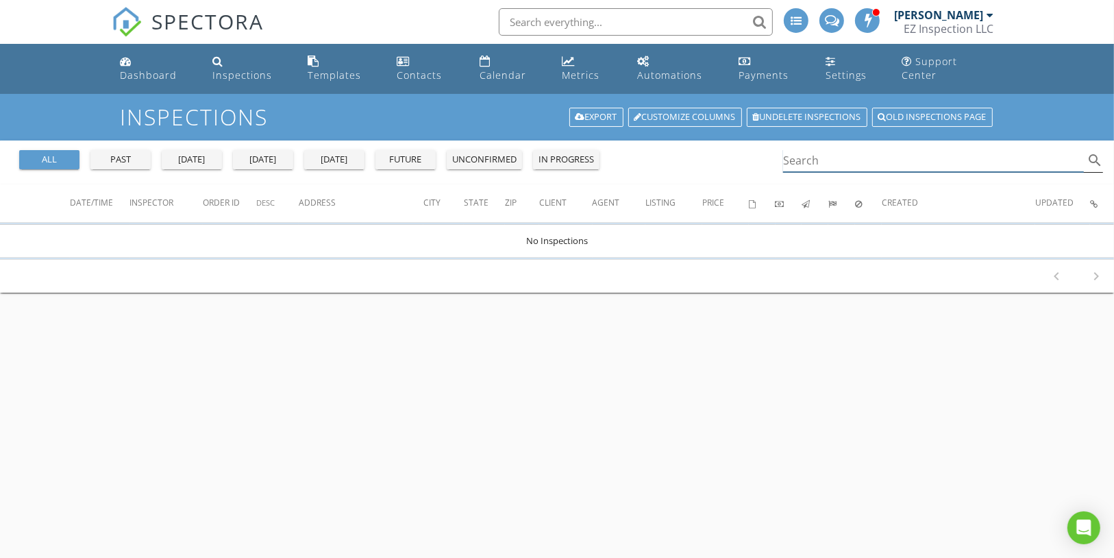
click at [822, 149] on input "Search" at bounding box center [933, 160] width 301 height 23
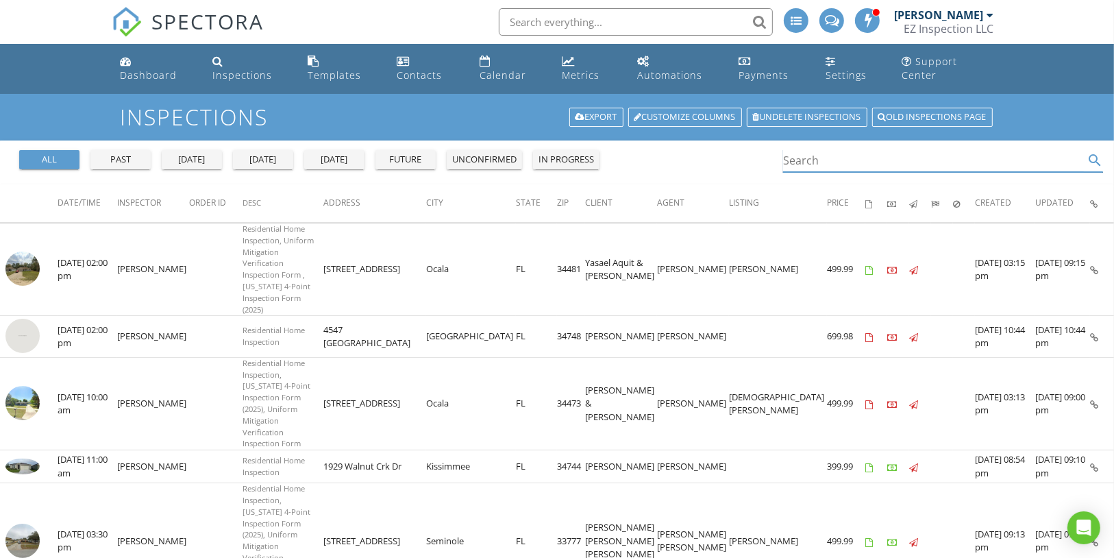
paste input "[STREET_ADDRESS]"
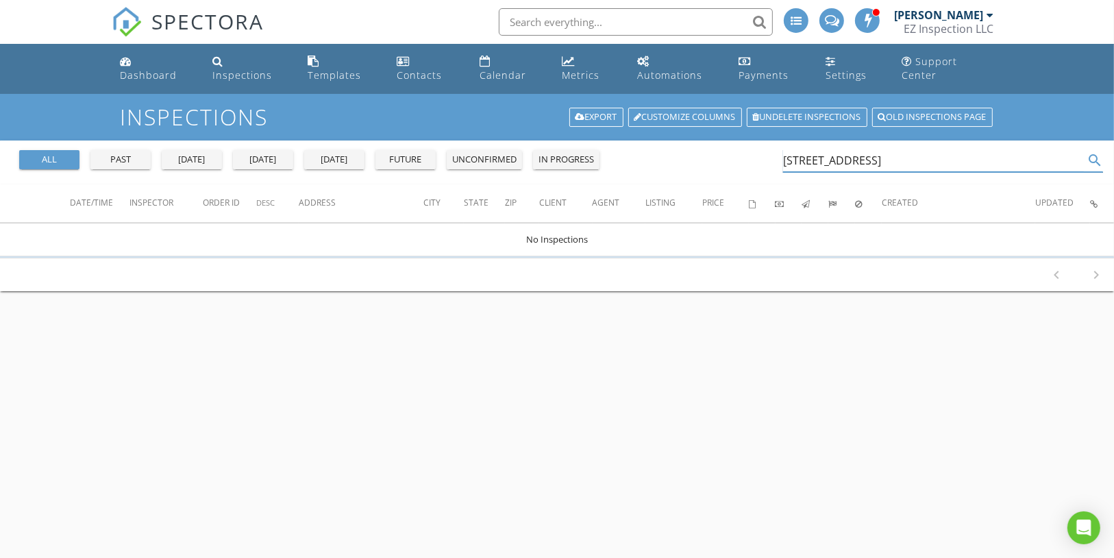
click at [829, 149] on input "[STREET_ADDRESS]" at bounding box center [933, 160] width 301 height 23
type input "[STREET_ADDRESS]"
click at [839, 149] on input "[STREET_ADDRESS]" at bounding box center [933, 160] width 301 height 23
click at [839, 150] on input "[STREET_ADDRESS]" at bounding box center [933, 160] width 301 height 23
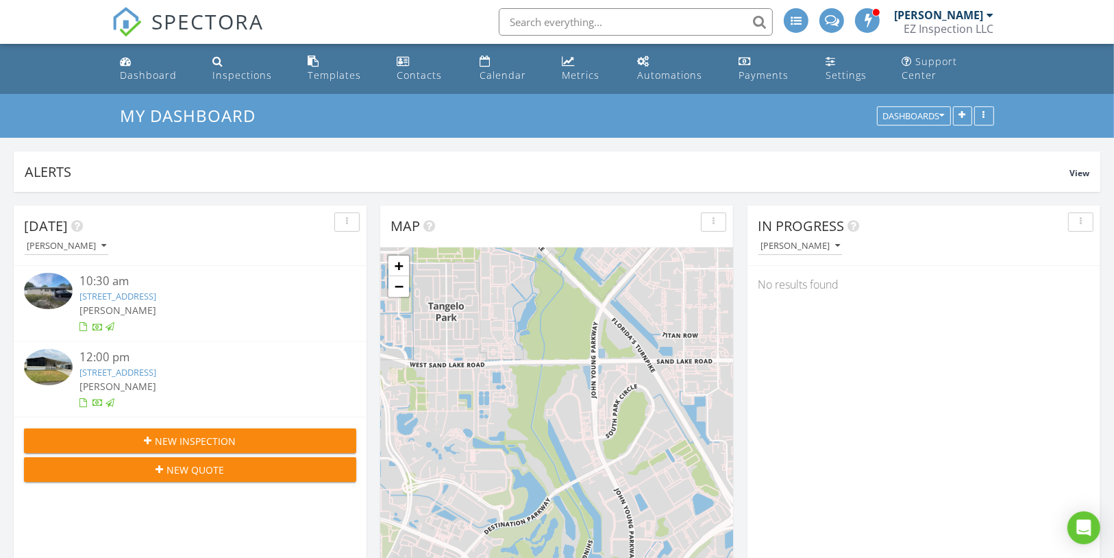
scroll to position [295, 352]
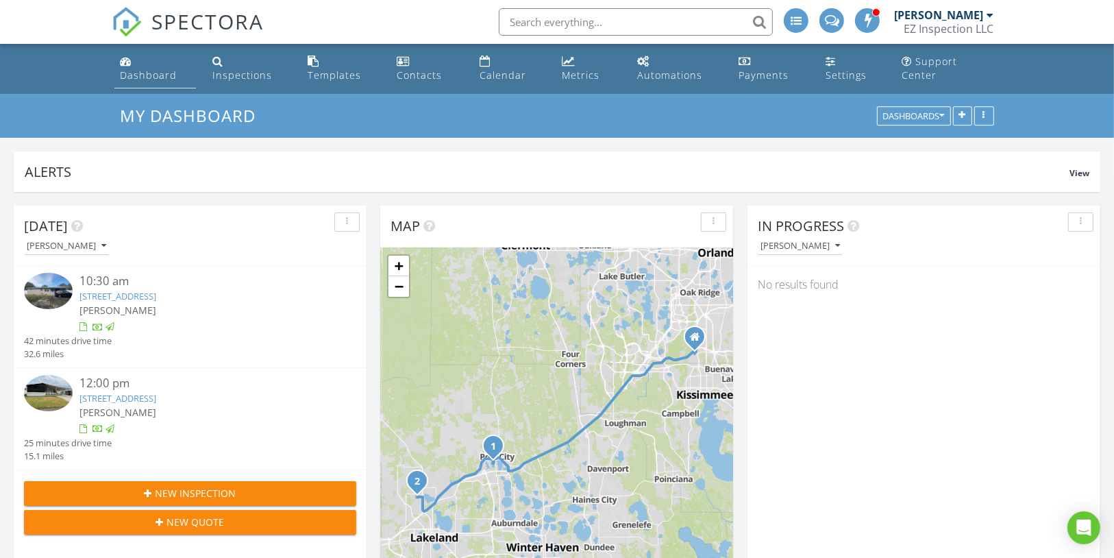
click at [159, 72] on link "Dashboard" at bounding box center [155, 68] width 82 height 39
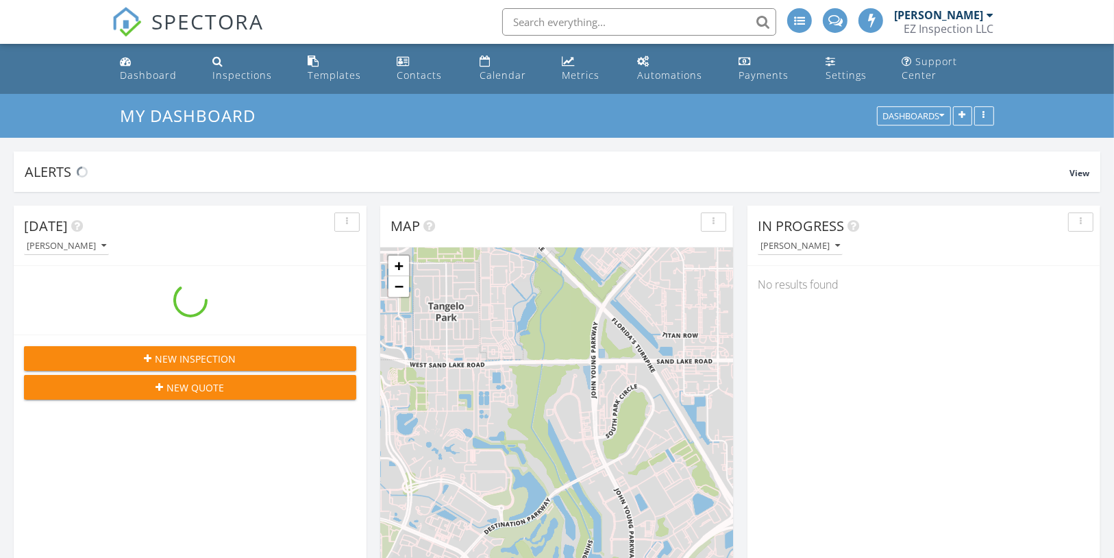
scroll to position [295, 352]
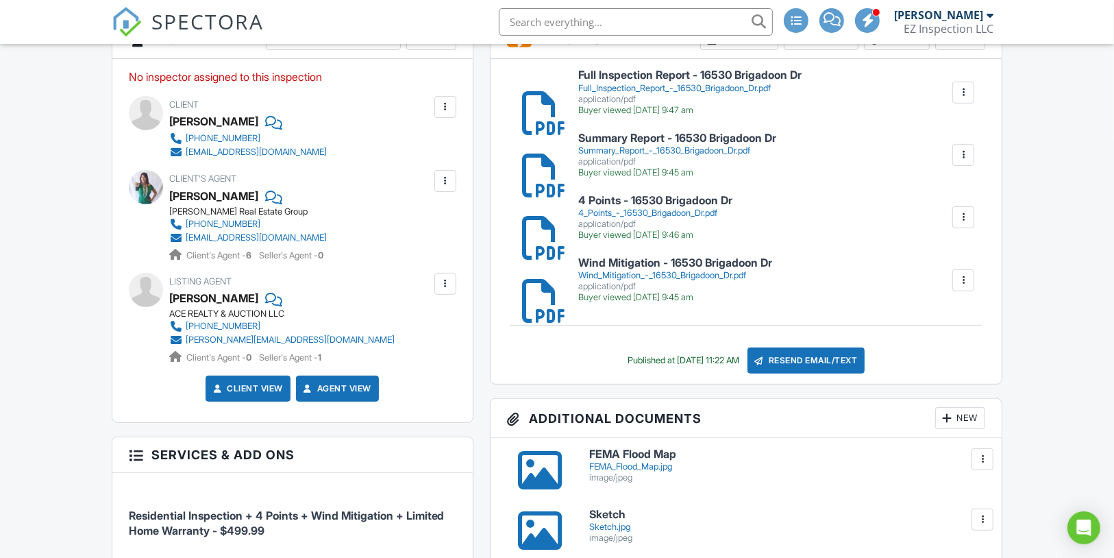
scroll to position [382, 0]
click at [649, 156] on div "Summary_Report_-_16530_Brigadoon_Dr.pdf" at bounding box center [677, 150] width 198 height 11
click at [659, 94] on div "Full_Inspection_Report_-_16530_Brigadoon_Dr.pdf" at bounding box center [689, 88] width 223 height 11
